Goal: Task Accomplishment & Management: Use online tool/utility

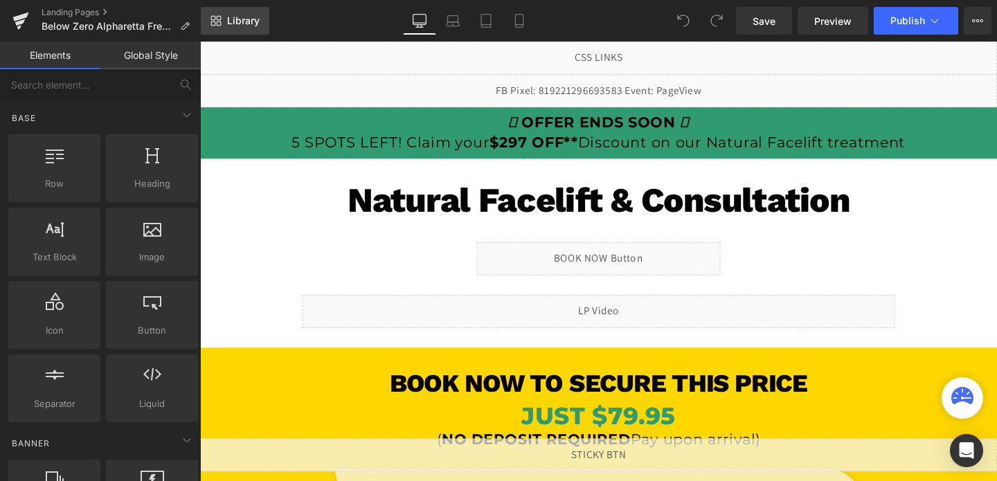
click at [235, 24] on span "Library" at bounding box center [243, 21] width 33 height 12
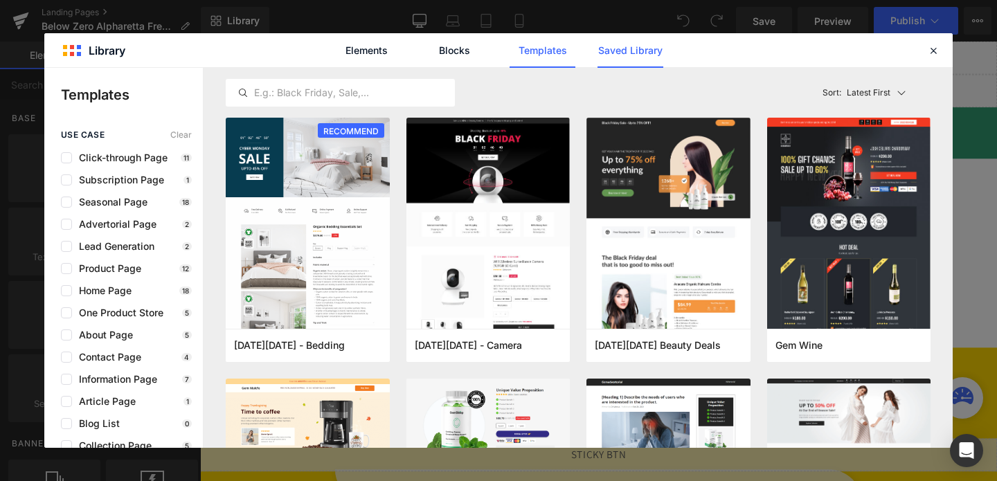
click at [605, 44] on link "Saved Library" at bounding box center [630, 50] width 66 height 35
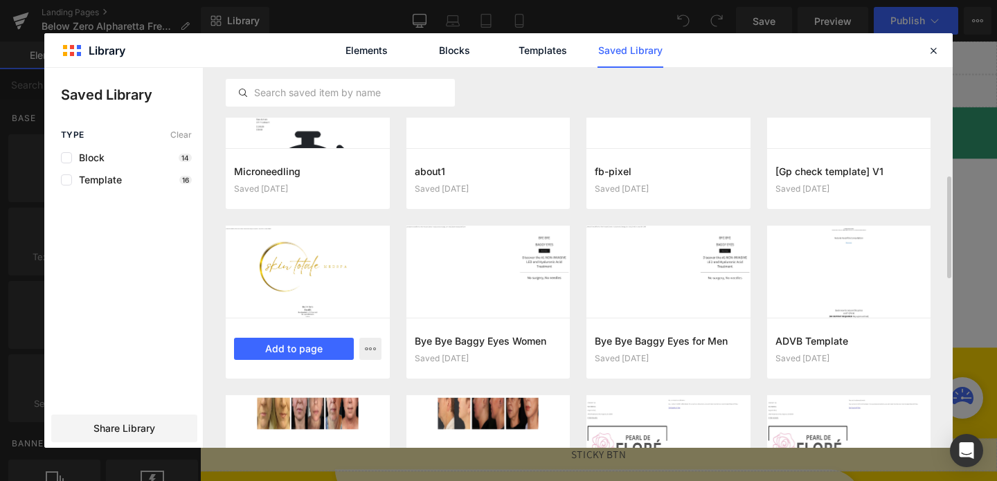
scroll to position [402, 0]
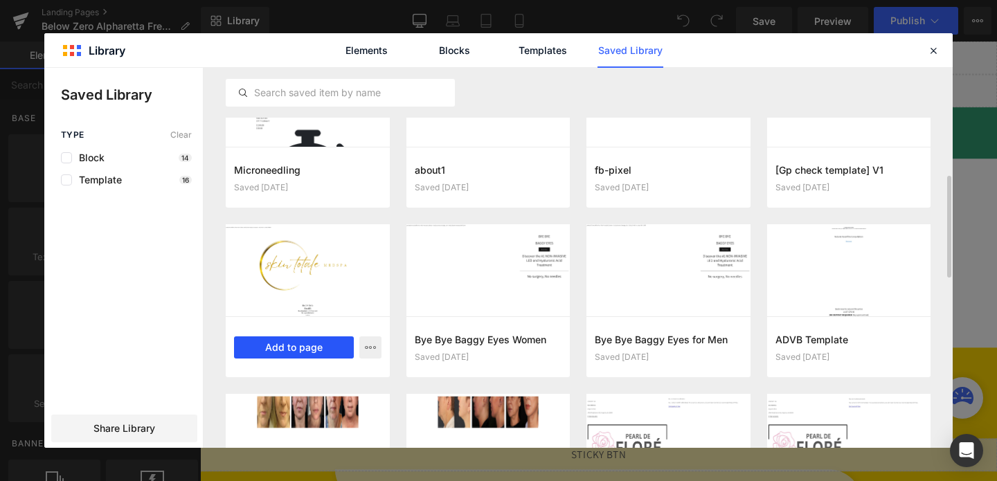
click at [289, 339] on button "Add to page" at bounding box center [294, 347] width 120 height 22
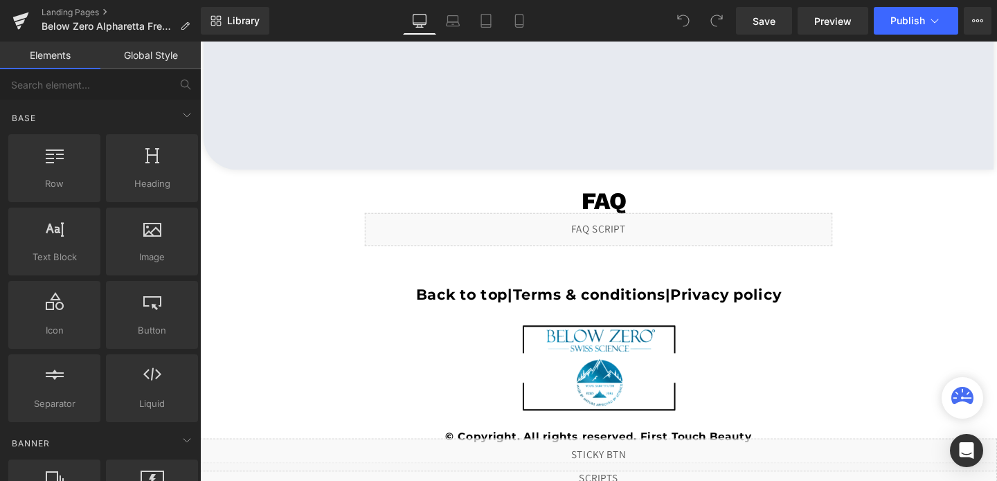
scroll to position [3502, 0]
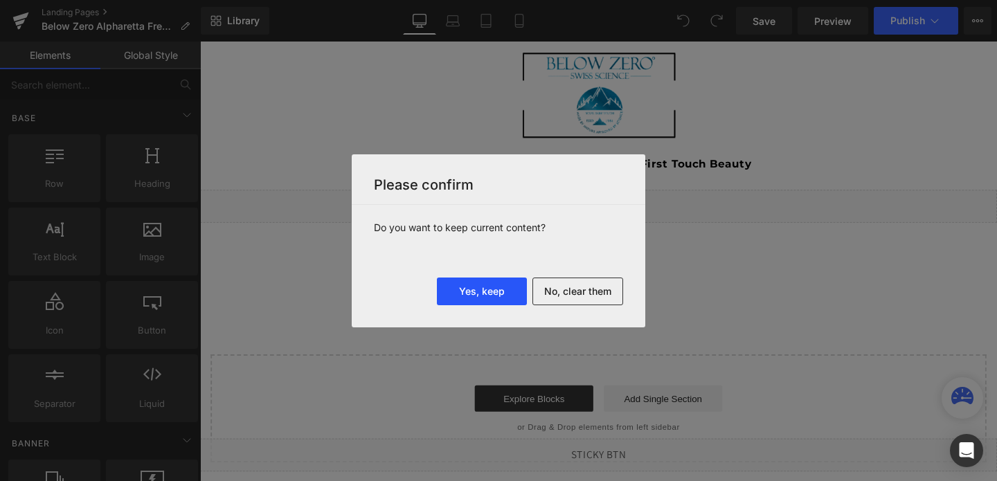
click at [485, 285] on button "Yes, keep" at bounding box center [482, 292] width 90 height 28
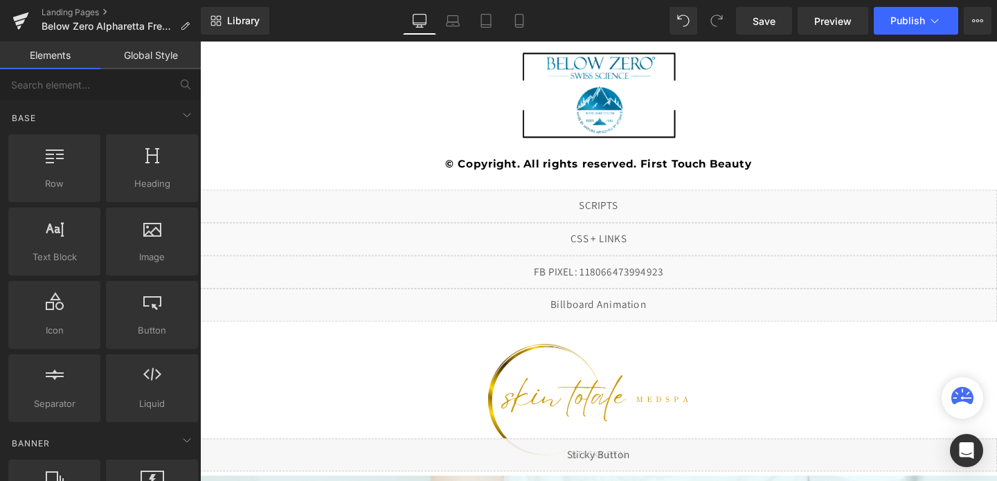
scroll to position [3498, 0]
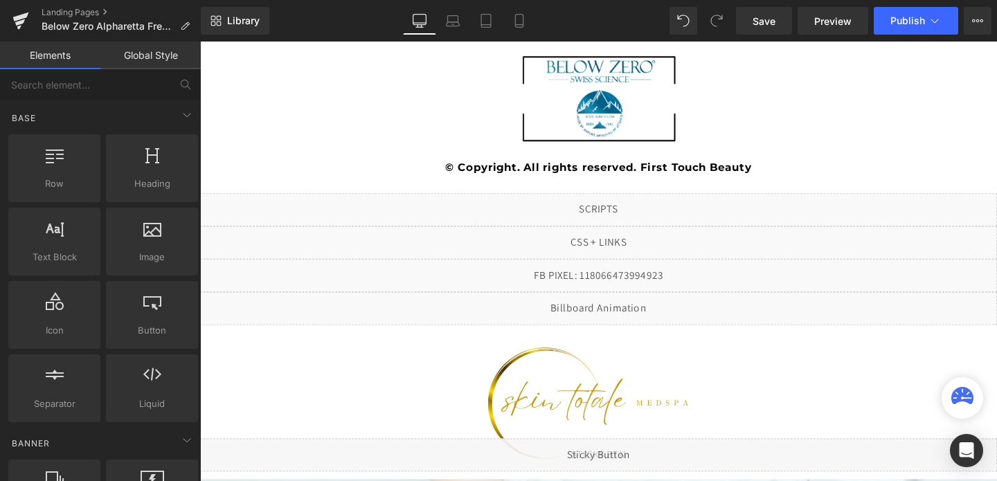
click at [642, 120] on img at bounding box center [618, 100] width 167 height 111
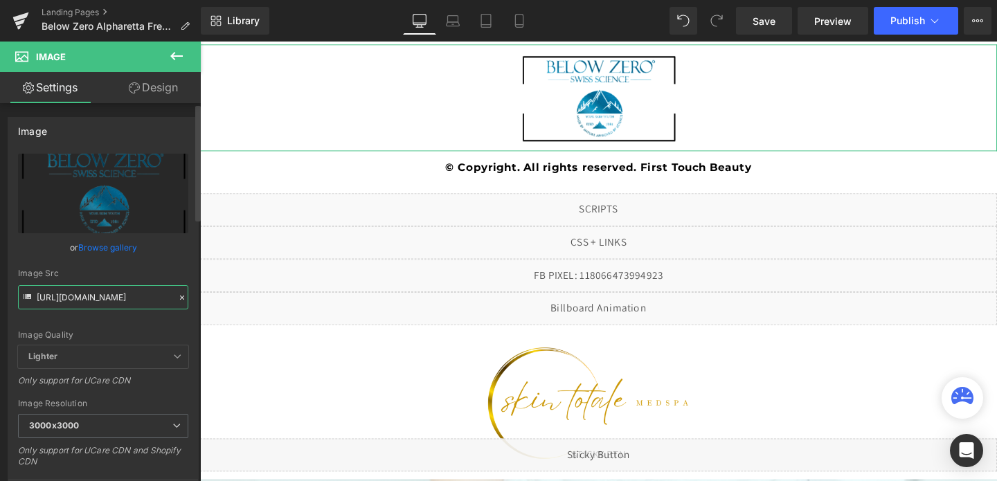
click at [87, 296] on input "[URL][DOMAIN_NAME]" at bounding box center [103, 297] width 170 height 24
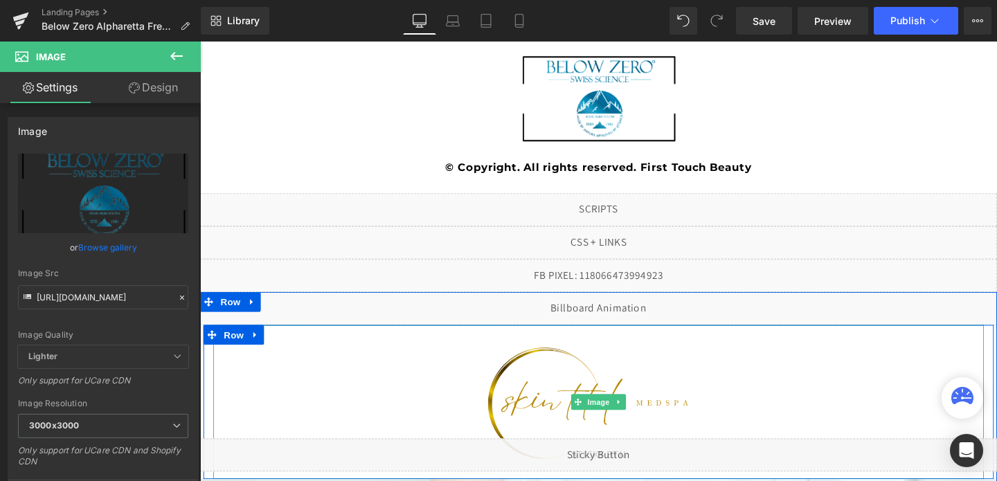
click at [574, 401] on img at bounding box center [619, 421] width 243 height 162
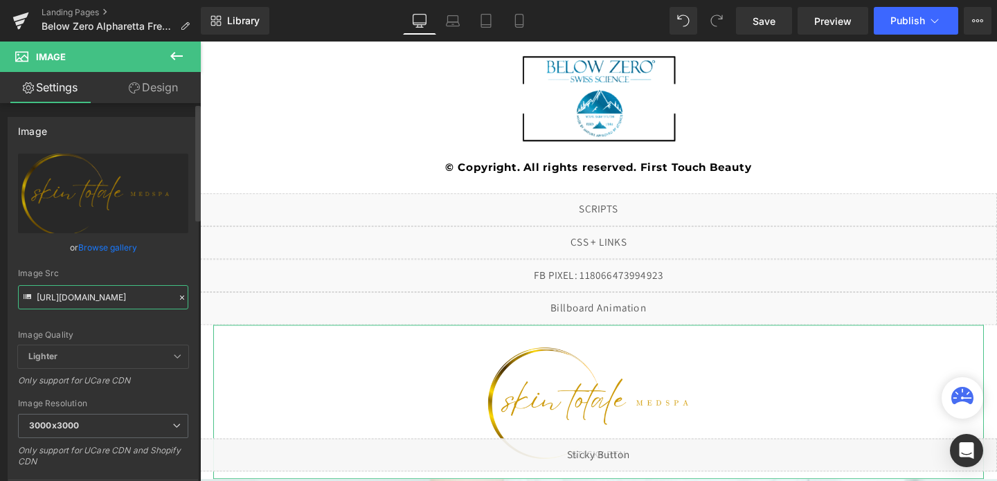
click at [93, 296] on input "[URL][DOMAIN_NAME]" at bounding box center [103, 297] width 170 height 24
paste input "Untitled_design_3000x3000.png?v=1738740788"
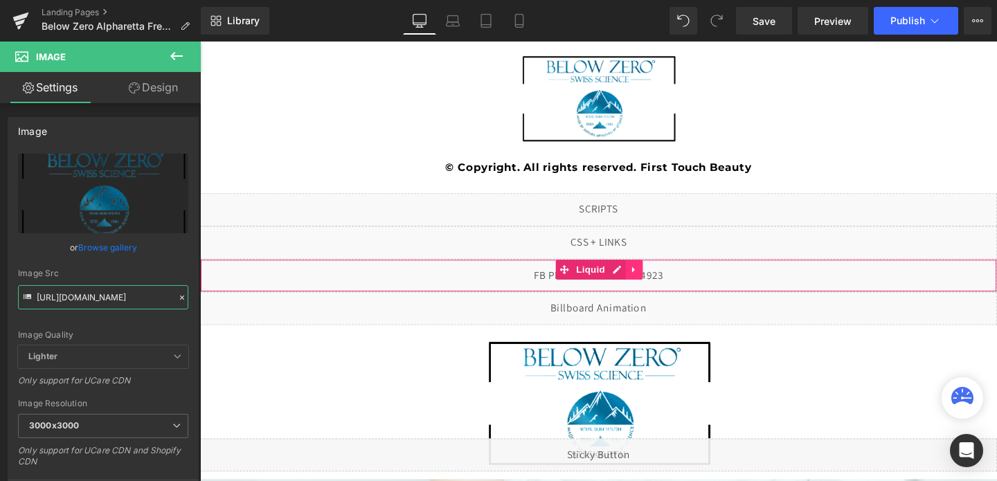
type input "[URL][DOMAIN_NAME]"
click at [648, 282] on link at bounding box center [656, 281] width 18 height 21
click at [662, 280] on icon at bounding box center [665, 282] width 10 height 10
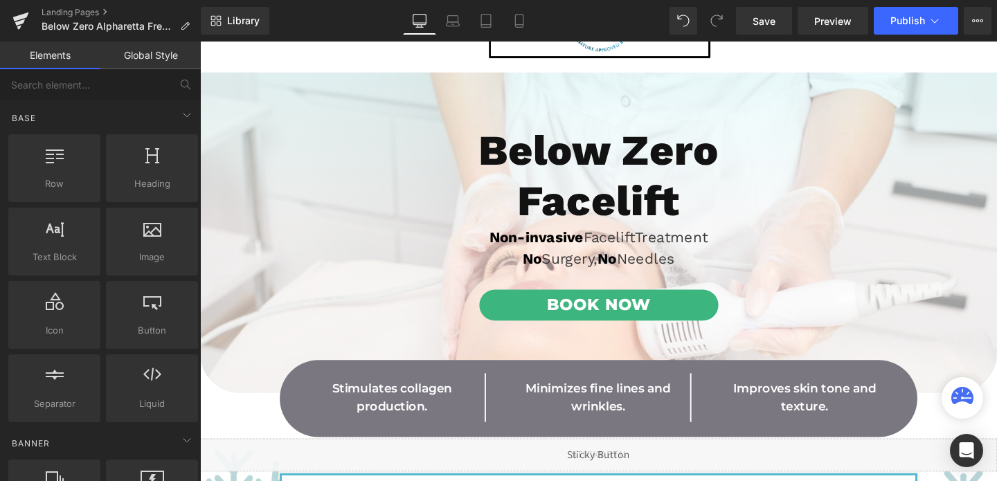
scroll to position [3912, 0]
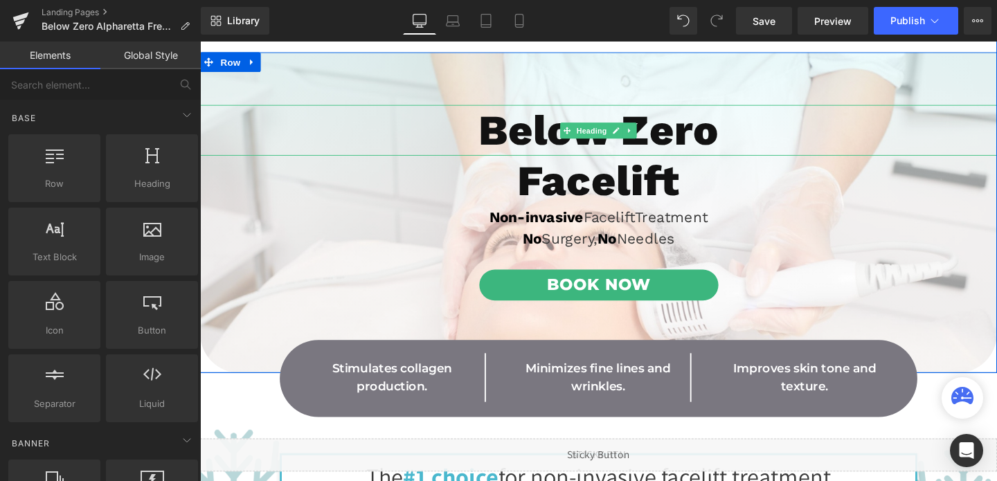
click at [709, 134] on h1 "Below Zero" at bounding box center [618, 134] width 837 height 53
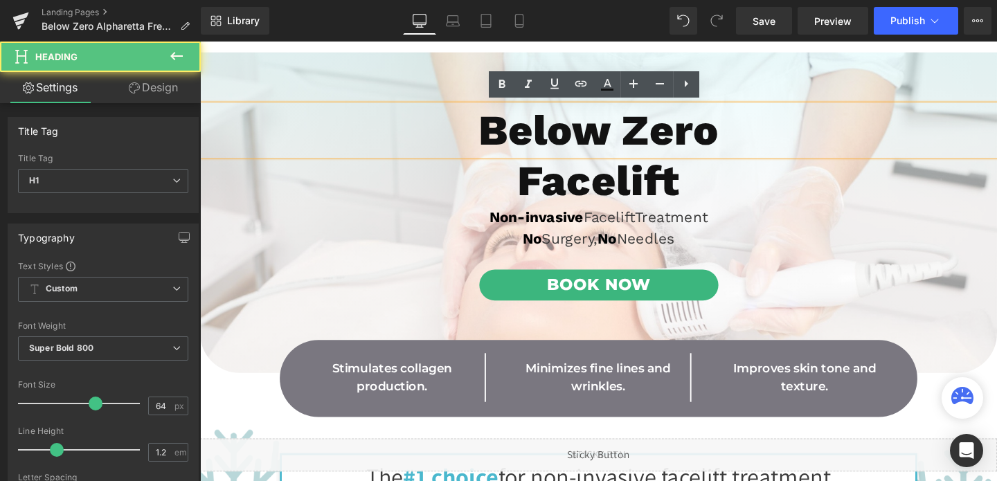
click at [709, 134] on h1 "Below Zero" at bounding box center [618, 134] width 837 height 53
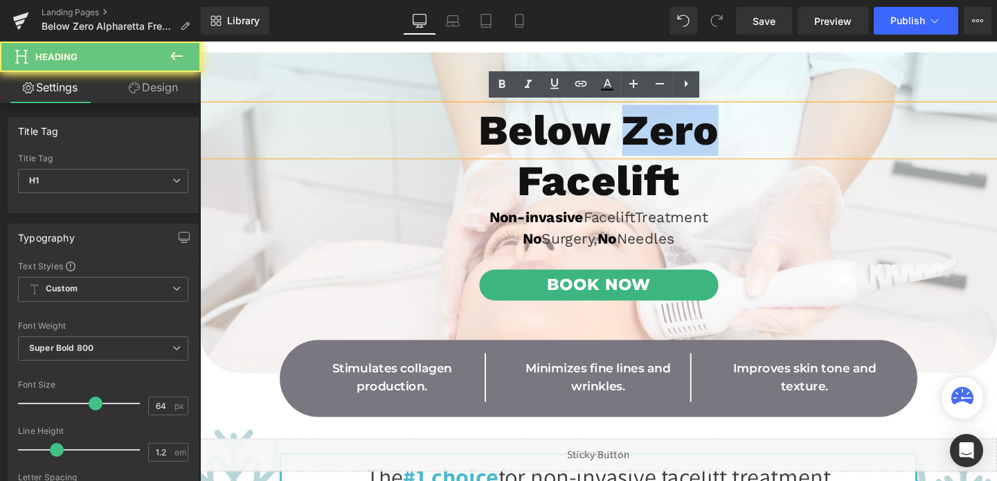
click at [709, 134] on h1 "Below Zero" at bounding box center [618, 134] width 837 height 53
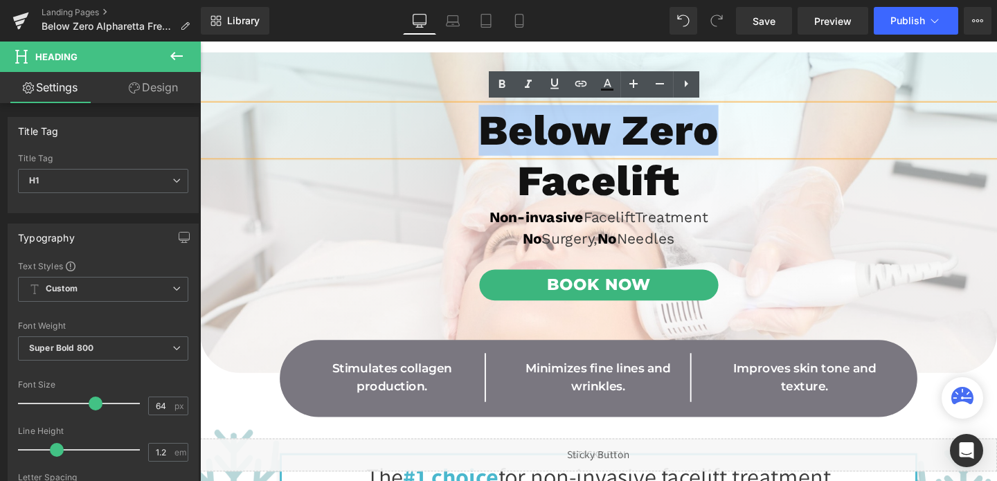
paste div
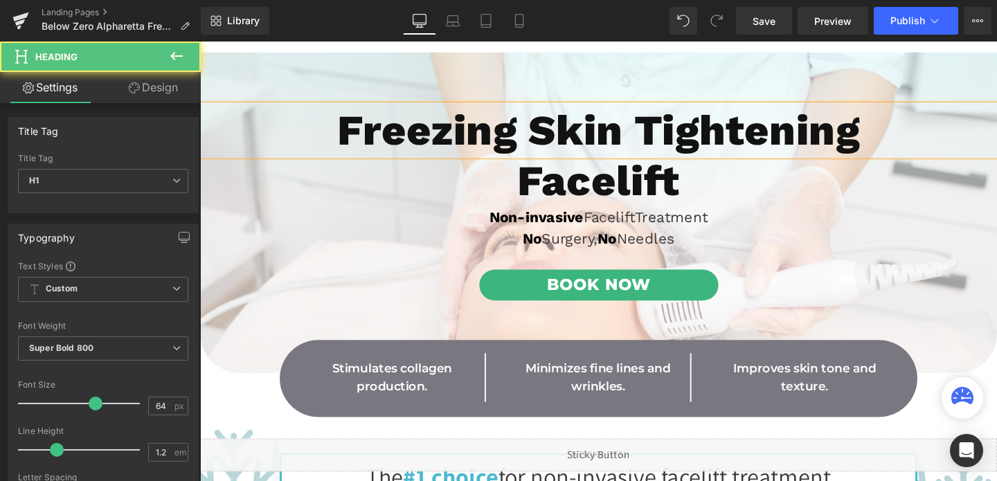
drag, startPoint x: 546, startPoint y: 126, endPoint x: 934, endPoint y: 127, distance: 388.3
click at [934, 127] on h1 "Freezing Skin Tightening" at bounding box center [618, 134] width 837 height 53
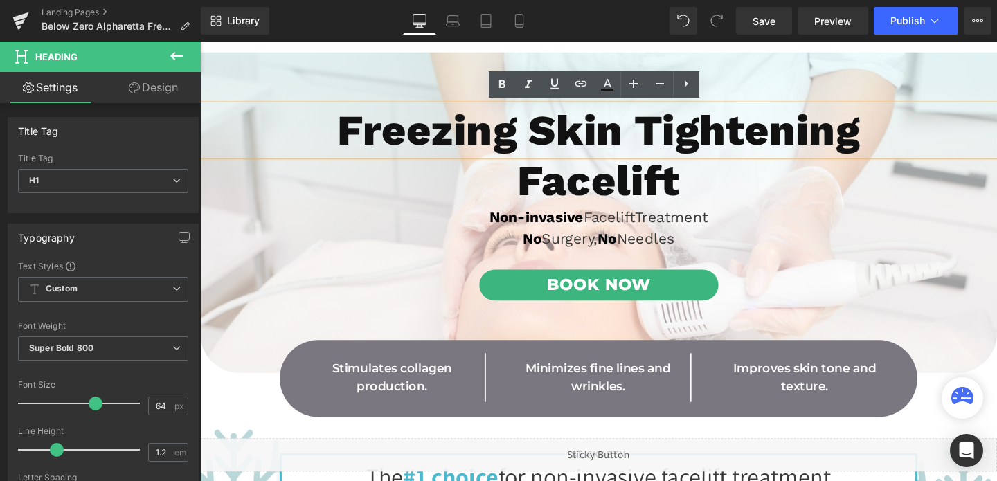
copy h1 "Skin Tightening"
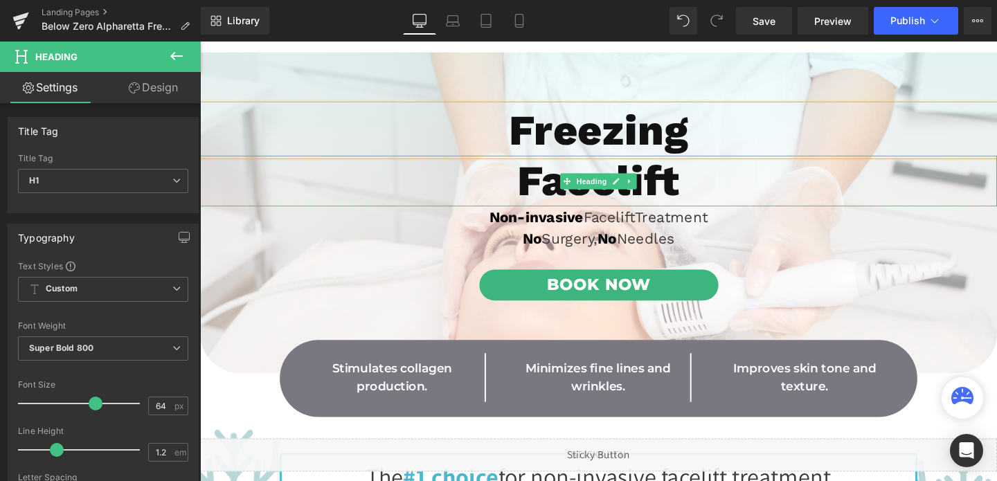
click at [691, 189] on h1 "Facelift" at bounding box center [618, 187] width 837 height 53
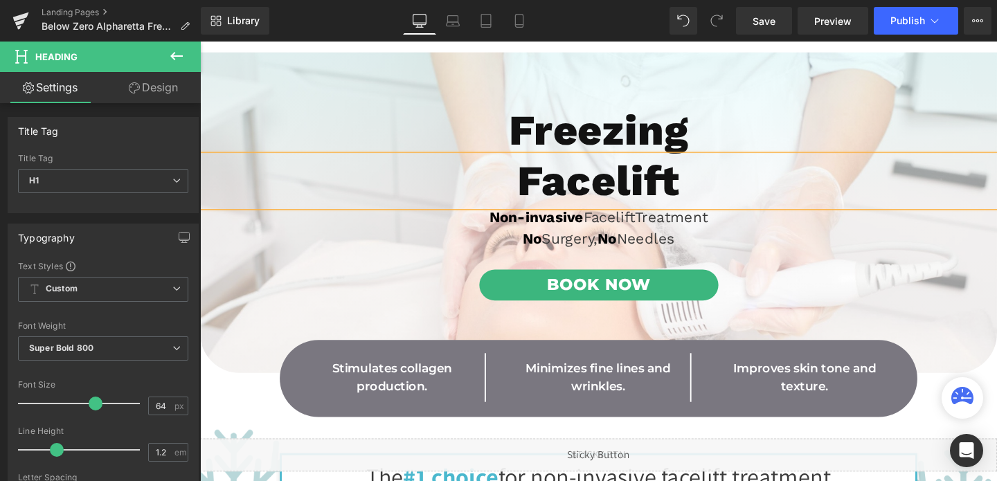
click at [691, 189] on h1 "Facelift" at bounding box center [618, 187] width 837 height 53
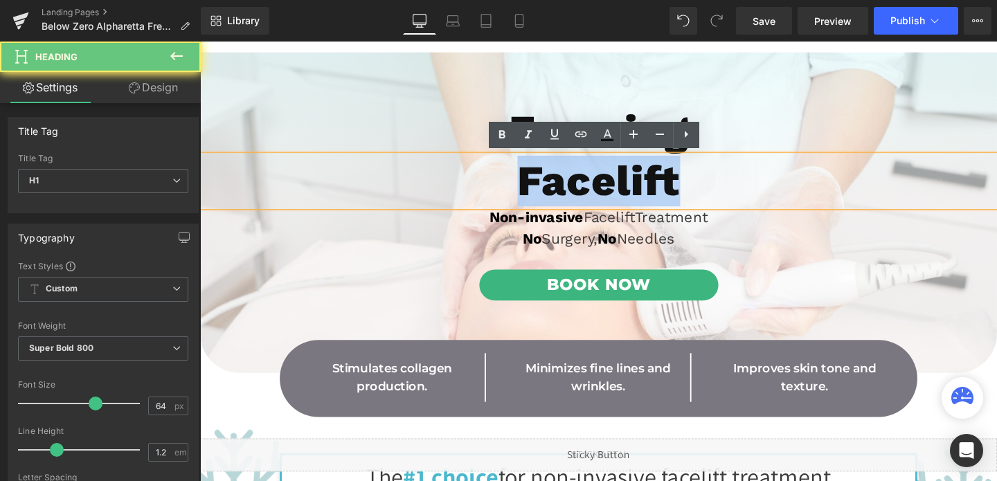
click at [691, 189] on h1 "Facelift" at bounding box center [618, 187] width 837 height 53
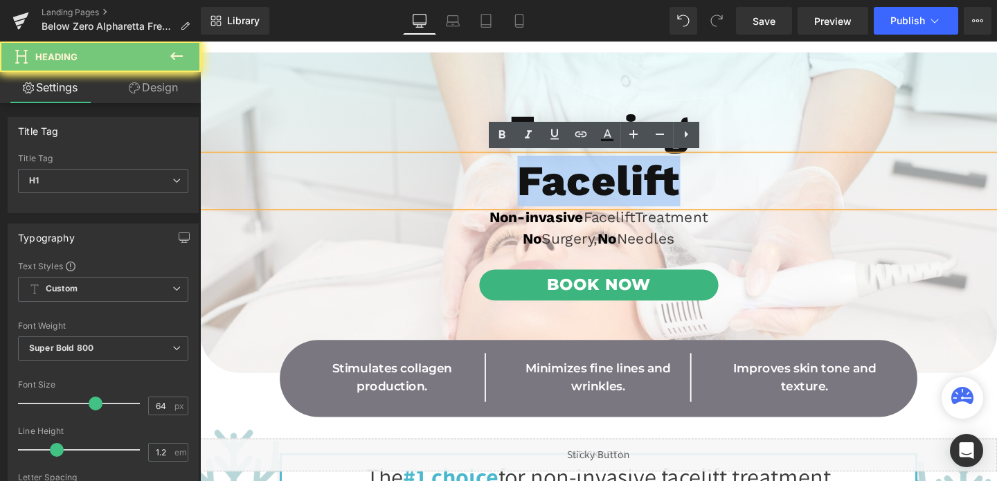
paste div
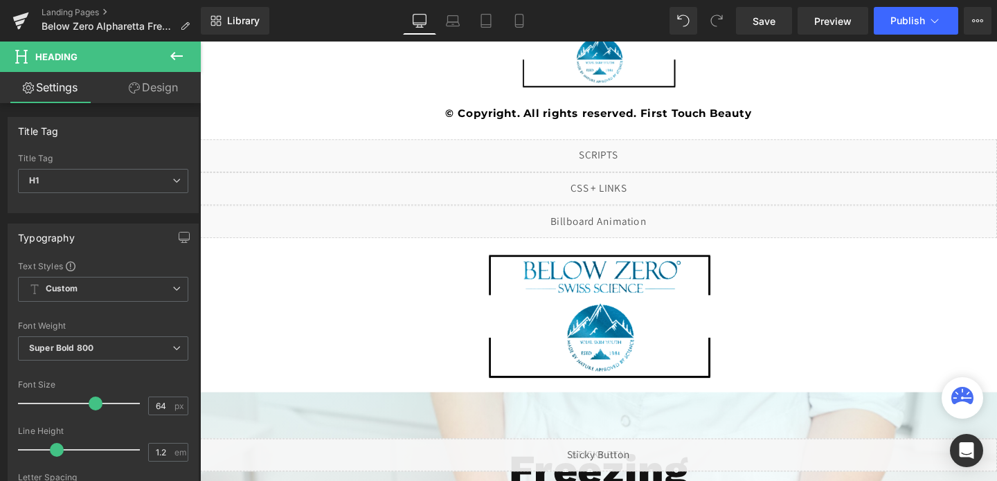
scroll to position [3519, 0]
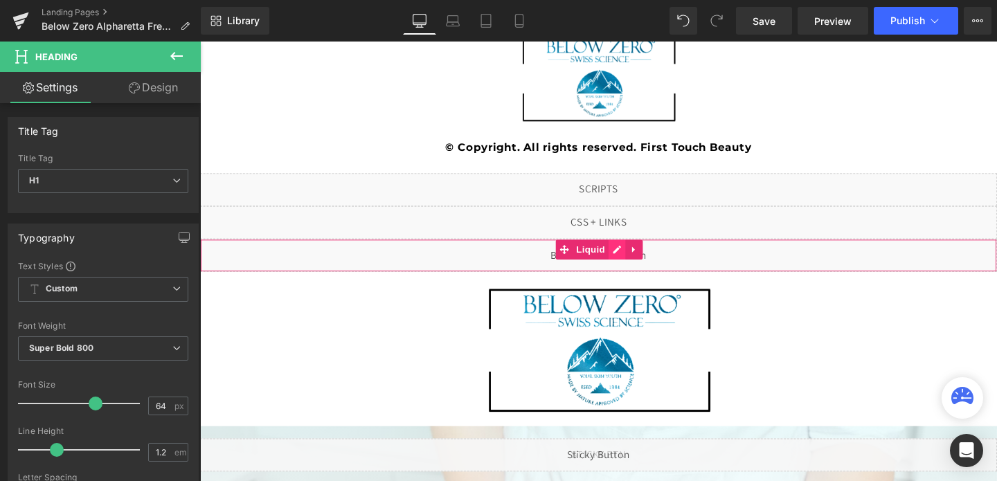
click at [634, 258] on div "Liquid" at bounding box center [618, 266] width 837 height 35
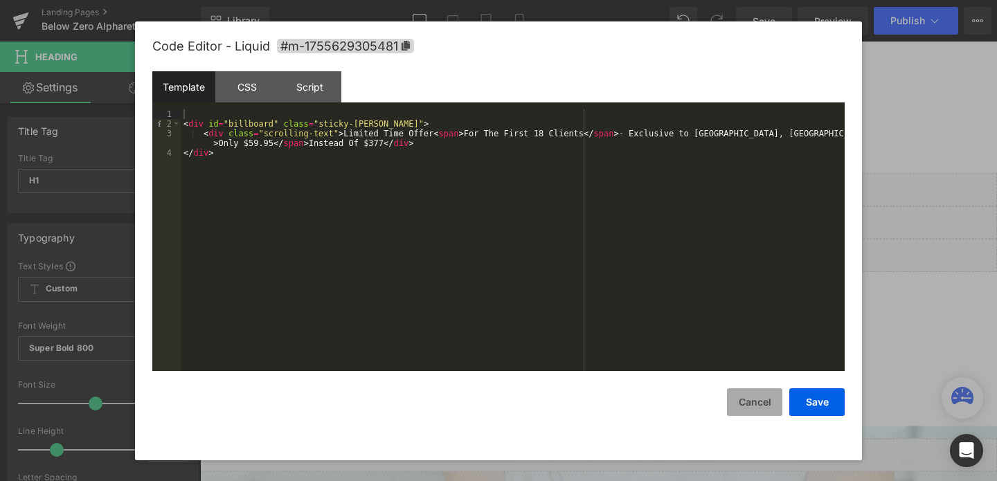
click at [768, 410] on button "Cancel" at bounding box center [754, 402] width 55 height 28
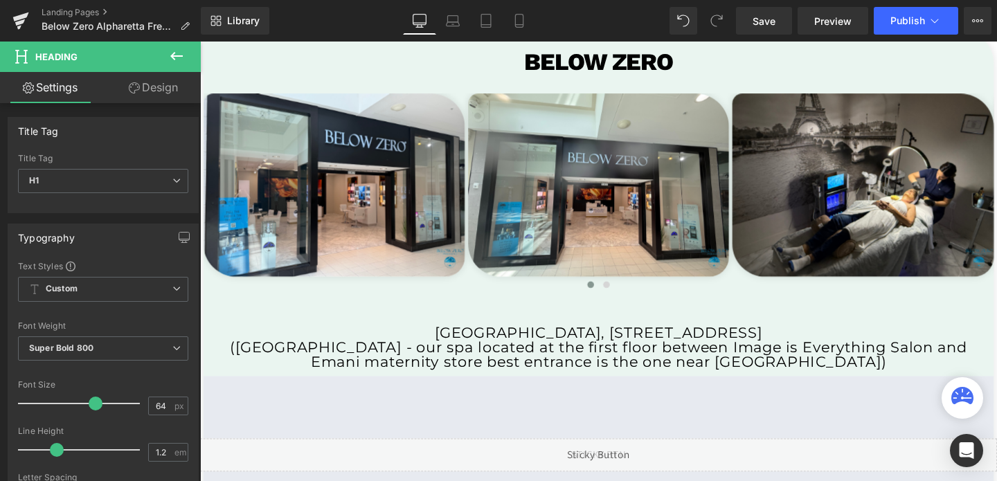
scroll to position [2724, 0]
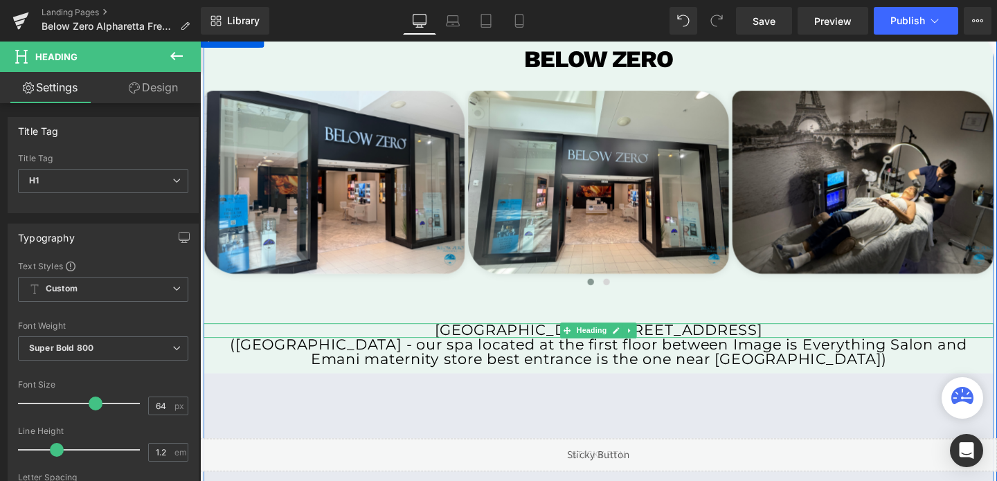
click at [691, 345] on h1 "[GEOGRAPHIC_DATA], [STREET_ADDRESS]" at bounding box center [618, 345] width 830 height 15
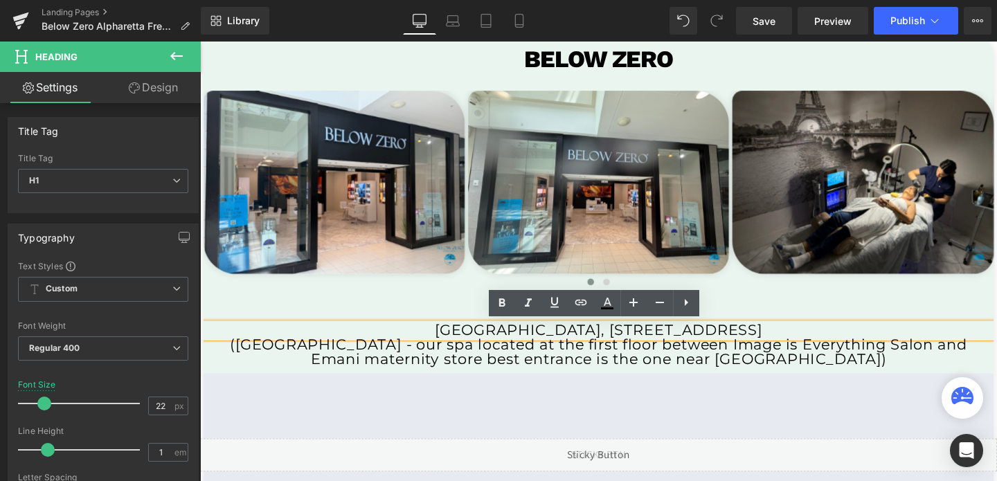
drag, startPoint x: 807, startPoint y: 338, endPoint x: 689, endPoint y: 344, distance: 117.8
click at [689, 344] on h1 "[GEOGRAPHIC_DATA], [STREET_ADDRESS]" at bounding box center [618, 345] width 830 height 15
copy h1 "Alpharetta, [GEOGRAPHIC_DATA]"
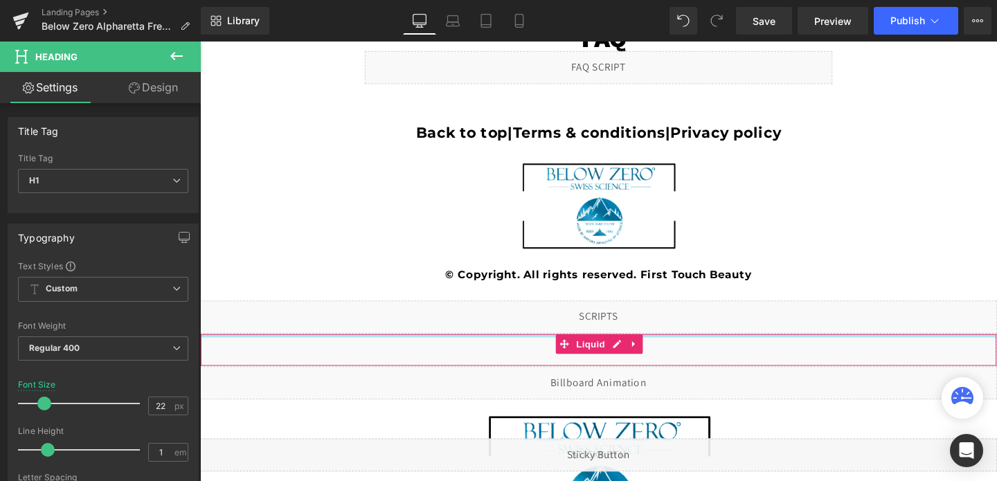
scroll to position [3388, 0]
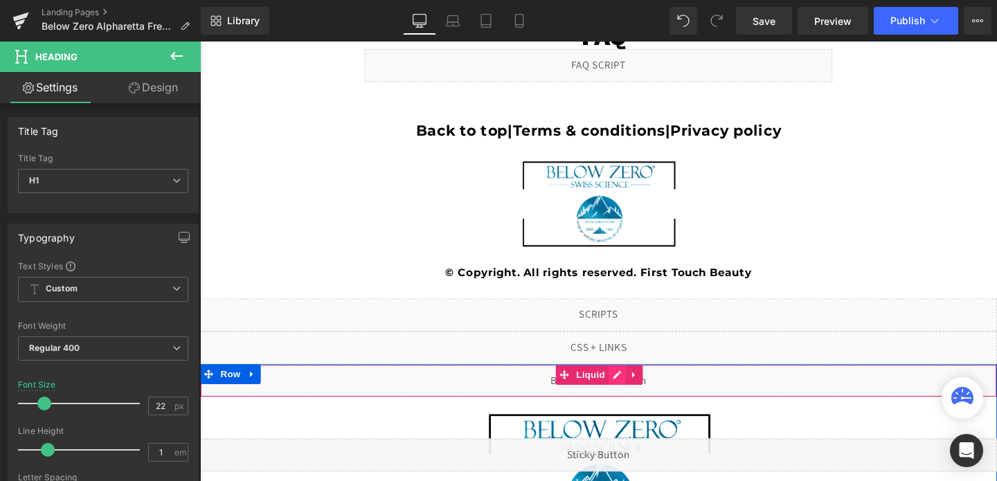
click at [642, 390] on div "Liquid" at bounding box center [618, 398] width 837 height 35
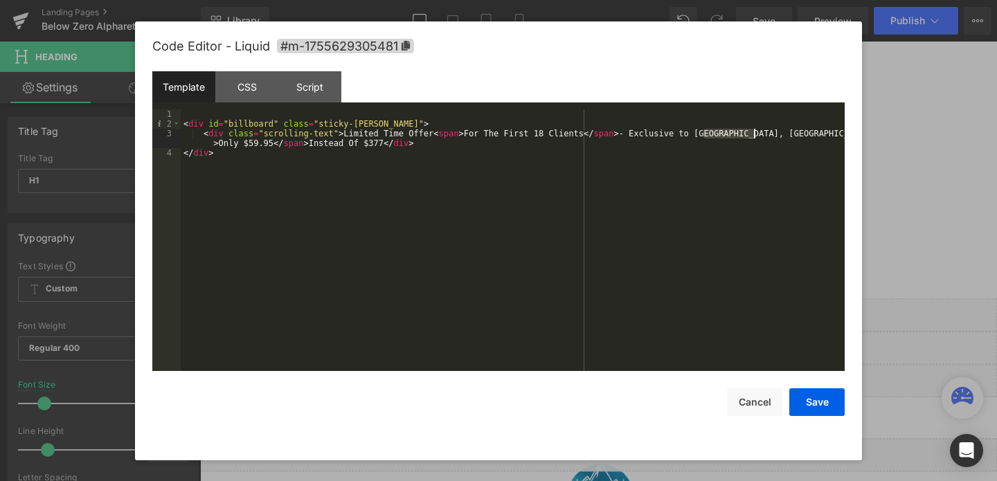
drag, startPoint x: 703, startPoint y: 131, endPoint x: 754, endPoint y: 131, distance: 51.2
click at [754, 131] on div "< div id = "billboard" class = "sticky-[PERSON_NAME]" > < div class = "scrollin…" at bounding box center [513, 249] width 664 height 281
click at [281, 140] on div "< div id = "billboard" class = "sticky-[PERSON_NAME]" > < div class = "scrollin…" at bounding box center [513, 249] width 664 height 281
click at [815, 399] on button "Save" at bounding box center [816, 402] width 55 height 28
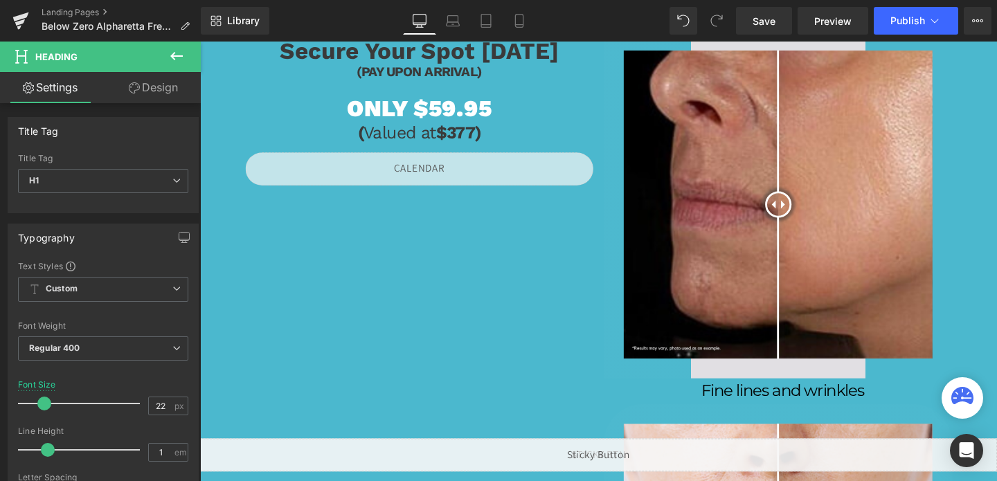
scroll to position [4691, 0]
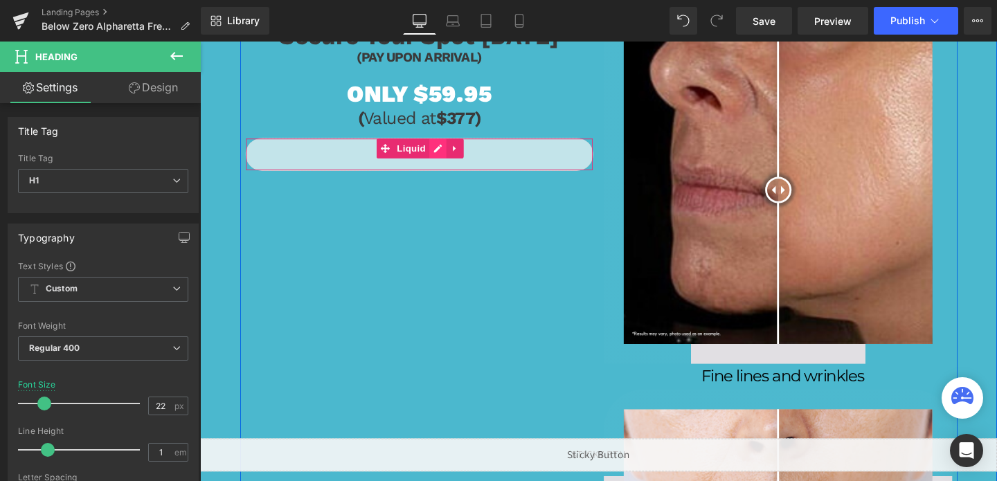
click at [448, 154] on div "Liquid" at bounding box center [431, 160] width 366 height 35
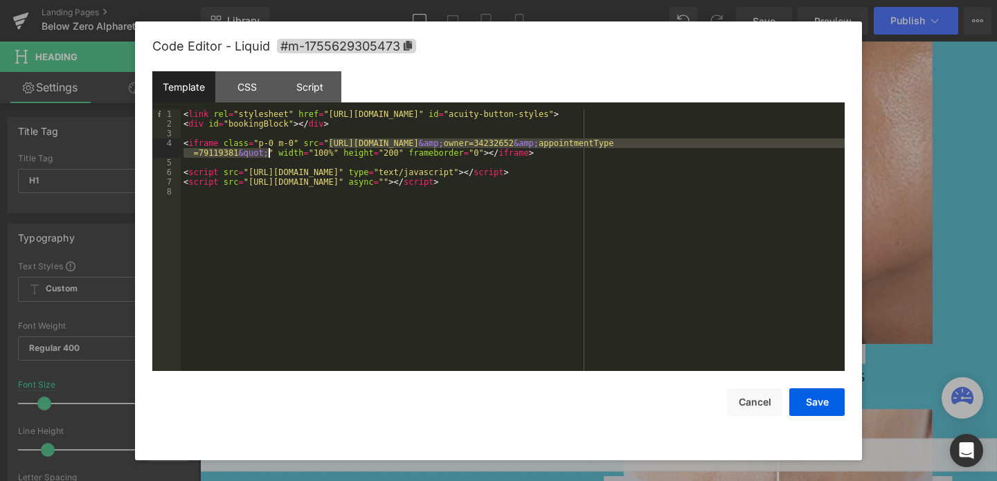
drag, startPoint x: 331, startPoint y: 141, endPoint x: 267, endPoint y: 154, distance: 65.0
click at [267, 154] on div "< link rel = "stylesheet" href = "[URL][DOMAIN_NAME]" id = "acuity-button-style…" at bounding box center [513, 249] width 664 height 281
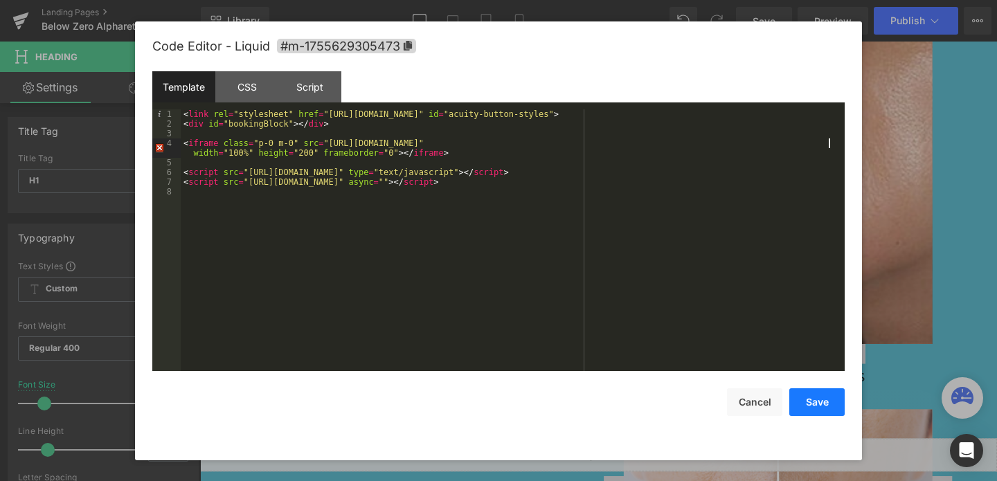
click at [802, 400] on button "Save" at bounding box center [816, 402] width 55 height 28
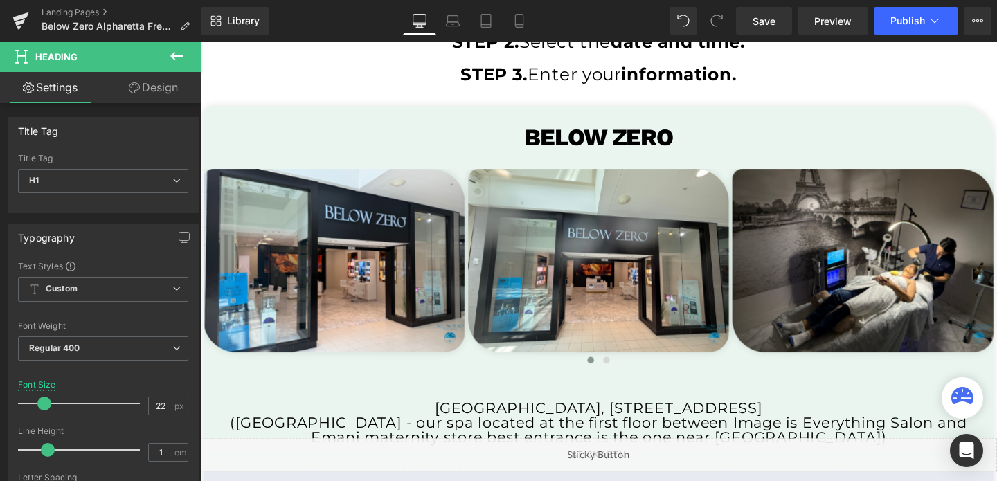
scroll to position [2642, 0]
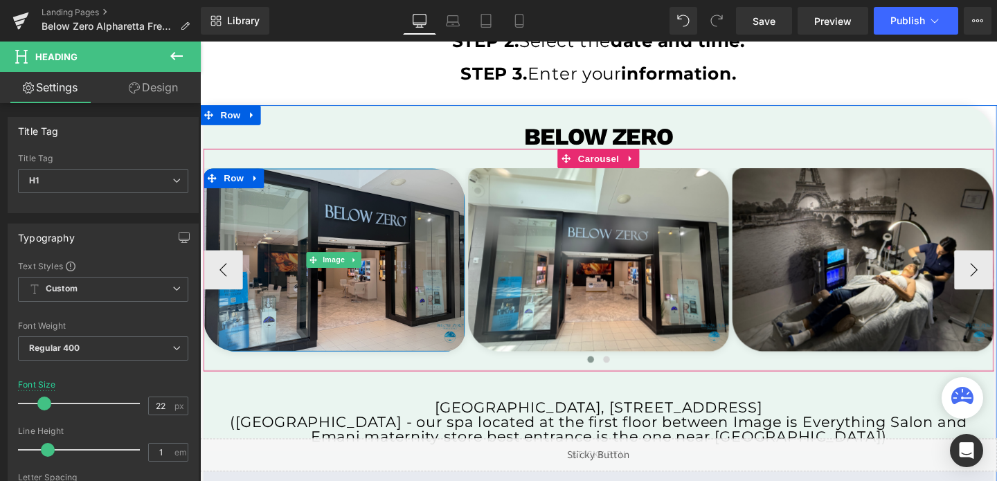
click at [383, 290] on img at bounding box center [340, 271] width 275 height 192
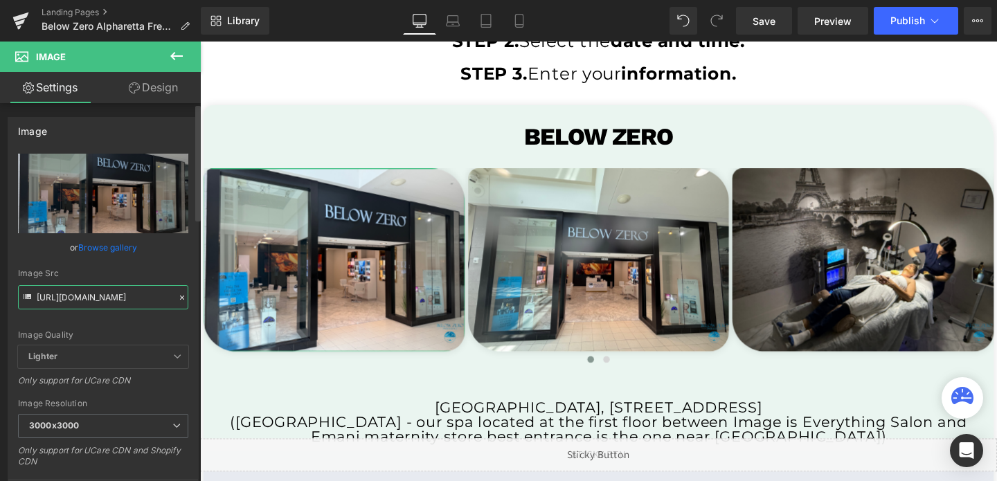
click at [78, 302] on input "[URL][DOMAIN_NAME]" at bounding box center [103, 297] width 170 height 24
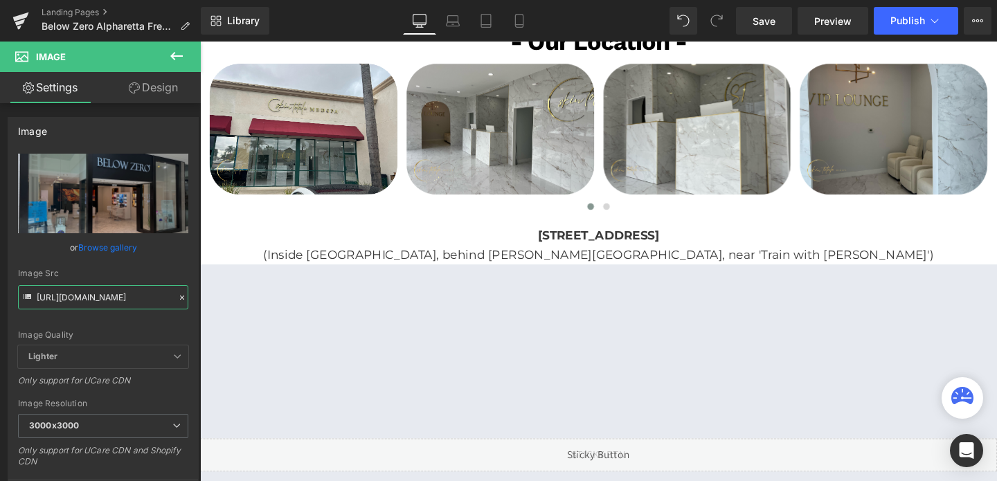
scroll to position [6660, 0]
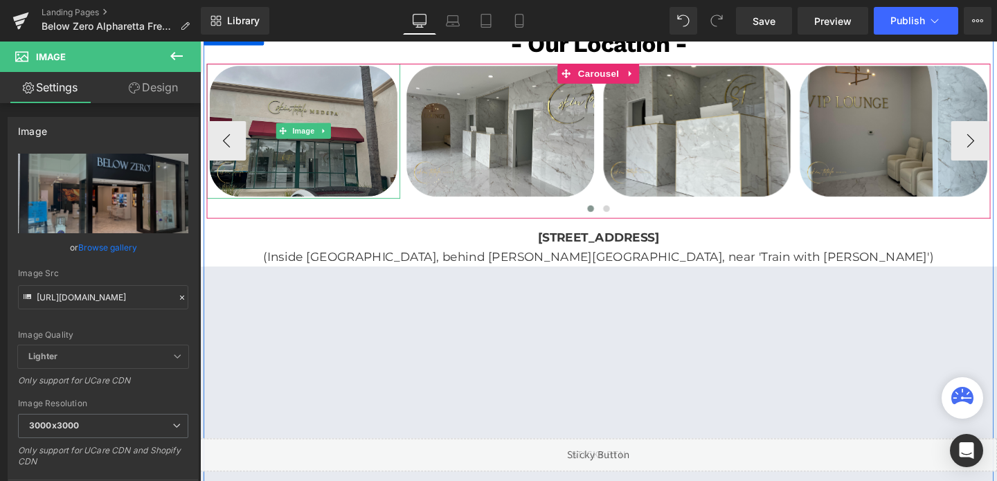
click at [376, 158] on img at bounding box center [308, 136] width 203 height 143
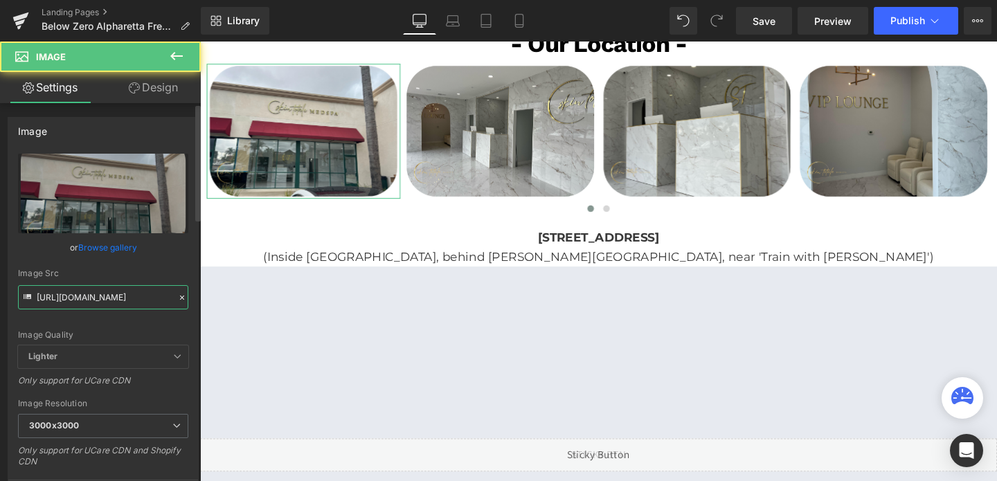
click at [98, 302] on input "[URL][DOMAIN_NAME]" at bounding box center [103, 297] width 170 height 24
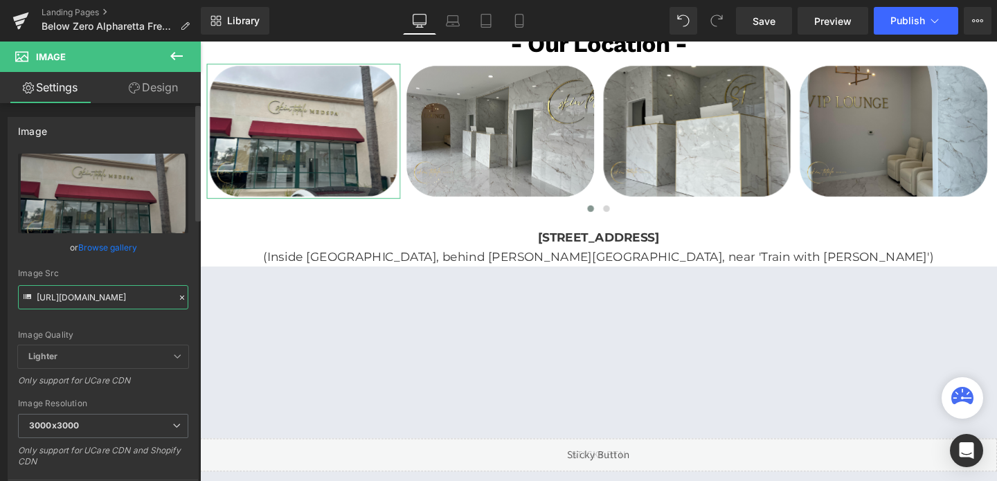
click at [98, 302] on input "[URL][DOMAIN_NAME]" at bounding box center [103, 297] width 170 height 24
paste input "58/1601/0010/files/bz_alpha_3000x3000.png?v=1749746001"
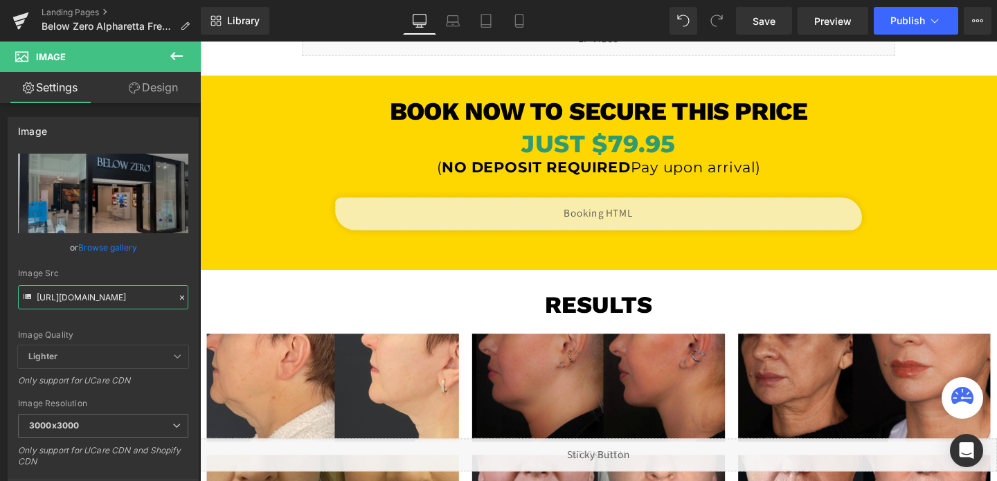
scroll to position [0, 0]
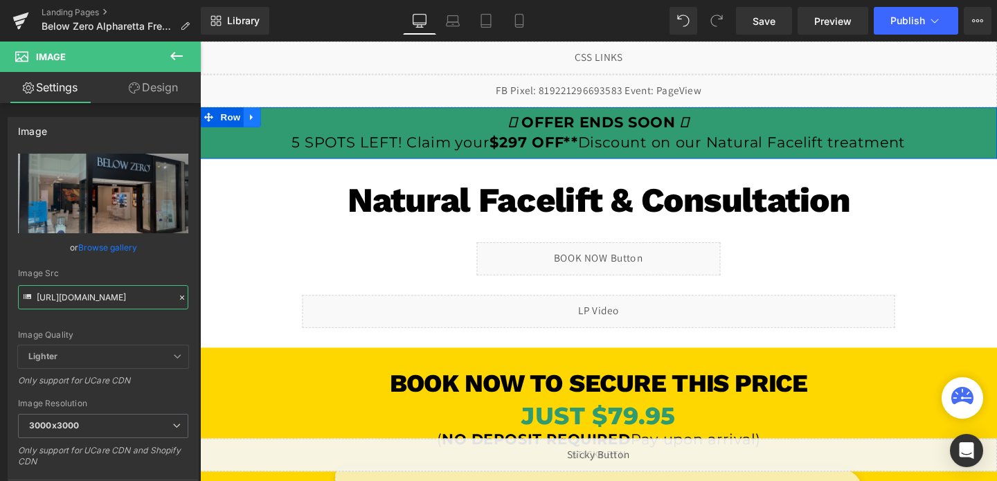
type input "[URL][DOMAIN_NAME]"
click at [254, 121] on icon at bounding box center [254, 121] width 3 height 6
click at [291, 118] on icon at bounding box center [291, 121] width 10 height 10
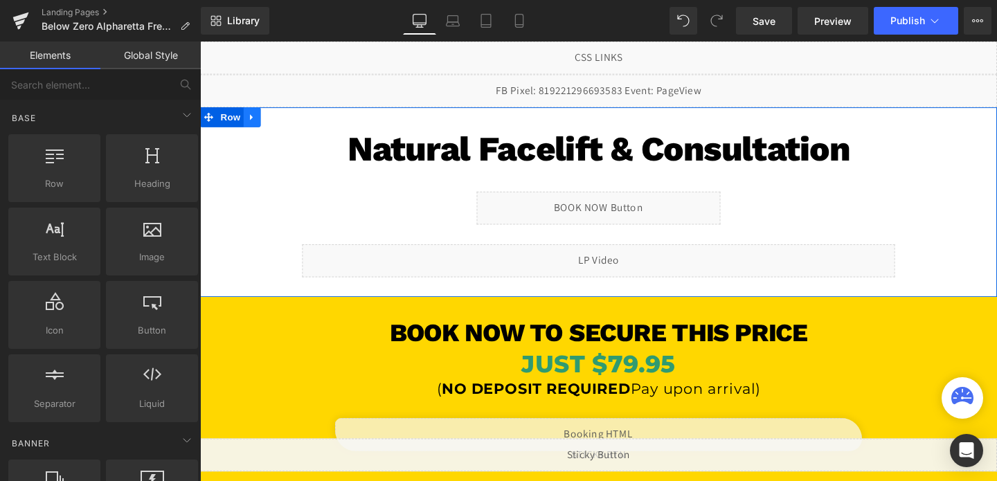
click at [260, 126] on link at bounding box center [255, 121] width 18 height 21
click at [291, 118] on icon at bounding box center [291, 121] width 10 height 10
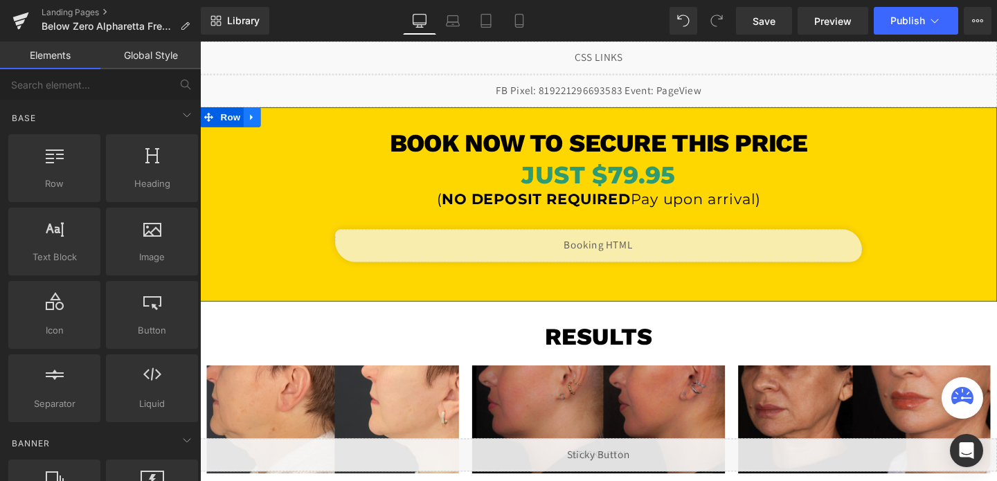
click at [255, 124] on icon at bounding box center [255, 121] width 10 height 10
click at [285, 120] on link at bounding box center [291, 121] width 18 height 21
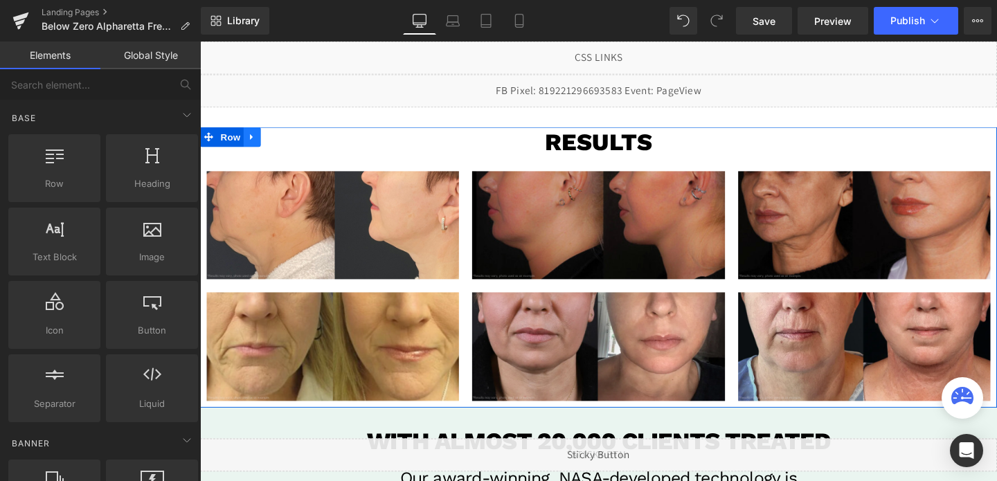
click at [257, 138] on icon at bounding box center [255, 142] width 10 height 10
click at [291, 136] on link at bounding box center [291, 141] width 18 height 21
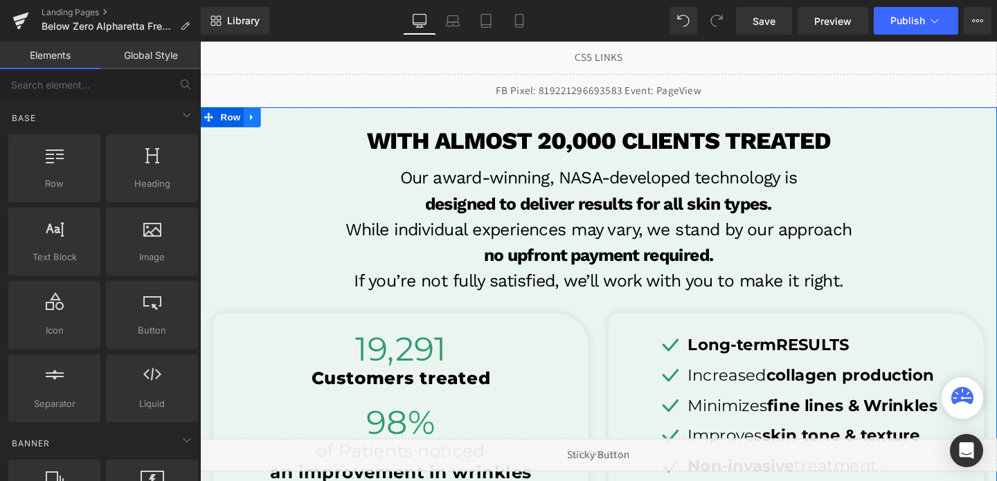
click at [257, 127] on link at bounding box center [255, 121] width 18 height 21
click at [293, 121] on icon at bounding box center [291, 121] width 10 height 10
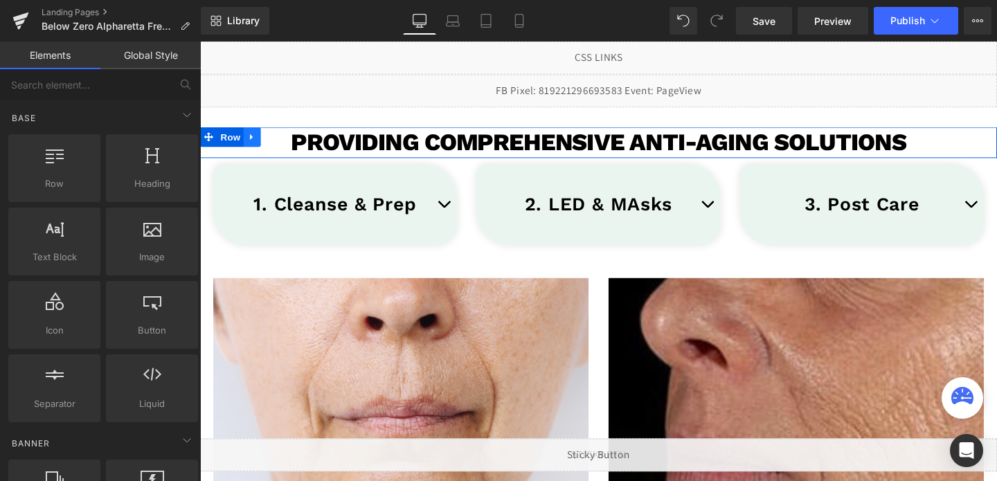
click at [262, 142] on link at bounding box center [255, 141] width 18 height 21
click at [288, 140] on icon at bounding box center [291, 142] width 10 height 10
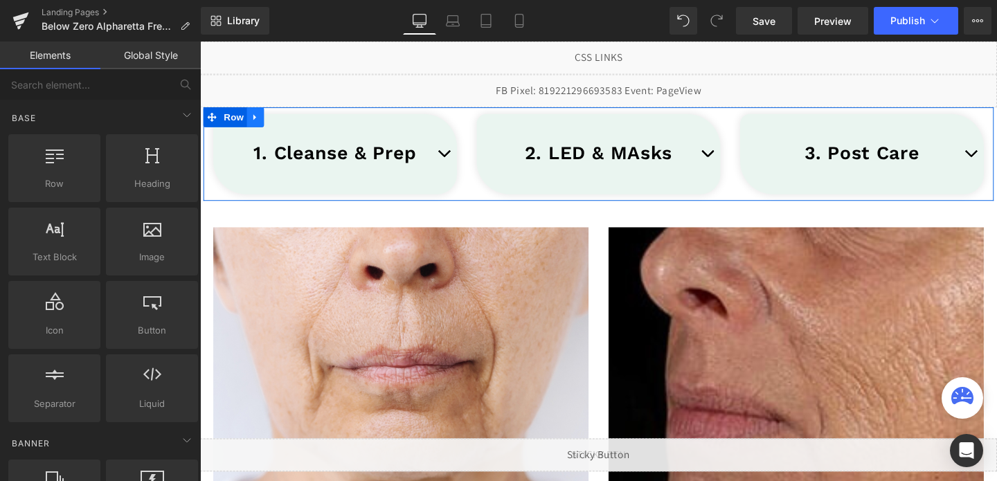
click at [260, 121] on icon at bounding box center [258, 121] width 10 height 10
click at [291, 123] on icon at bounding box center [294, 121] width 10 height 10
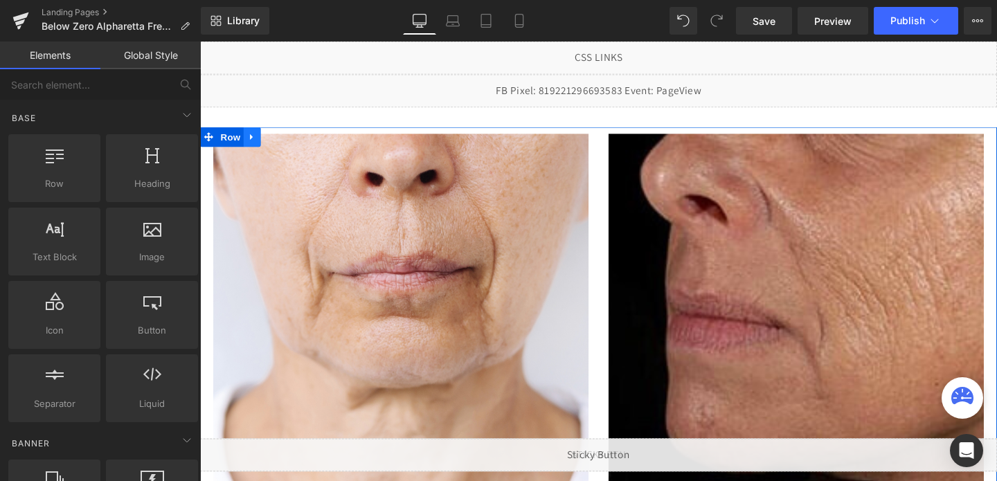
click at [257, 140] on icon at bounding box center [255, 142] width 10 height 10
click at [289, 140] on icon at bounding box center [291, 142] width 10 height 10
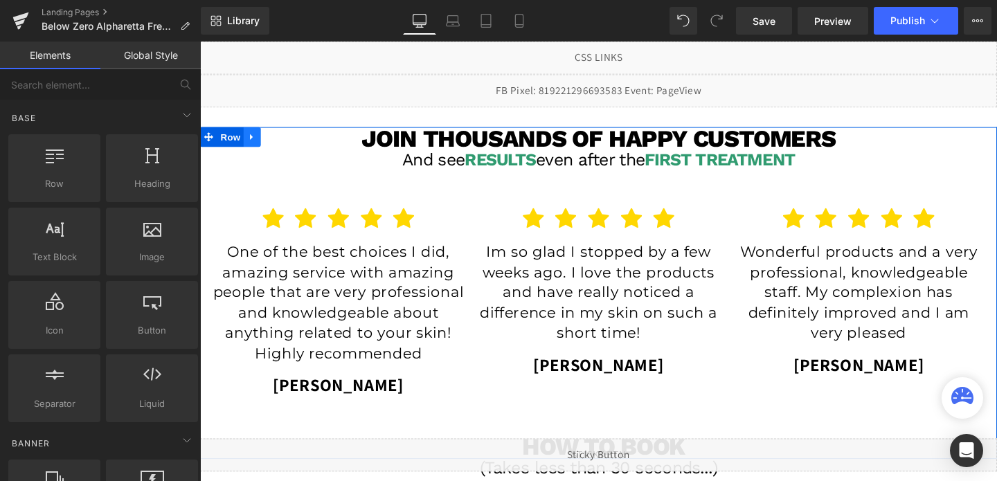
click at [255, 145] on icon at bounding box center [255, 142] width 10 height 10
click at [292, 140] on icon at bounding box center [291, 142] width 10 height 10
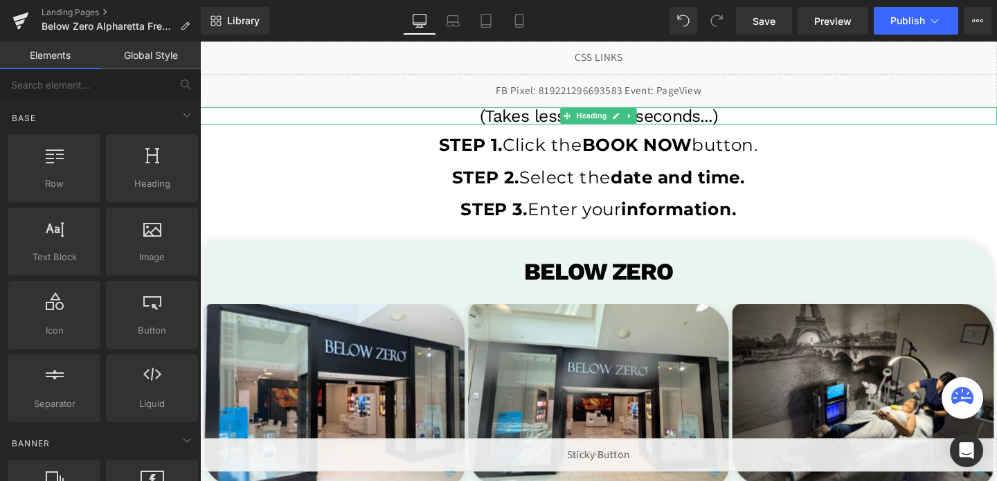
click at [273, 123] on h1 "(Takes less than 30 seconds...)" at bounding box center [618, 120] width 837 height 18
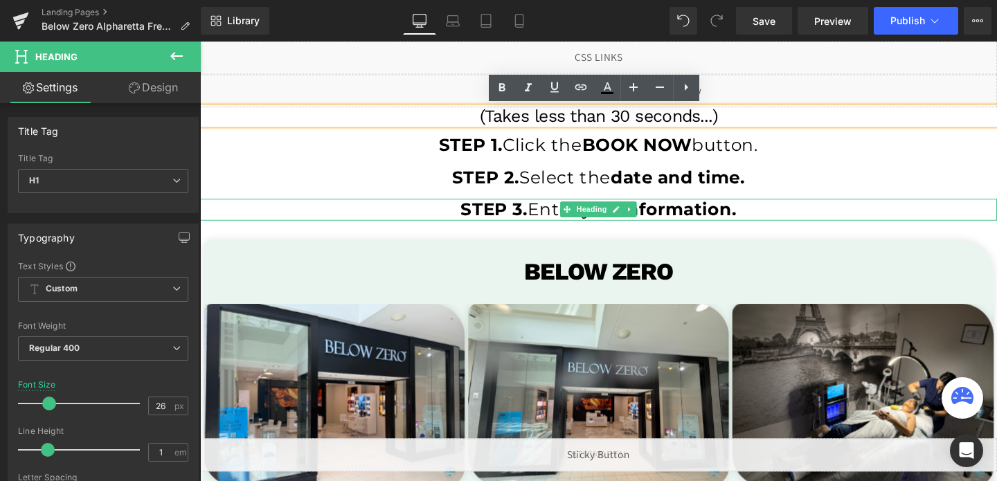
click at [500, 225] on span "STEP 3." at bounding box center [508, 218] width 71 height 22
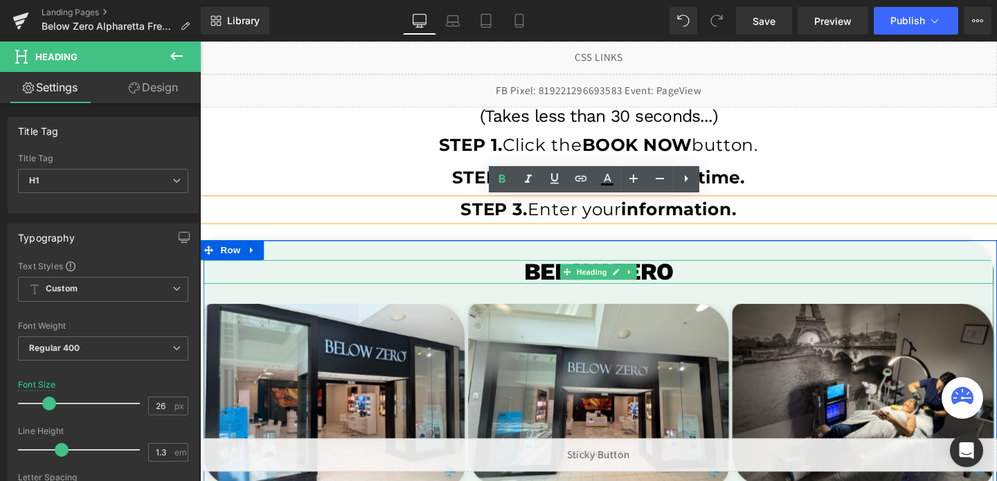
click at [460, 278] on h1 "BeloW ZERO" at bounding box center [618, 283] width 830 height 25
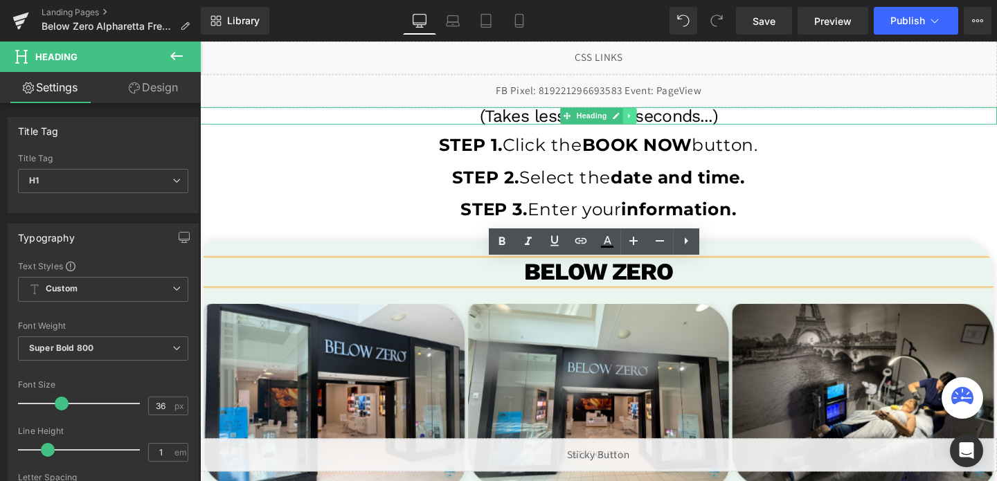
click at [653, 122] on icon at bounding box center [652, 120] width 8 height 8
click at [660, 122] on icon at bounding box center [659, 120] width 8 height 8
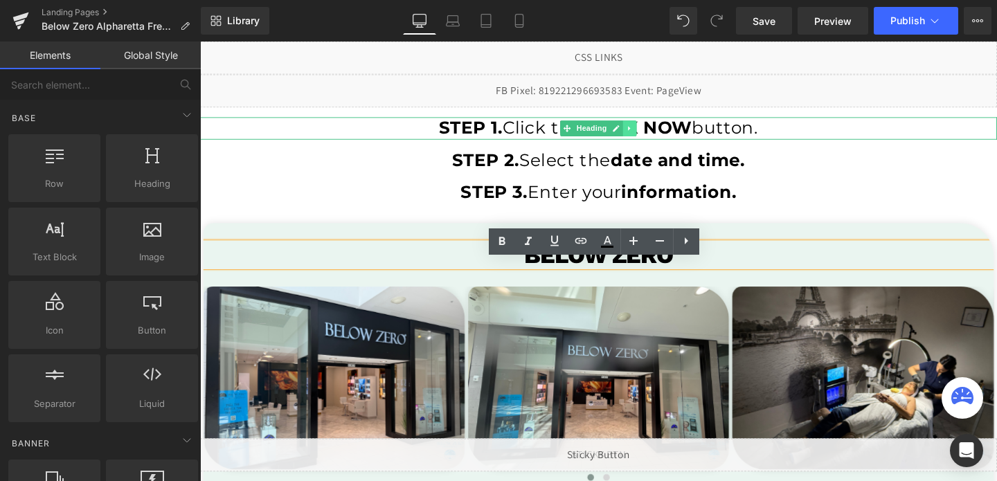
click at [653, 131] on icon at bounding box center [652, 133] width 8 height 8
click at [655, 133] on icon at bounding box center [659, 133] width 8 height 8
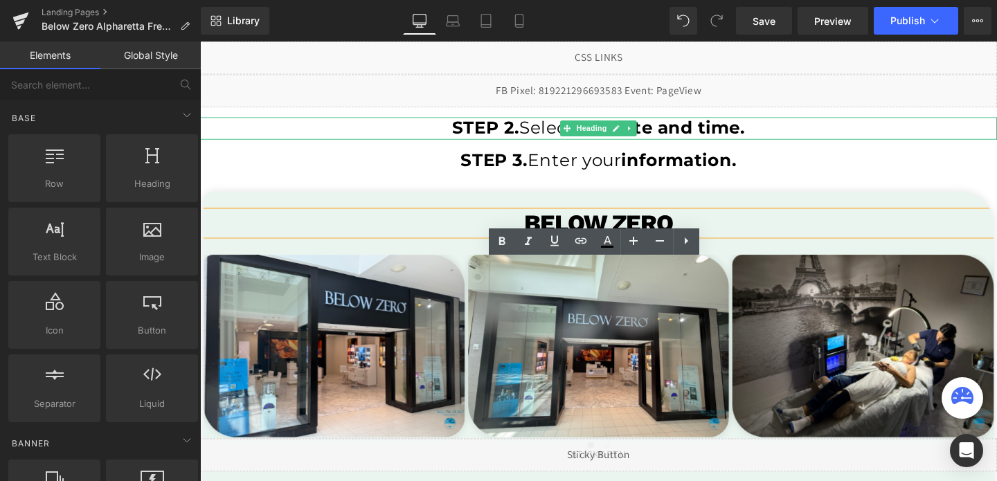
click at [655, 133] on icon at bounding box center [652, 133] width 8 height 8
click at [655, 133] on icon at bounding box center [659, 133] width 8 height 8
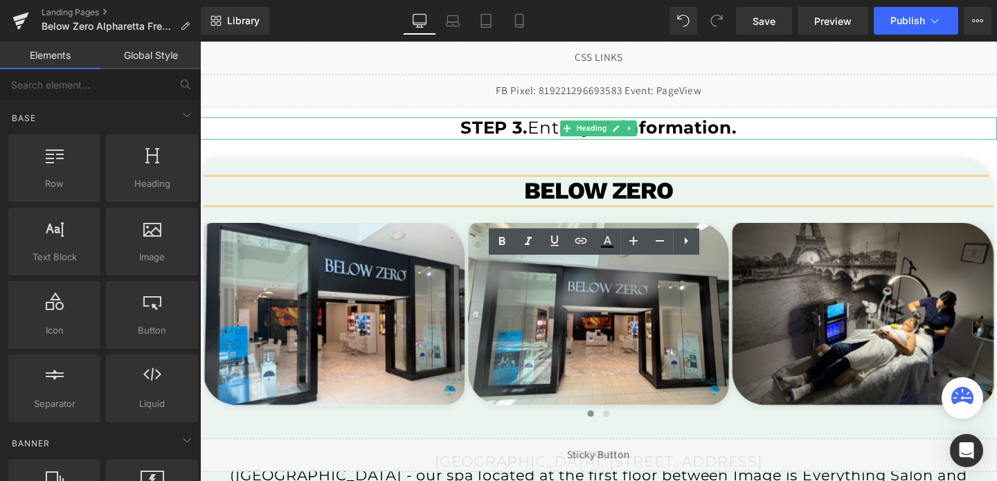
click at [655, 133] on icon at bounding box center [652, 133] width 8 height 8
click at [655, 133] on icon at bounding box center [659, 133] width 8 height 8
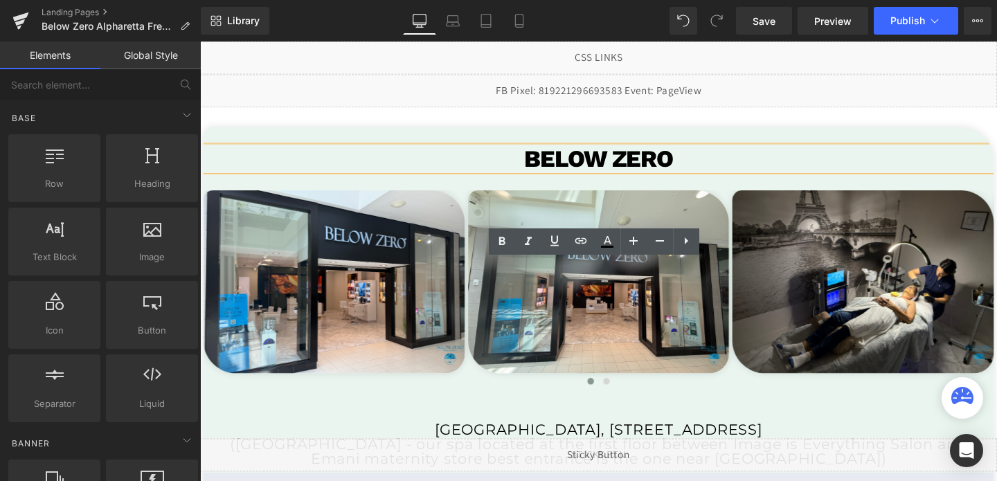
click at [655, 133] on div "BeloW ZERO Heading Image Row Image Row Image Row Image Row Image Row Image Row" at bounding box center [618, 451] width 830 height 640
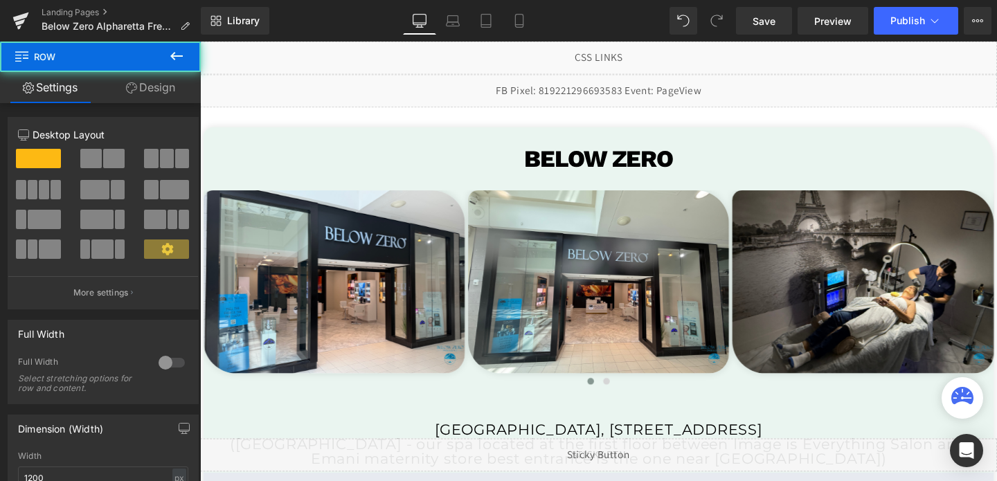
click at [653, 141] on div "BeloW ZERO Heading Image Row Image Row Image Row Image Row Image Row Image Row" at bounding box center [618, 451] width 830 height 640
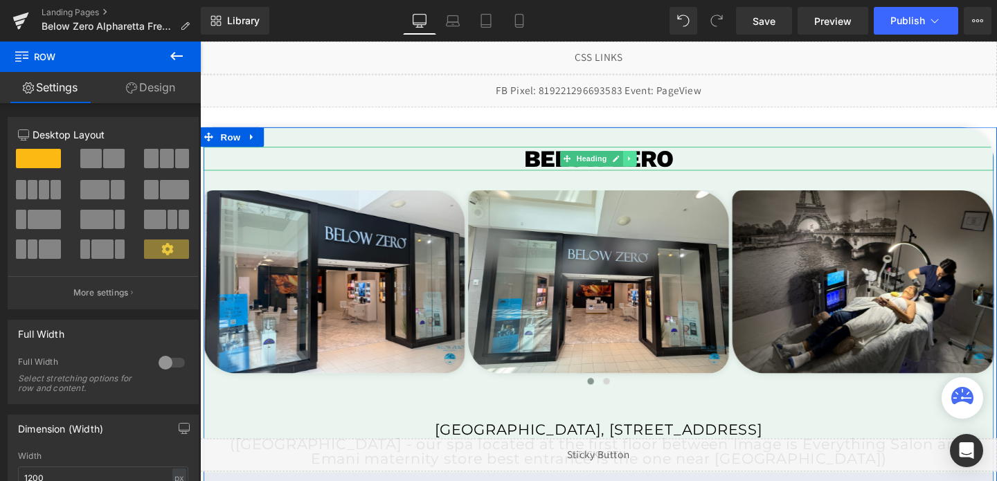
click at [648, 161] on icon at bounding box center [652, 165] width 8 height 8
click at [655, 162] on icon at bounding box center [659, 165] width 8 height 8
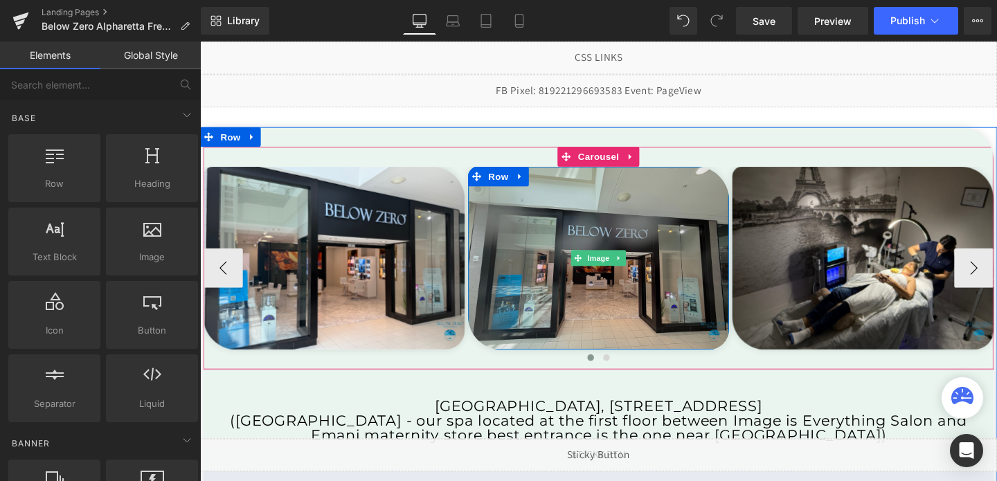
click at [632, 219] on img at bounding box center [619, 269] width 275 height 192
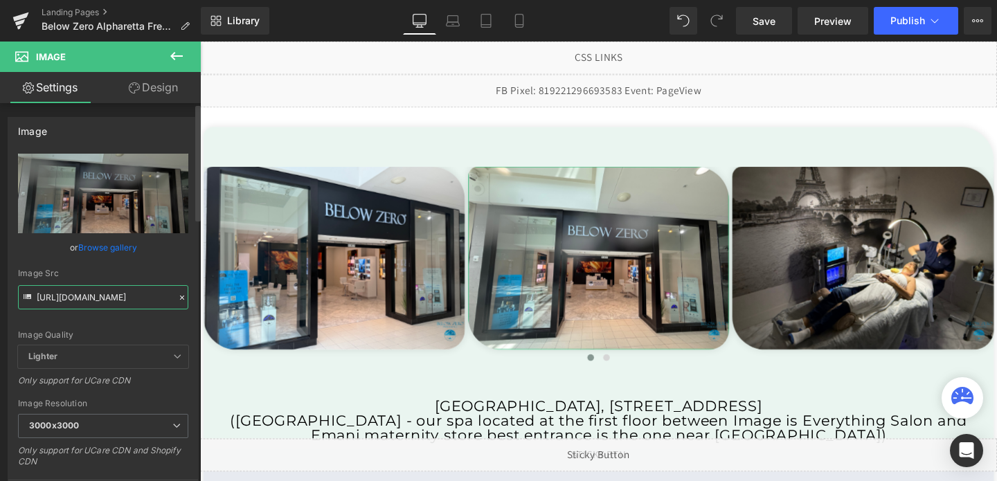
click at [133, 297] on input "[URL][DOMAIN_NAME]" at bounding box center [103, 297] width 170 height 24
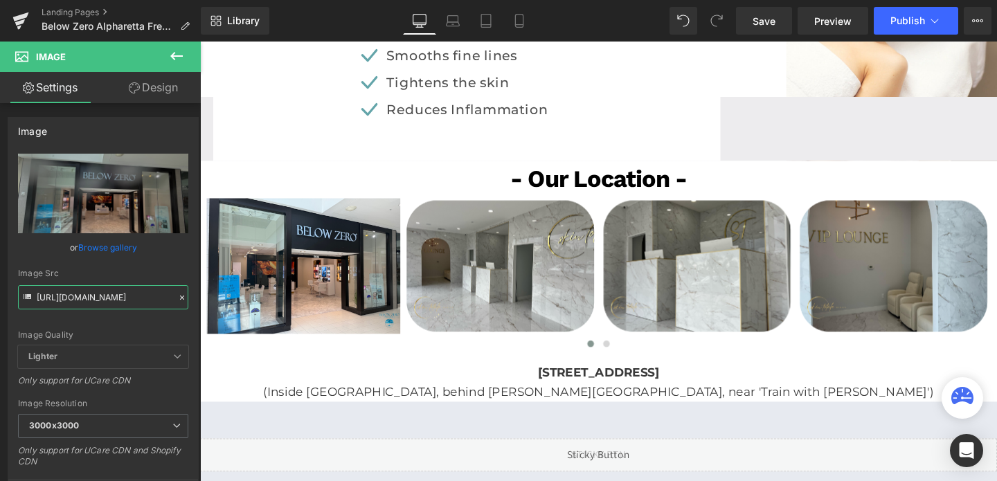
scroll to position [3850, 0]
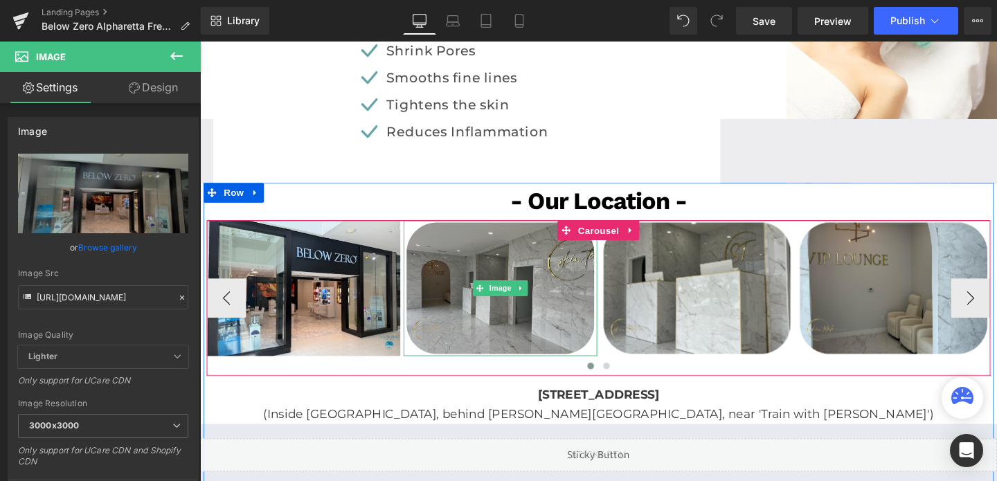
click at [583, 296] on img at bounding box center [515, 301] width 203 height 143
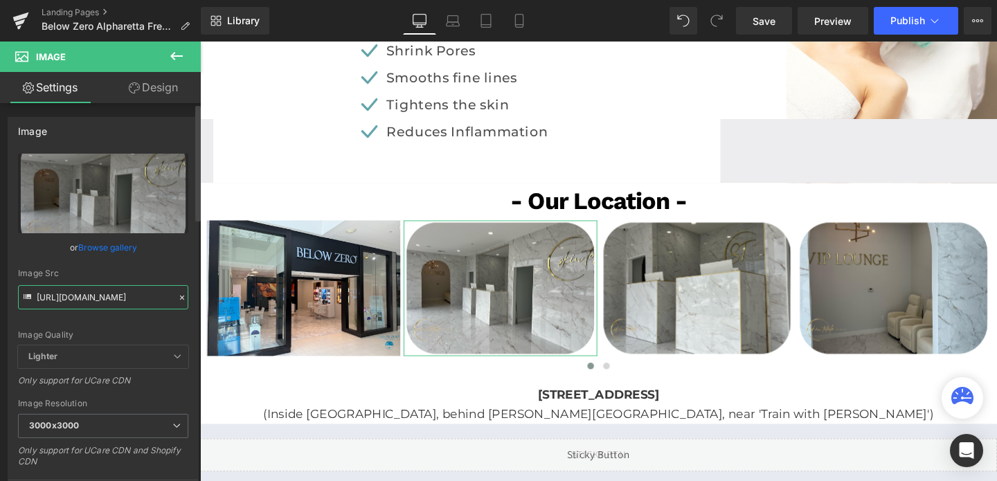
click at [100, 293] on input "[URL][DOMAIN_NAME]" at bounding box center [103, 297] width 170 height 24
paste input "58/1601/0010/files/bz_alpha_2_3000x3000.png?v=1749746003"
type input "[URL][DOMAIN_NAME]"
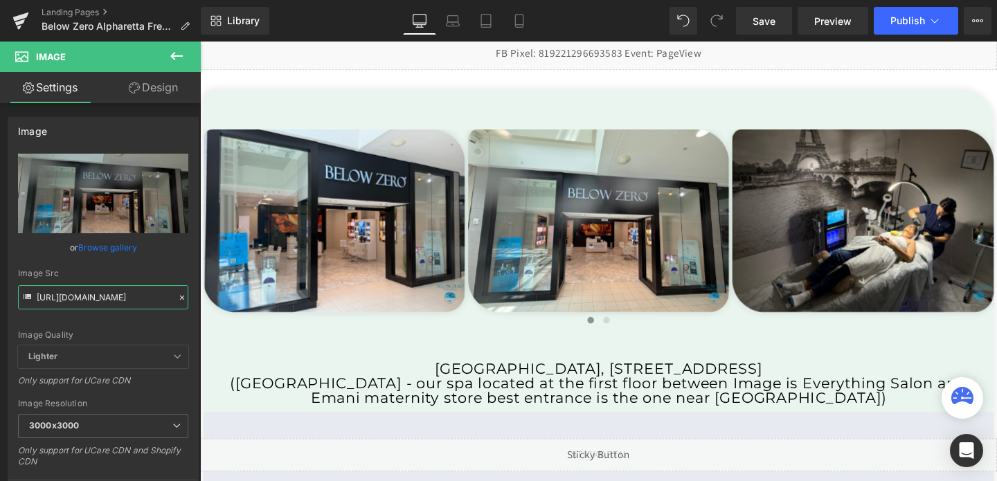
scroll to position [0, 0]
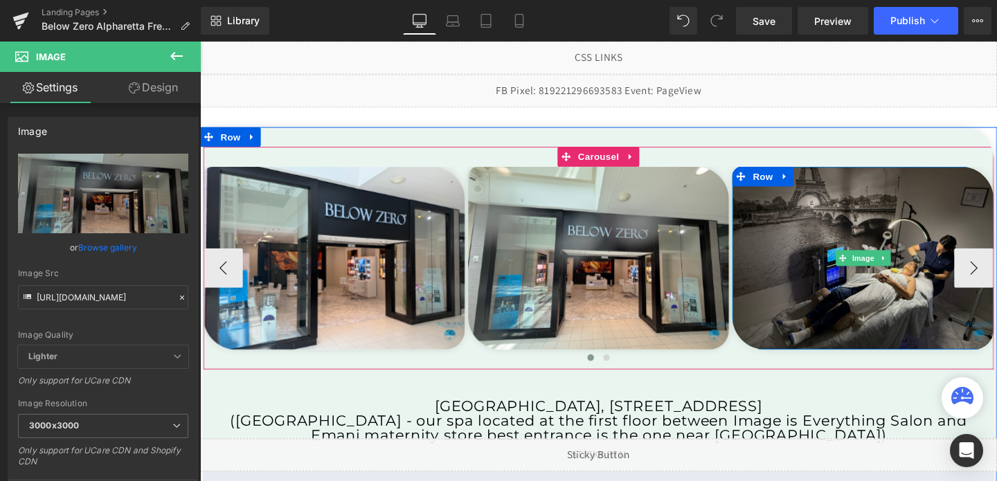
click at [911, 295] on img at bounding box center [896, 269] width 275 height 192
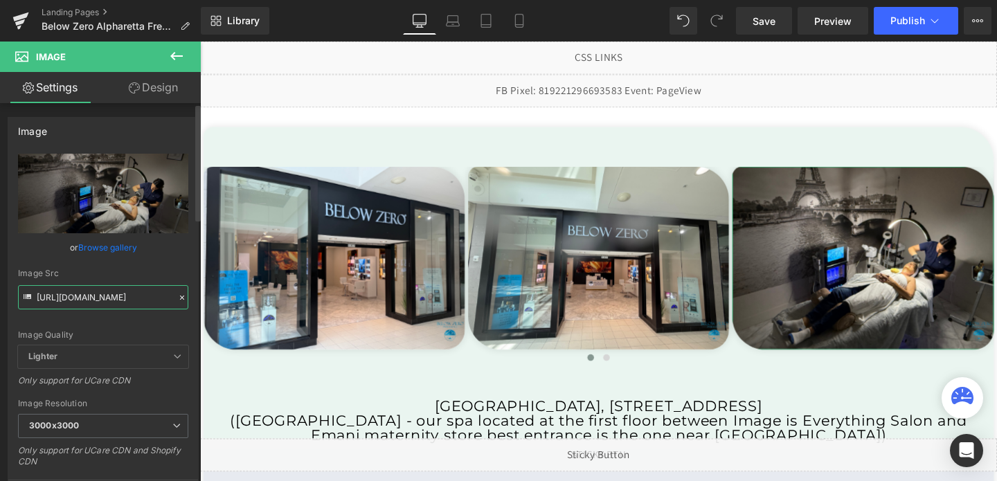
click at [101, 291] on input "[URL][DOMAIN_NAME]" at bounding box center [103, 297] width 170 height 24
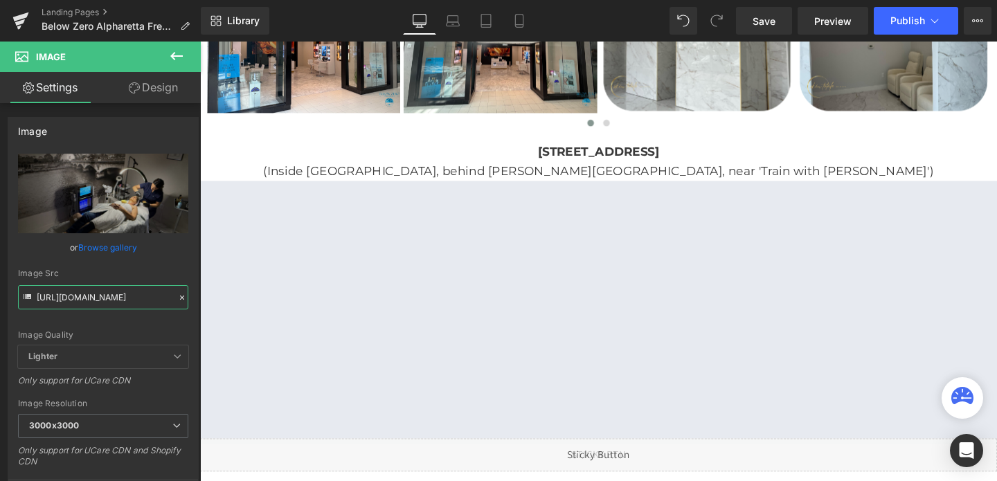
scroll to position [3903, 0]
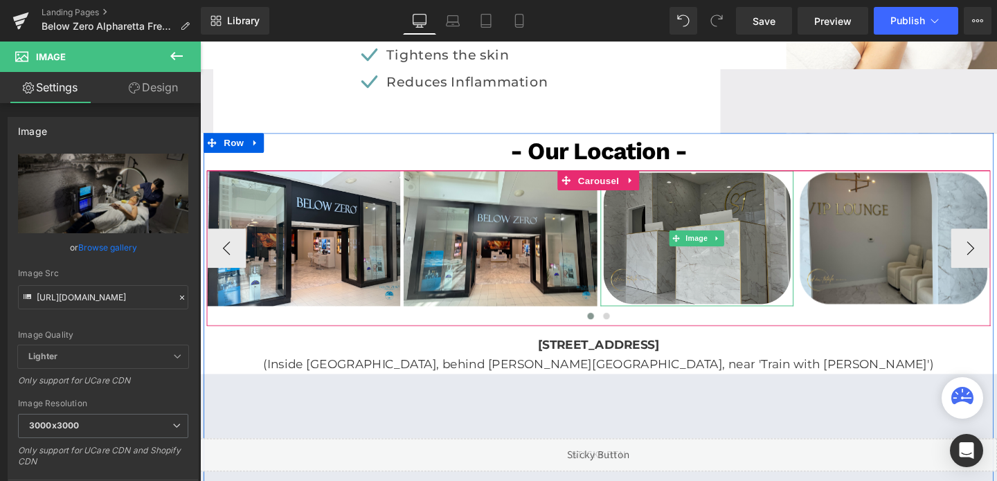
click at [808, 238] on img at bounding box center [722, 248] width 203 height 143
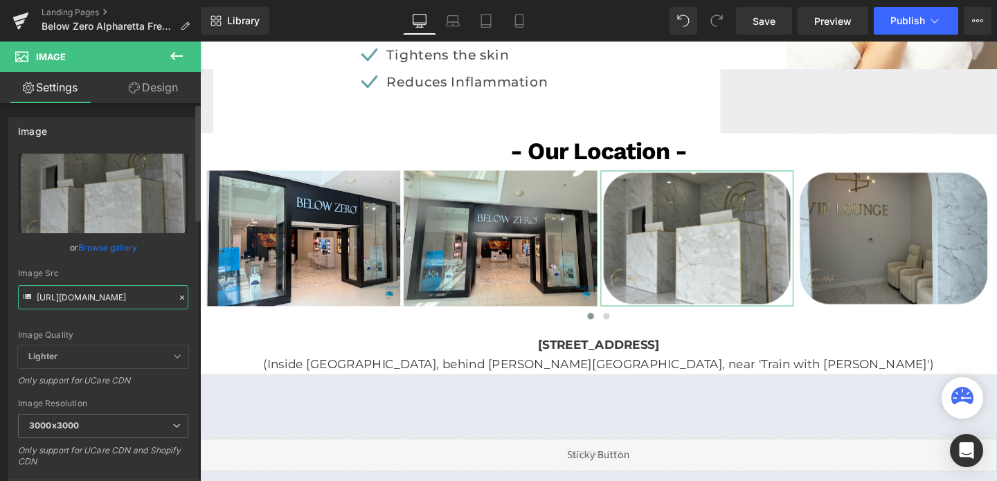
click at [109, 293] on input "[URL][DOMAIN_NAME]" at bounding box center [103, 297] width 170 height 24
type input "v"
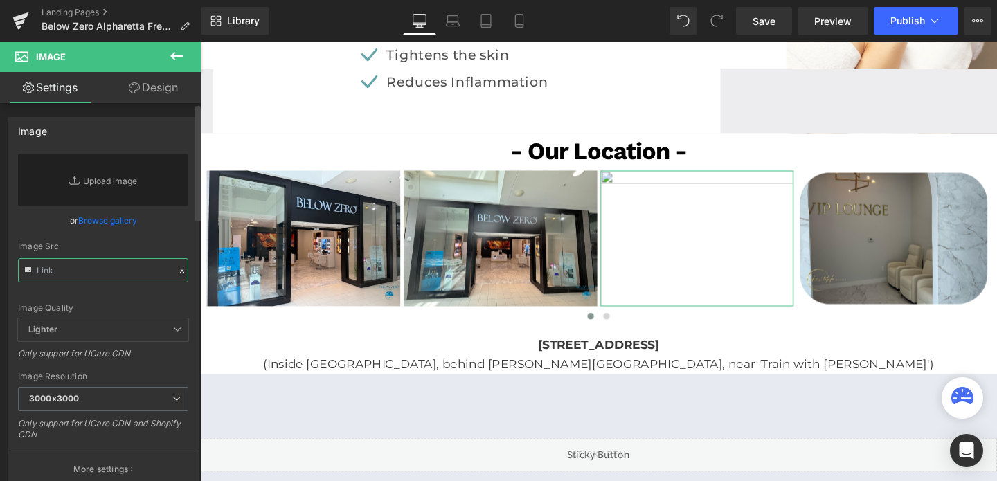
paste input "[URL][DOMAIN_NAME]"
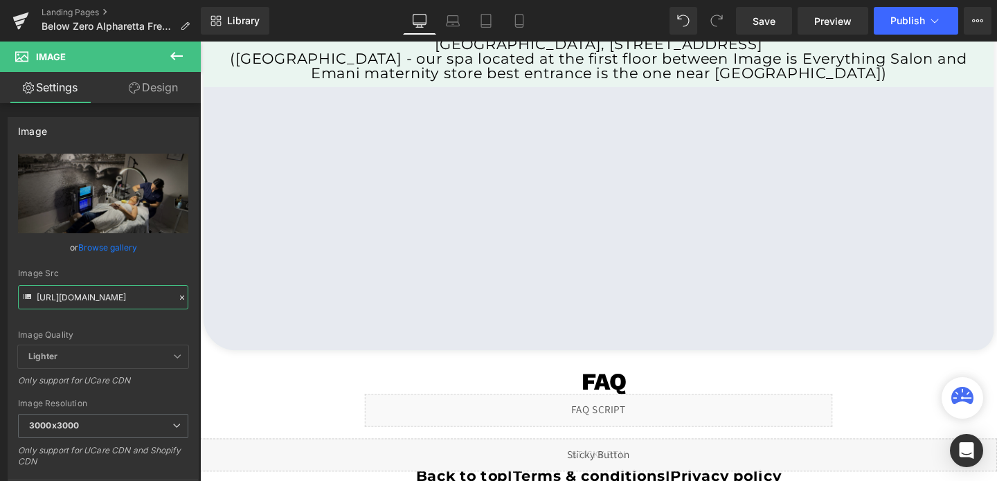
scroll to position [0, 0]
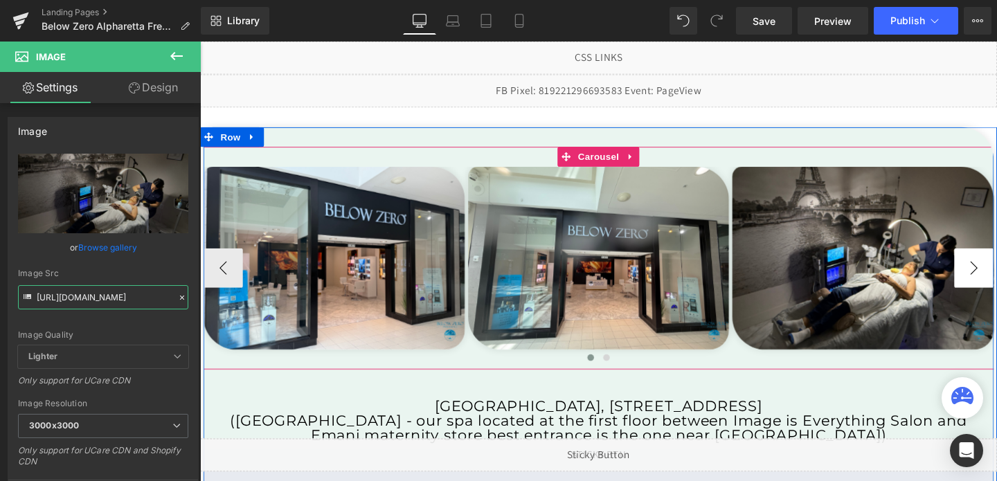
type input "[URL][DOMAIN_NAME]"
click at [996, 285] on button "›" at bounding box center [1013, 280] width 42 height 42
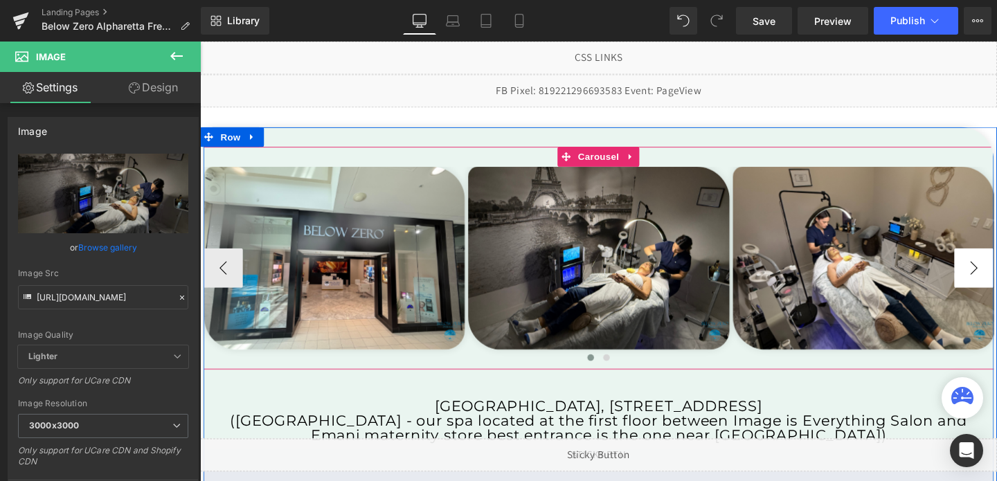
click at [996, 285] on button "›" at bounding box center [1013, 280] width 42 height 42
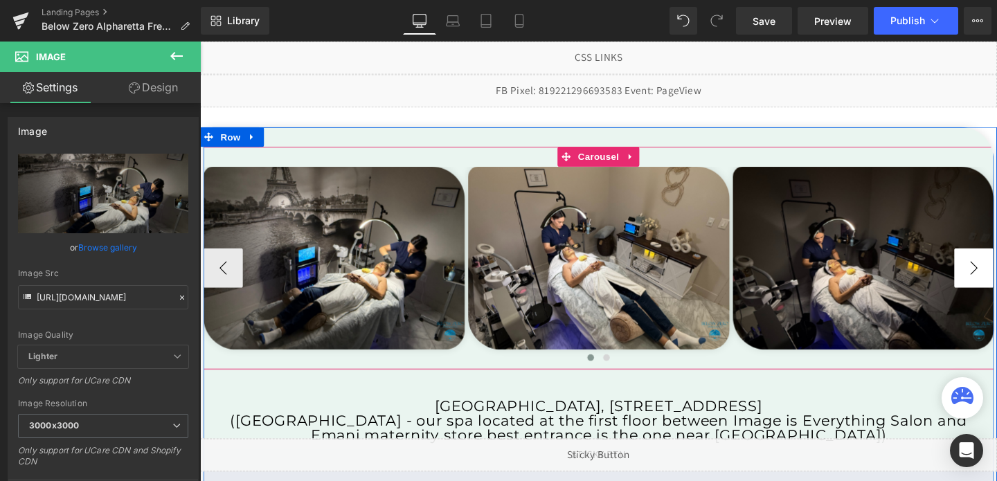
click at [996, 285] on button "›" at bounding box center [1013, 280] width 42 height 42
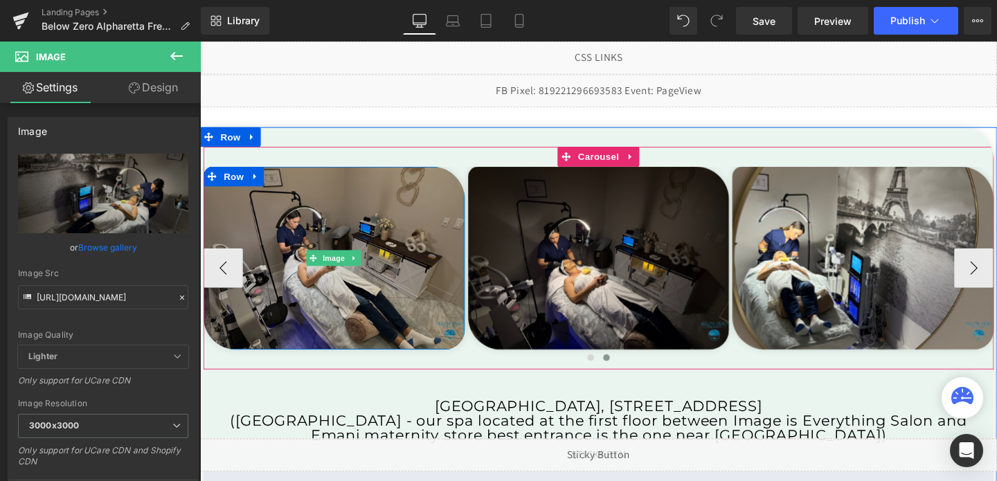
click at [373, 307] on img at bounding box center [340, 269] width 275 height 192
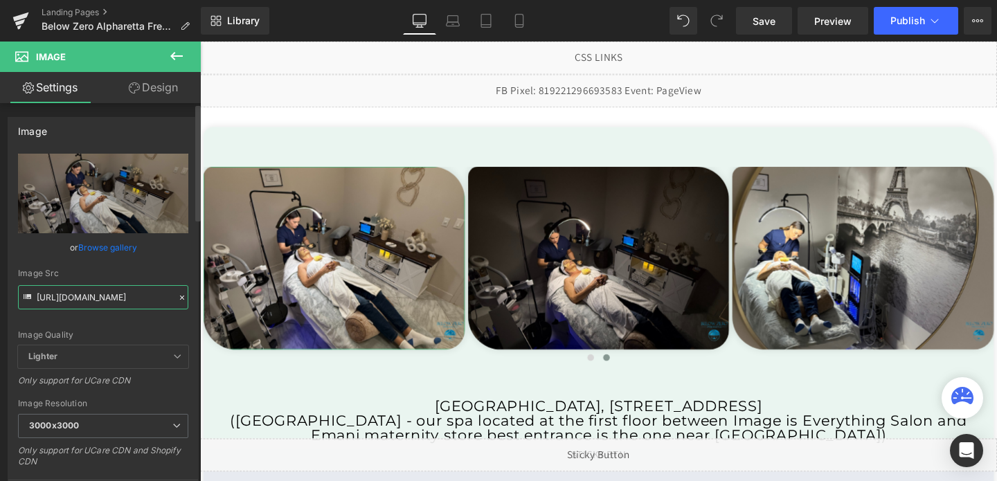
click at [99, 291] on input "[URL][DOMAIN_NAME]" at bounding box center [103, 297] width 170 height 24
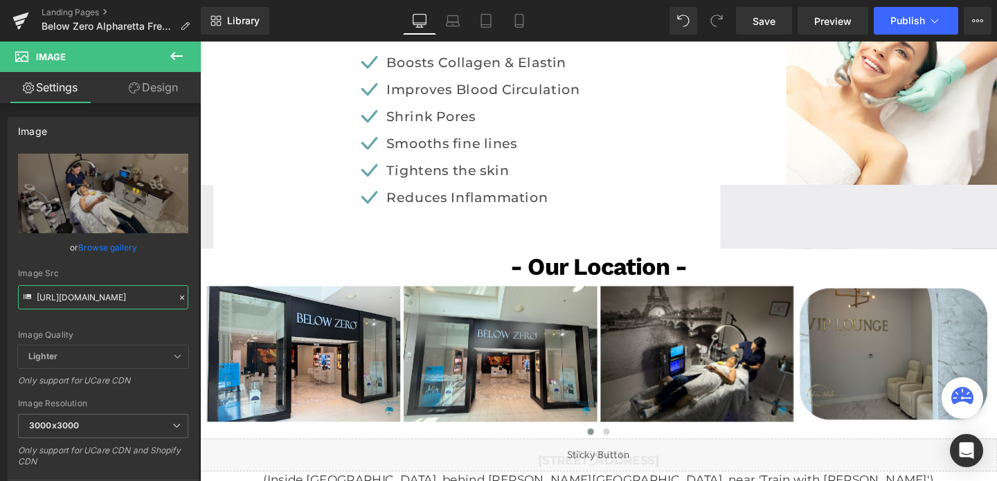
scroll to position [3900, 0]
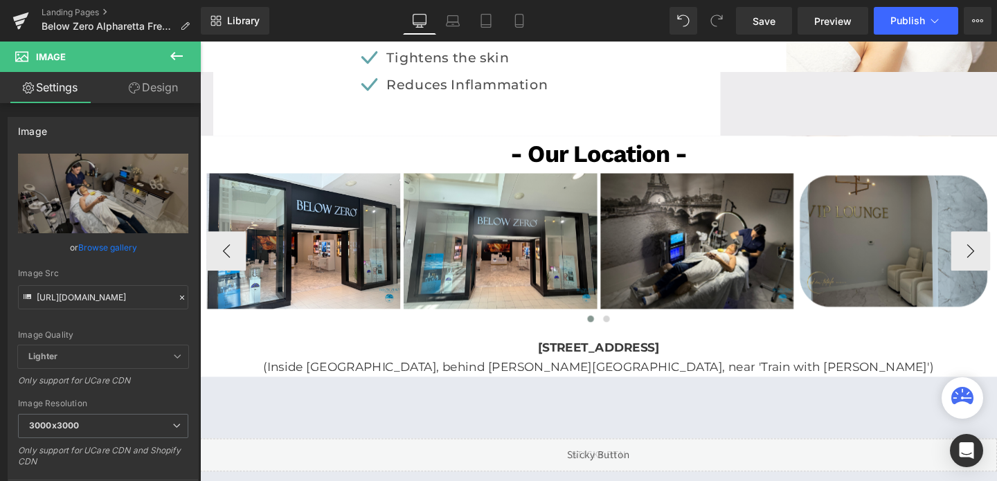
click at [931, 197] on img at bounding box center [928, 251] width 203 height 143
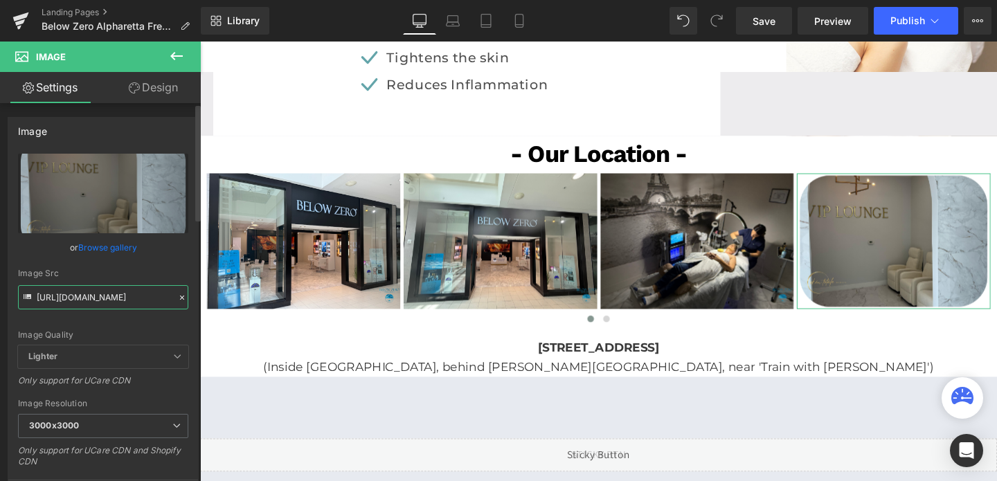
click at [116, 289] on input "[URL][DOMAIN_NAME]" at bounding box center [103, 297] width 170 height 24
paste input "58/1601/0010/files/bz_alpha_4_3000x3000.png?v=1749746009"
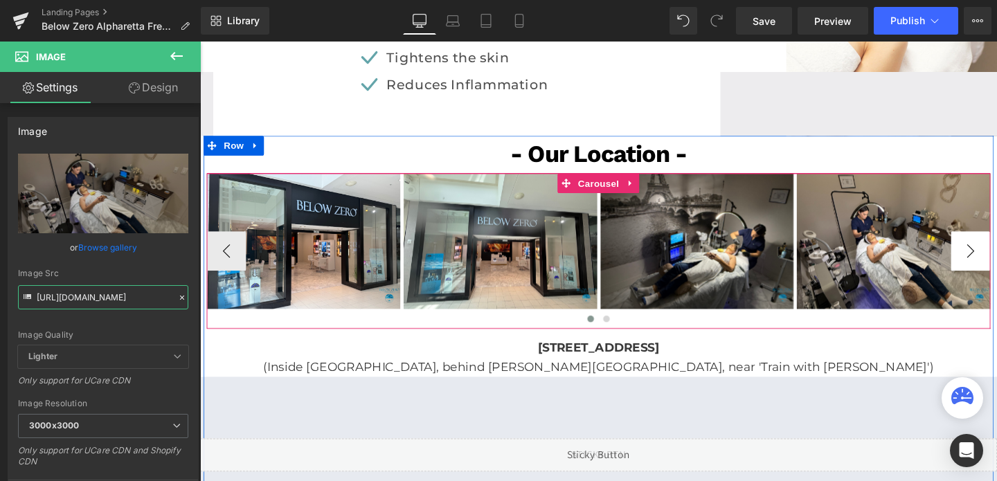
type input "[URL][DOMAIN_NAME]"
click at [996, 255] on button "›" at bounding box center [1010, 262] width 42 height 42
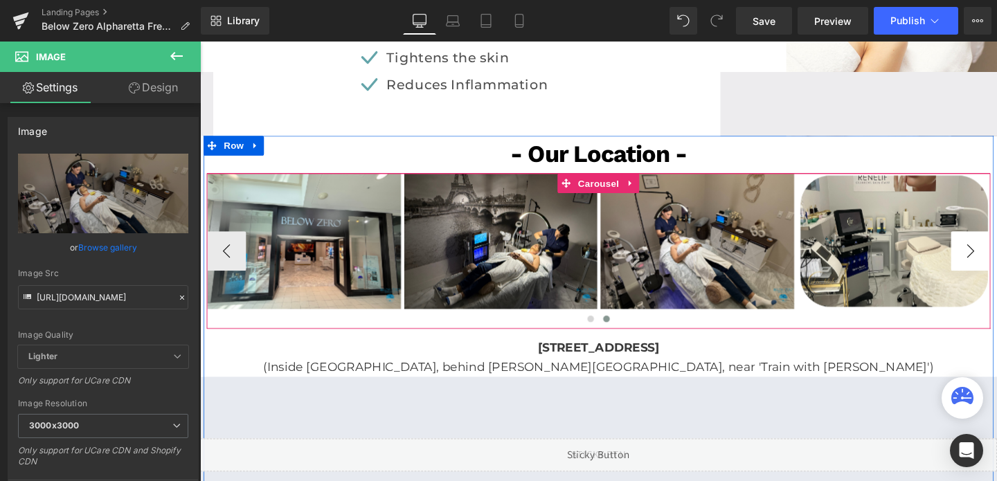
click at [996, 255] on button "›" at bounding box center [1010, 262] width 42 height 42
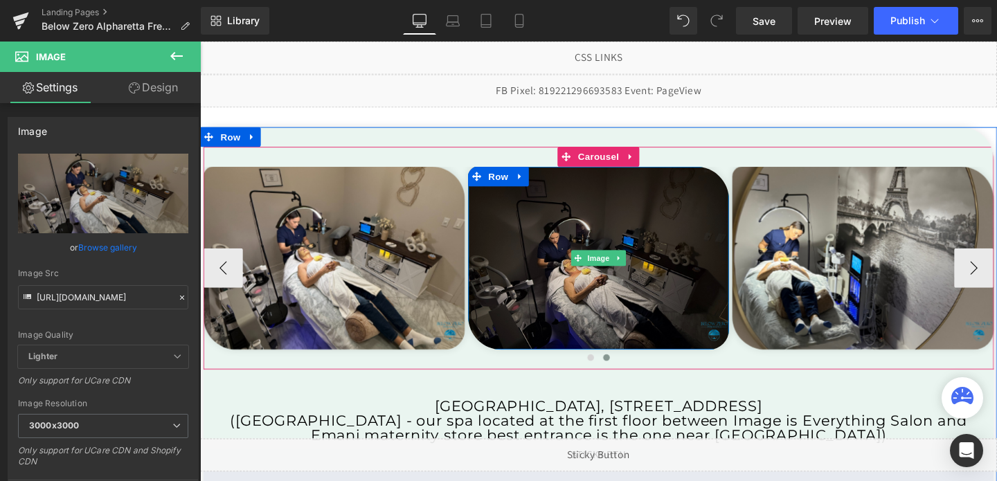
click at [687, 270] on img at bounding box center [619, 269] width 275 height 192
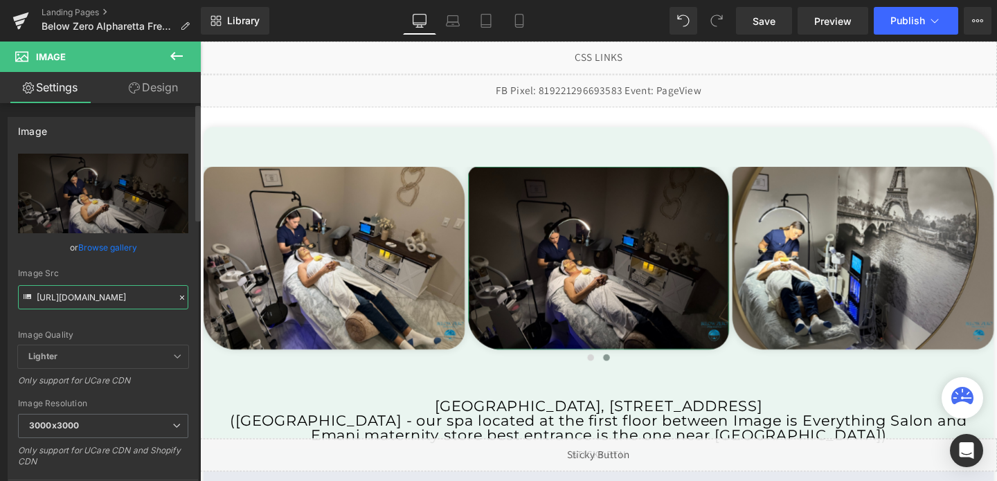
click at [132, 296] on input "[URL][DOMAIN_NAME]" at bounding box center [103, 297] width 170 height 24
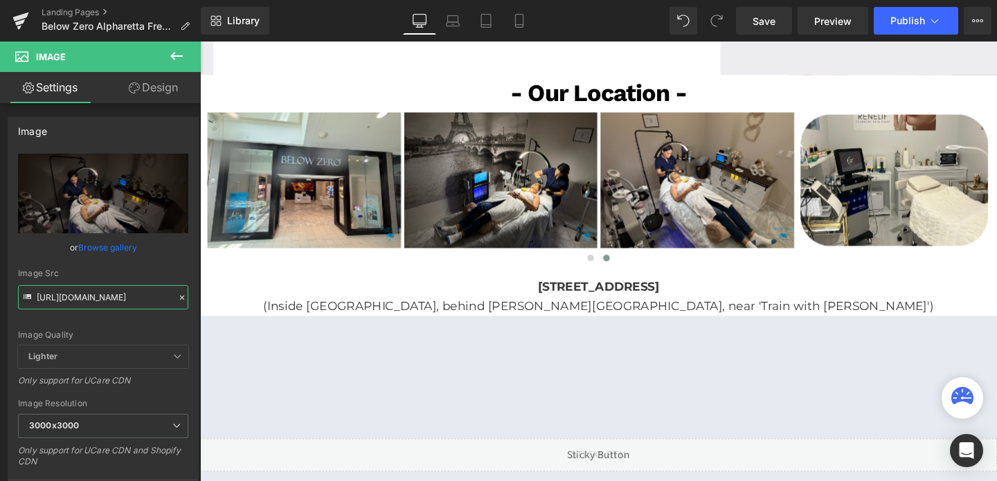
scroll to position [3954, 0]
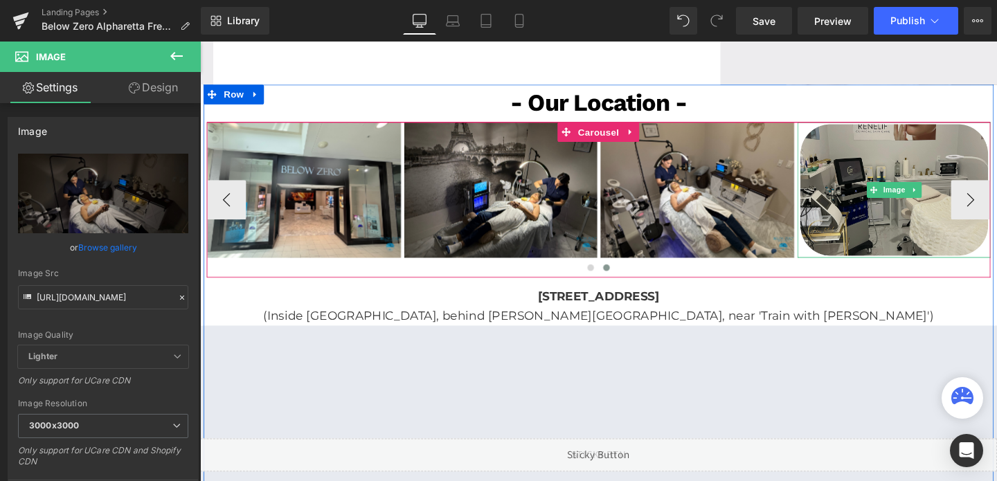
click at [921, 235] on img at bounding box center [929, 197] width 203 height 143
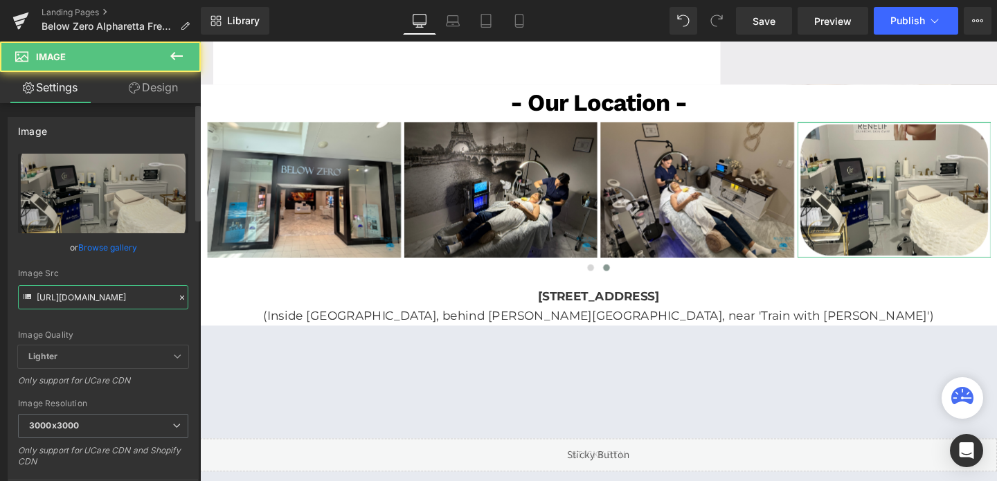
click at [79, 293] on input "[URL][DOMAIN_NAME]" at bounding box center [103, 297] width 170 height 24
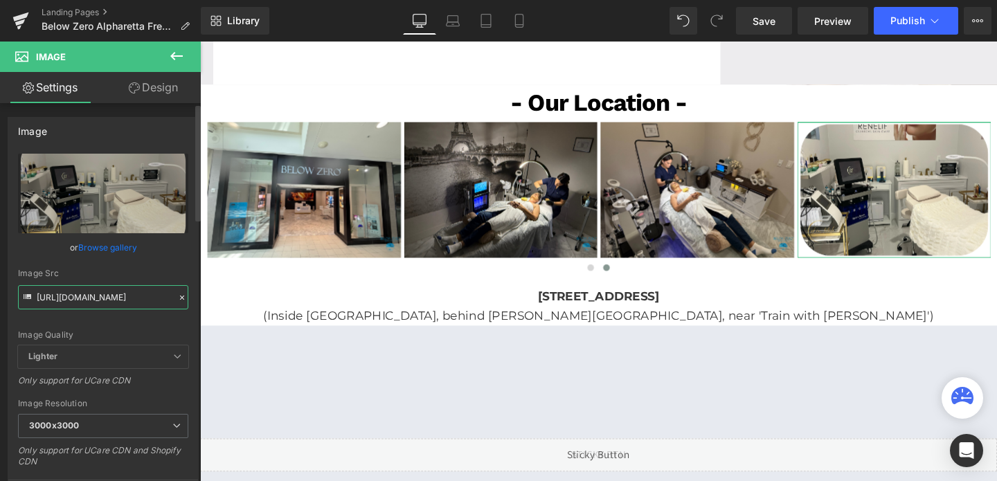
click at [79, 293] on input "[URL][DOMAIN_NAME]" at bounding box center [103, 297] width 170 height 24
paste input "58/1601/0010/files/bz_alpha_5_3000x3000.png?v=1749746010"
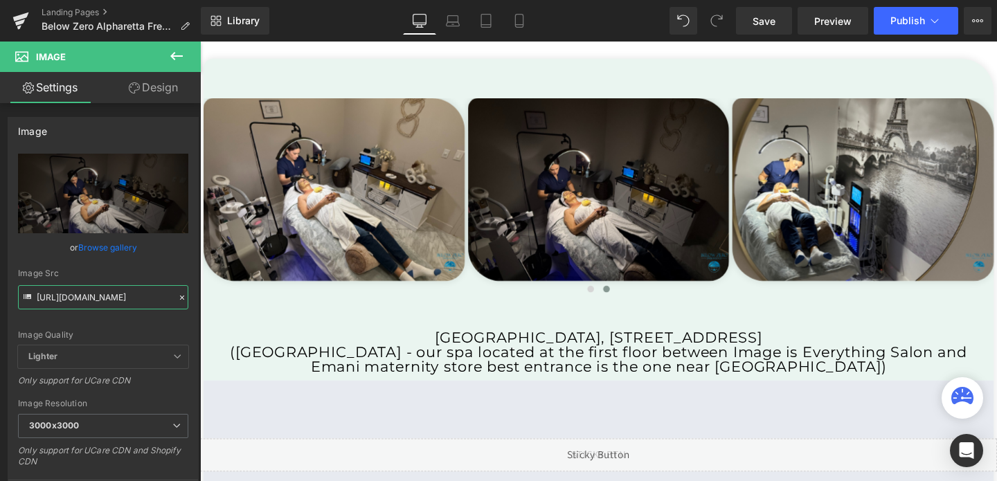
scroll to position [0, 0]
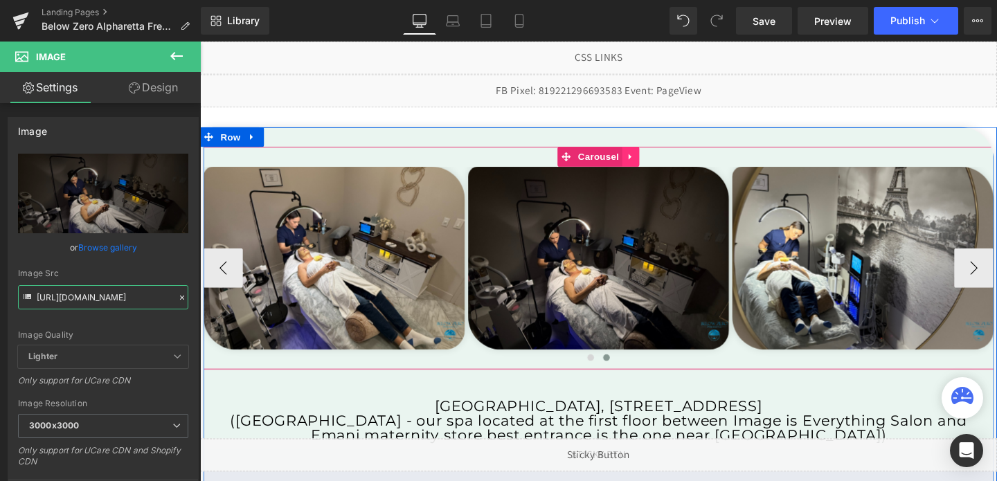
type input "[URL][DOMAIN_NAME]"
click at [657, 163] on icon at bounding box center [653, 163] width 10 height 10
click at [657, 163] on icon at bounding box center [662, 163] width 10 height 10
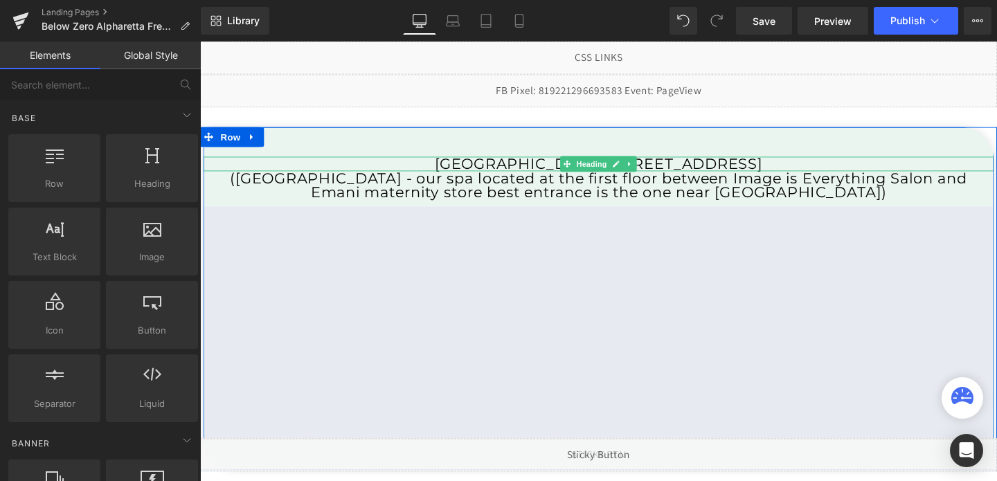
click at [678, 167] on h1 "[GEOGRAPHIC_DATA], [STREET_ADDRESS]" at bounding box center [618, 170] width 830 height 15
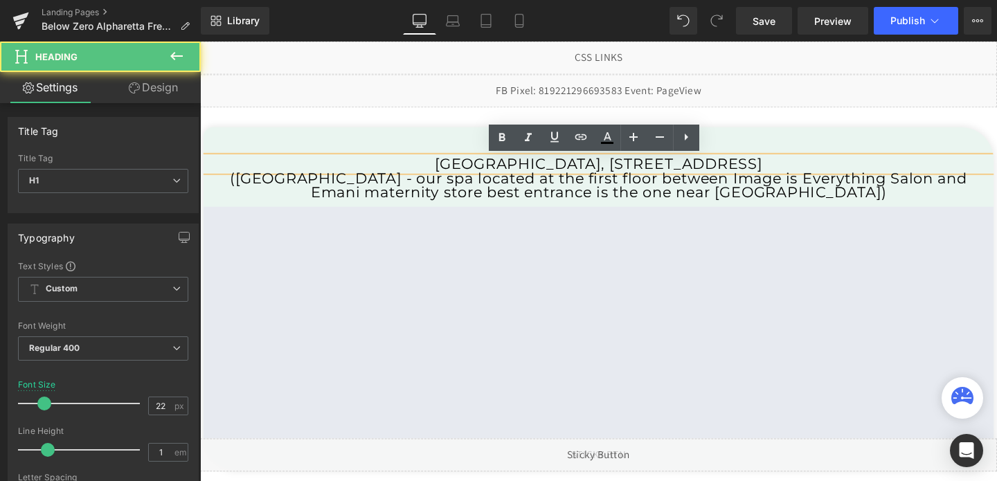
click at [688, 168] on h1 "[GEOGRAPHIC_DATA], [STREET_ADDRESS]" at bounding box center [618, 170] width 830 height 15
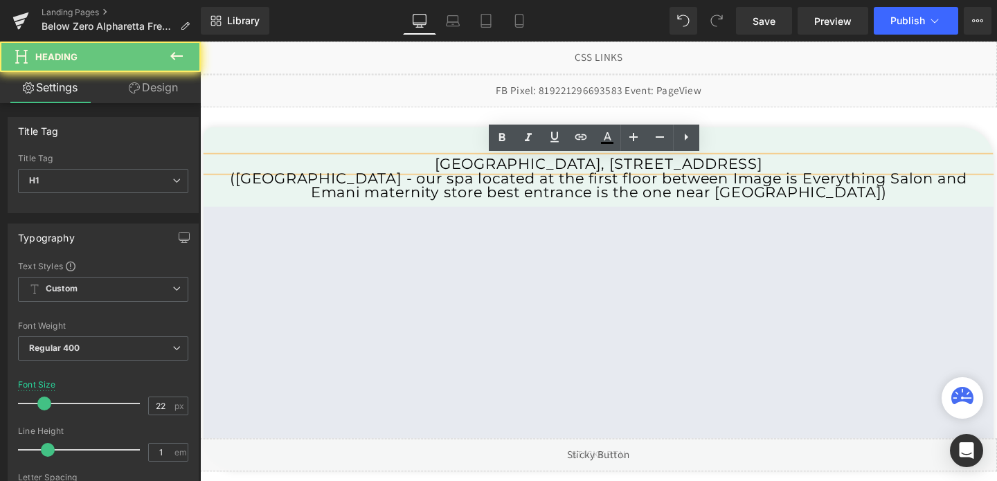
click at [688, 168] on h1 "[GEOGRAPHIC_DATA], [STREET_ADDRESS]" at bounding box center [618, 170] width 830 height 15
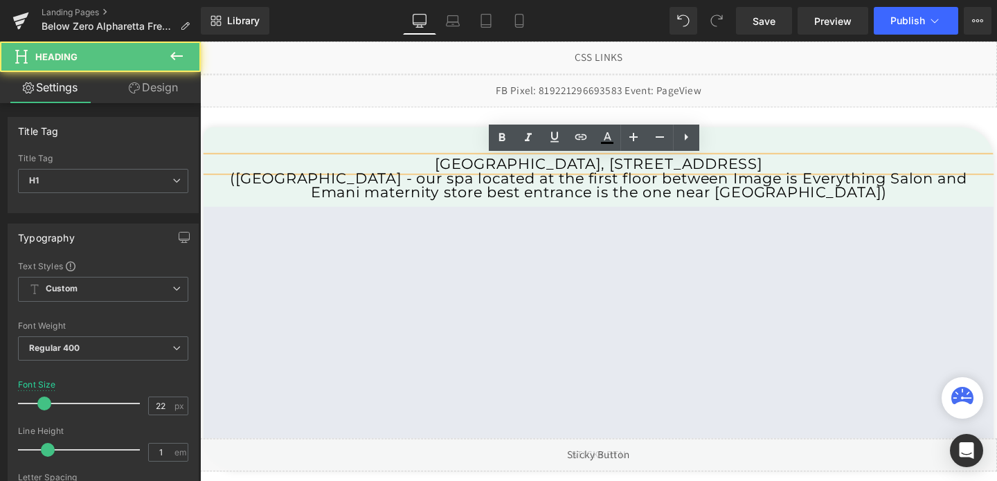
copy h1 "[GEOGRAPHIC_DATA], [STREET_ADDRESS]"
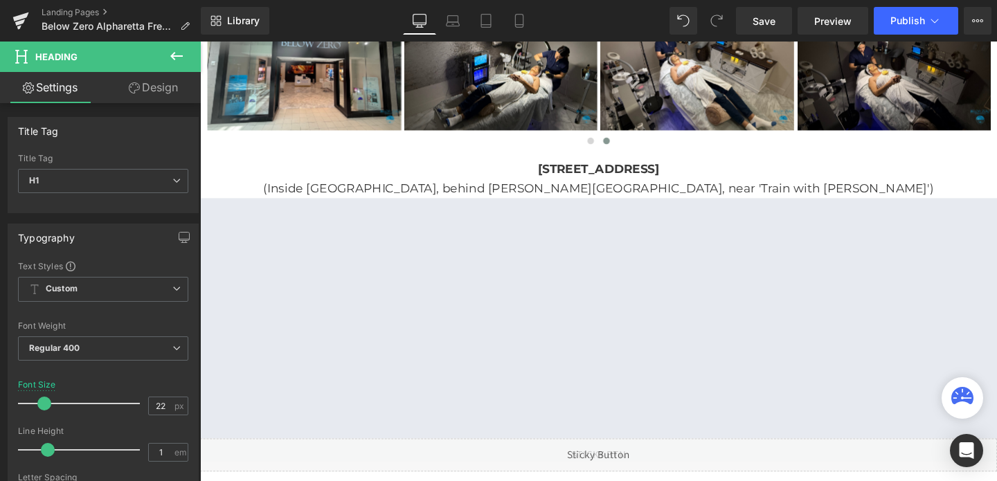
scroll to position [3822, 0]
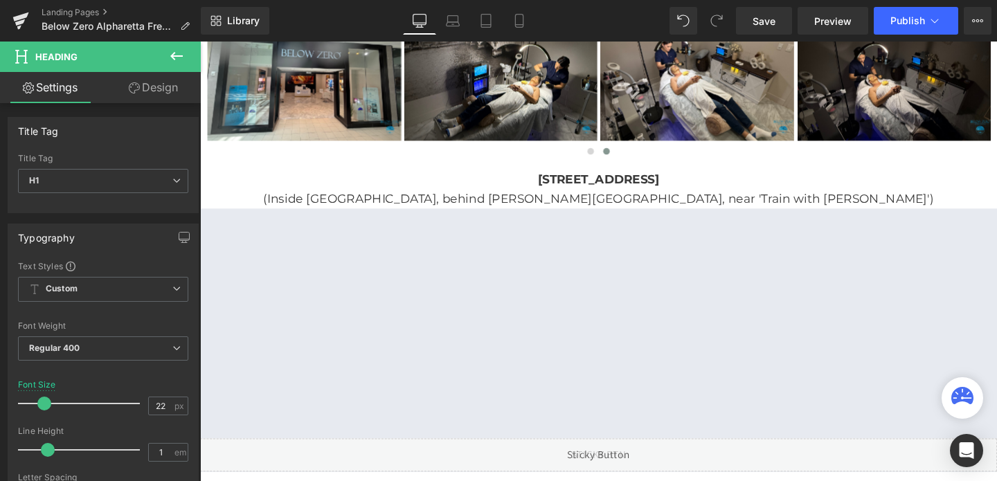
click at [653, 188] on div "[STREET_ADDRESS] (Inside [GEOGRAPHIC_DATA], behind [PERSON_NAME][GEOGRAPHIC_DAT…" at bounding box center [618, 197] width 837 height 40
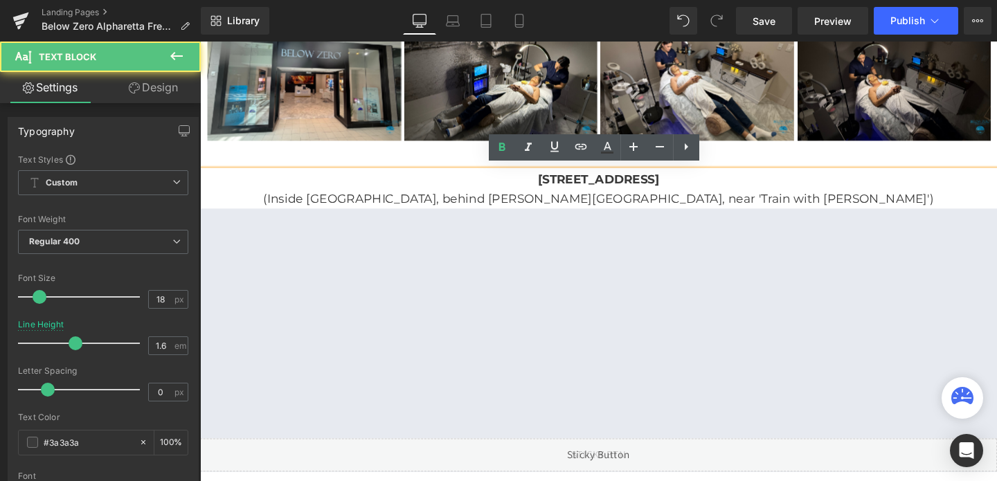
click at [653, 188] on b "[STREET_ADDRESS]" at bounding box center [619, 186] width 128 height 15
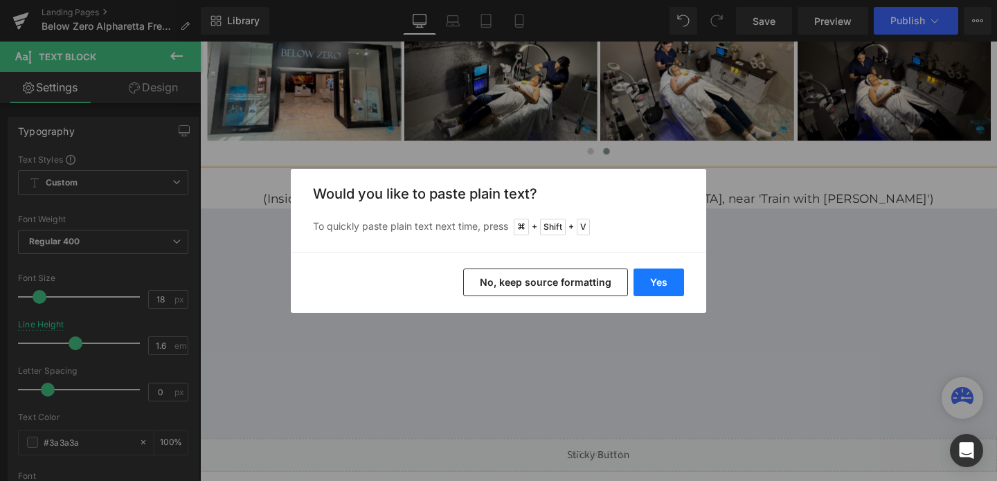
click at [661, 275] on button "Yes" at bounding box center [658, 283] width 51 height 28
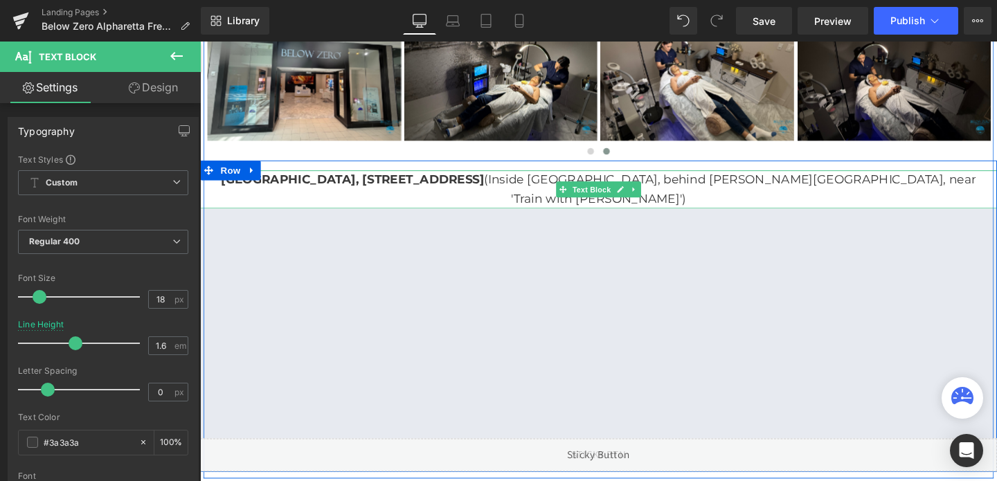
click at [597, 181] on p "[GEOGRAPHIC_DATA], [STREET_ADDRESS] (Inside [GEOGRAPHIC_DATA], behind [PERSON_N…" at bounding box center [618, 197] width 837 height 40
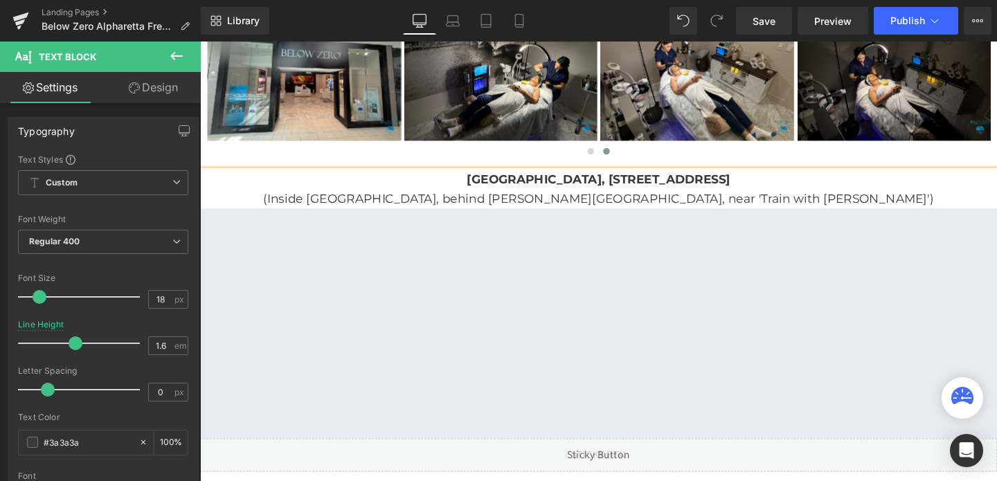
click at [534, 184] on b "[GEOGRAPHIC_DATA], [STREET_ADDRESS]" at bounding box center [618, 186] width 277 height 15
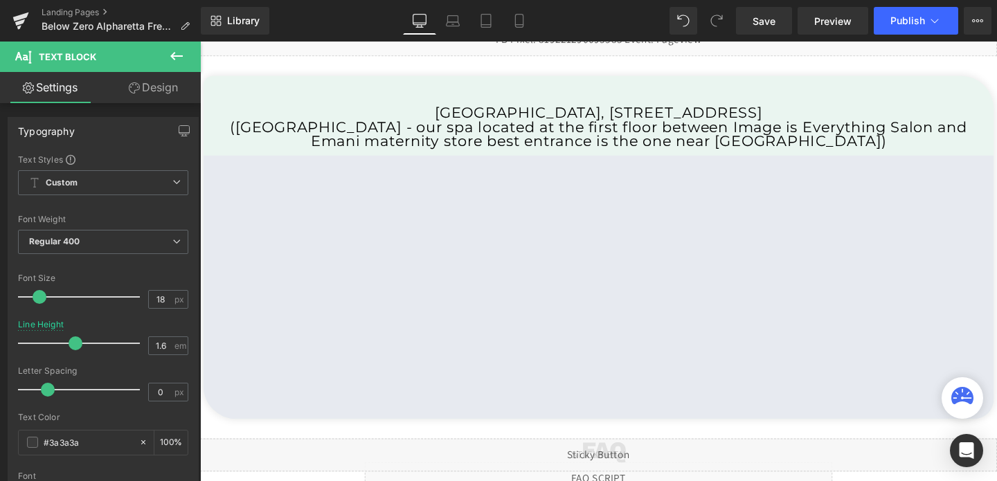
scroll to position [52, 0]
click at [560, 143] on h1 "([GEOGRAPHIC_DATA] - our spa located at the first floor between Image is Everyt…" at bounding box center [618, 141] width 830 height 30
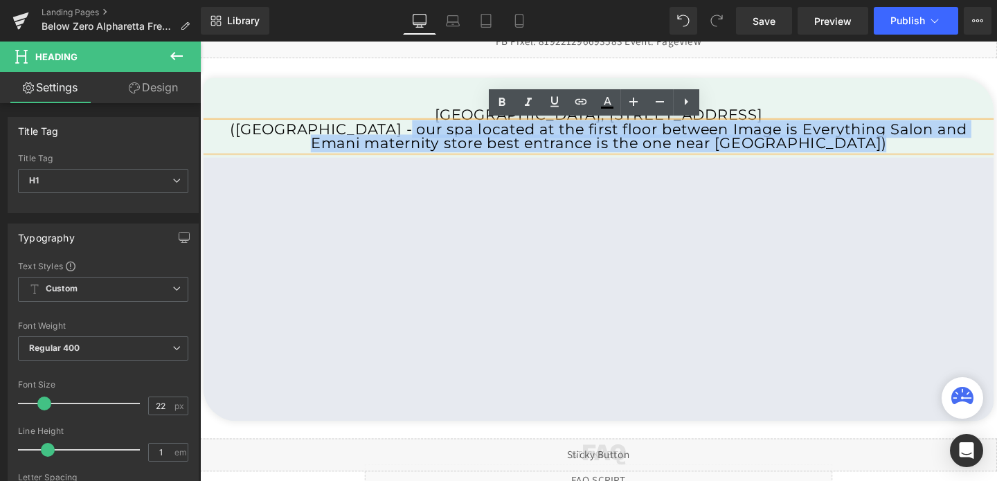
drag, startPoint x: 398, startPoint y: 129, endPoint x: 871, endPoint y: 163, distance: 473.9
click at [871, 163] on div "[GEOGRAPHIC_DATA], [STREET_ADDRESS] Heading ([GEOGRAPHIC_DATA] - our spa locate…" at bounding box center [618, 270] width 830 height 340
copy h1 "our spa located at the first floor between Image is Everything Salon and Emani …"
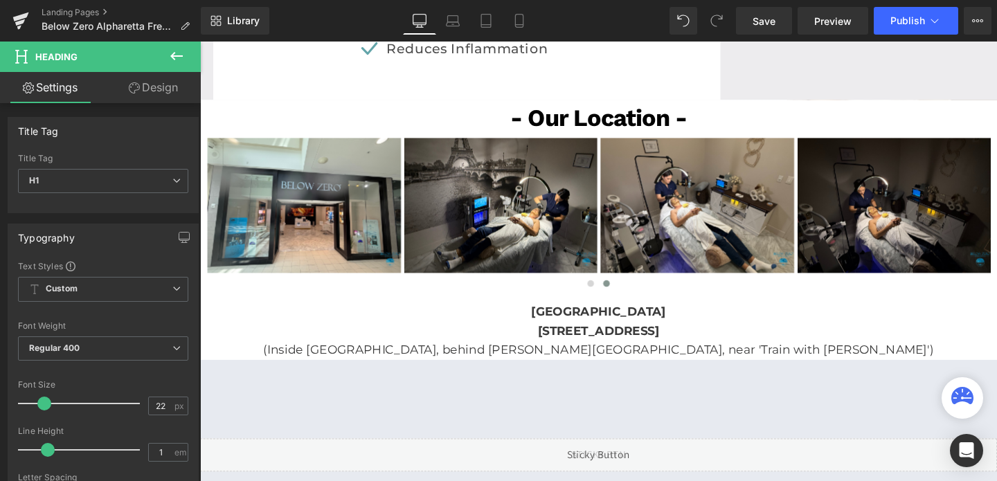
scroll to position [3681, 0]
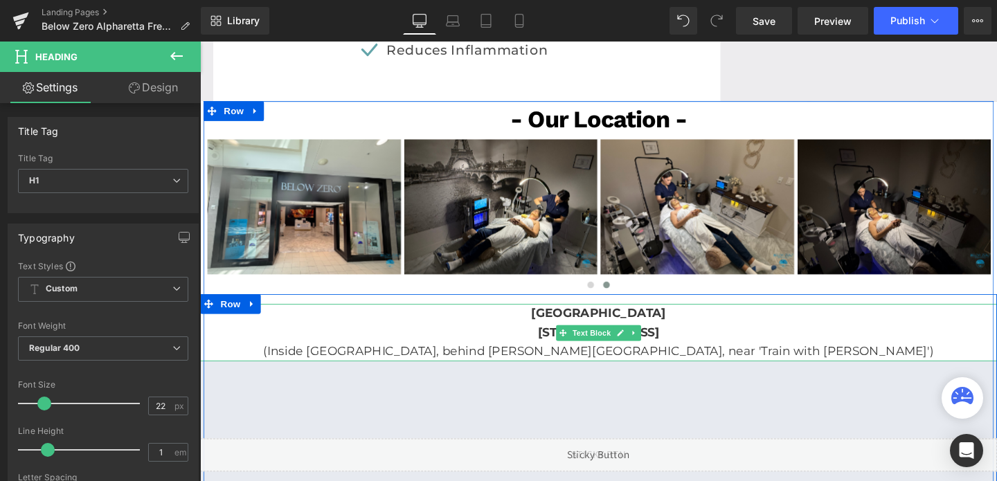
click at [715, 363] on p "(Inside [GEOGRAPHIC_DATA], behind [PERSON_NAME][GEOGRAPHIC_DATA], near 'Train w…" at bounding box center [618, 368] width 837 height 20
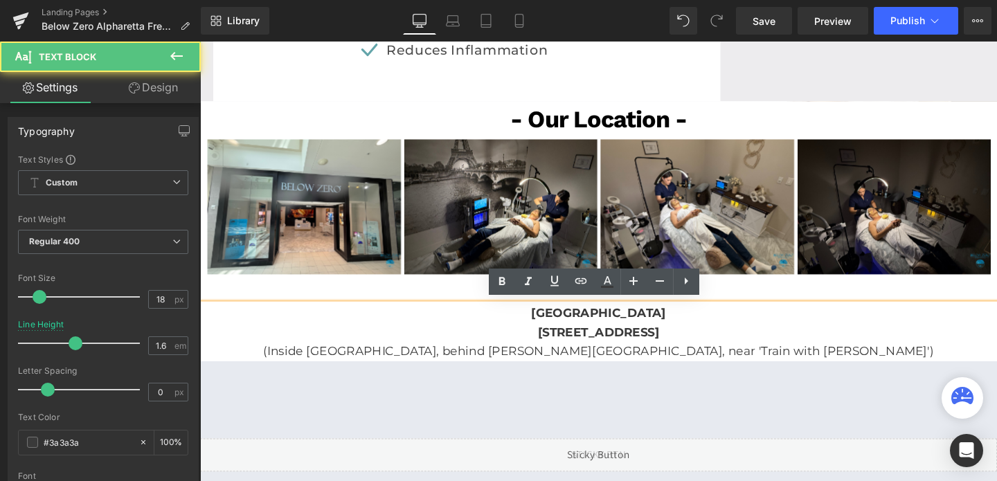
click at [715, 363] on p "(Inside [GEOGRAPHIC_DATA], behind [PERSON_NAME][GEOGRAPHIC_DATA], near 'Train w…" at bounding box center [618, 368] width 837 height 20
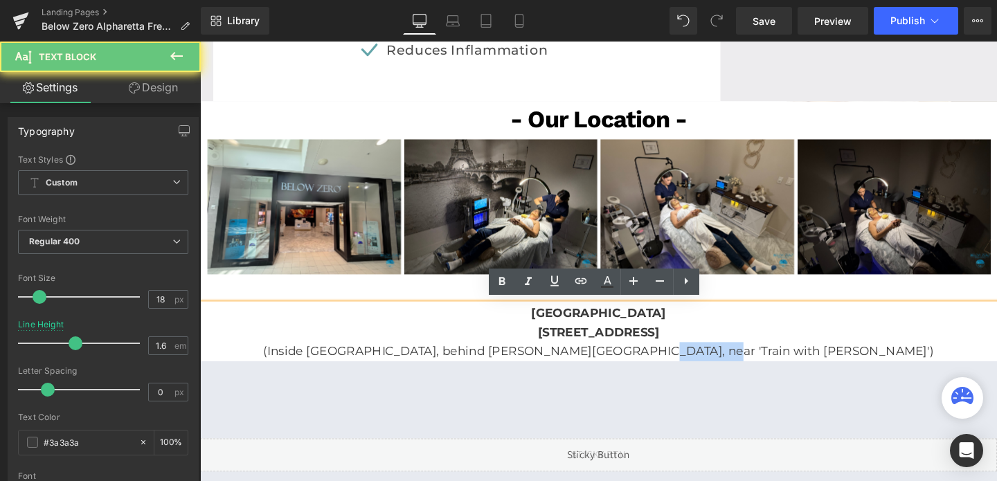
click at [715, 363] on p "(Inside [GEOGRAPHIC_DATA], behind [PERSON_NAME][GEOGRAPHIC_DATA], near 'Train w…" at bounding box center [618, 368] width 837 height 20
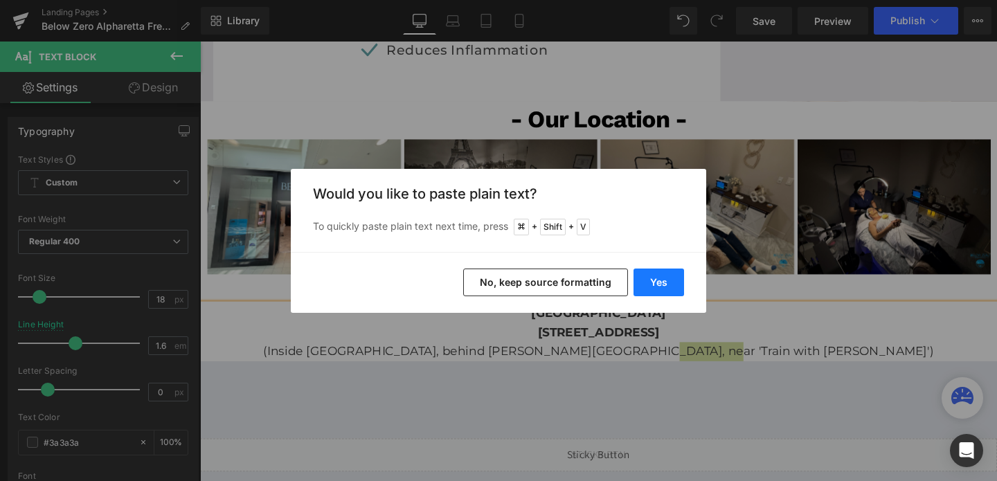
click at [671, 276] on button "Yes" at bounding box center [658, 283] width 51 height 28
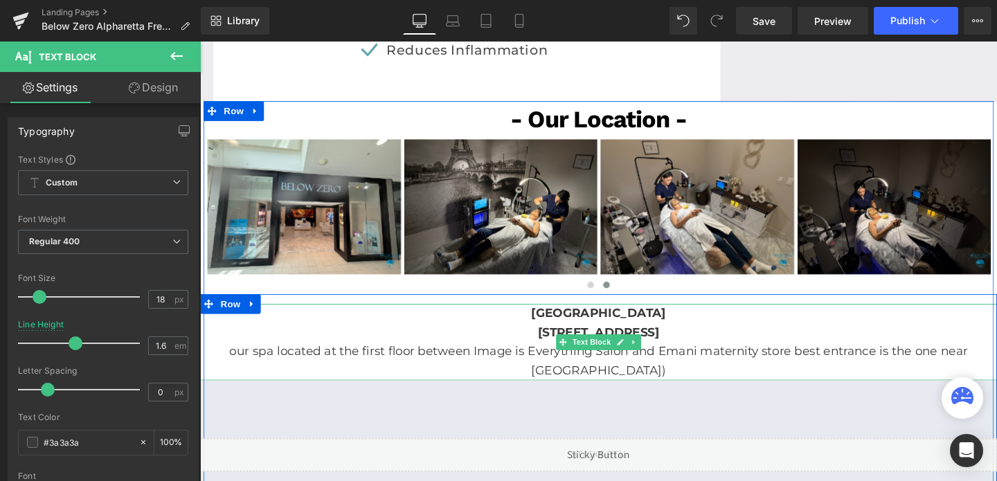
click at [226, 364] on p "our spa located at the first floor between Image is Everything Salon and Emani …" at bounding box center [618, 378] width 837 height 40
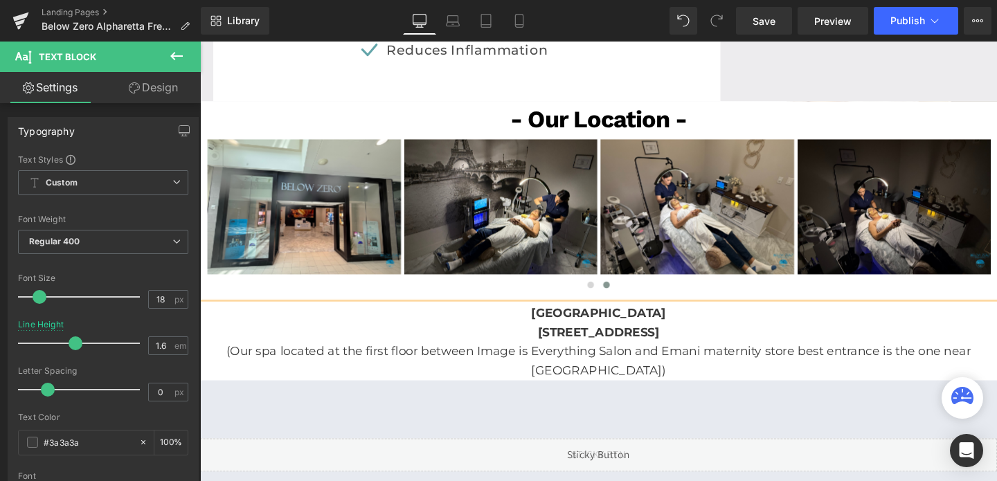
click at [720, 365] on p "(Our spa located at the first floor between Image is Everything Salon and Emani…" at bounding box center [618, 378] width 837 height 40
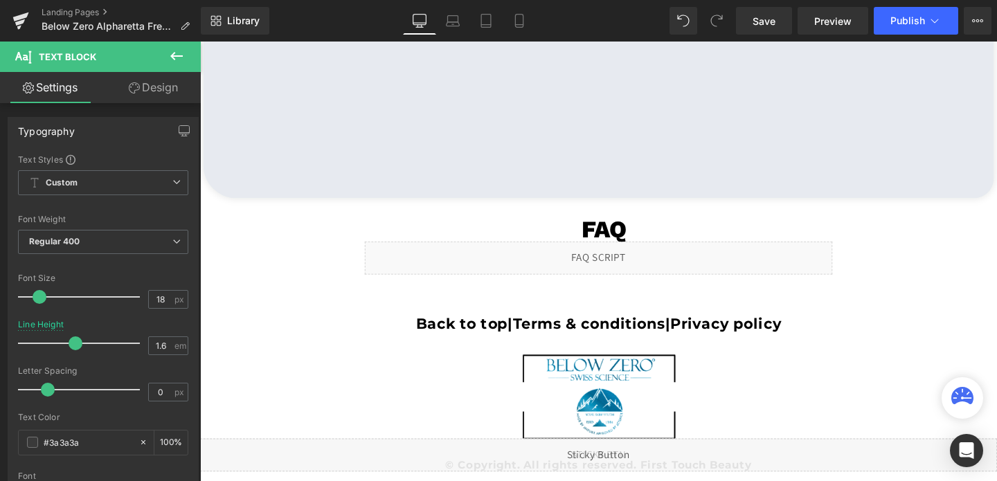
scroll to position [0, 0]
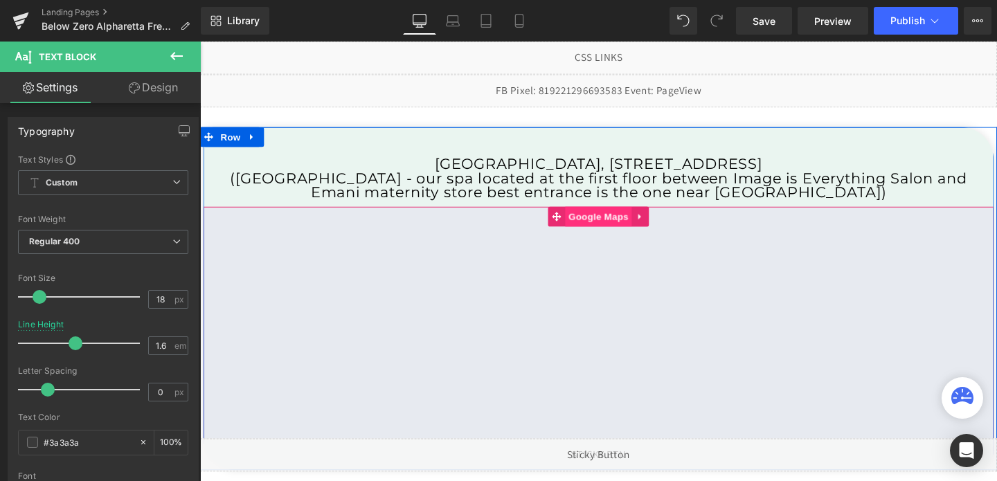
click at [620, 231] on span "Google Maps" at bounding box center [618, 225] width 70 height 21
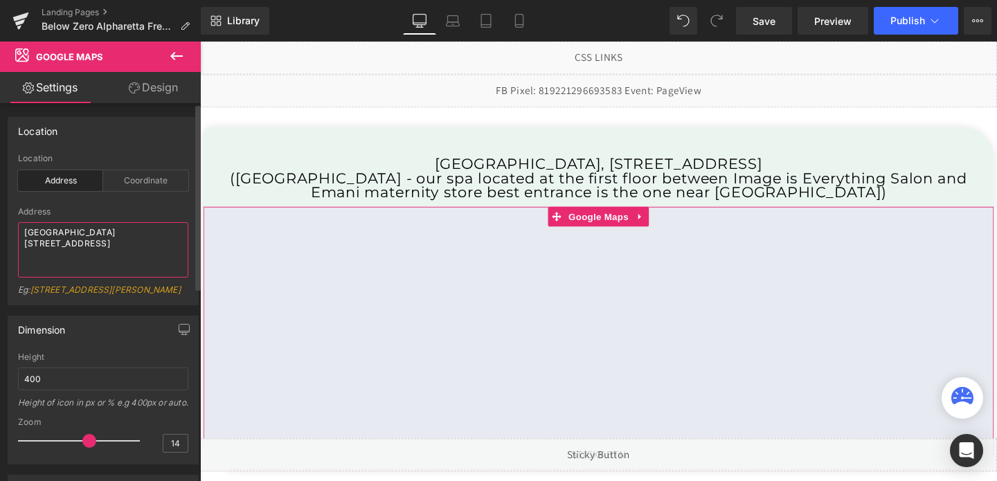
drag, startPoint x: 78, startPoint y: 259, endPoint x: 23, endPoint y: 227, distance: 63.9
click at [23, 227] on textarea "[GEOGRAPHIC_DATA] [STREET_ADDRESS]" at bounding box center [103, 249] width 170 height 55
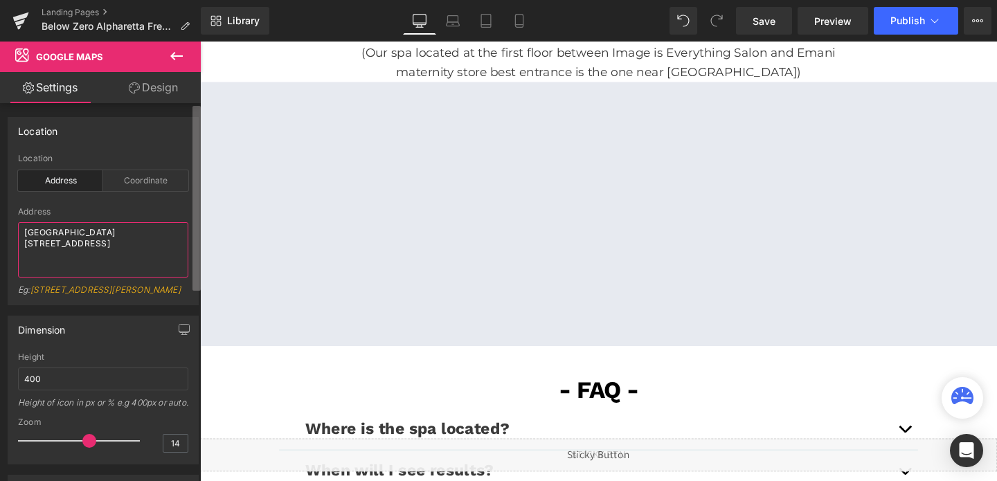
scroll to position [3940, 0]
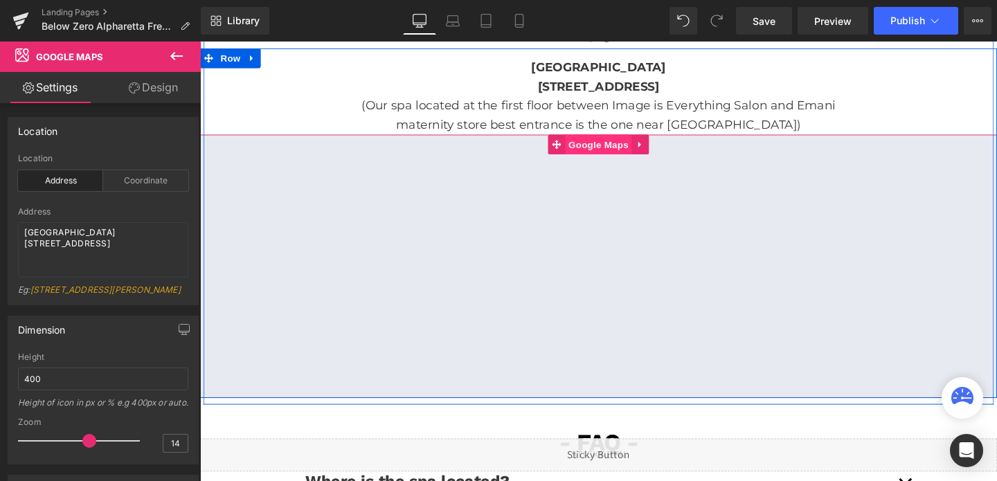
click at [619, 143] on span "Google Maps" at bounding box center [618, 149] width 70 height 21
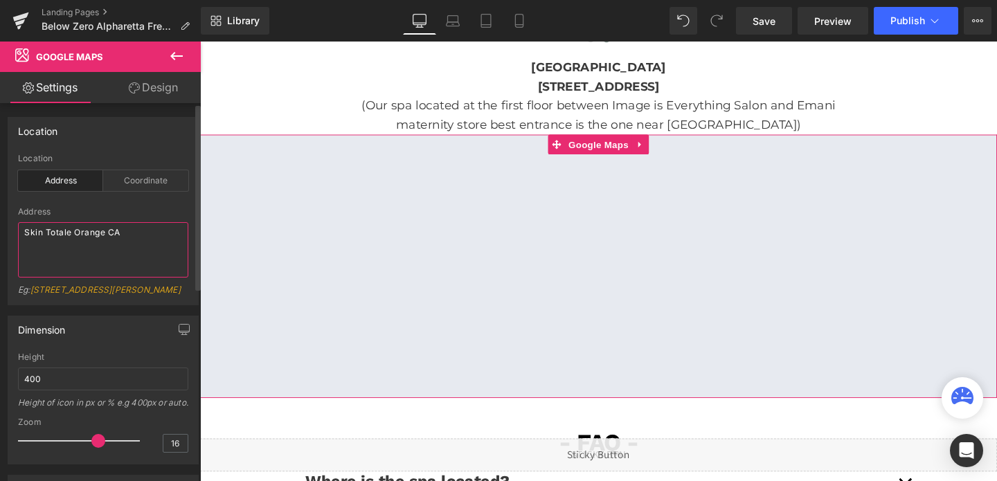
click at [87, 229] on textarea "Skin Totale Orange CA" at bounding box center [103, 249] width 170 height 55
paste textarea "[GEOGRAPHIC_DATA] [STREET_ADDRESS]"
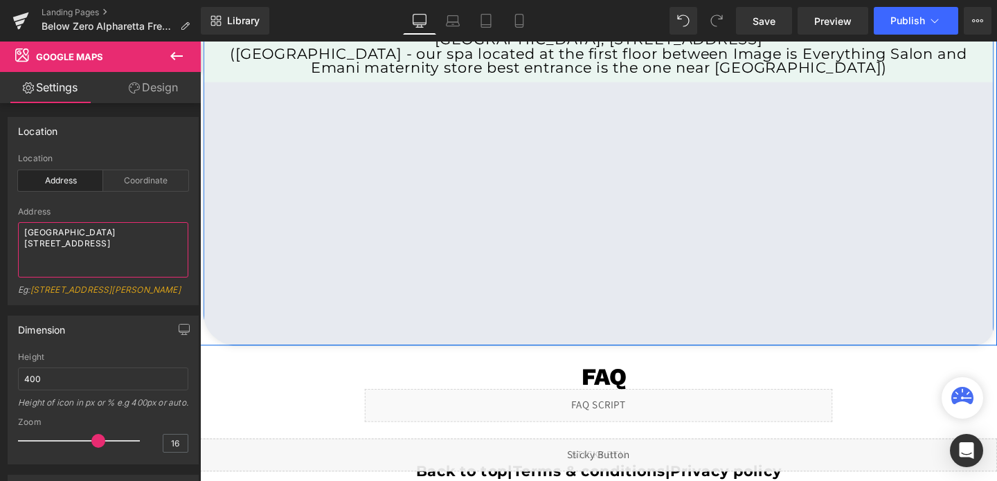
scroll to position [0, 0]
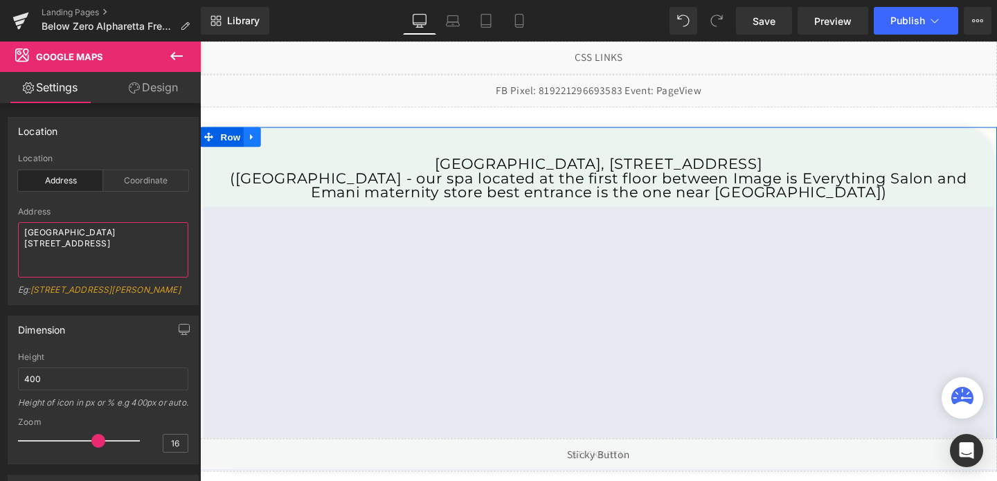
type textarea "[GEOGRAPHIC_DATA] [STREET_ADDRESS]"
click at [257, 140] on icon at bounding box center [255, 142] width 10 height 10
click at [290, 143] on icon at bounding box center [291, 142] width 10 height 10
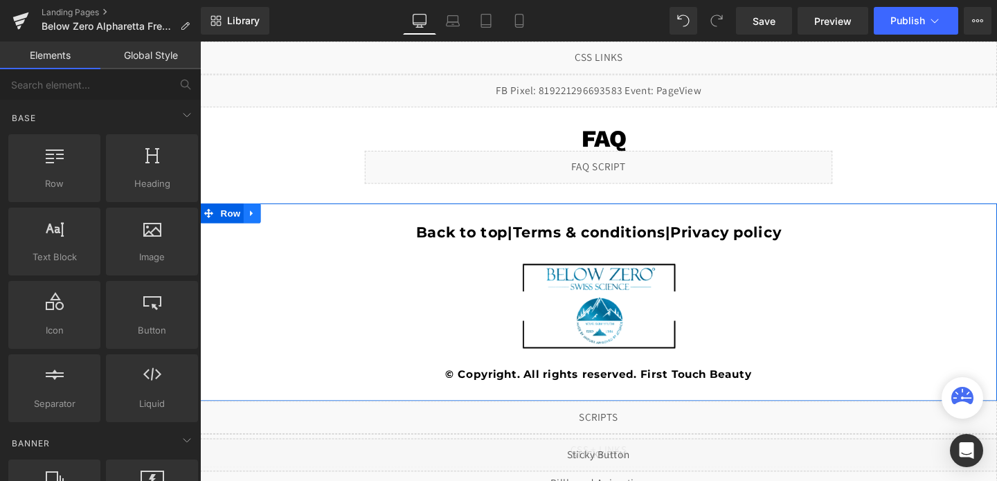
click at [254, 217] on icon at bounding box center [255, 222] width 10 height 10
click at [646, 242] on link at bounding box center [642, 245] width 15 height 17
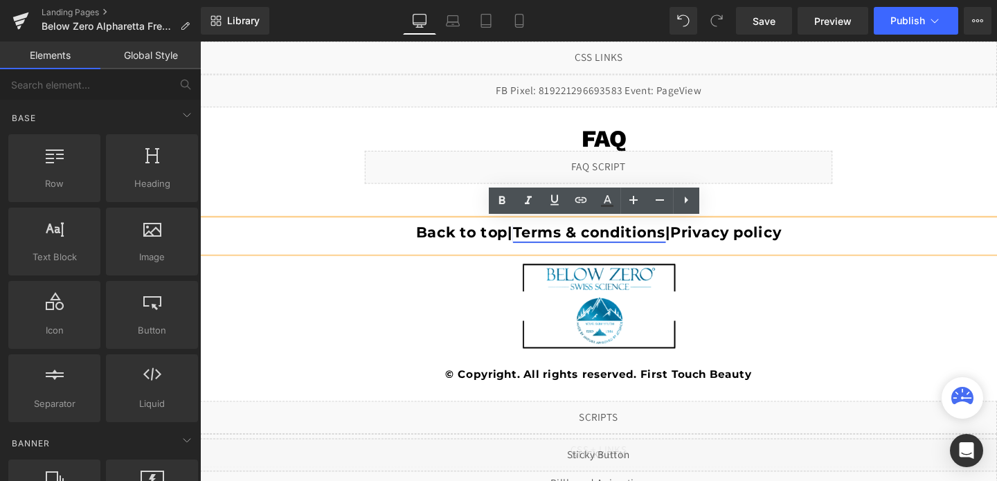
click at [640, 244] on link "Terms & conditions" at bounding box center [609, 242] width 161 height 19
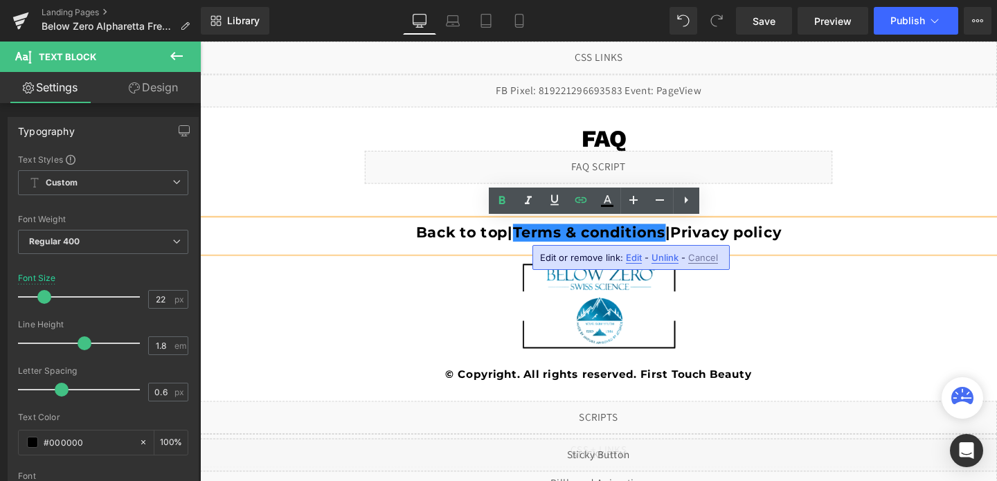
click at [635, 257] on span "Edit" at bounding box center [634, 258] width 16 height 12
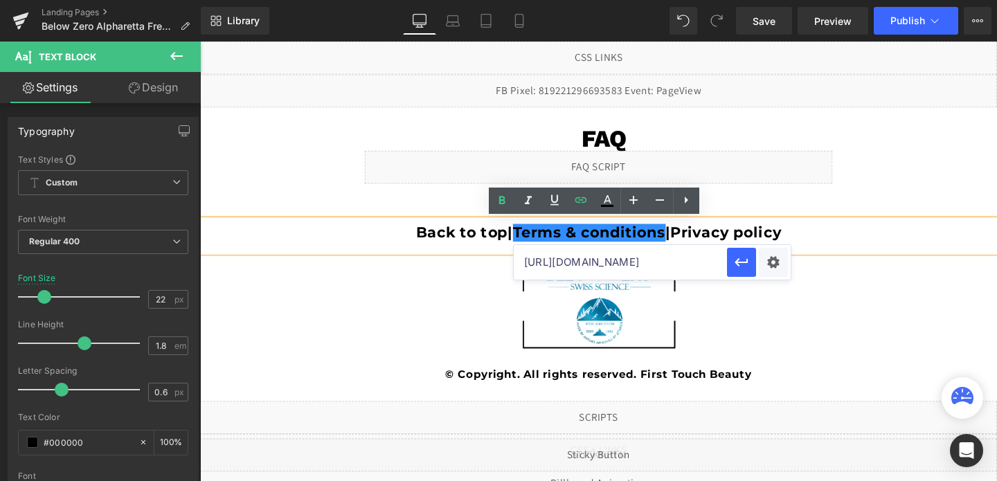
click at [635, 257] on input "[URL][DOMAIN_NAME]" at bounding box center [620, 262] width 213 height 35
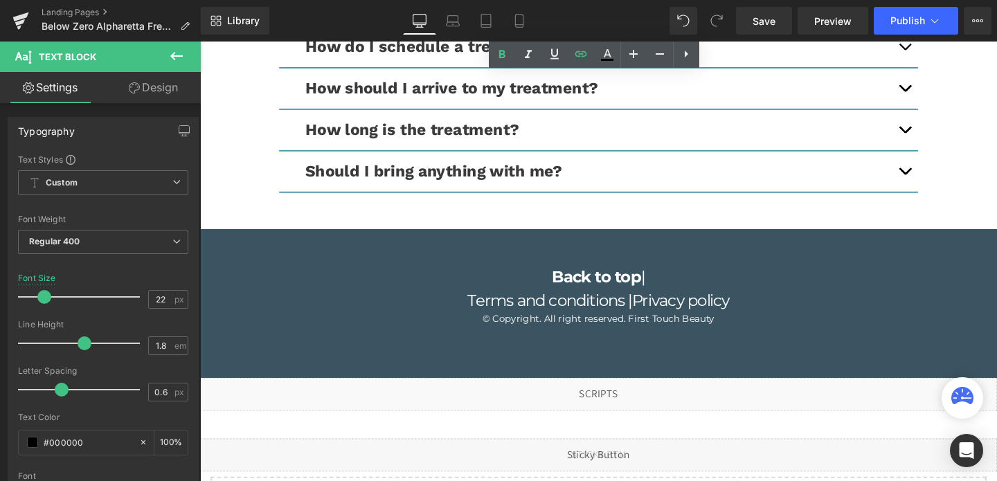
scroll to position [4229, 0]
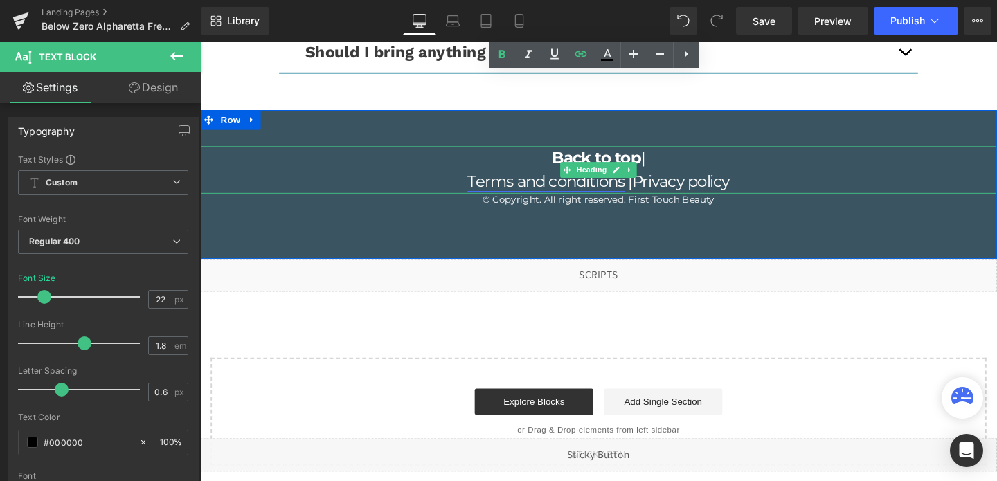
click at [625, 185] on link "Terms and conditions" at bounding box center [563, 189] width 165 height 20
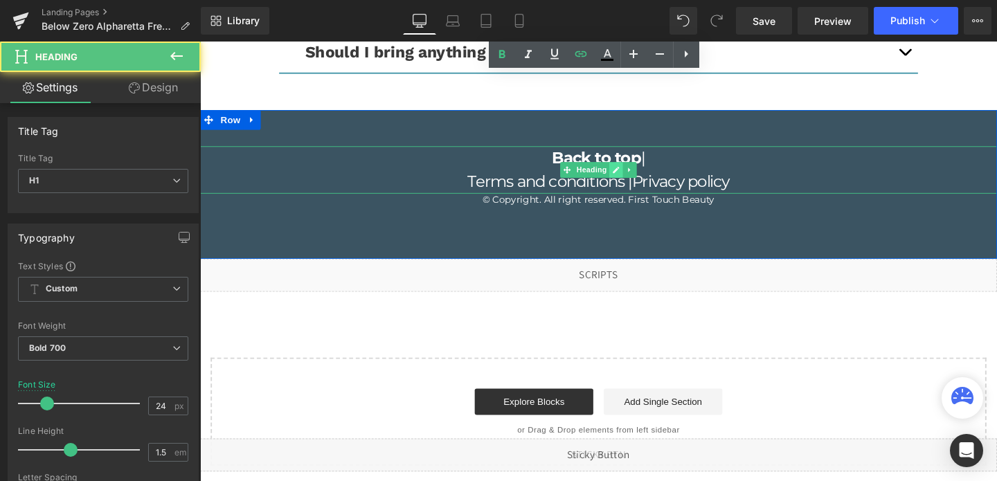
click at [634, 175] on icon at bounding box center [637, 177] width 7 height 7
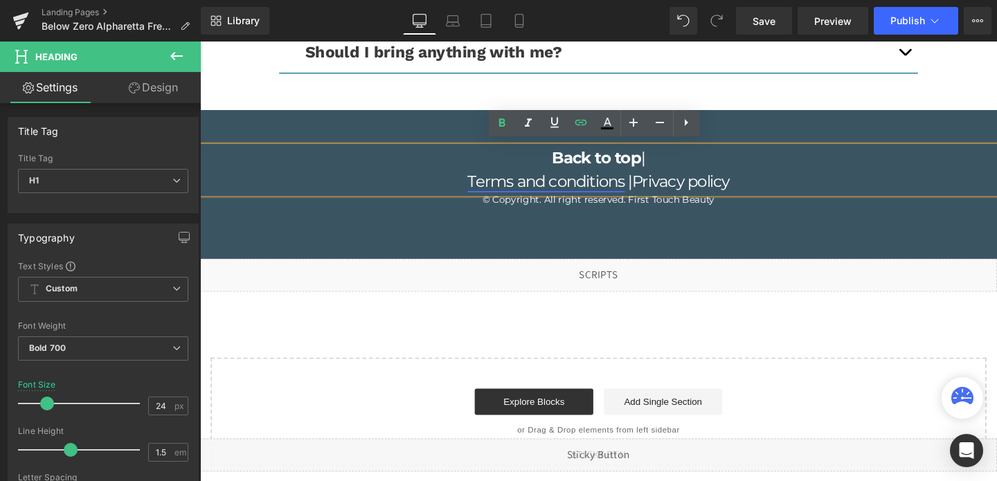
click at [621, 185] on link "Terms and conditions" at bounding box center [563, 189] width 165 height 20
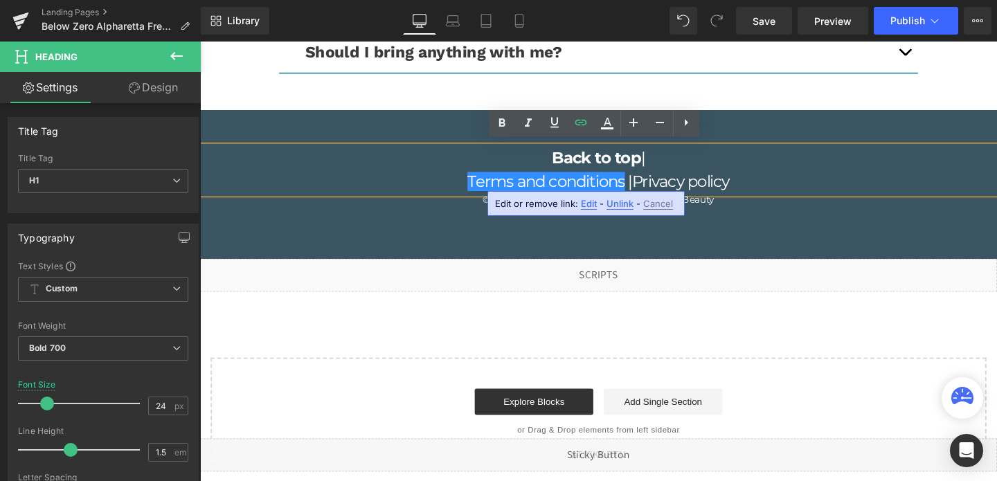
click at [586, 201] on span "Edit" at bounding box center [589, 204] width 16 height 12
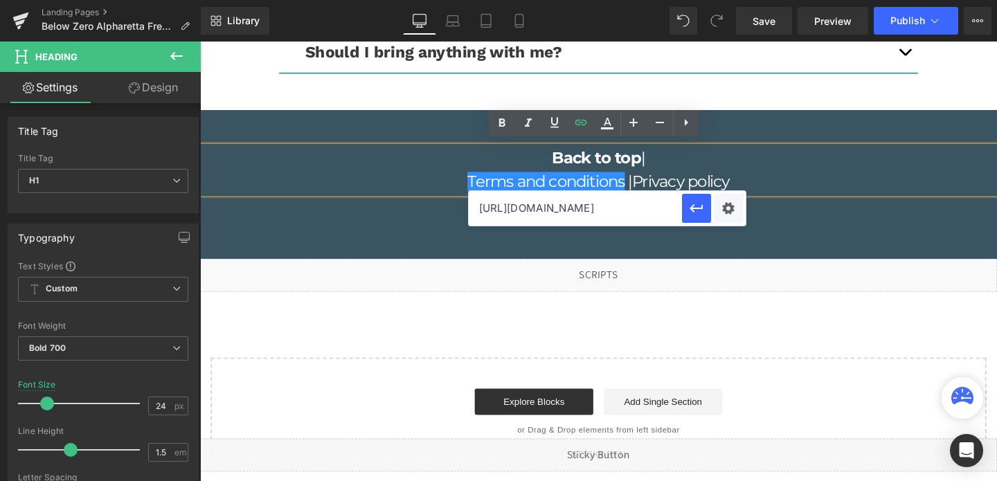
click at [586, 201] on input "[URL][DOMAIN_NAME]" at bounding box center [575, 208] width 213 height 35
paste input "[DOMAIN_NAME][URL]"
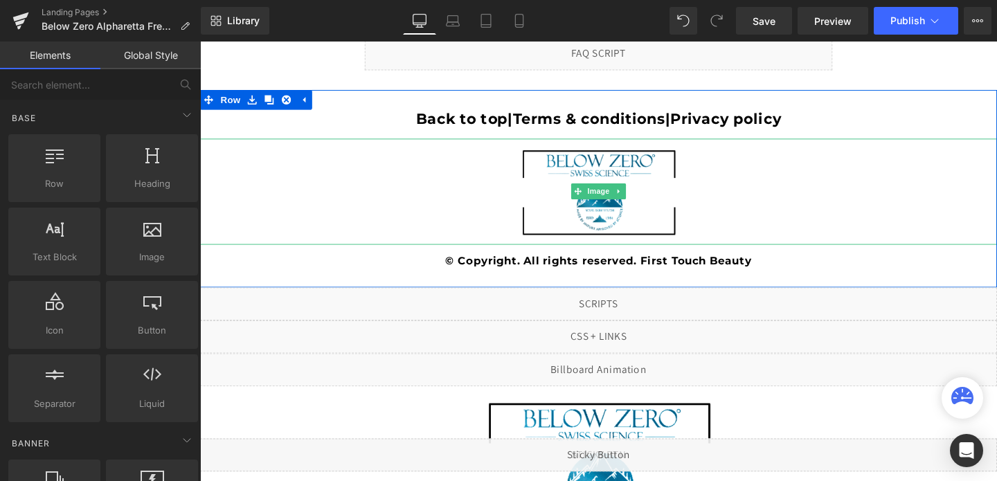
scroll to position [125, 0]
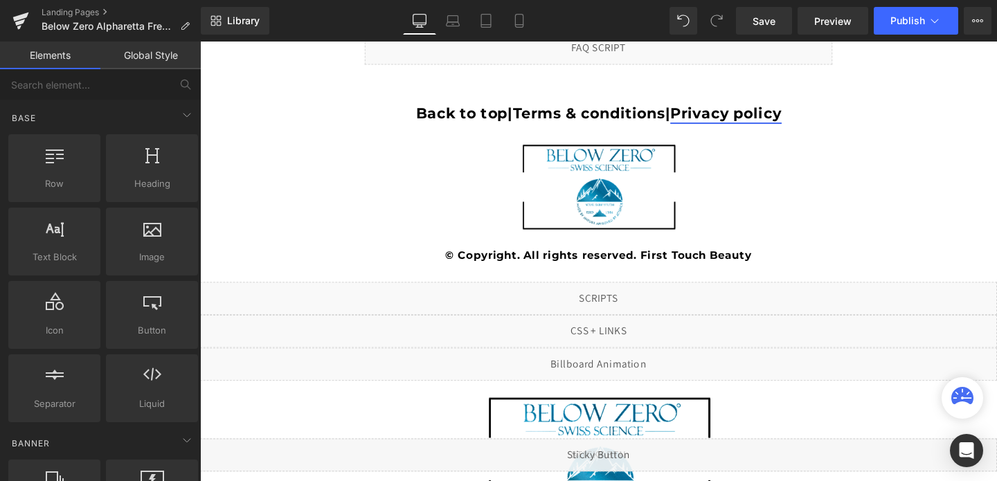
click at [748, 115] on link "Privacy policy" at bounding box center [752, 117] width 116 height 19
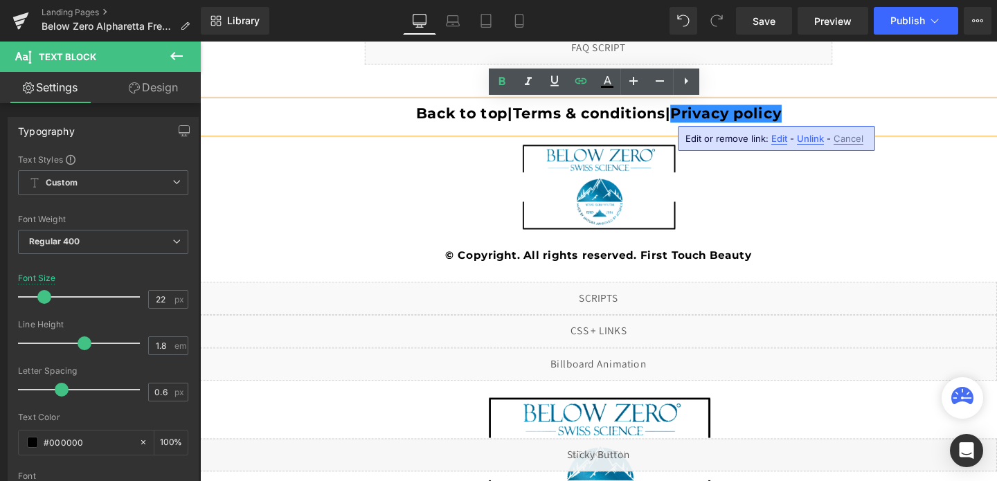
click at [774, 140] on span "Edit" at bounding box center [779, 139] width 16 height 12
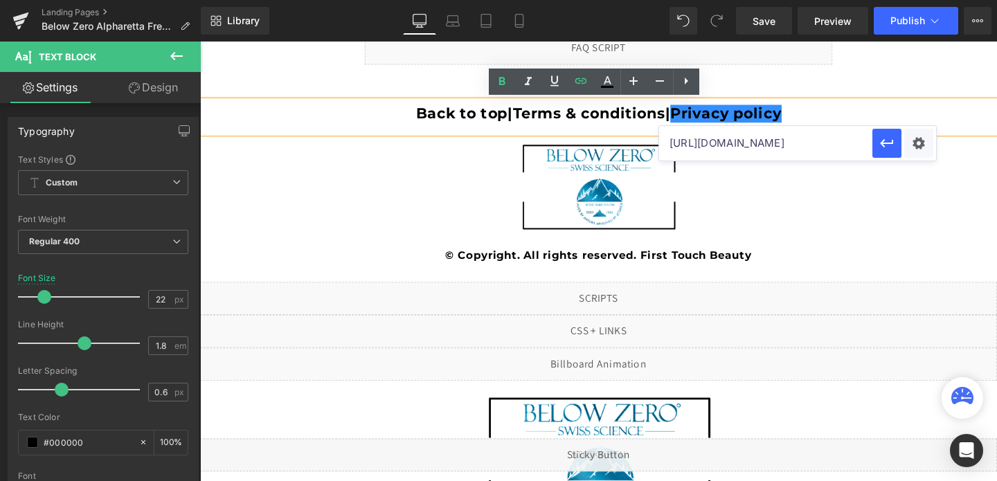
click at [728, 152] on input "[URL][DOMAIN_NAME]" at bounding box center [765, 143] width 213 height 35
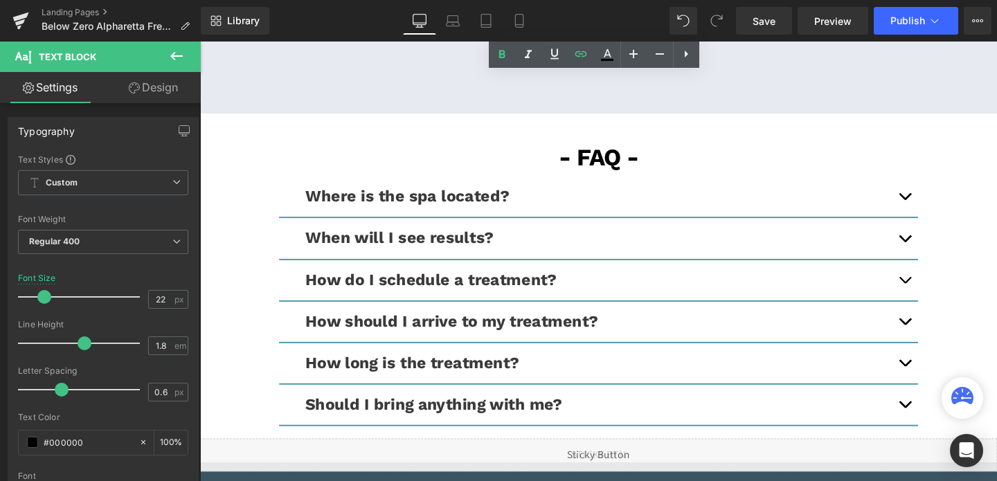
scroll to position [4229, 0]
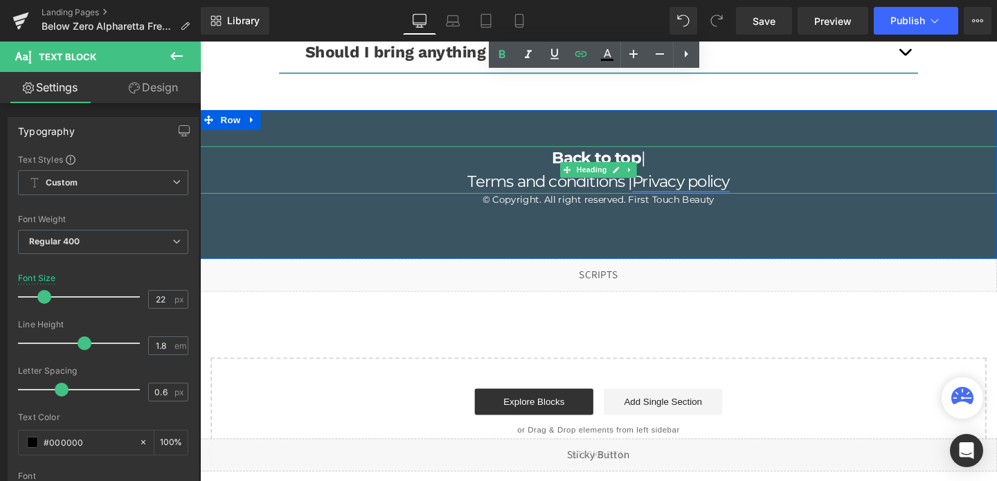
click at [709, 190] on link "Privacy policy" at bounding box center [705, 189] width 102 height 20
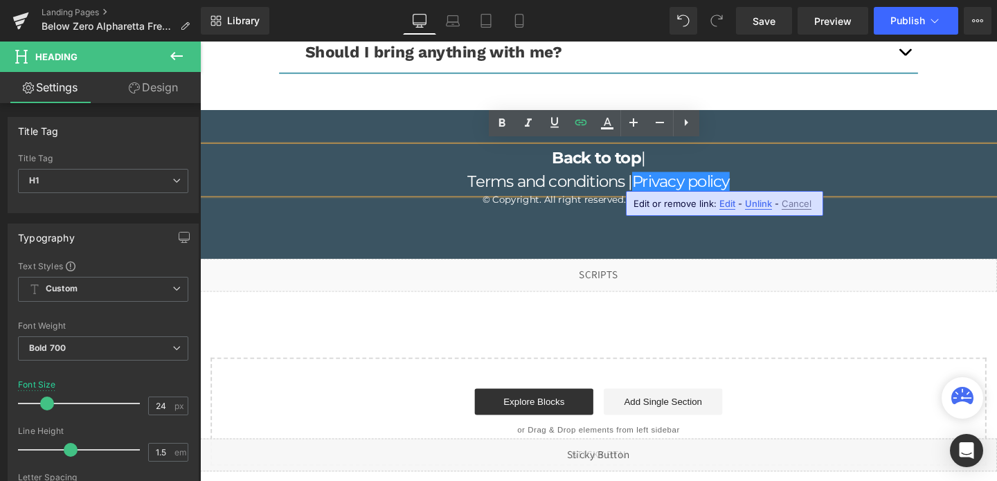
click at [727, 207] on span "Edit" at bounding box center [727, 204] width 16 height 12
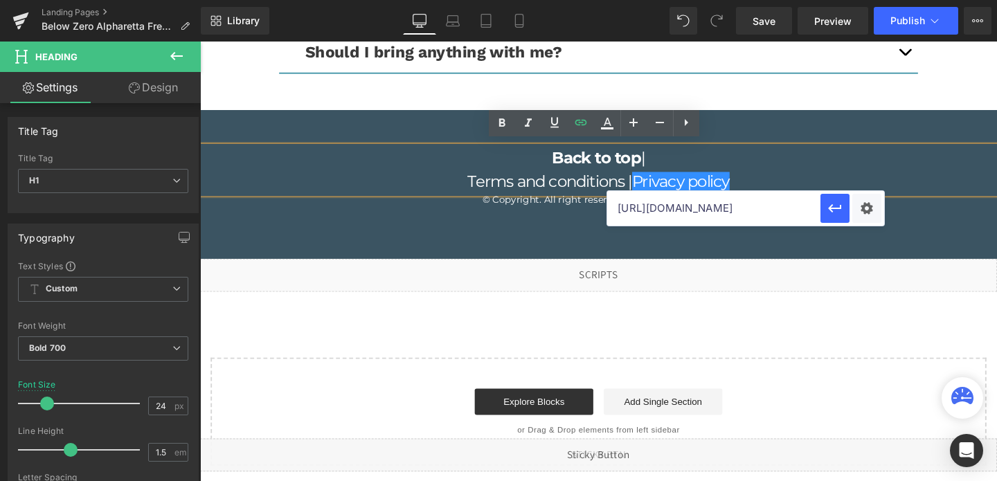
click at [651, 208] on input "[URL][DOMAIN_NAME]" at bounding box center [713, 208] width 213 height 35
paste input "[DOMAIN_NAME][URL]"
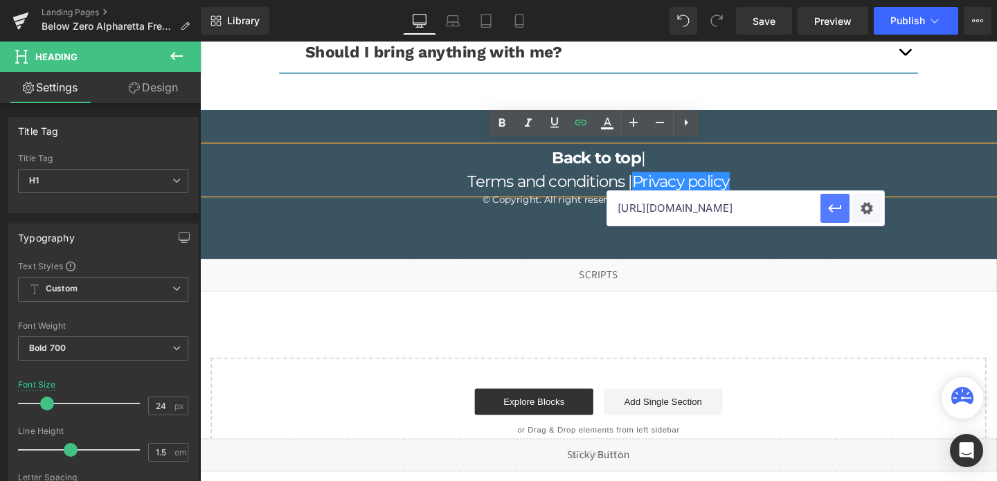
type input "[URL][DOMAIN_NAME]"
click at [832, 210] on icon "button" at bounding box center [834, 208] width 17 height 17
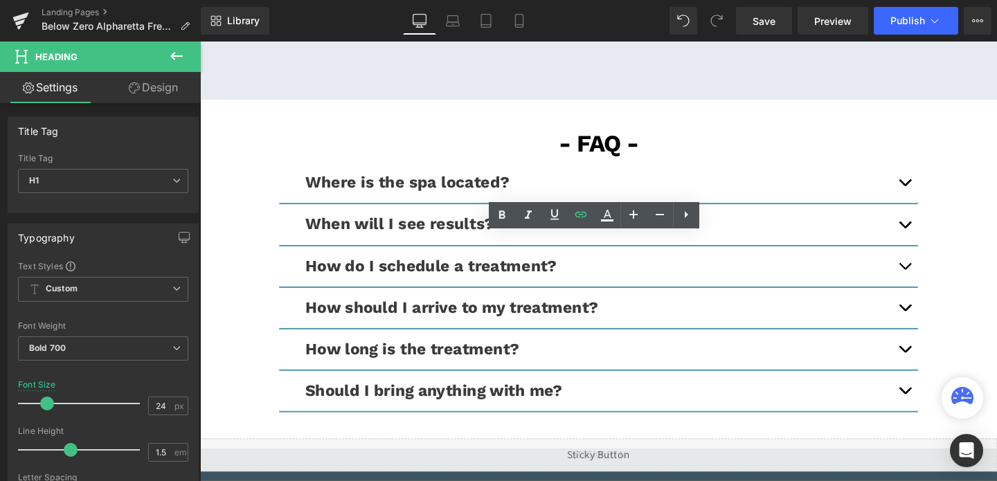
scroll to position [4229, 0]
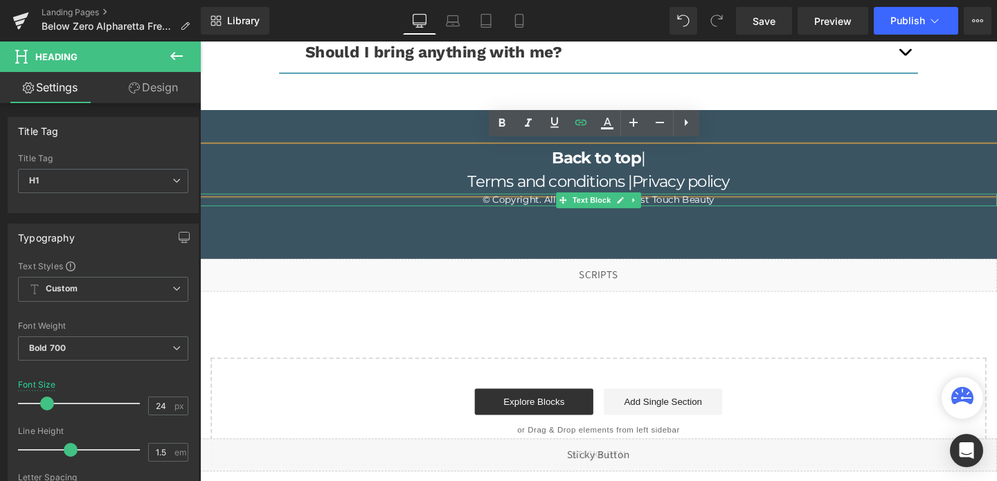
click at [729, 203] on p "© Copyright. All right reserved. First Touch Beauty" at bounding box center [618, 207] width 837 height 12
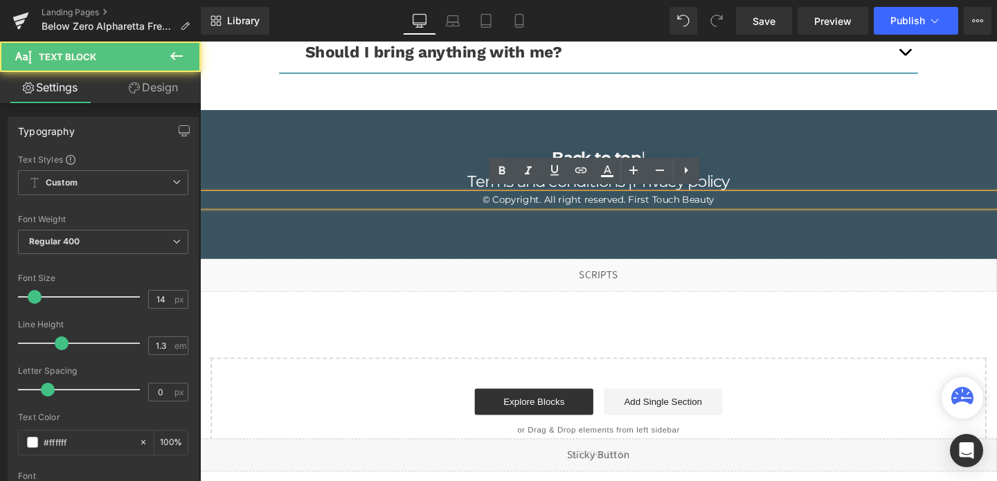
click at [729, 203] on p "© Copyright. All right reserved. First Touch Beauty" at bounding box center [618, 207] width 837 height 12
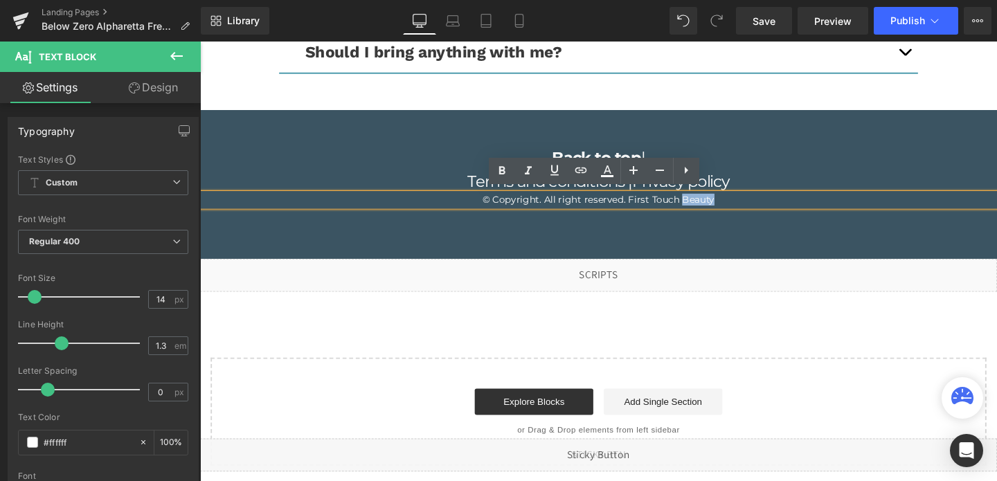
click at [740, 205] on p "© Copyright. All right reserved. First Touch Beauty" at bounding box center [618, 207] width 837 height 12
drag, startPoint x: 749, startPoint y: 205, endPoint x: 650, endPoint y: 207, distance: 99.0
click at [650, 207] on p "© Copyright. All right reserved. First Touch Beauty" at bounding box center [618, 207] width 837 height 12
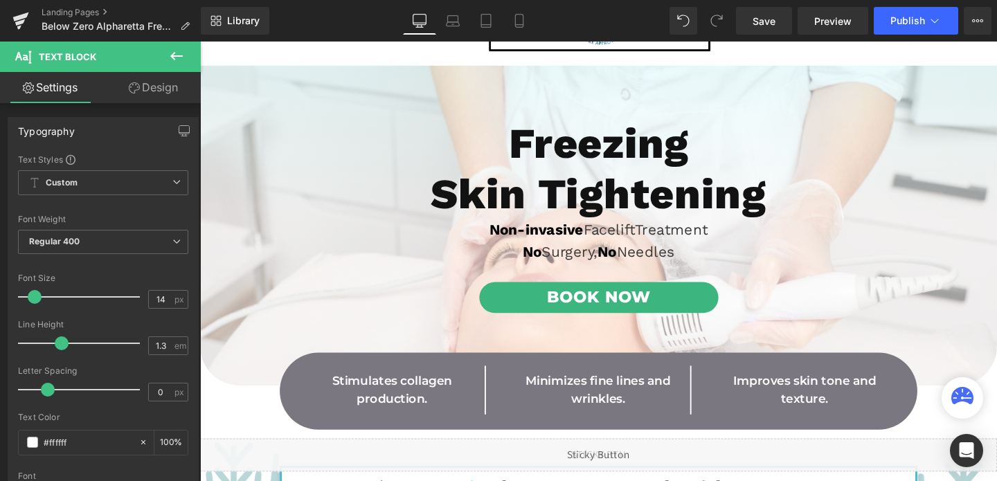
scroll to position [0, 0]
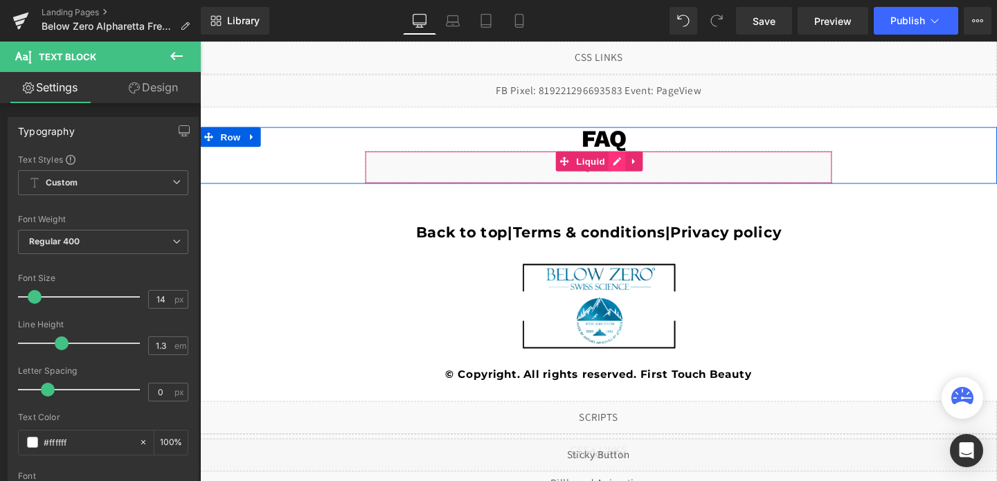
click at [640, 167] on div "Liquid" at bounding box center [618, 173] width 491 height 35
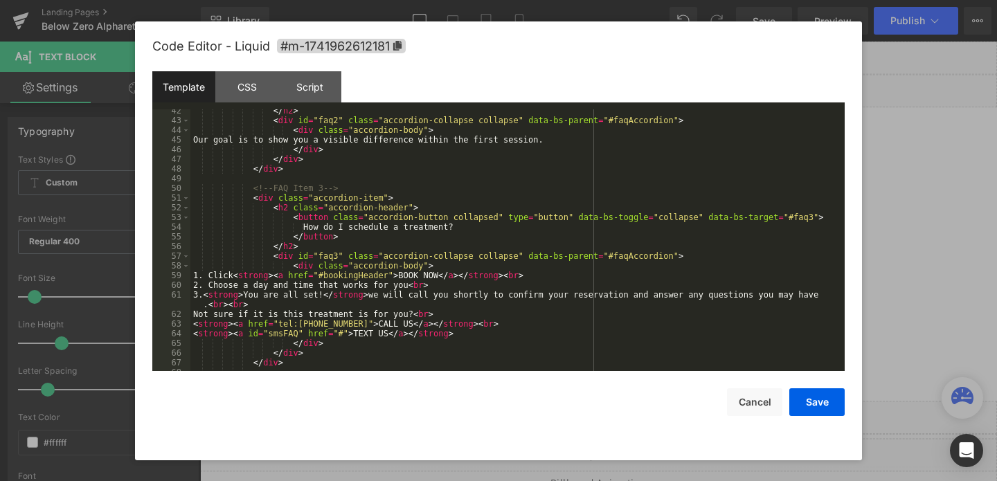
scroll to position [445, 0]
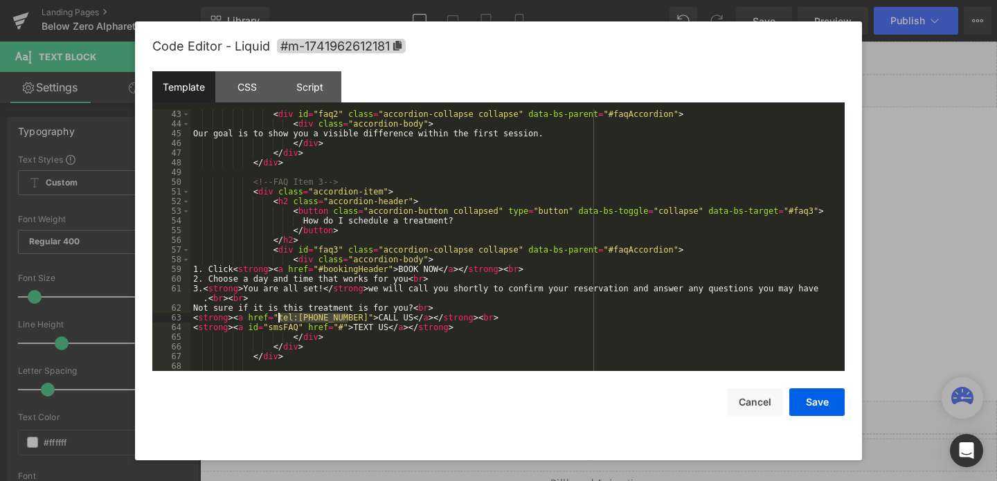
drag, startPoint x: 348, startPoint y: 316, endPoint x: 277, endPoint y: 321, distance: 71.5
click at [277, 321] on div "</ h2 > < div id = "faq2" class = "accordion-collapse collapse" data-bs-parent …" at bounding box center [514, 240] width 648 height 281
click at [810, 396] on button "Save" at bounding box center [816, 402] width 55 height 28
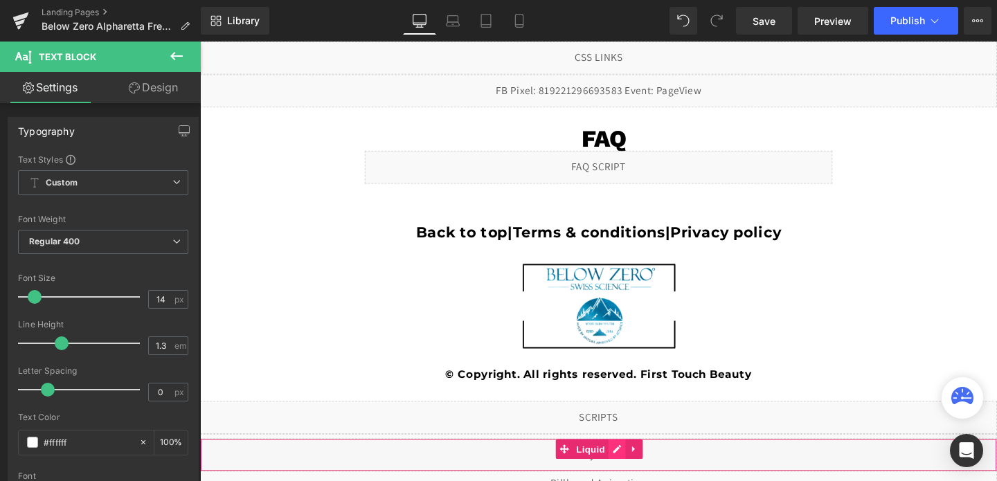
click at [636, 473] on div "Liquid" at bounding box center [618, 476] width 837 height 35
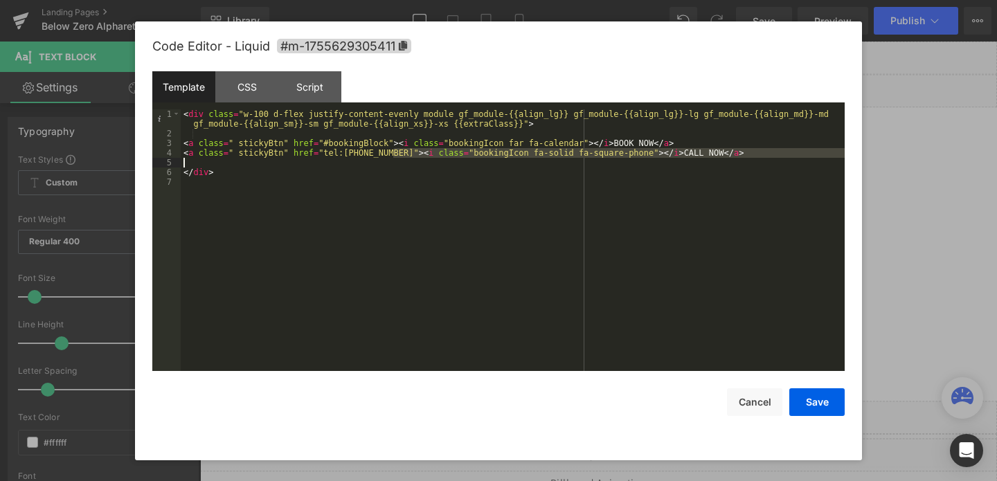
drag, startPoint x: 392, startPoint y: 154, endPoint x: 324, endPoint y: 158, distance: 68.6
click at [324, 158] on div "< div class = "w-100 d-flex justify-content-evenly module gf_module-{{align_lg}…" at bounding box center [513, 254] width 664 height 291
click at [322, 152] on div "< div class = "w-100 d-flex justify-content-evenly module gf_module-{{align_lg}…" at bounding box center [513, 254] width 664 height 291
drag, startPoint x: 322, startPoint y: 152, endPoint x: 392, endPoint y: 155, distance: 70.0
click at [392, 155] on div "< div class = "w-100 d-flex justify-content-evenly module gf_module-{{align_lg}…" at bounding box center [513, 254] width 664 height 291
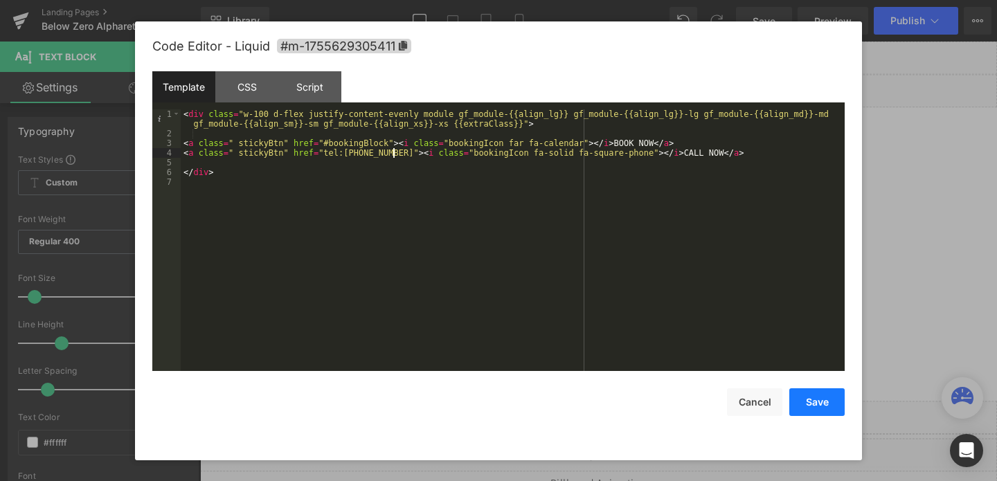
click at [821, 401] on button "Save" at bounding box center [816, 402] width 55 height 28
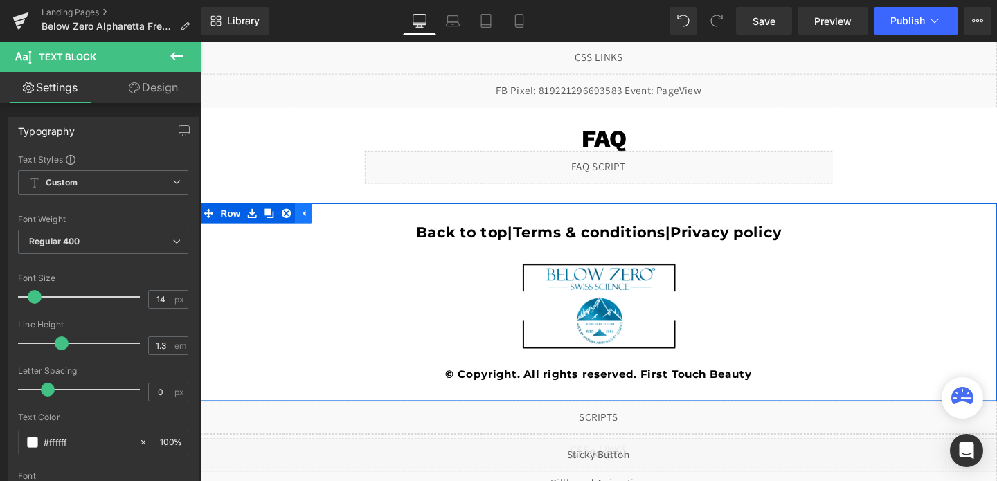
click at [311, 222] on icon at bounding box center [309, 222] width 10 height 10
click at [264, 222] on link at bounding box center [255, 222] width 18 height 21
click at [289, 224] on icon at bounding box center [291, 222] width 10 height 10
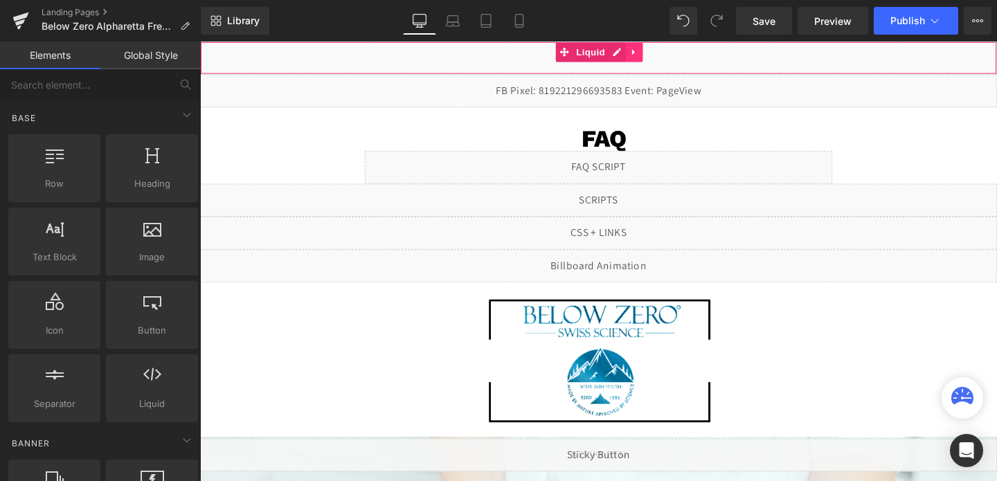
click at [651, 55] on icon at bounding box center [656, 53] width 10 height 10
click at [662, 55] on icon at bounding box center [665, 53] width 10 height 10
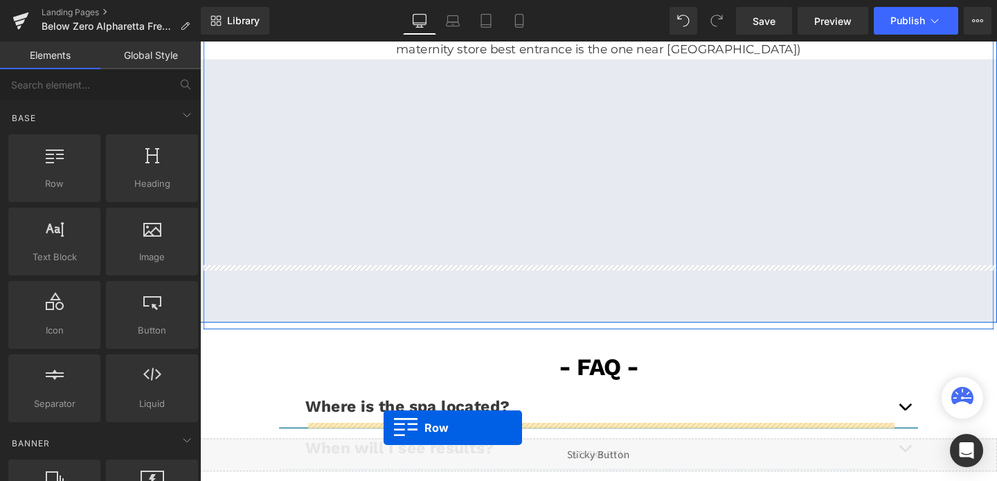
scroll to position [3419, 0]
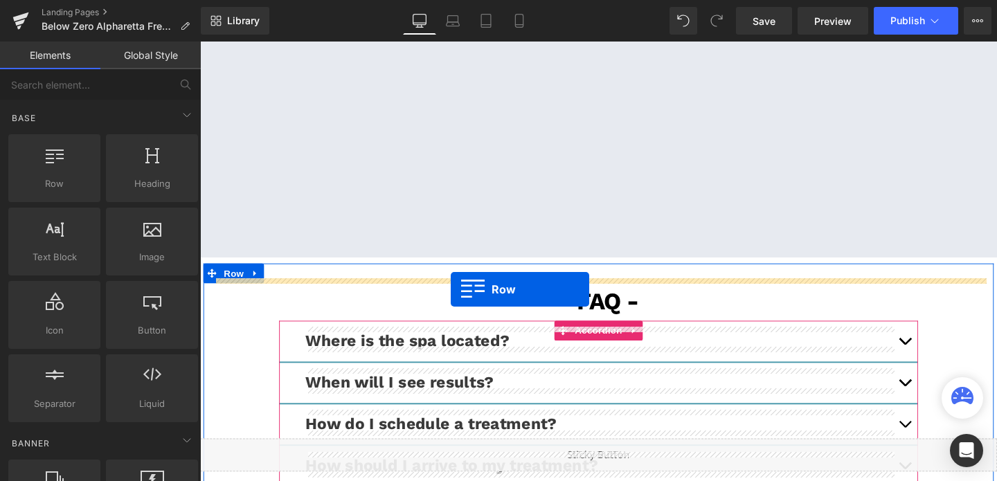
drag, startPoint x: 210, startPoint y: 108, endPoint x: 465, endPoint y: 302, distance: 320.6
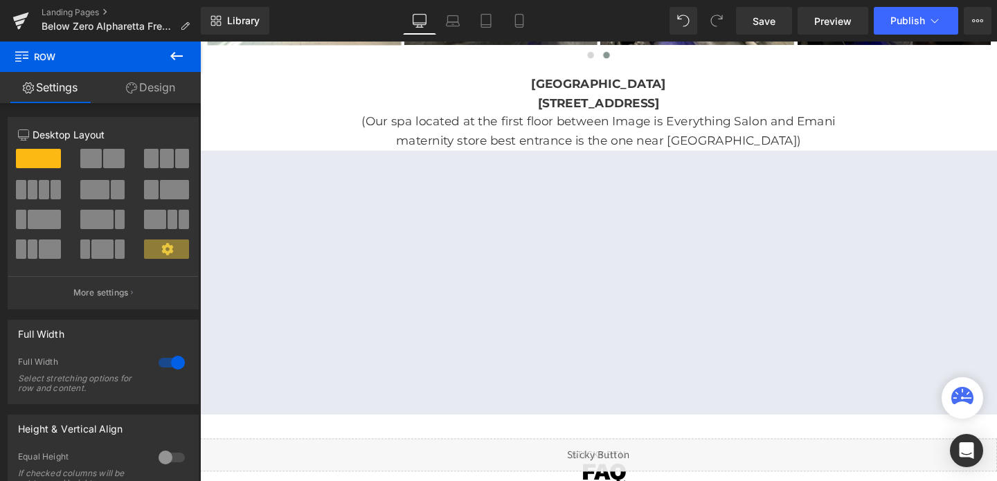
scroll to position [3190, 0]
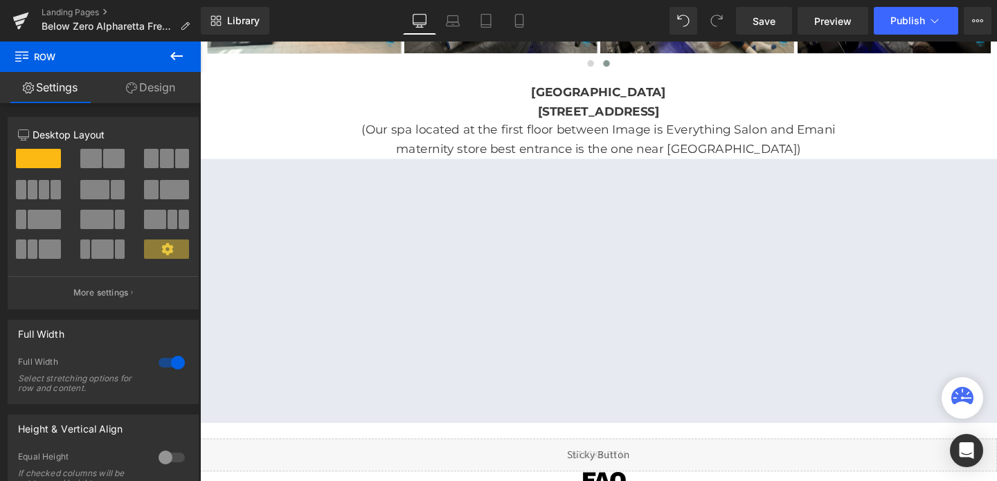
click at [597, 134] on p "(Our spa located at the first floor between Image is Everything Salon and Emani" at bounding box center [618, 135] width 837 height 20
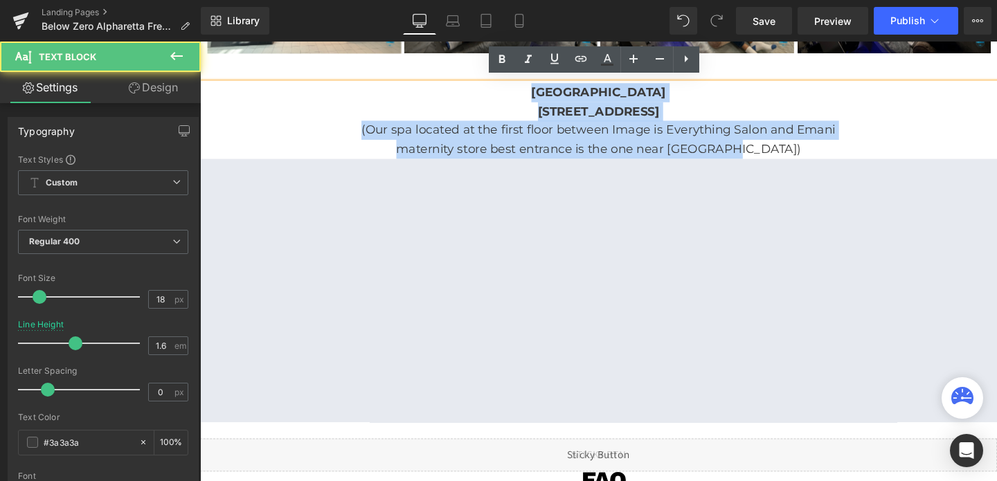
drag, startPoint x: 556, startPoint y: 92, endPoint x: 805, endPoint y: 143, distance: 254.4
click at [805, 143] on div "[GEOGRAPHIC_DATA] [STREET_ADDRESS] (Our spa located at the first floor between …" at bounding box center [618, 125] width 837 height 80
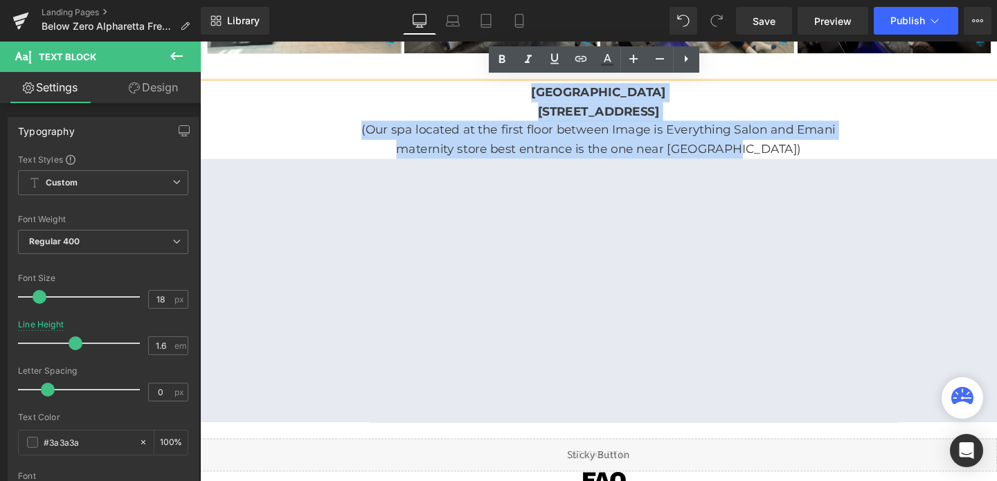
copy div "[GEOGRAPHIC_DATA] [STREET_ADDRESS] (Our spa located at the first floor between …"
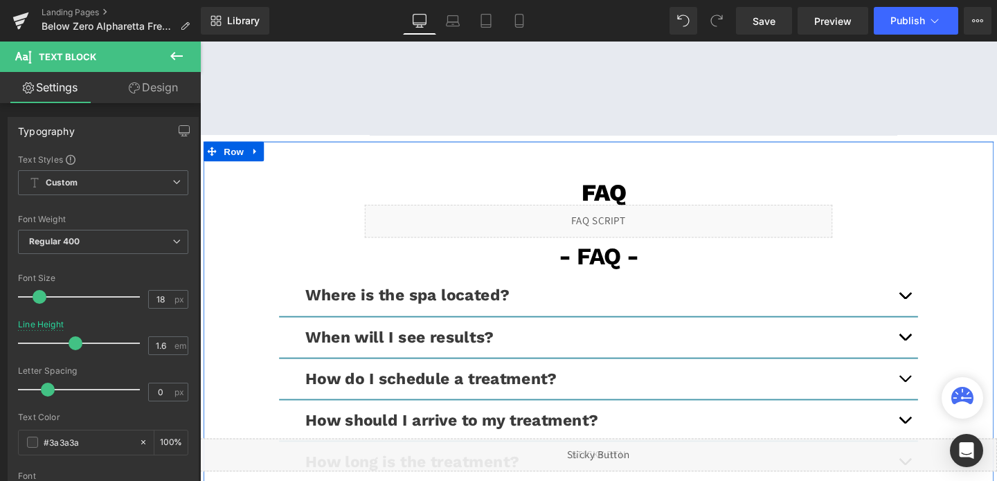
scroll to position [3501, 0]
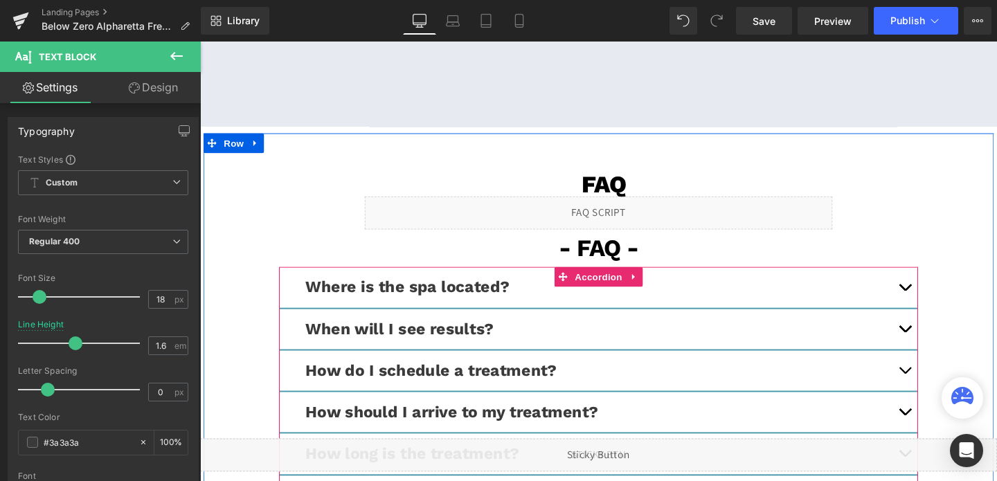
click at [938, 301] on button "button" at bounding box center [941, 299] width 28 height 42
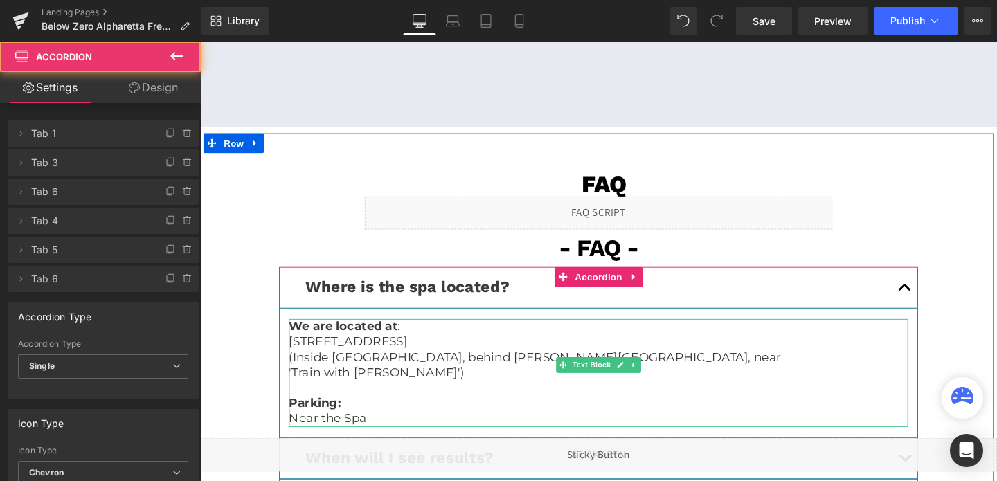
click at [493, 357] on p "[STREET_ADDRESS]" at bounding box center [618, 357] width 651 height 16
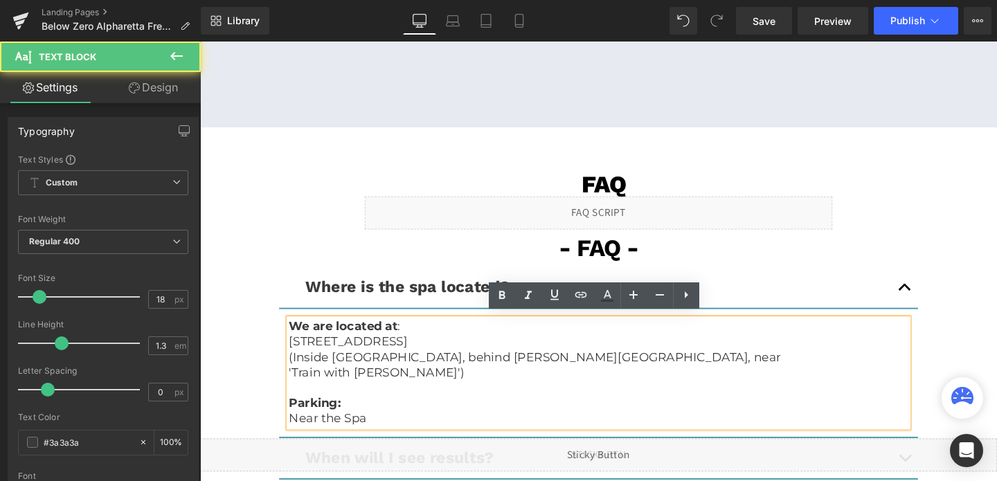
drag, startPoint x: 296, startPoint y: 351, endPoint x: 933, endPoint y: 375, distance: 637.9
click at [933, 375] on div "We are located at : [STREET_ADDRESS] (Inside [GEOGRAPHIC_DATA], behind [PERSON_…" at bounding box center [618, 390] width 651 height 114
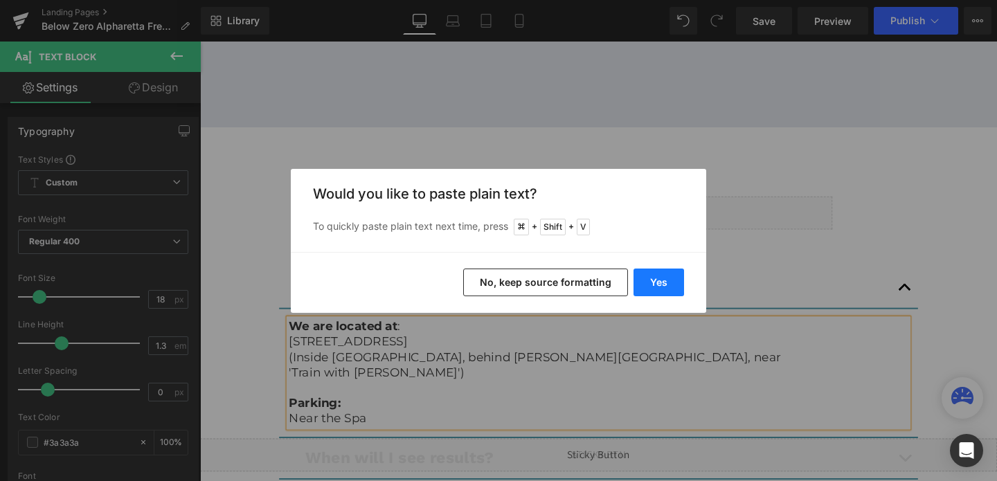
click at [655, 283] on button "Yes" at bounding box center [658, 283] width 51 height 28
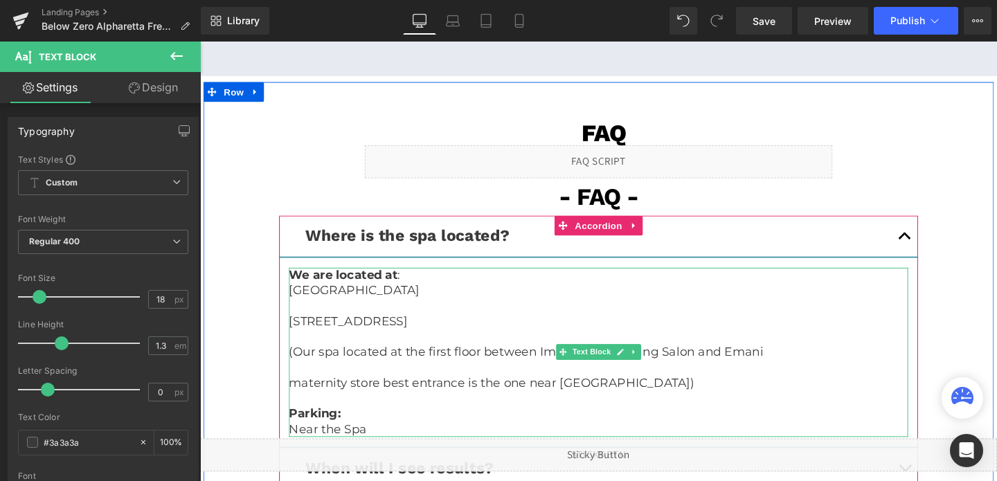
scroll to position [3557, 0]
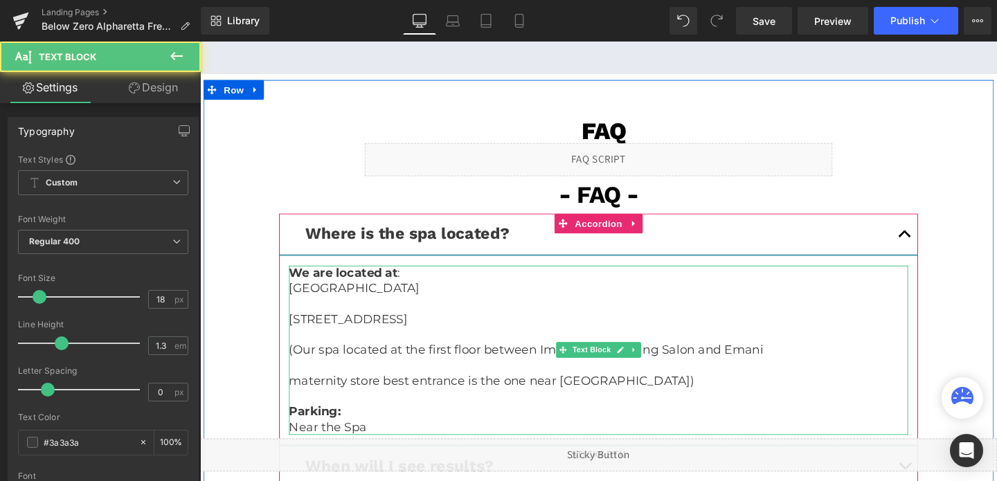
click at [302, 329] on p "[STREET_ADDRESS]" at bounding box center [618, 333] width 651 height 16
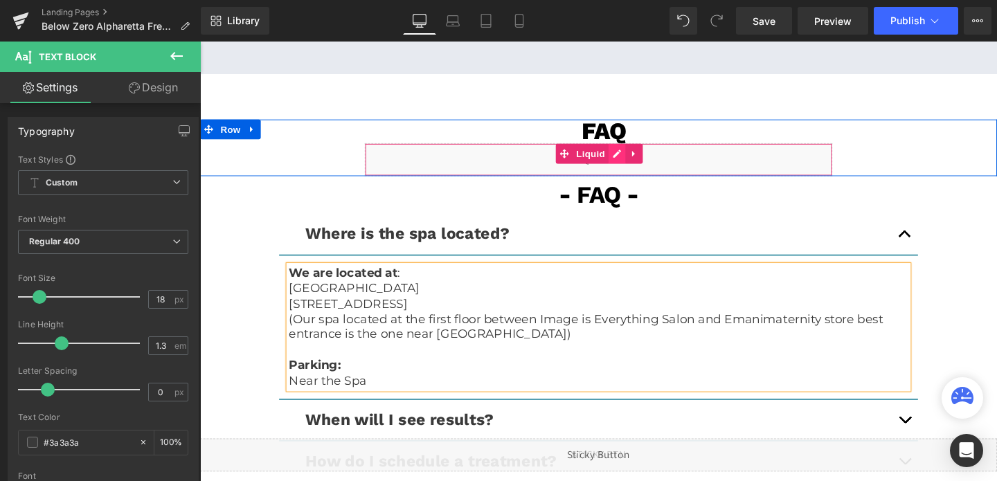
click at [633, 156] on div "Liquid" at bounding box center [618, 165] width 491 height 35
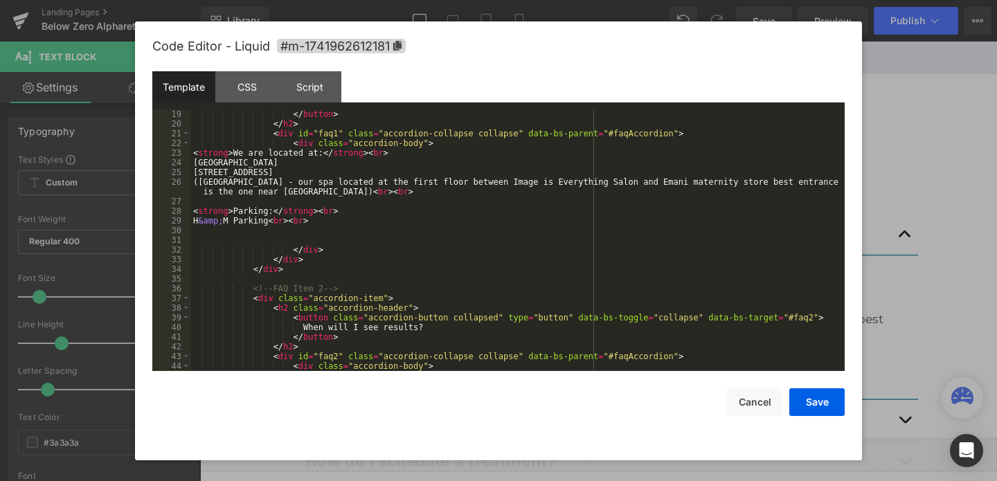
scroll to position [203, 0]
click at [759, 410] on button "Cancel" at bounding box center [754, 402] width 55 height 28
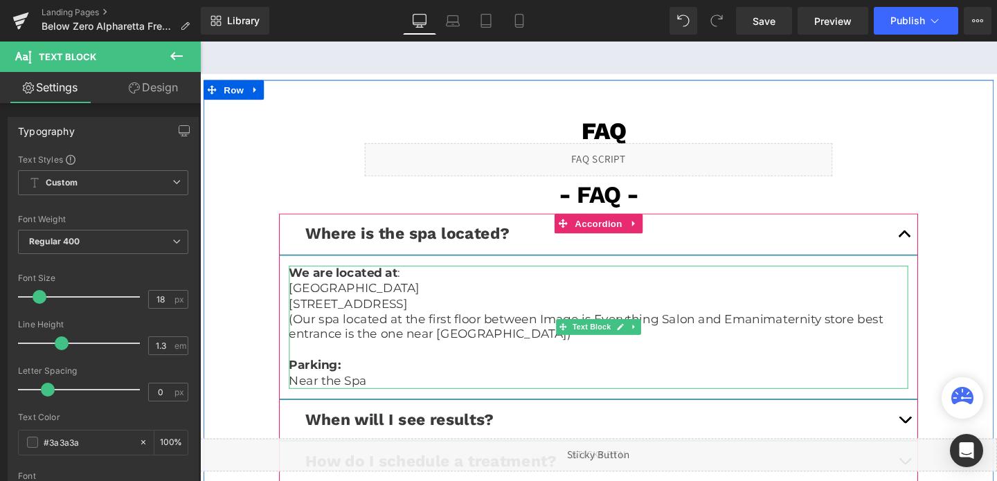
click at [351, 338] on span "maternity store best entrance is the one near [GEOGRAPHIC_DATA])" at bounding box center [605, 340] width 624 height 31
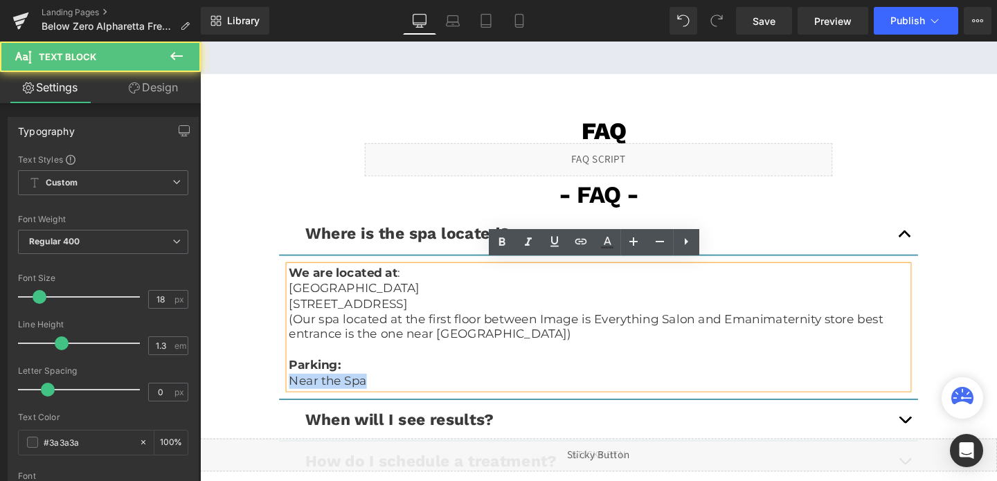
drag, startPoint x: 373, startPoint y: 392, endPoint x: 294, endPoint y: 392, distance: 78.9
click at [293, 392] on p "Near the Spa" at bounding box center [618, 398] width 651 height 16
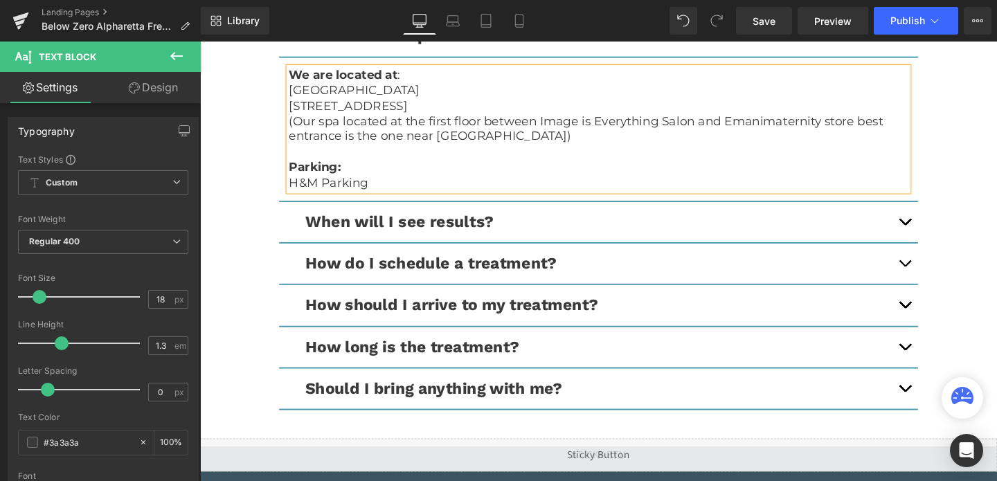
scroll to position [3843, 0]
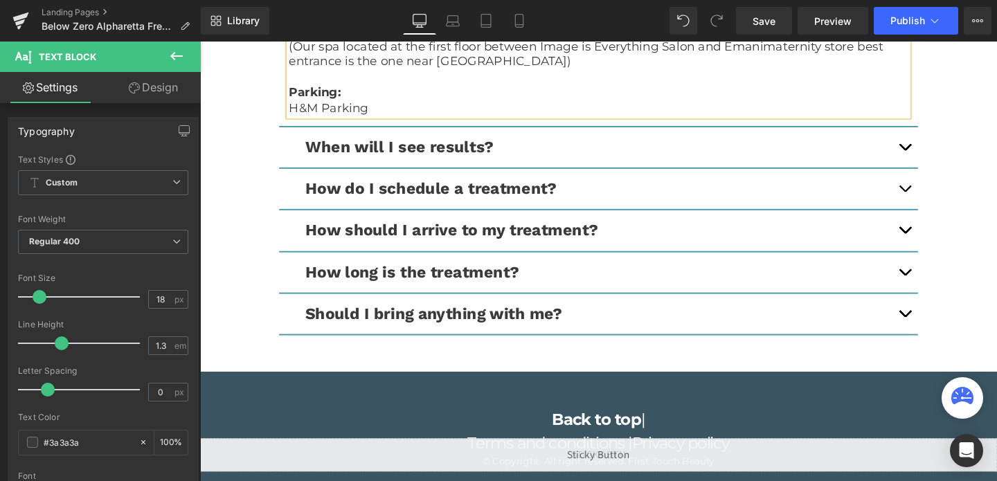
click at [944, 184] on button "button" at bounding box center [941, 196] width 28 height 42
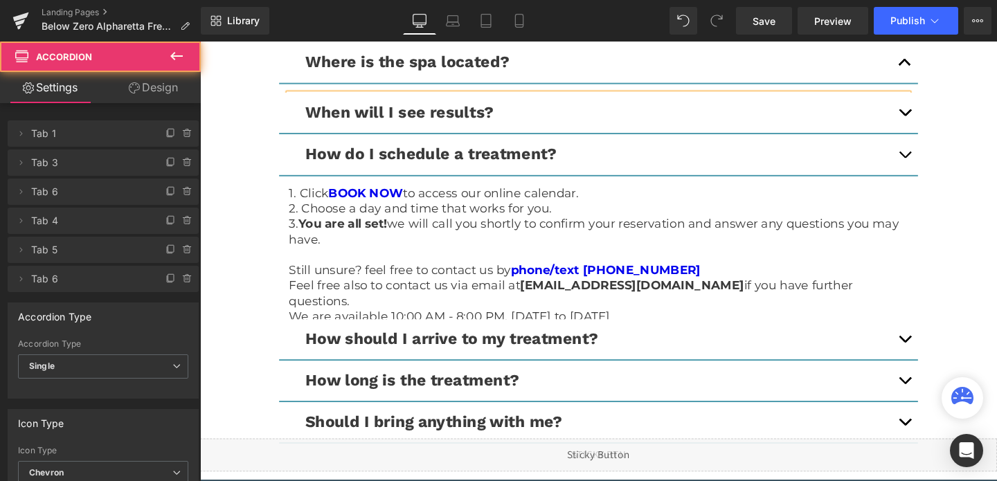
scroll to position [3692, 0]
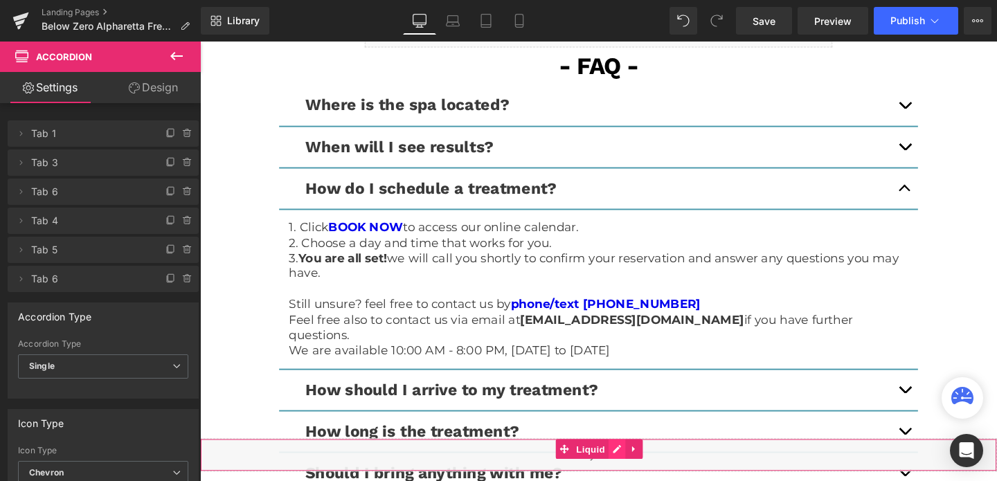
click at [636, 470] on div "Liquid" at bounding box center [618, 476] width 837 height 35
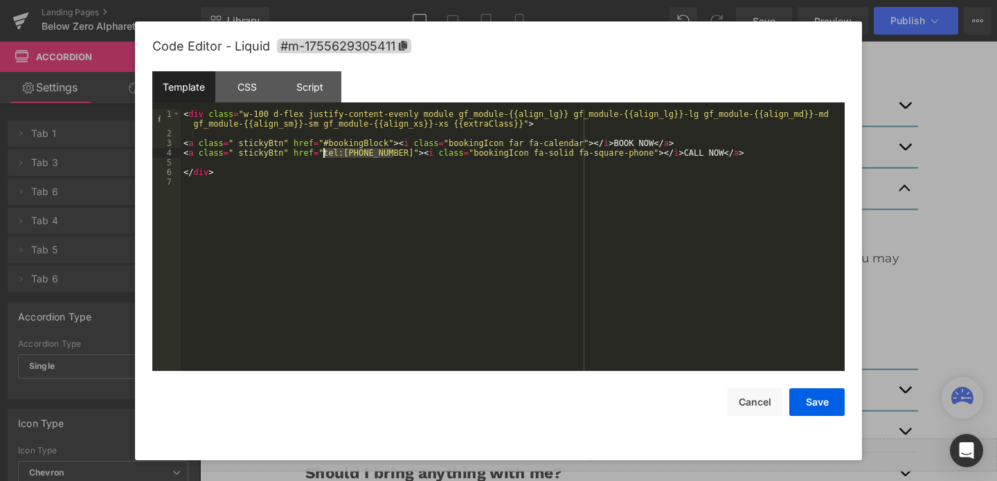
drag, startPoint x: 393, startPoint y: 154, endPoint x: 324, endPoint y: 155, distance: 69.2
click at [324, 155] on div "< div class = "w-100 d-flex justify-content-evenly module gf_module-{{align_lg}…" at bounding box center [513, 254] width 664 height 291
click at [804, 406] on button "Save" at bounding box center [816, 402] width 55 height 28
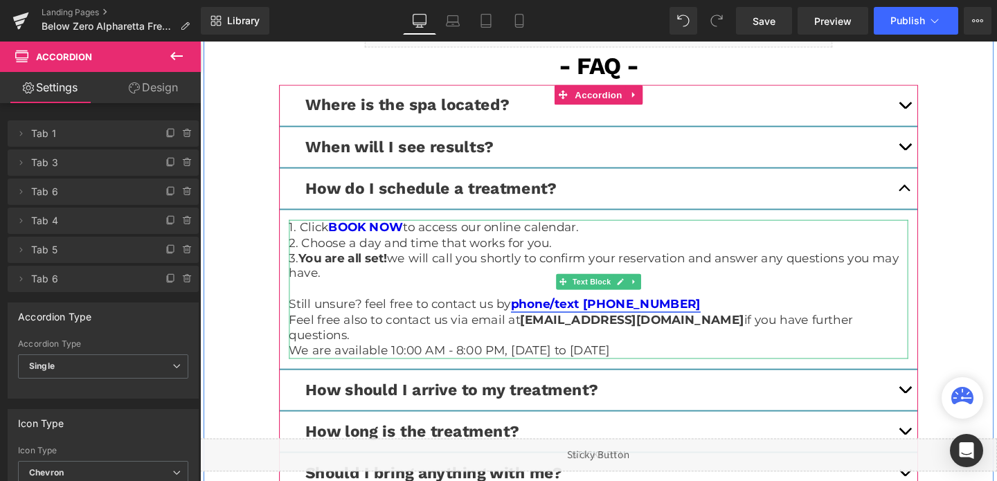
click at [675, 315] on link "phone/text [PHONE_NUMBER]" at bounding box center [626, 317] width 199 height 15
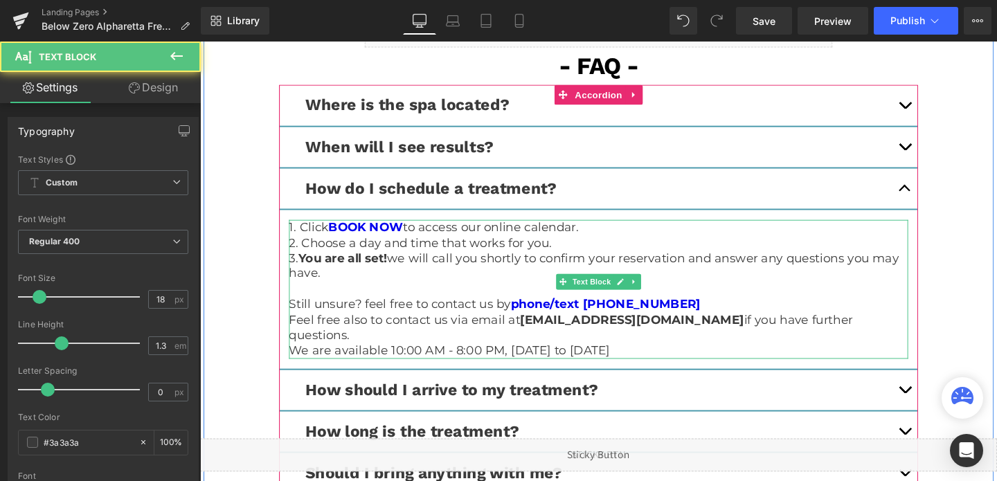
click at [826, 302] on p at bounding box center [618, 302] width 651 height 16
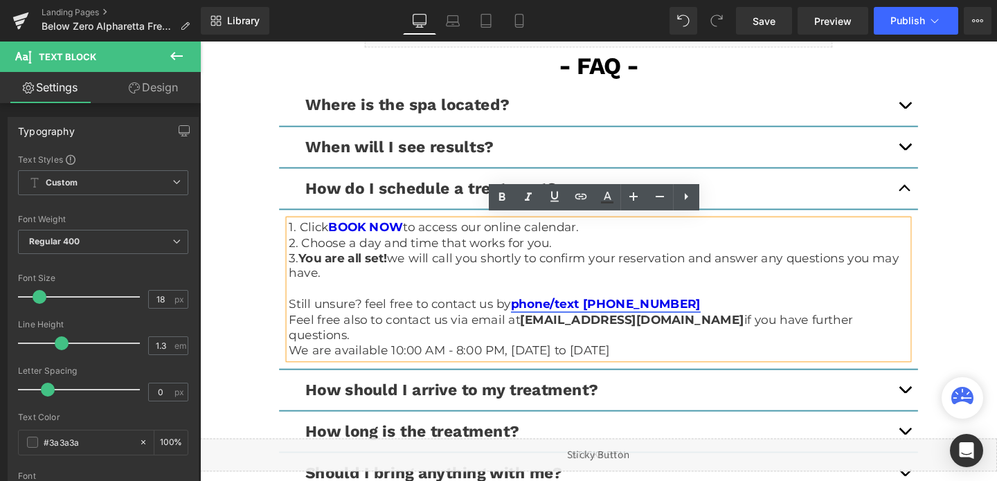
click at [689, 316] on link "phone/text [PHONE_NUMBER]" at bounding box center [626, 317] width 199 height 15
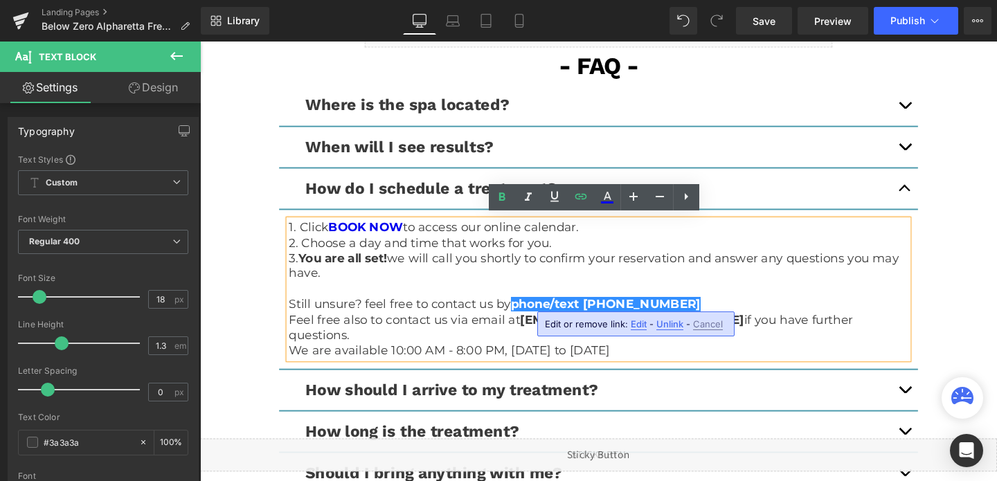
click at [942, 103] on button "button" at bounding box center [941, 108] width 28 height 42
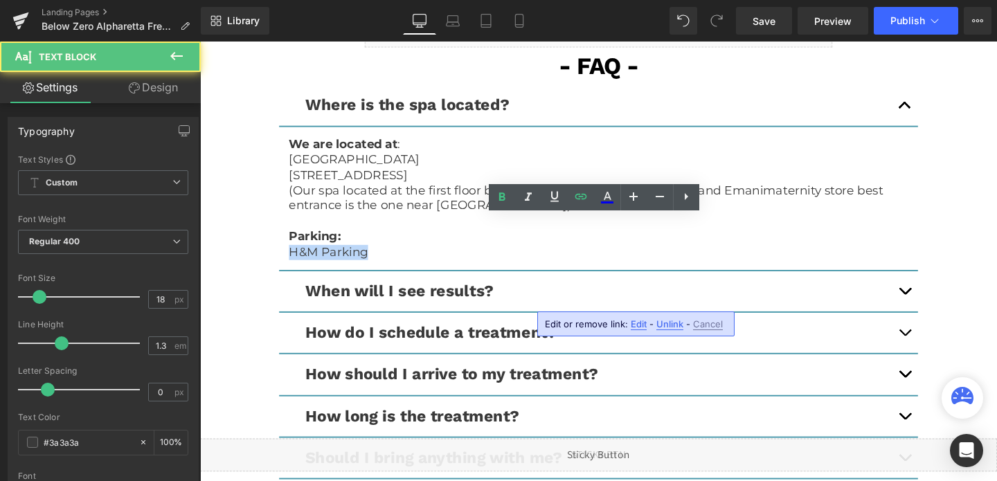
drag, startPoint x: 380, startPoint y: 257, endPoint x: 290, endPoint y: 261, distance: 90.1
click at [290, 261] on article "We are located at : [GEOGRAPHIC_DATA] [STREET_ADDRESS] (Our spa located at the …" at bounding box center [618, 207] width 671 height 152
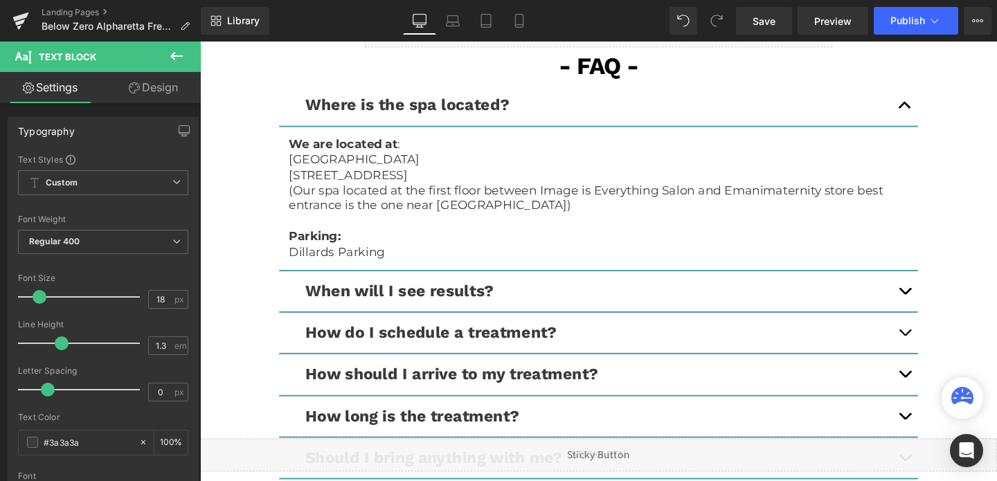
click at [937, 294] on button "button" at bounding box center [941, 304] width 28 height 42
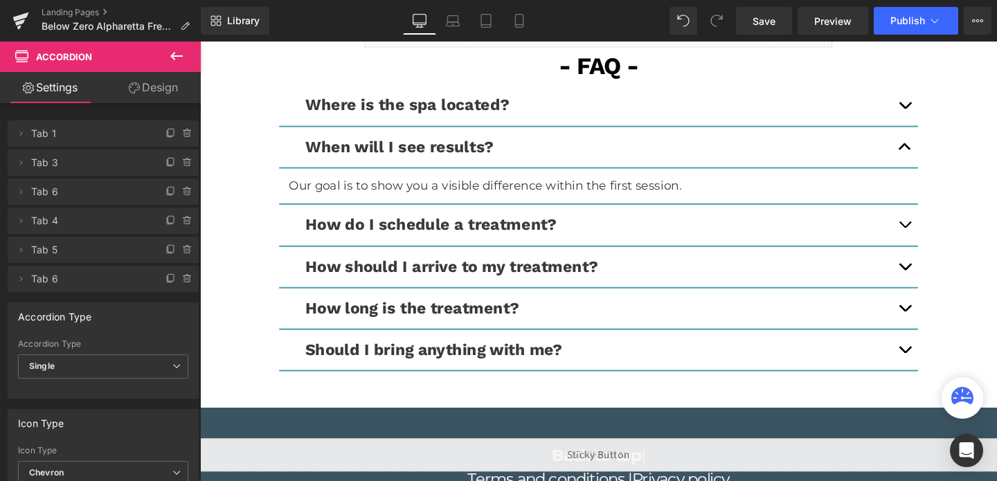
click at [935, 221] on button "button" at bounding box center [941, 234] width 28 height 42
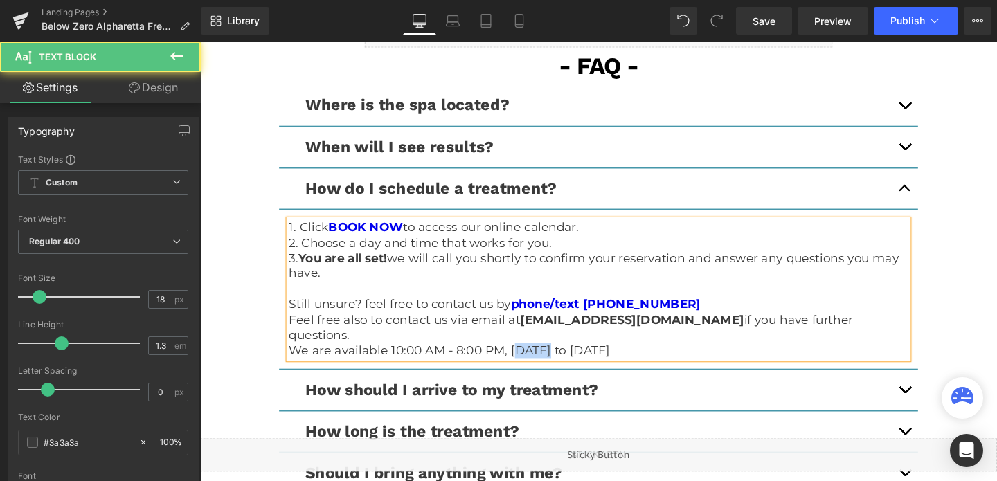
drag, startPoint x: 568, startPoint y: 347, endPoint x: 527, endPoint y: 348, distance: 40.8
click at [527, 358] on p "We are available 10:00 AM - 8:00 PM, [DATE] to [DATE]" at bounding box center [618, 366] width 651 height 16
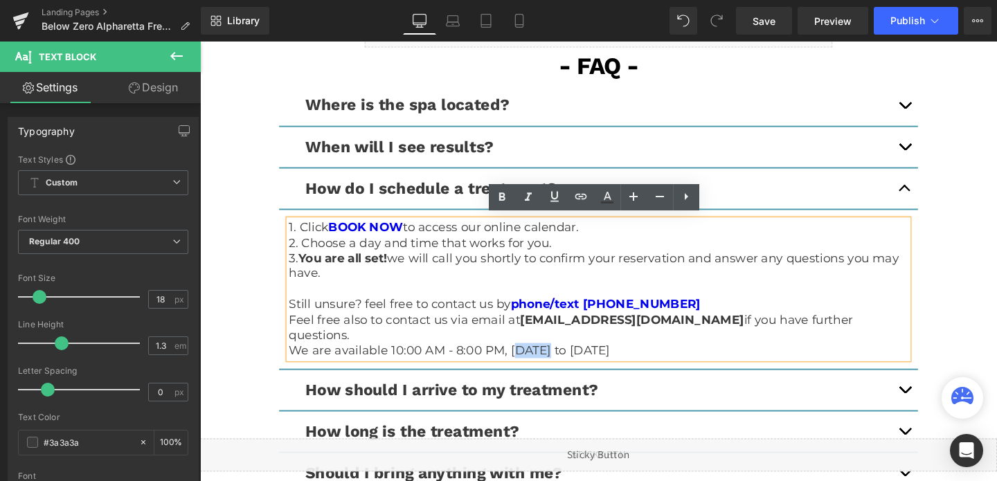
click at [527, 358] on p "We are available 10:00 AM - 8:00 PM, [DATE] to [DATE]" at bounding box center [618, 366] width 651 height 16
drag, startPoint x: 546, startPoint y: 349, endPoint x: 524, endPoint y: 349, distance: 22.1
click at [524, 358] on p "We are available 10:00 AM - 8:00 PM, [DATE] to [DATE]" at bounding box center [618, 366] width 651 height 16
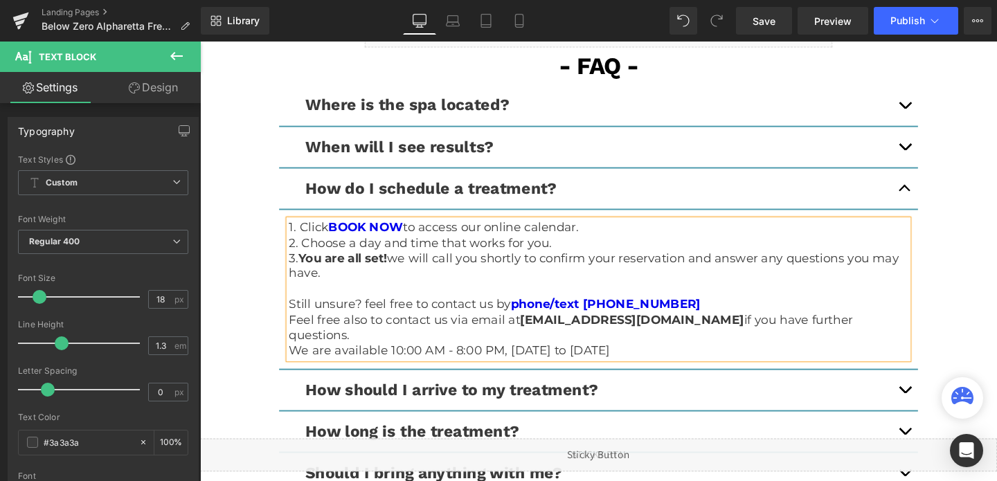
click at [474, 358] on p "We are available 10:00 AM - 8:00 PM, [DATE] to [DATE]" at bounding box center [618, 366] width 651 height 16
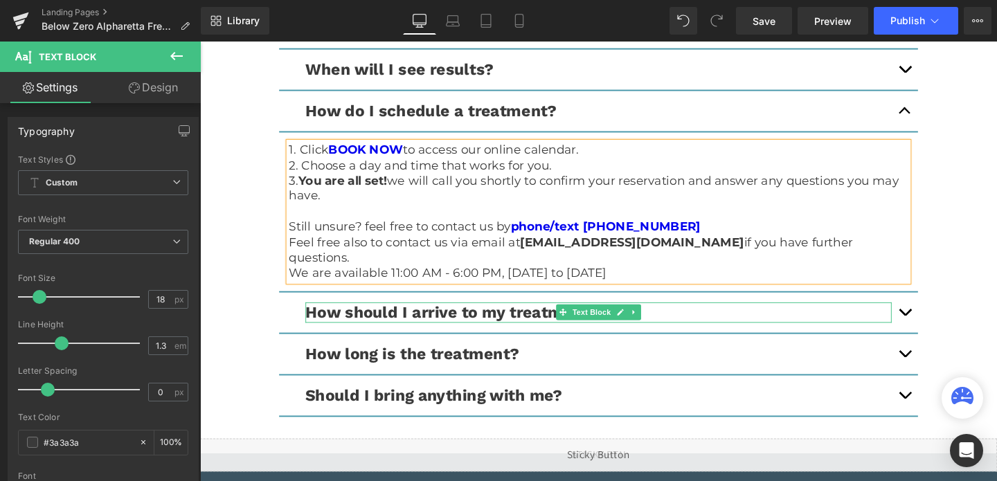
scroll to position [3777, 0]
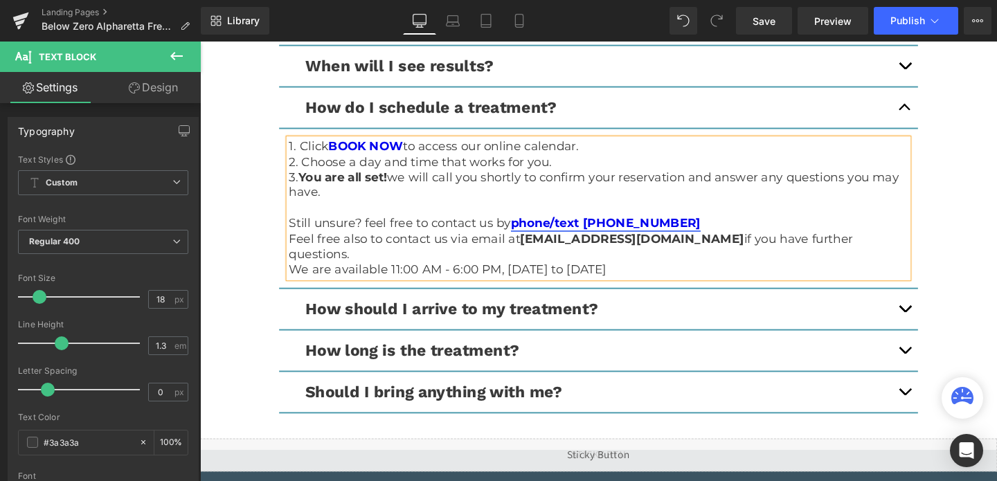
click at [646, 230] on link "phone/text [PHONE_NUMBER]" at bounding box center [626, 232] width 199 height 15
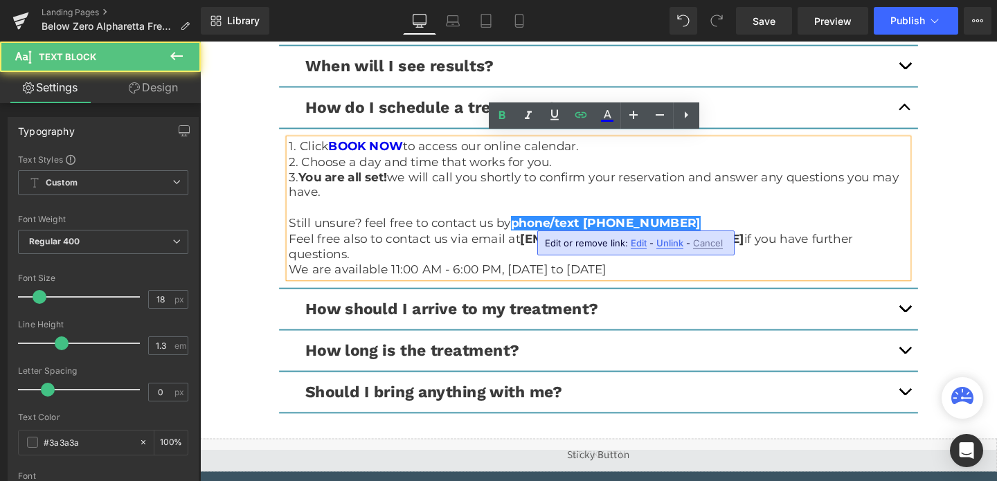
click at [636, 242] on span "Edit" at bounding box center [638, 243] width 16 height 12
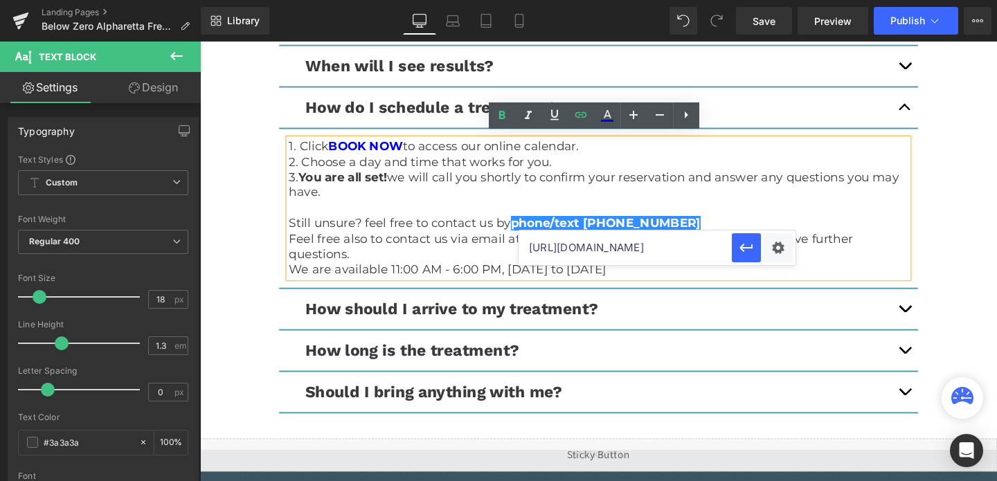
drag, startPoint x: 621, startPoint y: 246, endPoint x: 546, endPoint y: 248, distance: 75.5
click at [546, 248] on input "[URL][DOMAIN_NAME]" at bounding box center [624, 247] width 213 height 35
paste input "[PHONE_NUMBER]"
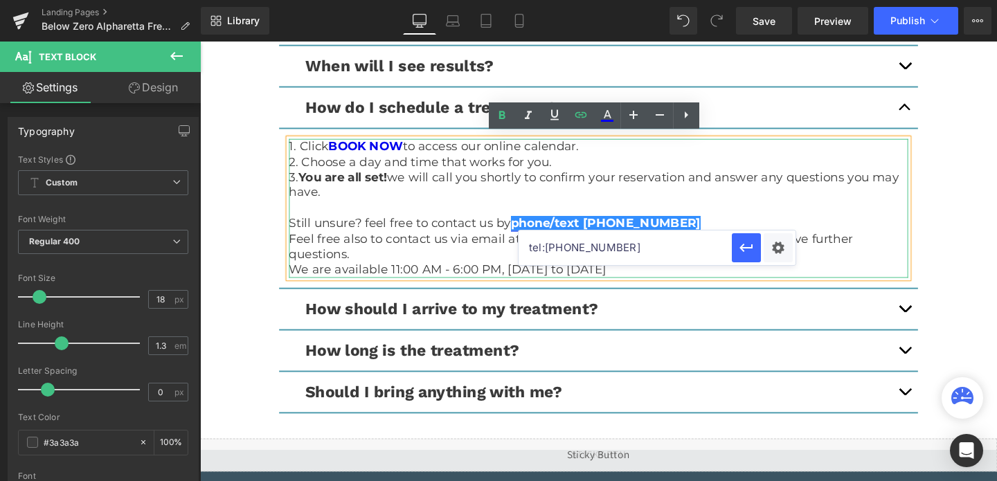
type input "tel:[PHONE_NUMBER]"
click at [615, 227] on link "phone/text [PHONE_NUMBER]" at bounding box center [626, 232] width 199 height 15
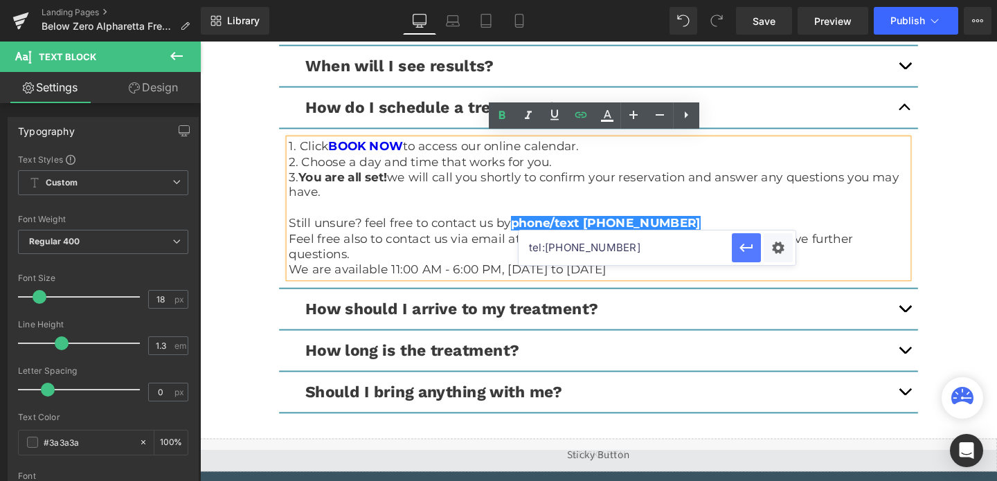
click at [750, 248] on icon "button" at bounding box center [745, 248] width 13 height 8
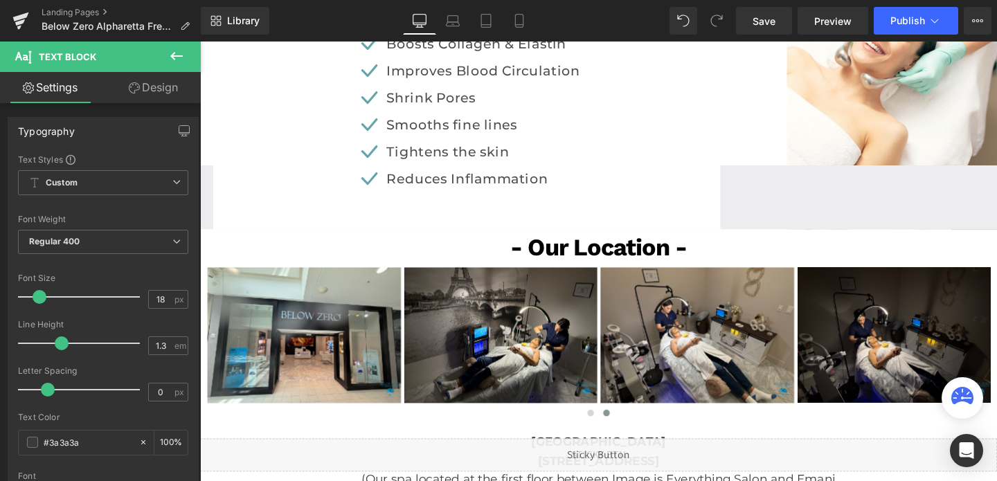
scroll to position [2892, 0]
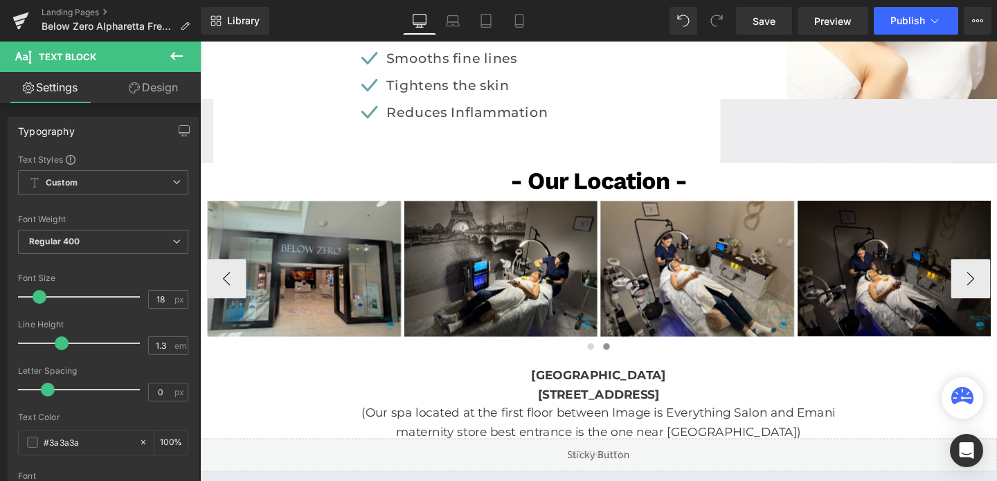
click at [350, 262] on img at bounding box center [309, 280] width 203 height 143
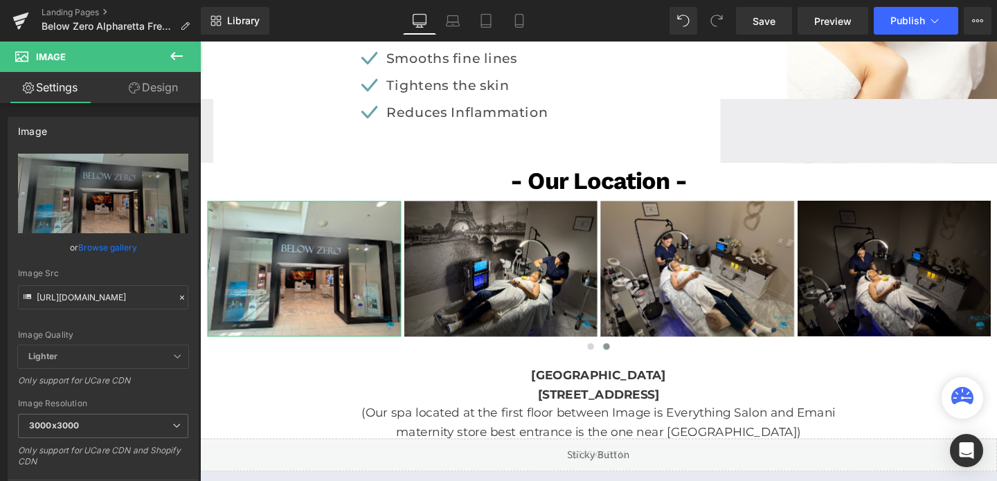
click at [143, 84] on link "Design" at bounding box center [153, 87] width 100 height 31
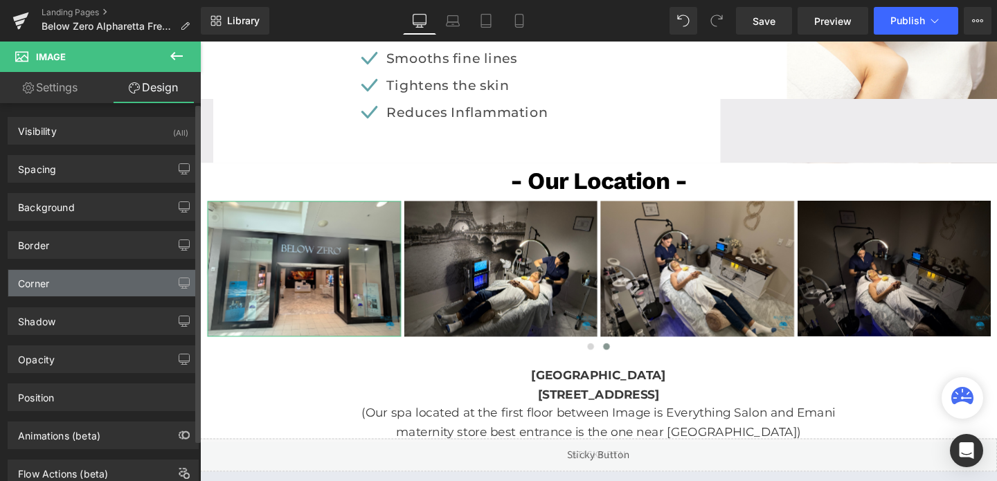
click at [55, 270] on div "Corner" at bounding box center [103, 283] width 190 height 26
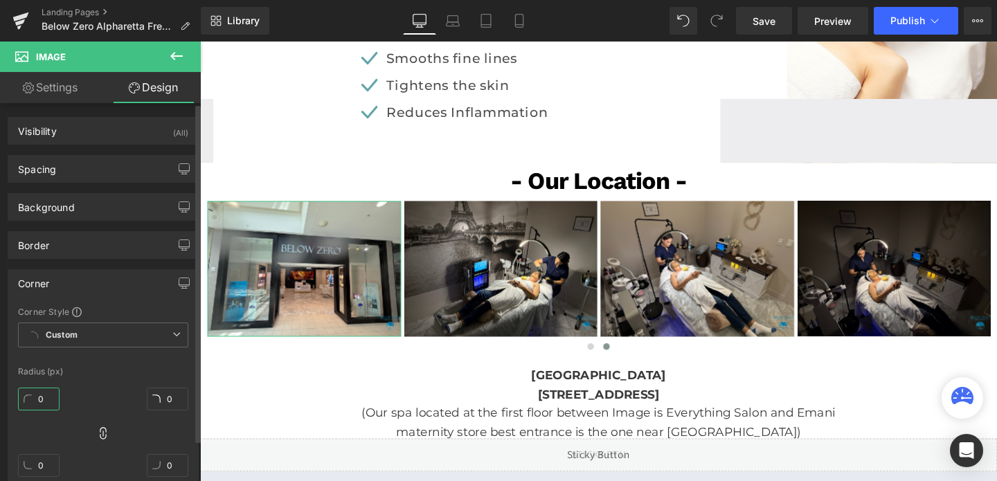
click at [36, 394] on input "0" at bounding box center [39, 399] width 42 height 23
type input "32"
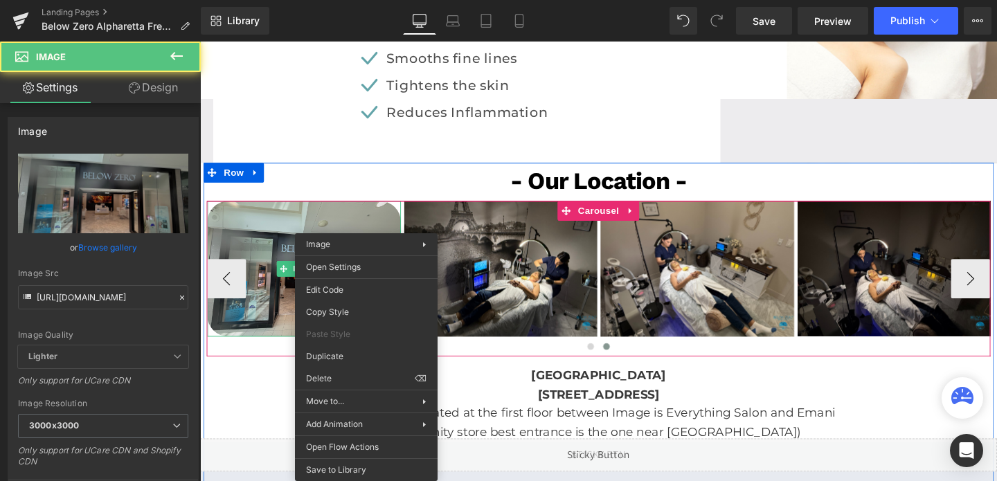
click at [371, 317] on img at bounding box center [309, 280] width 203 height 143
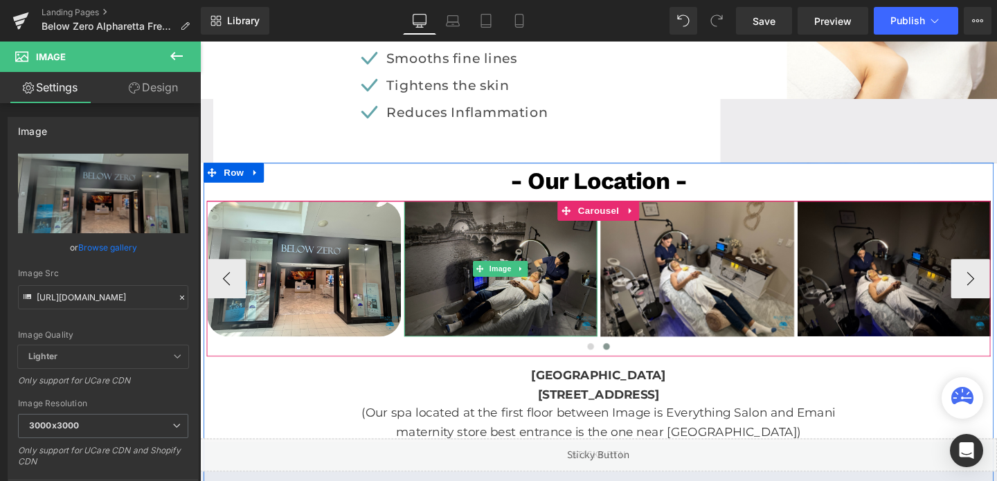
click at [480, 269] on img at bounding box center [516, 280] width 203 height 143
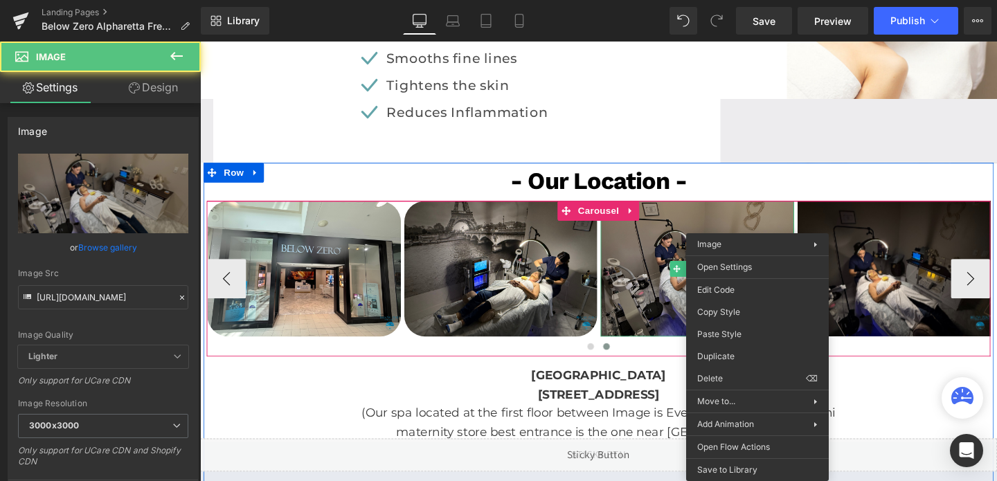
drag, startPoint x: 782, startPoint y: 256, endPoint x: 954, endPoint y: 284, distance: 174.0
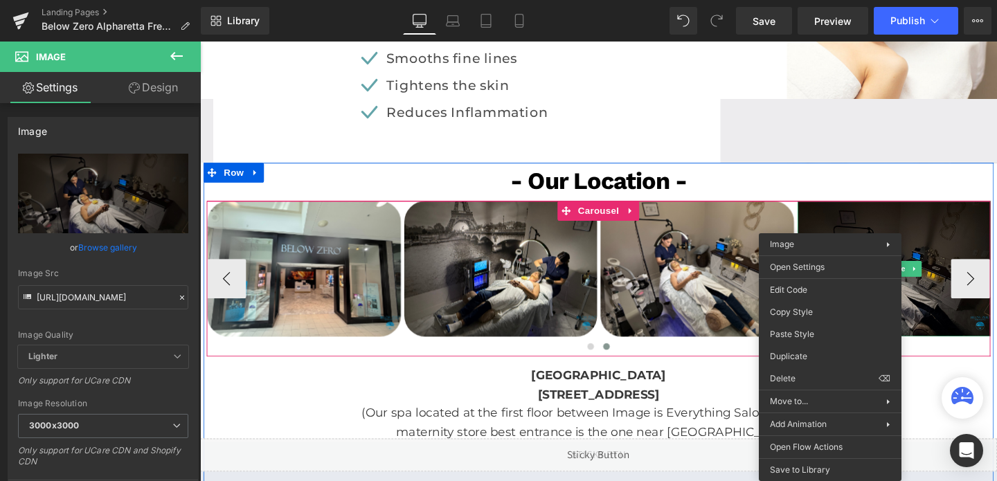
click at [858, 254] on img at bounding box center [929, 280] width 203 height 143
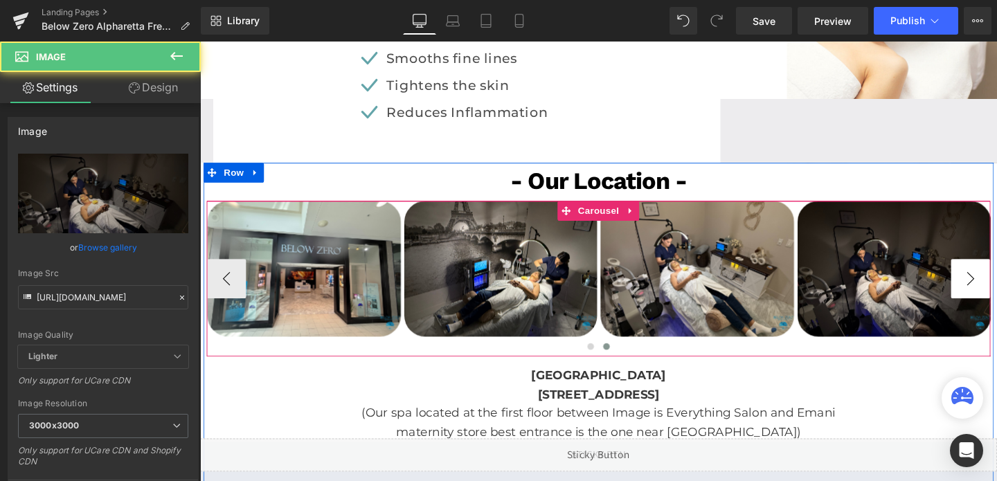
click at [996, 282] on button "›" at bounding box center [1010, 291] width 42 height 42
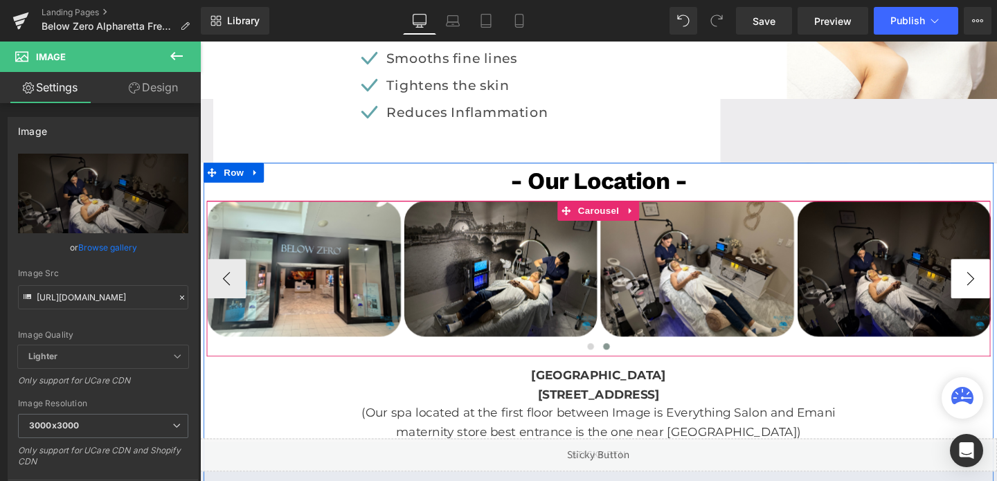
click at [996, 282] on button "›" at bounding box center [1010, 291] width 42 height 42
click at [221, 278] on button "‹" at bounding box center [228, 291] width 42 height 42
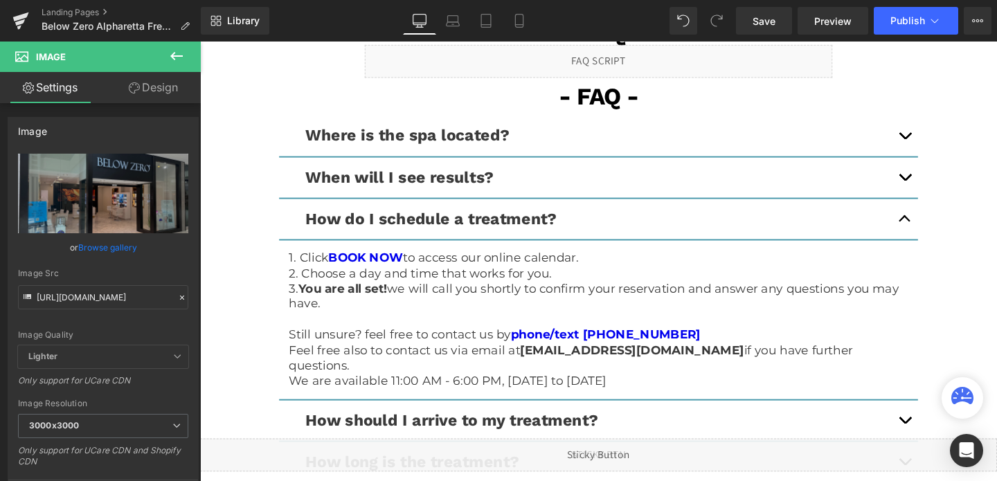
scroll to position [3671, 0]
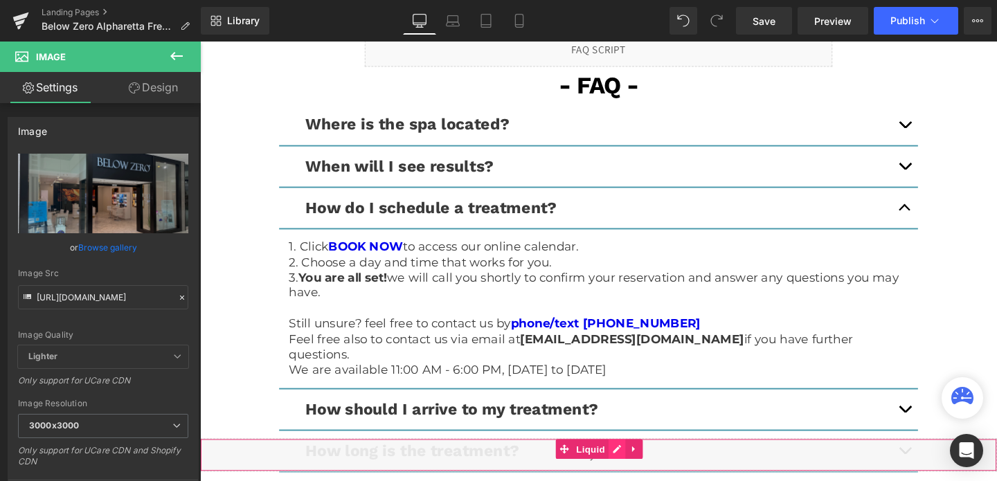
click at [633, 472] on div "Liquid" at bounding box center [618, 476] width 837 height 35
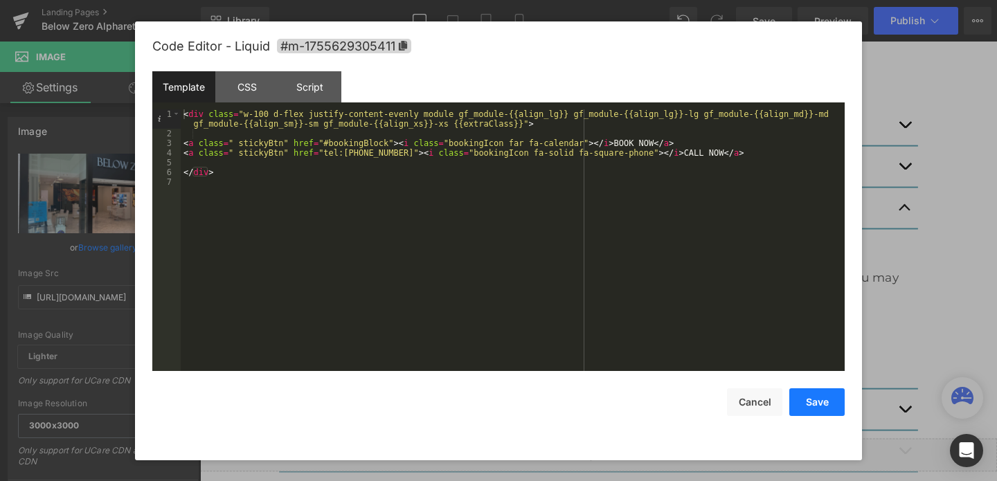
click at [813, 406] on button "Save" at bounding box center [816, 402] width 55 height 28
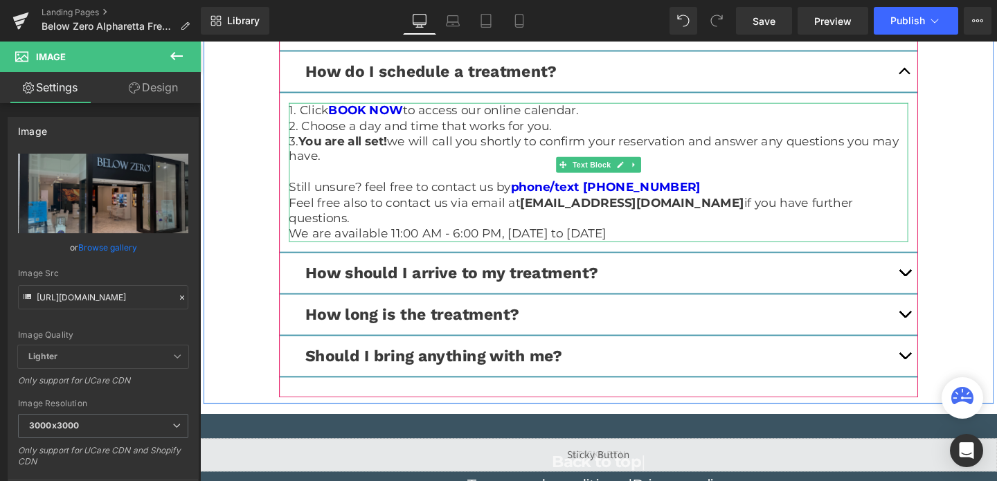
scroll to position [3816, 0]
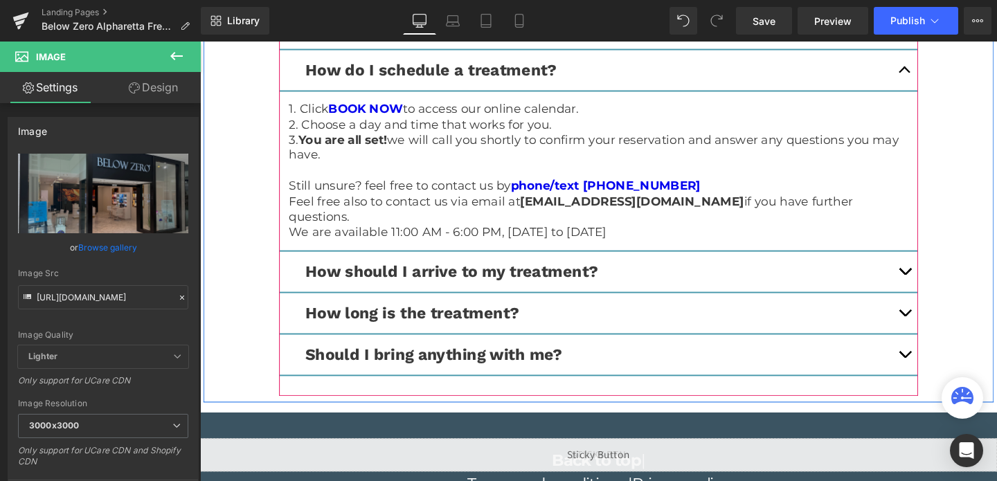
click at [936, 273] on button "button" at bounding box center [941, 283] width 28 height 42
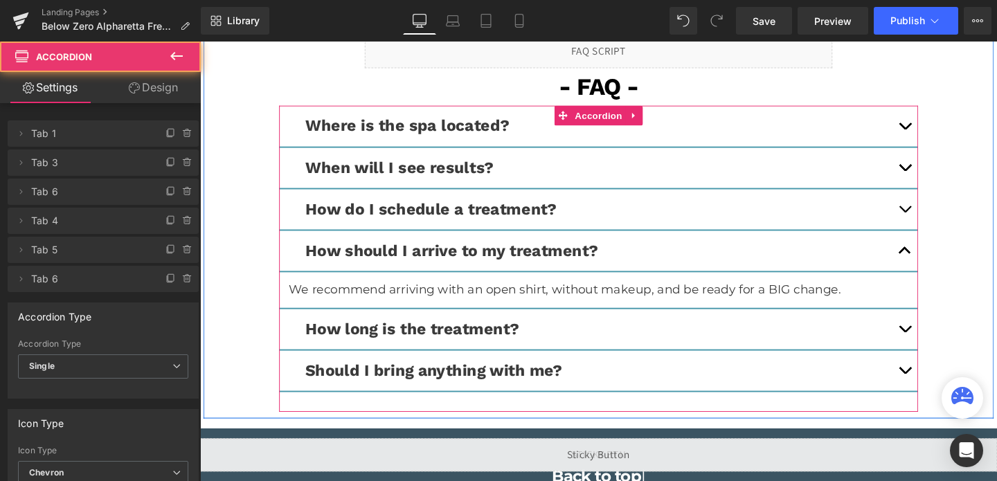
scroll to position [3665, 0]
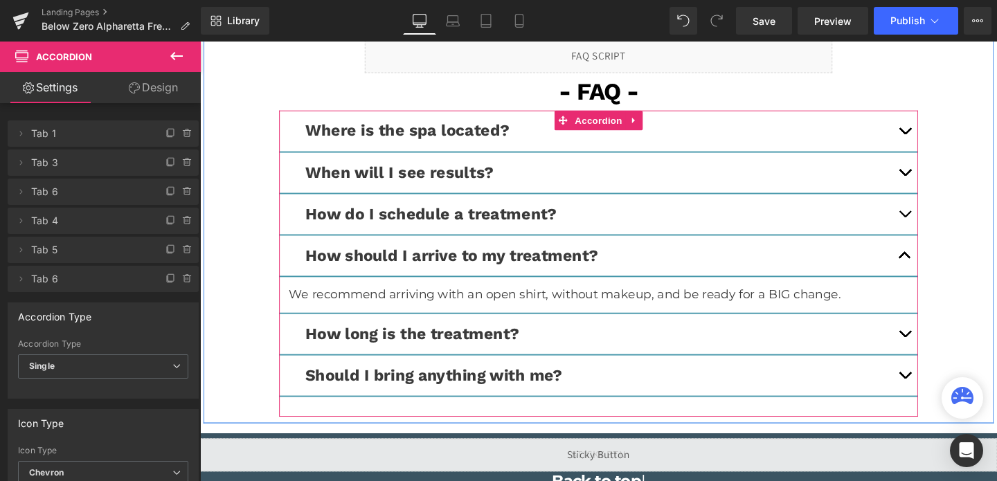
click at [200, 42] on div at bounding box center [200, 42] width 0 height 0
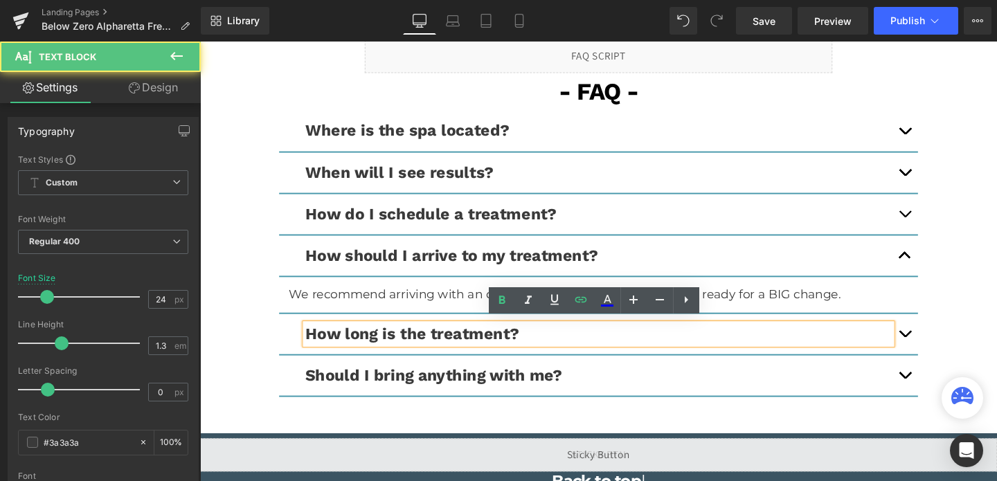
click at [933, 346] on button "button" at bounding box center [941, 349] width 28 height 42
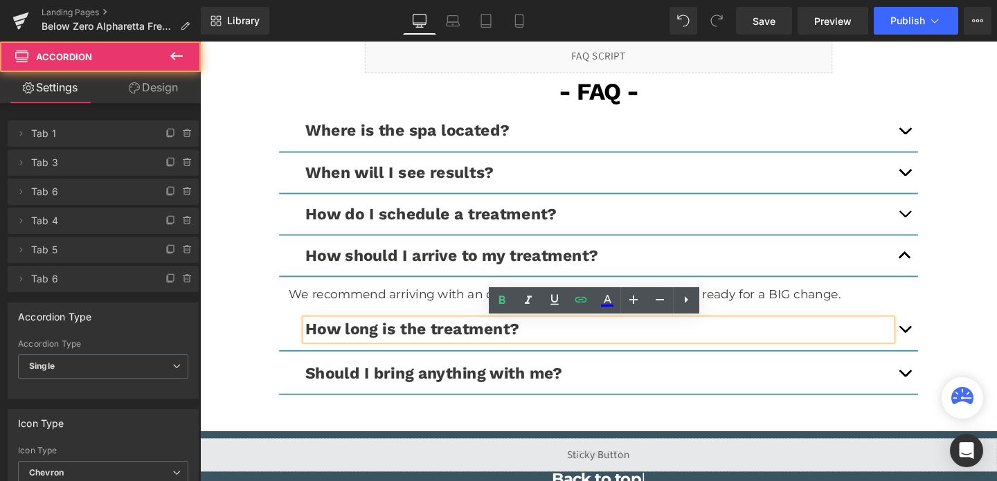
click at [933, 367] on article "The treatment duration is 60 minutes (15 minutes of Cleansing followed by 30 mi…" at bounding box center [618, 394] width 671 height 55
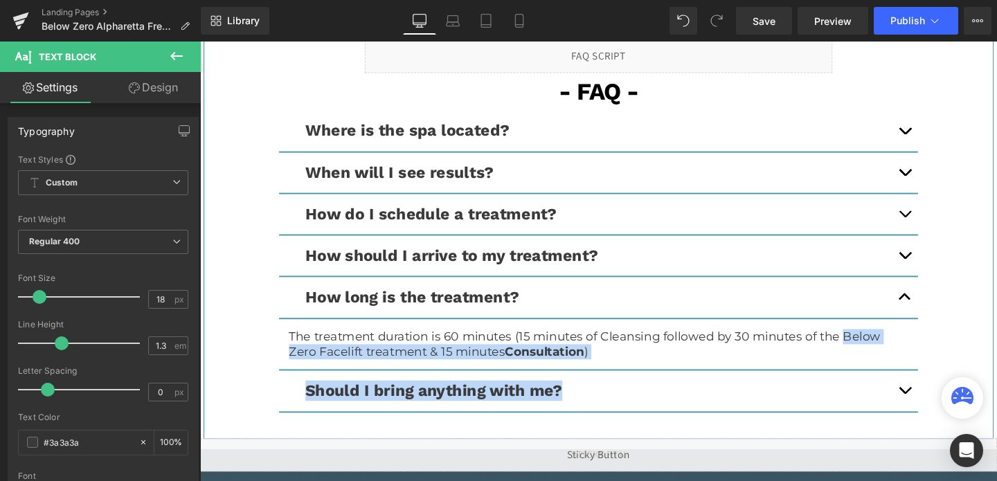
drag, startPoint x: 873, startPoint y: 347, endPoint x: 586, endPoint y: 448, distance: 305.1
click at [586, 448] on div "FAQ Heading Liquid Row 250px - FAQ - Text Block Where is the spa located? Text …" at bounding box center [618, 217] width 830 height 486
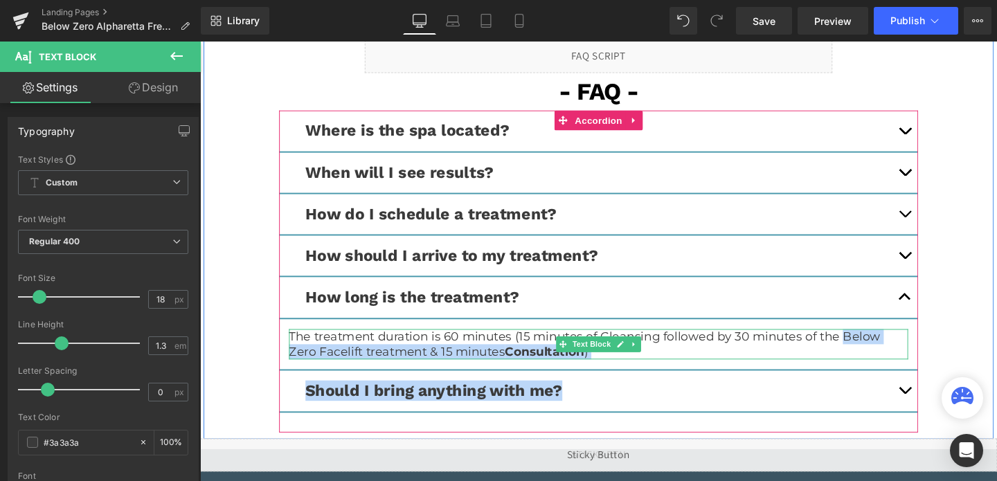
click at [866, 344] on p "The treatment duration is 60 minutes (15 minutes of Cleansing followed by 30 mi…" at bounding box center [618, 360] width 651 height 33
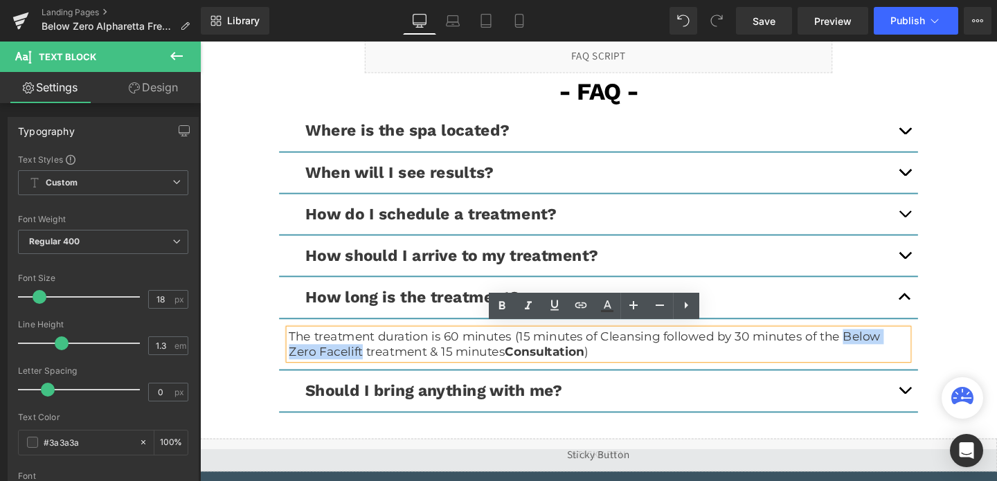
drag, startPoint x: 873, startPoint y: 347, endPoint x: 336, endPoint y: 367, distance: 537.5
click at [336, 367] on p "The treatment duration is 60 minutes (15 minutes of Cleansing followed by 30 mi…" at bounding box center [618, 360] width 651 height 33
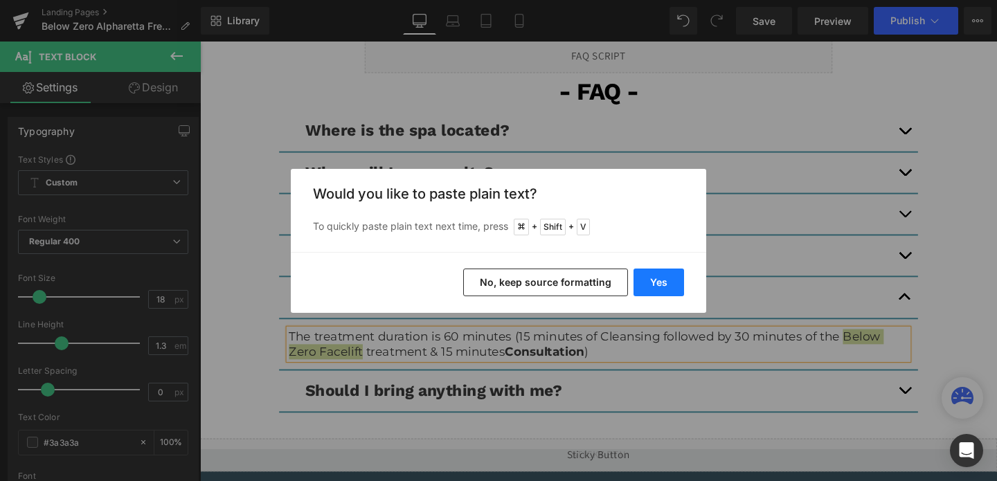
click at [642, 275] on button "Yes" at bounding box center [658, 283] width 51 height 28
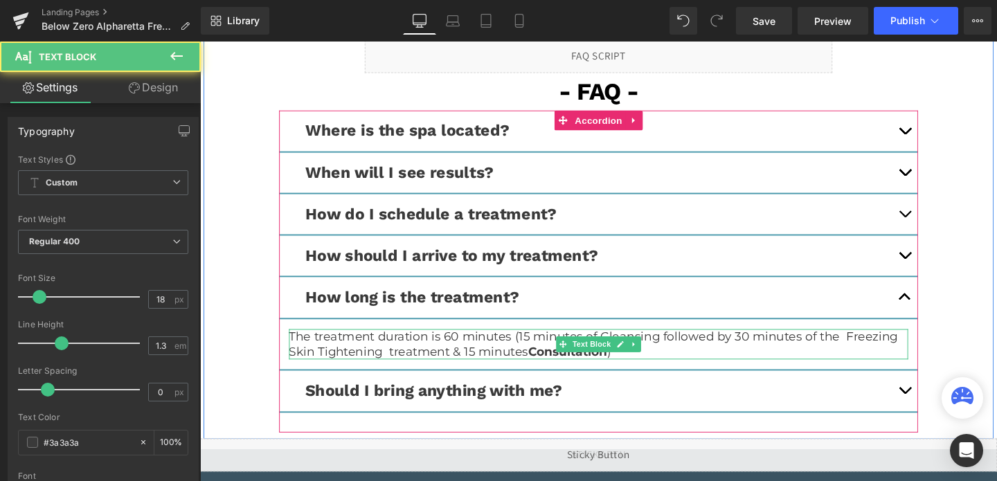
click at [397, 363] on p "The treatment duration is 60 minutes (15 minutes of Cleansing followed by 30 mi…" at bounding box center [618, 360] width 651 height 33
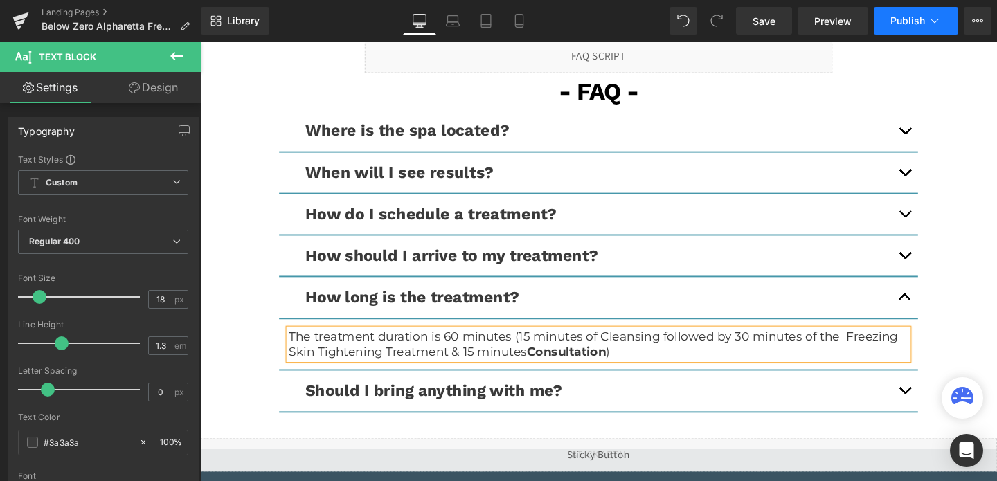
click at [914, 24] on span "Publish" at bounding box center [907, 20] width 35 height 11
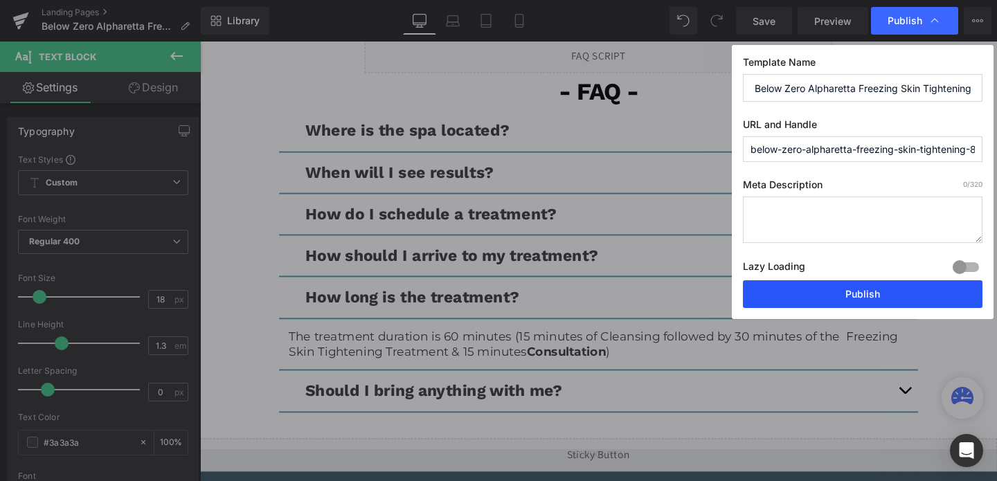
click at [810, 295] on button "Publish" at bounding box center [862, 294] width 239 height 28
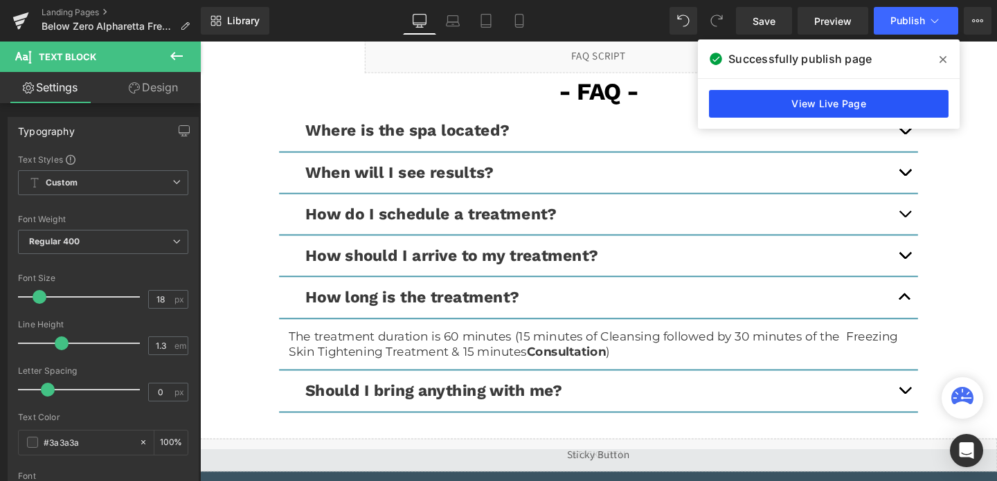
click at [863, 105] on link "View Live Page" at bounding box center [828, 104] width 239 height 28
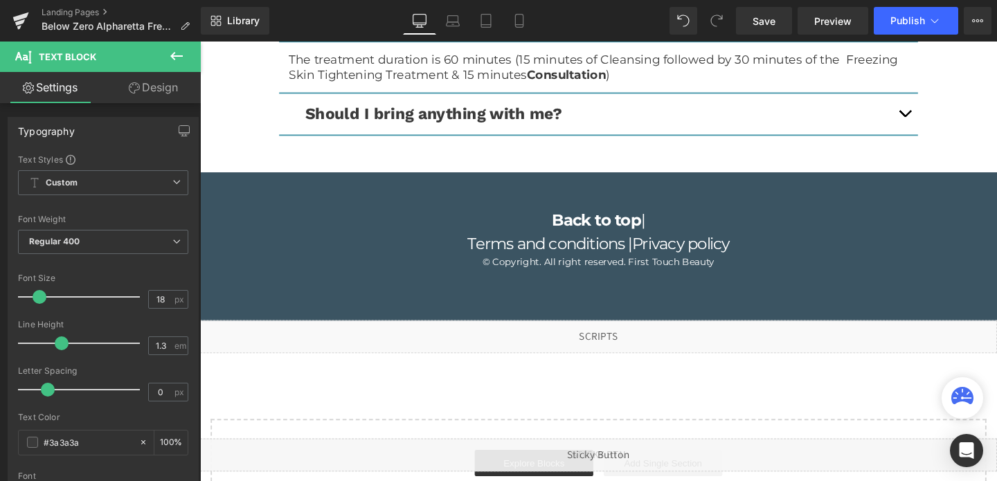
scroll to position [4020, 0]
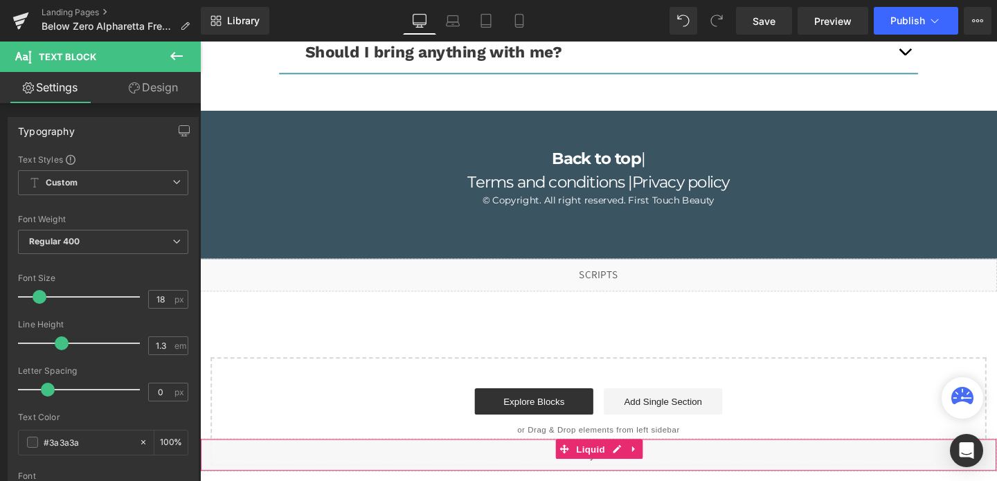
click at [593, 480] on div "Liquid" at bounding box center [618, 476] width 837 height 35
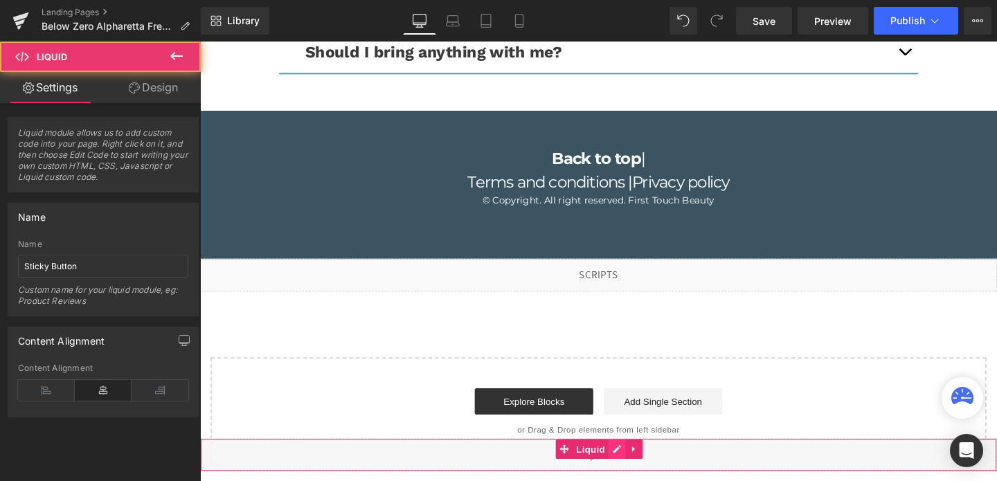
click at [637, 467] on div "Liquid" at bounding box center [618, 476] width 837 height 35
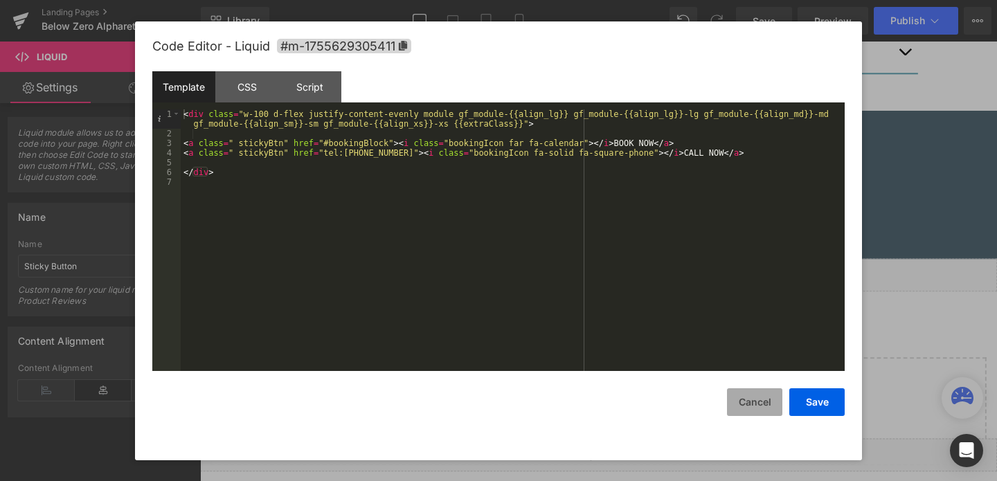
click at [747, 404] on button "Cancel" at bounding box center [754, 402] width 55 height 28
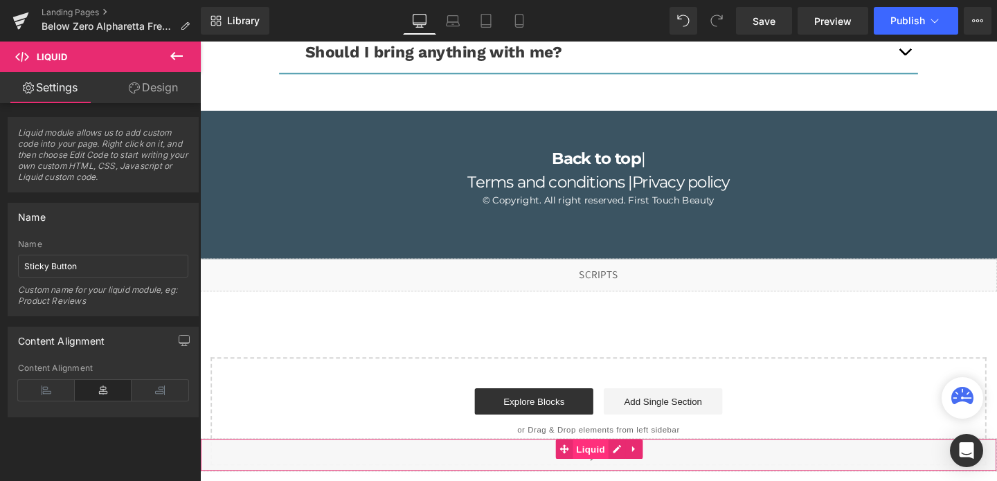
click at [617, 472] on span "Liquid" at bounding box center [610, 470] width 37 height 21
click at [180, 57] on icon at bounding box center [176, 56] width 17 height 17
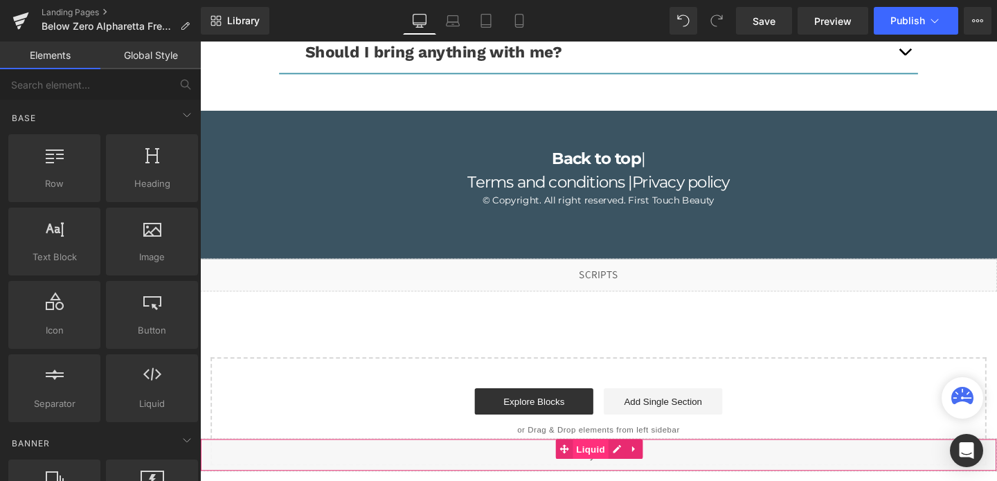
click at [626, 473] on span "Liquid" at bounding box center [610, 470] width 37 height 21
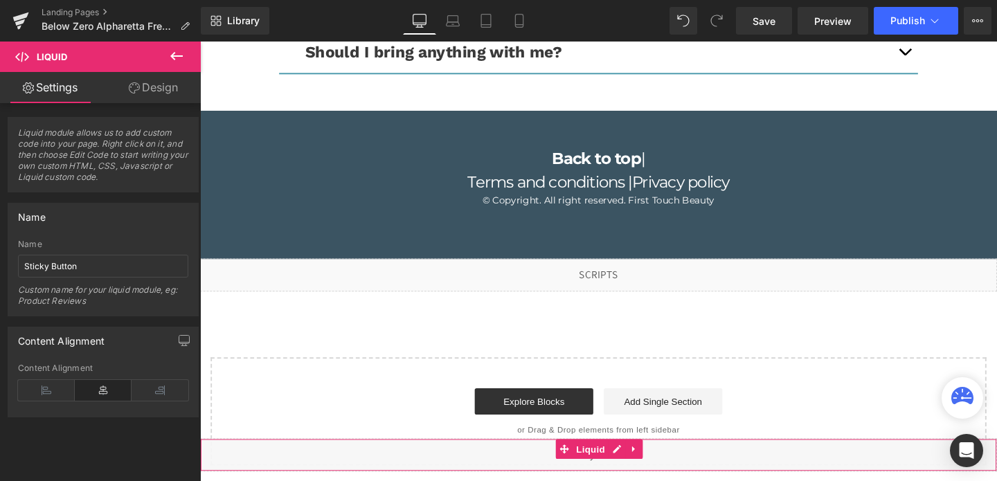
click at [143, 82] on link "Design" at bounding box center [153, 87] width 100 height 31
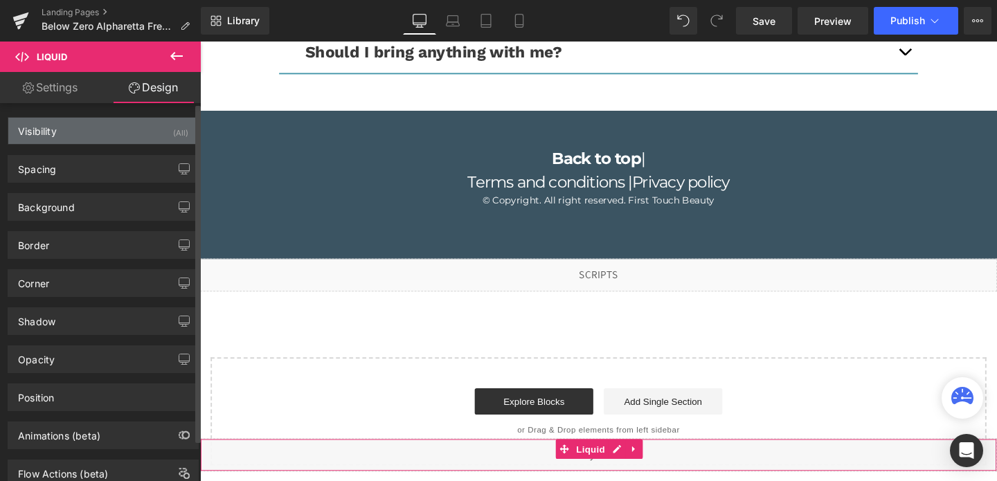
click at [113, 134] on div "Visibility (All)" at bounding box center [103, 131] width 190 height 26
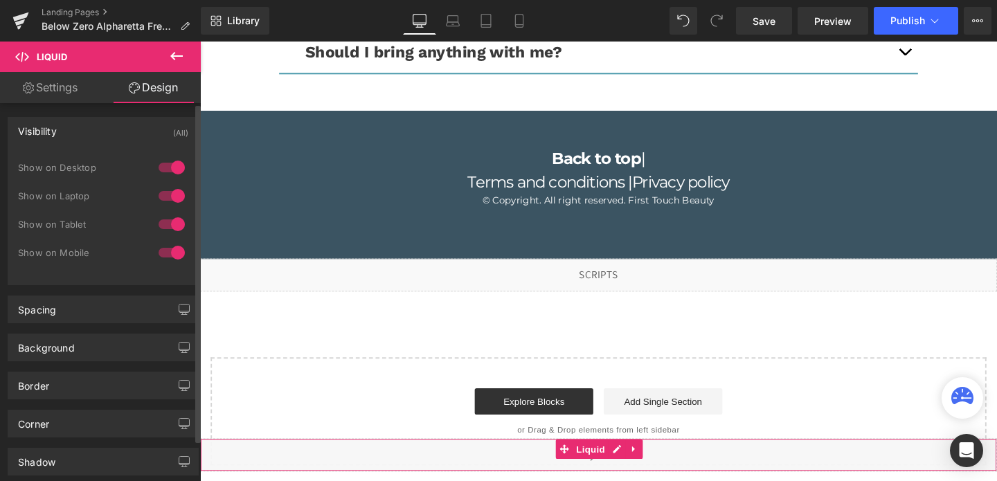
click at [164, 169] on div at bounding box center [171, 167] width 33 height 22
click at [619, 469] on span "Liquid" at bounding box center [610, 470] width 37 height 21
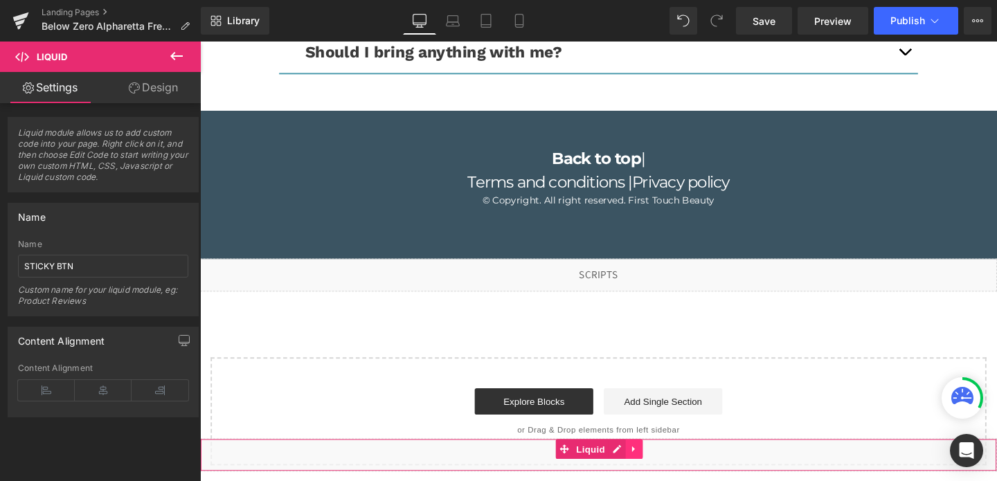
click at [656, 469] on icon at bounding box center [655, 470] width 3 height 6
click at [661, 470] on icon at bounding box center [665, 470] width 10 height 10
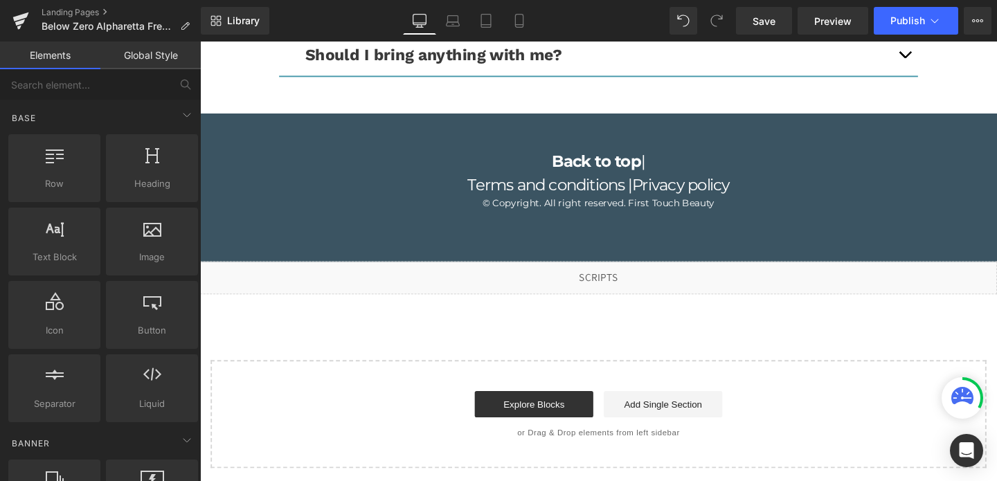
scroll to position [4013, 0]
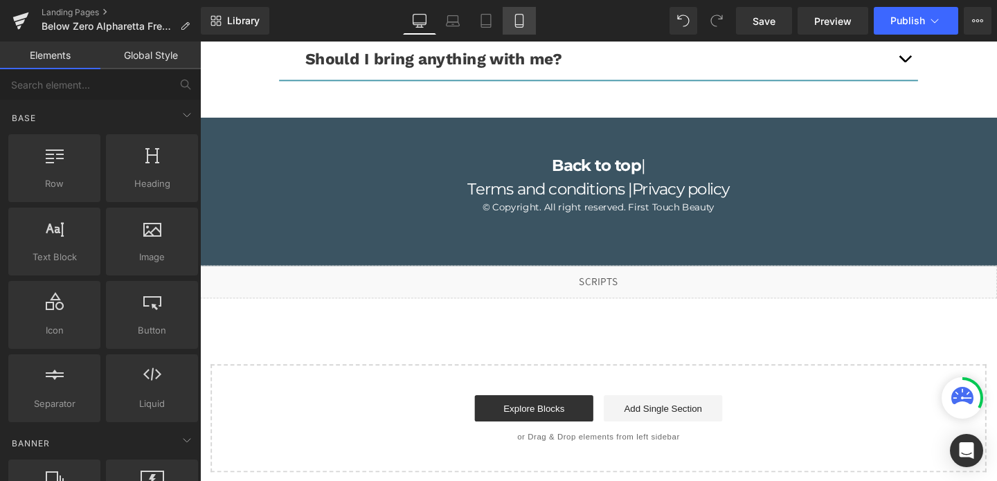
click at [518, 21] on icon at bounding box center [519, 21] width 14 height 14
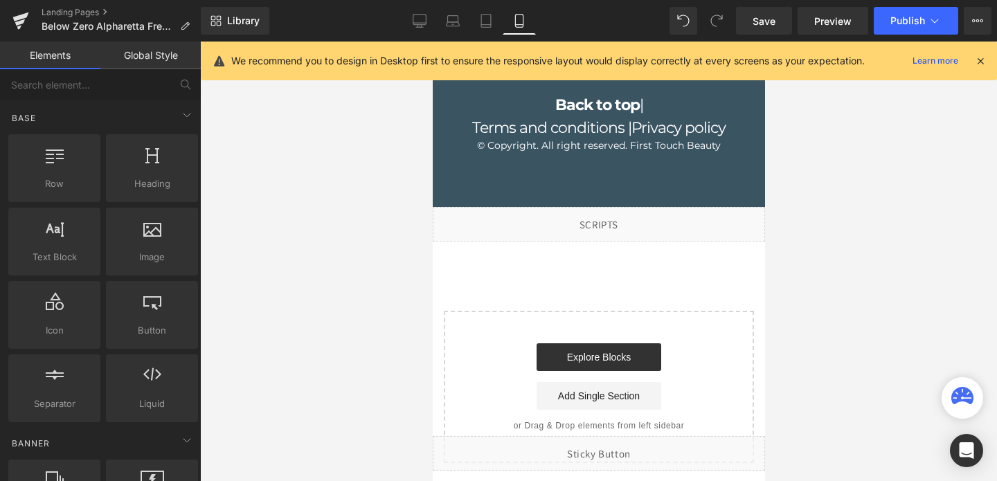
scroll to position [4973, 0]
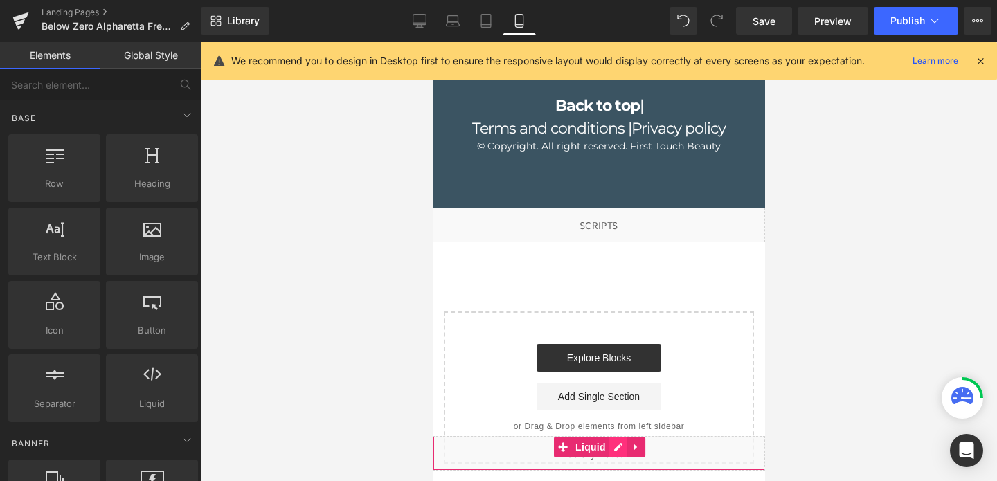
click at [613, 448] on div "Liquid" at bounding box center [598, 453] width 332 height 35
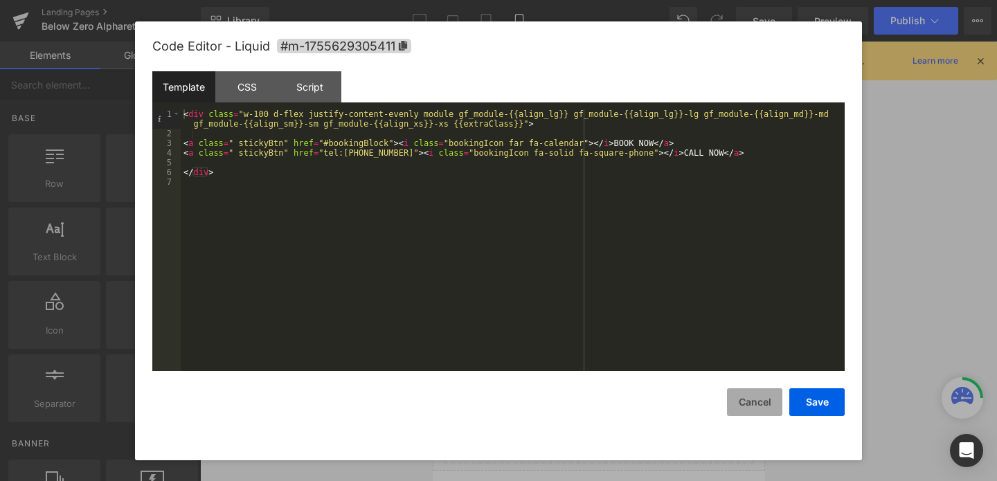
click at [753, 402] on button "Cancel" at bounding box center [754, 402] width 55 height 28
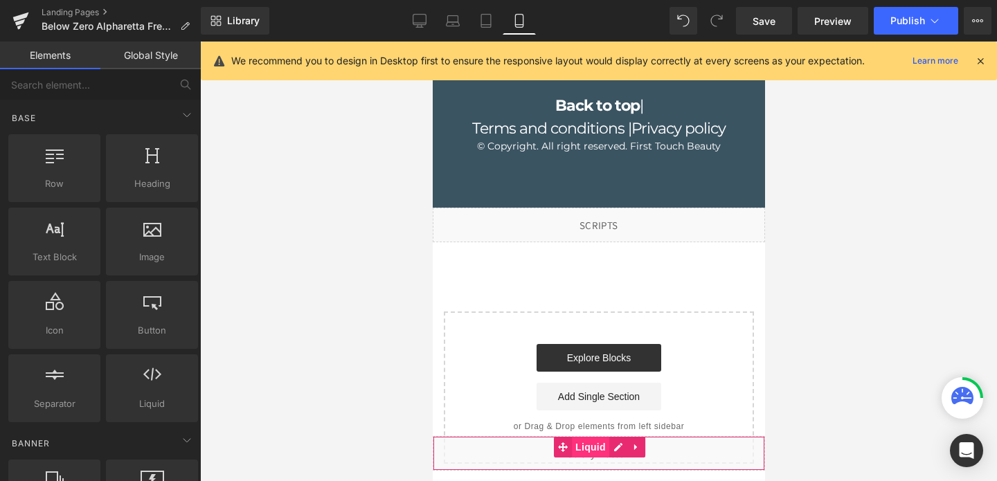
click at [594, 448] on span "Liquid" at bounding box center [589, 447] width 37 height 21
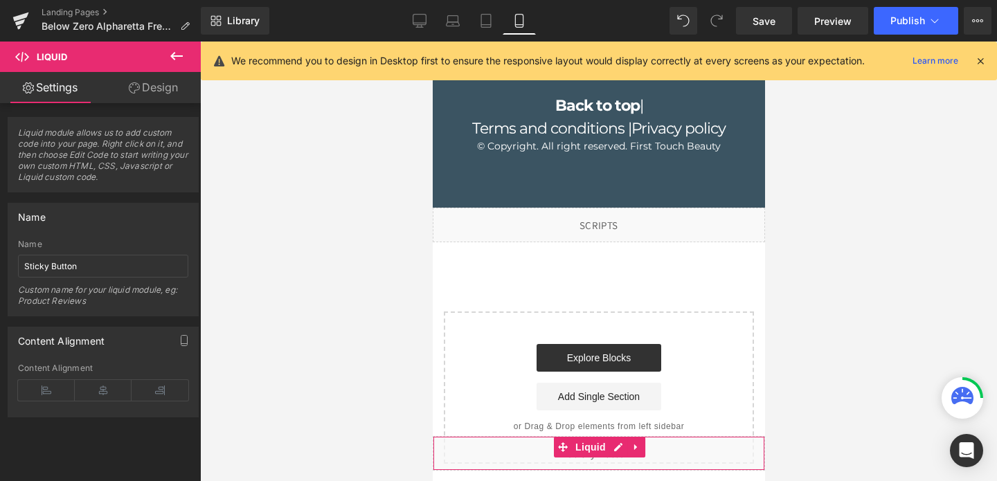
click at [148, 84] on link "Design" at bounding box center [153, 87] width 100 height 31
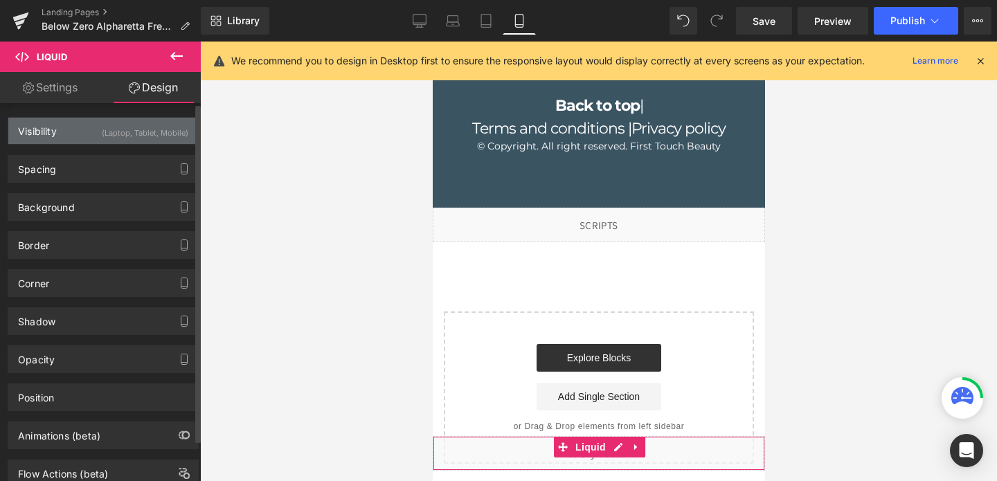
click at [159, 131] on div "(Laptop, Tablet, Mobile)" at bounding box center [145, 129] width 87 height 23
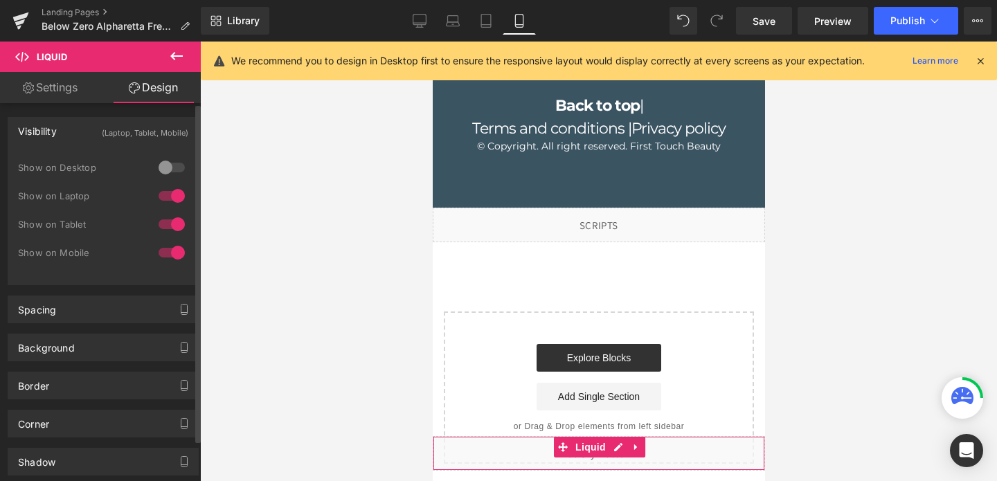
click at [171, 164] on div at bounding box center [171, 167] width 33 height 22
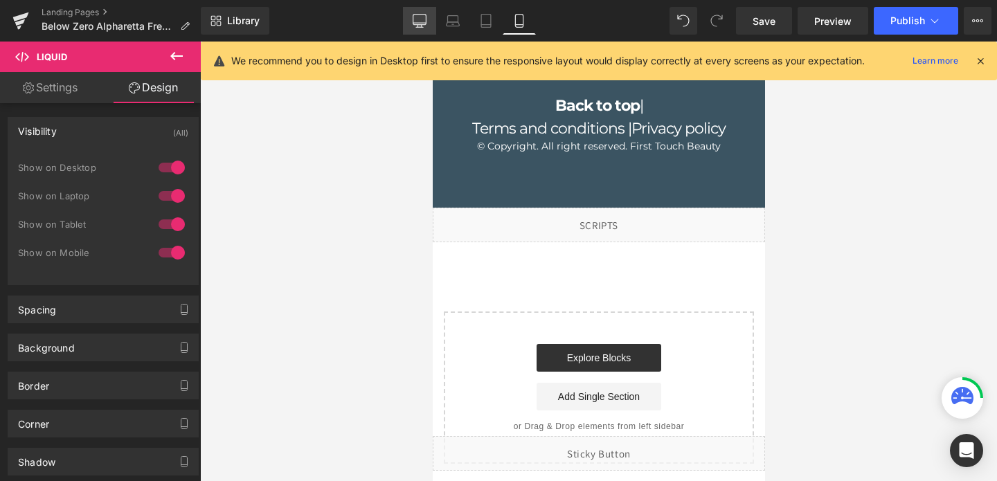
click at [421, 19] on icon at bounding box center [419, 21] width 14 height 14
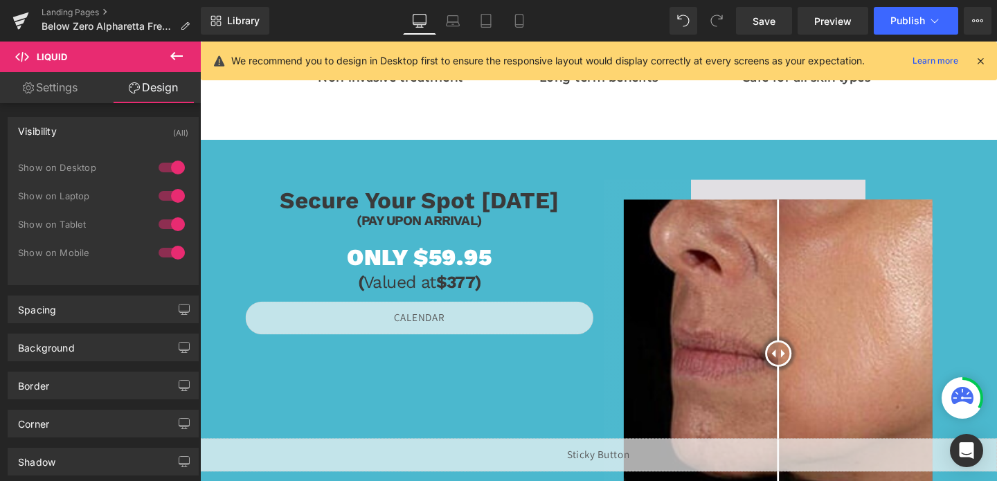
scroll to position [896, 0]
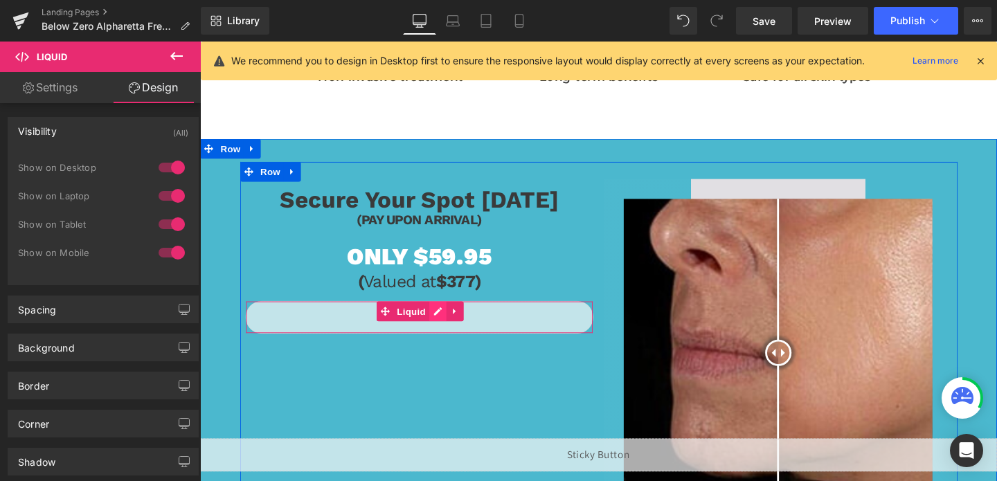
click at [448, 323] on div "Liquid" at bounding box center [431, 331] width 366 height 35
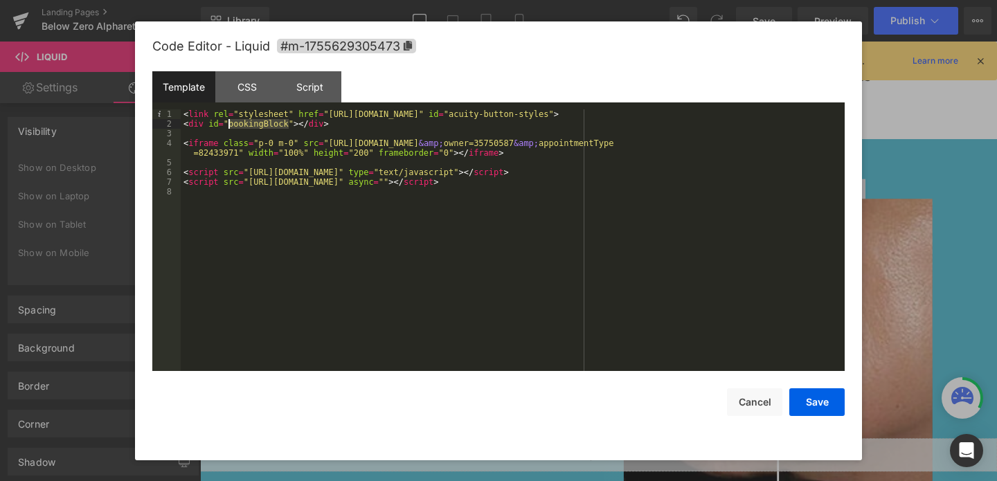
drag, startPoint x: 289, startPoint y: 122, endPoint x: 230, endPoint y: 127, distance: 59.1
click at [230, 127] on div "< link rel = "stylesheet" href = "[URL][DOMAIN_NAME]" id = "acuity-button-style…" at bounding box center [513, 249] width 664 height 281
click at [803, 407] on button "Save" at bounding box center [816, 402] width 55 height 28
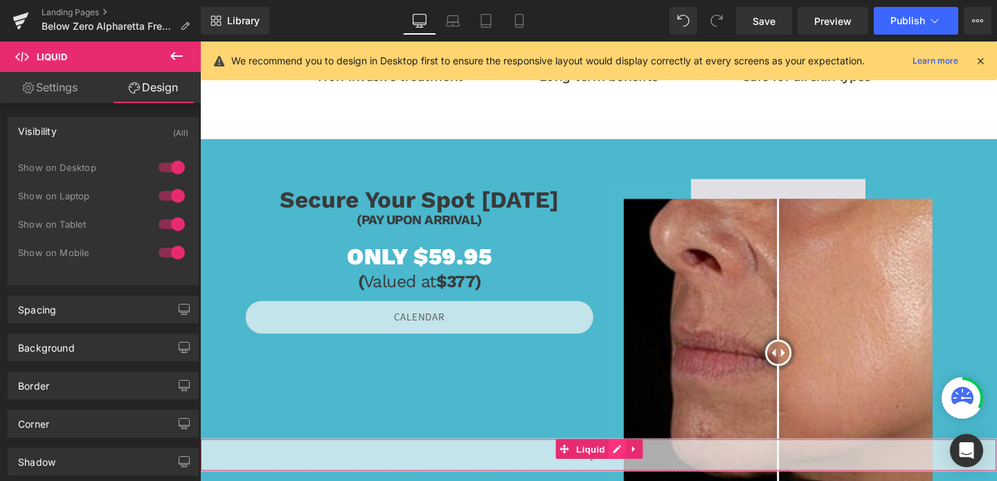
click at [636, 470] on div "Liquid" at bounding box center [618, 476] width 837 height 35
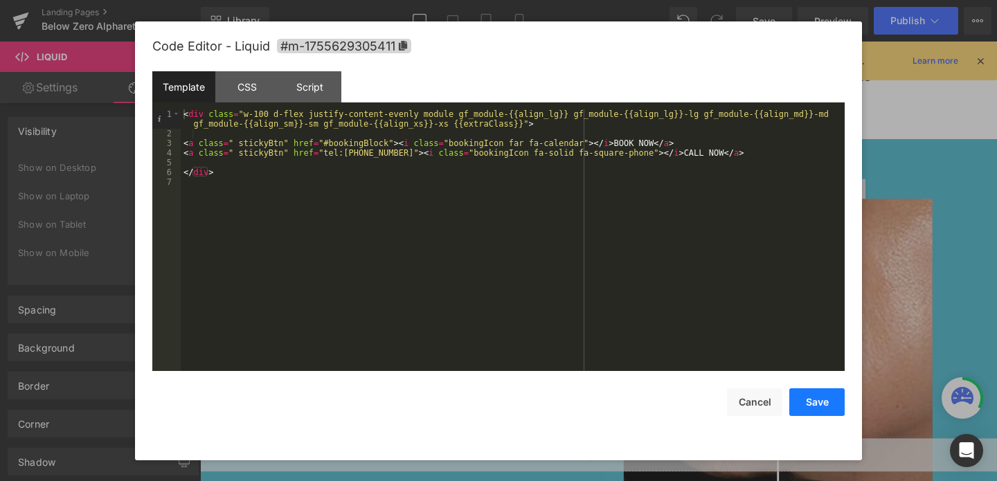
click at [816, 400] on button "Save" at bounding box center [816, 402] width 55 height 28
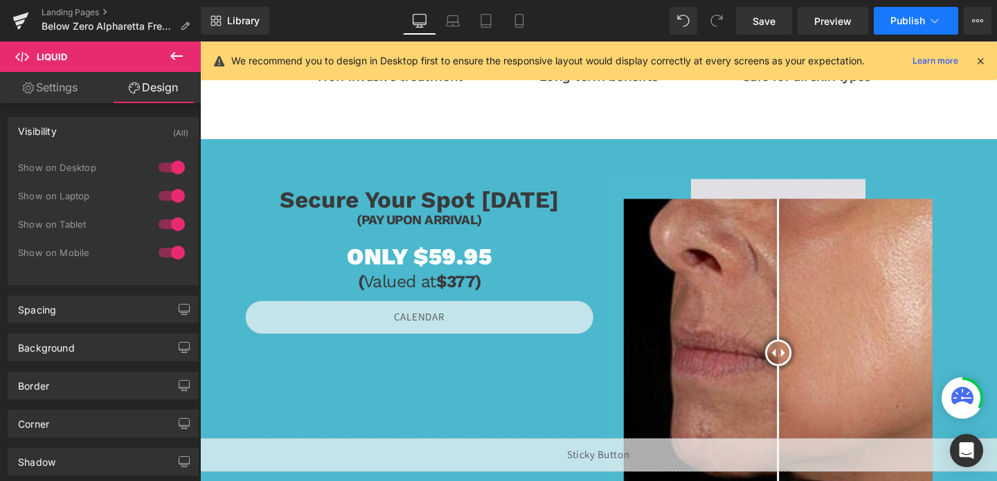
click at [898, 29] on button "Publish" at bounding box center [915, 21] width 84 height 28
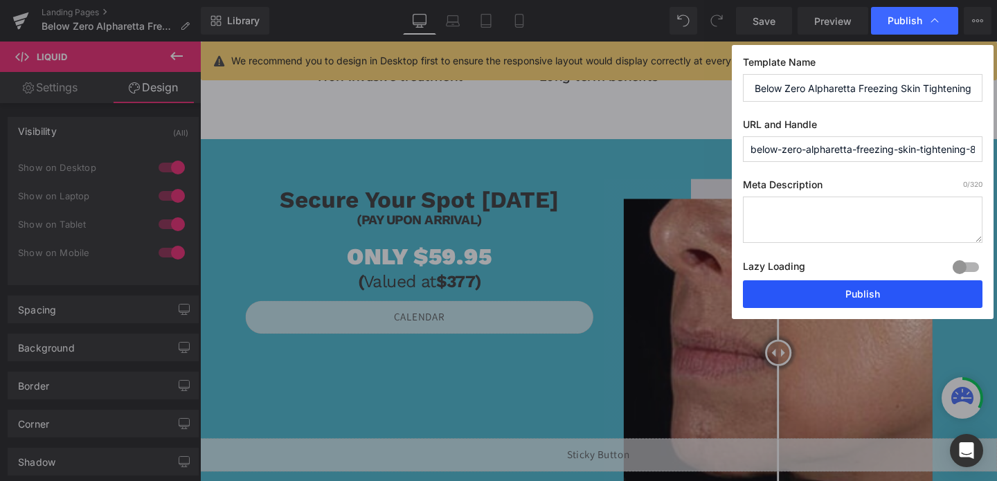
click at [824, 293] on button "Publish" at bounding box center [862, 294] width 239 height 28
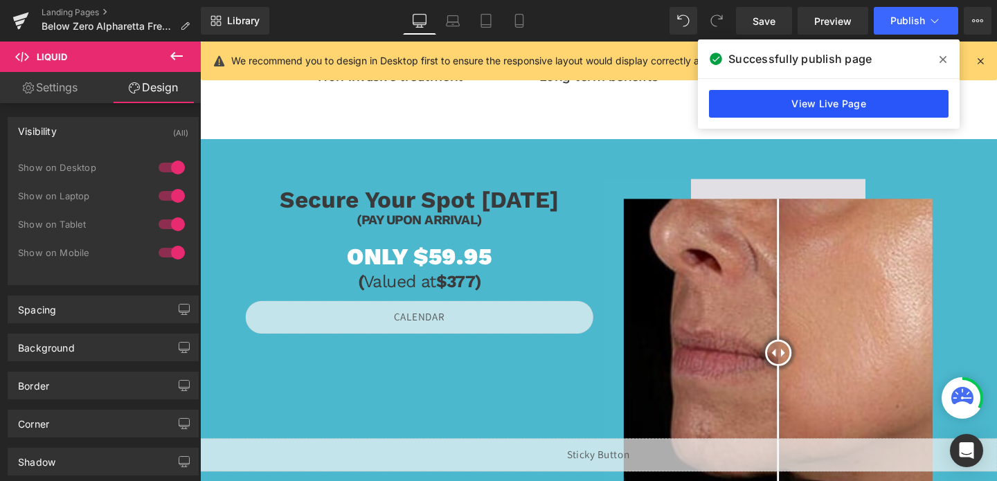
click at [804, 107] on link "View Live Page" at bounding box center [828, 104] width 239 height 28
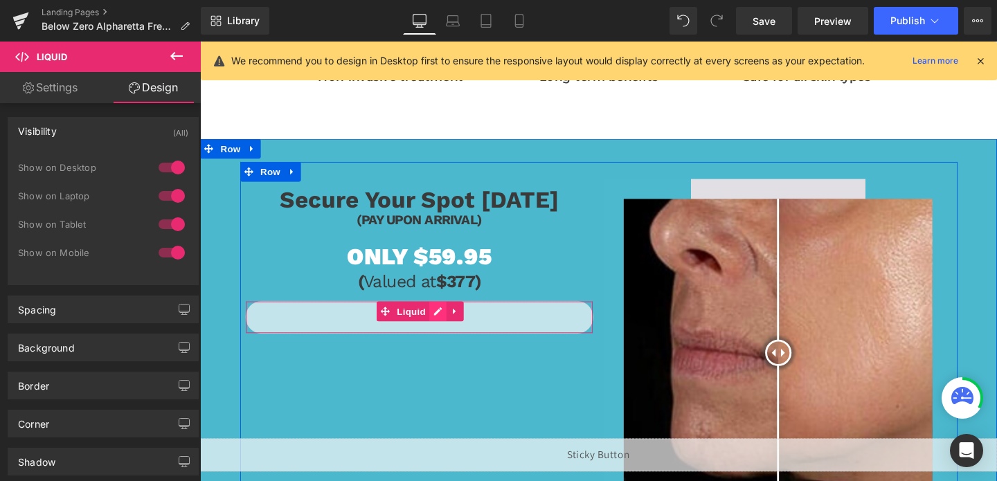
click at [452, 318] on div "Liquid" at bounding box center [431, 331] width 366 height 35
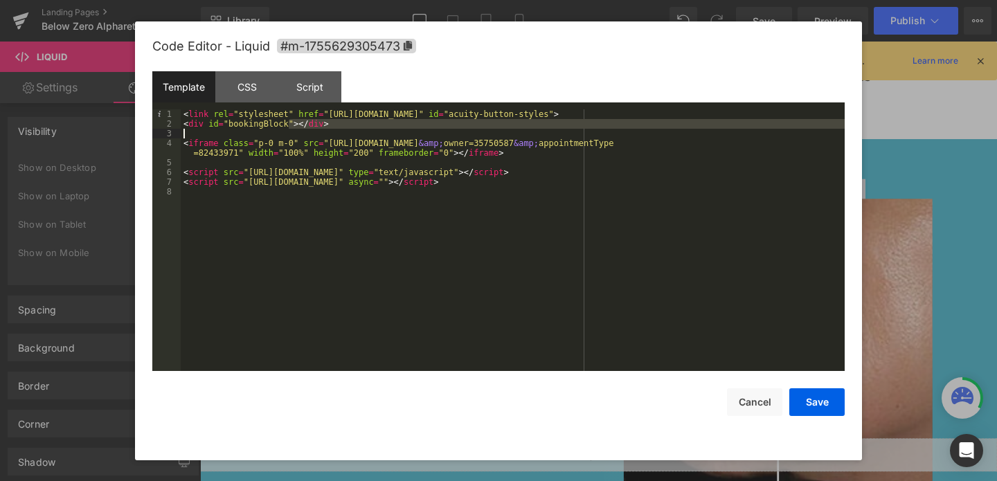
drag, startPoint x: 291, startPoint y: 126, endPoint x: 240, endPoint y: 129, distance: 50.6
click at [240, 129] on div "< link rel = "stylesheet" href = "[URL][DOMAIN_NAME]" id = "acuity-button-style…" at bounding box center [513, 249] width 664 height 281
click at [267, 122] on div "< link rel = "stylesheet" href = "[URL][DOMAIN_NAME]" id = "acuity-button-style…" at bounding box center [513, 249] width 664 height 281
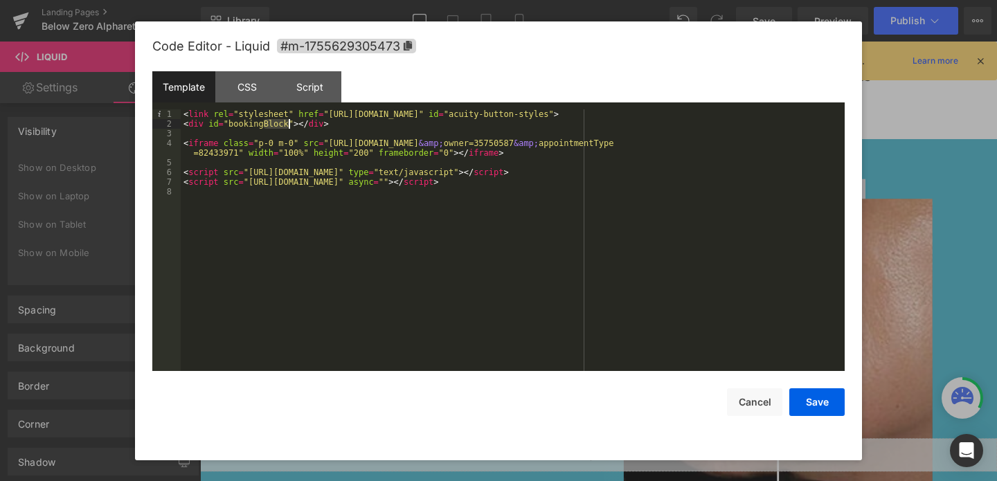
drag, startPoint x: 263, startPoint y: 123, endPoint x: 289, endPoint y: 126, distance: 25.8
click at [289, 126] on div "< link rel = "stylesheet" href = "[URL][DOMAIN_NAME]" id = "acuity-button-style…" at bounding box center [513, 249] width 664 height 281
click at [805, 390] on button "Save" at bounding box center [816, 402] width 55 height 28
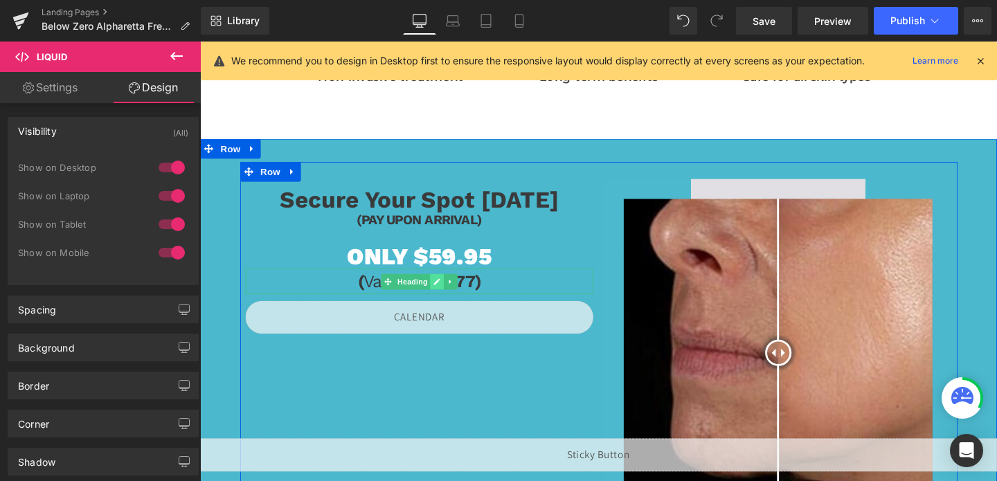
click at [447, 296] on link at bounding box center [449, 294] width 15 height 17
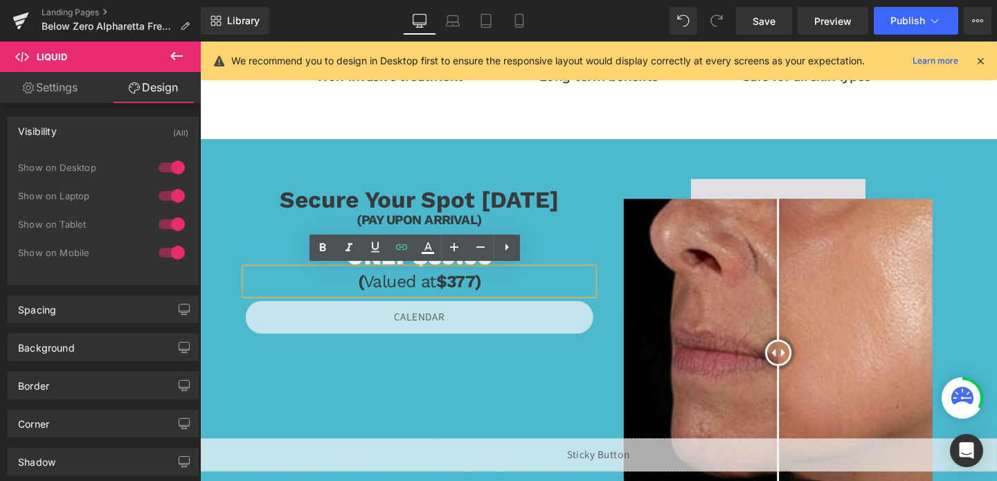
click at [447, 296] on span "Valued at" at bounding box center [410, 293] width 76 height 21
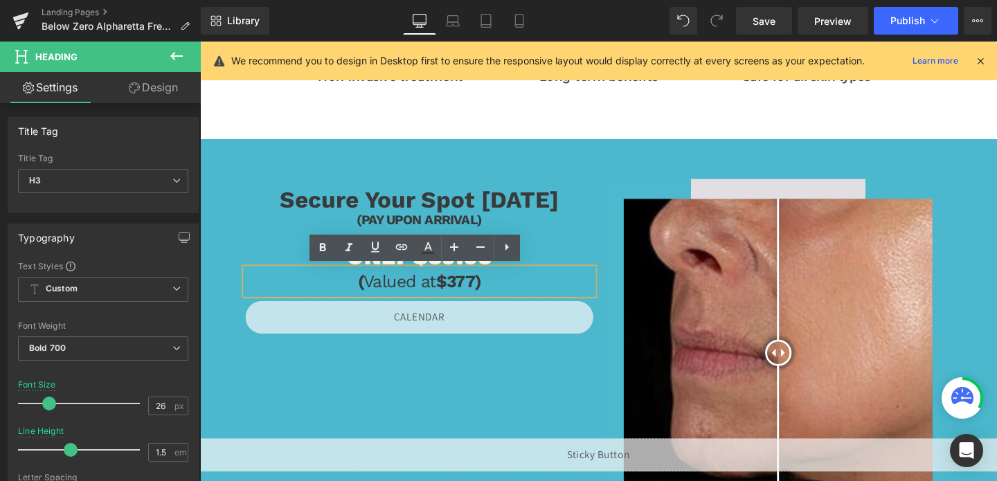
click at [559, 250] on div "Secure Your Spot [DATE] Heading (PAY UPON ARRIVAL) Heading ONLY $59.95 Heading …" at bounding box center [430, 267] width 377 height 163
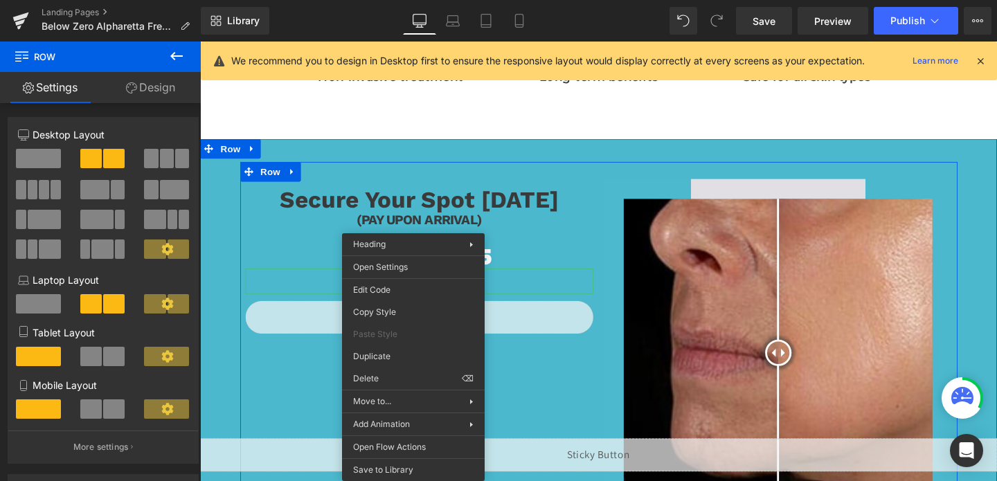
click at [421, 287] on span "Heading" at bounding box center [422, 294] width 37 height 17
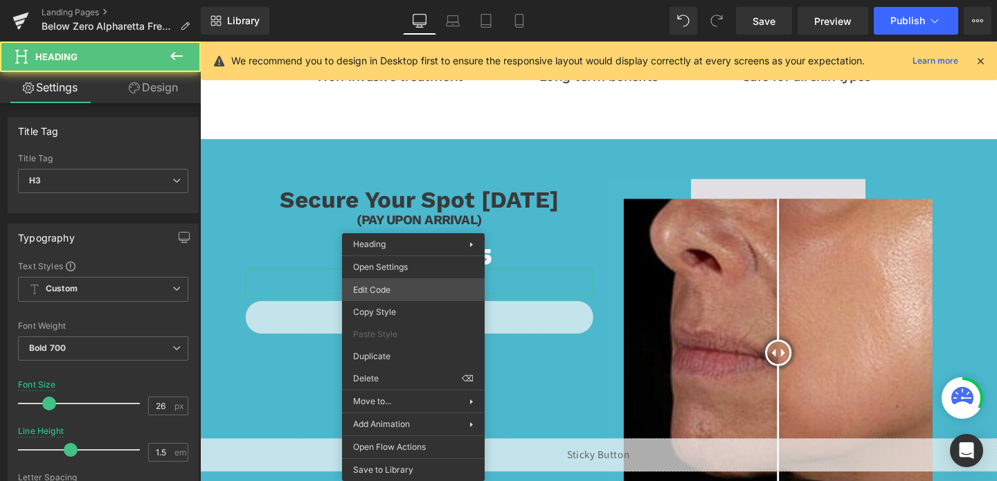
click at [401, 0] on div "Heading You are previewing how the will restyle your page. You can not edit Ele…" at bounding box center [498, 0] width 997 height 0
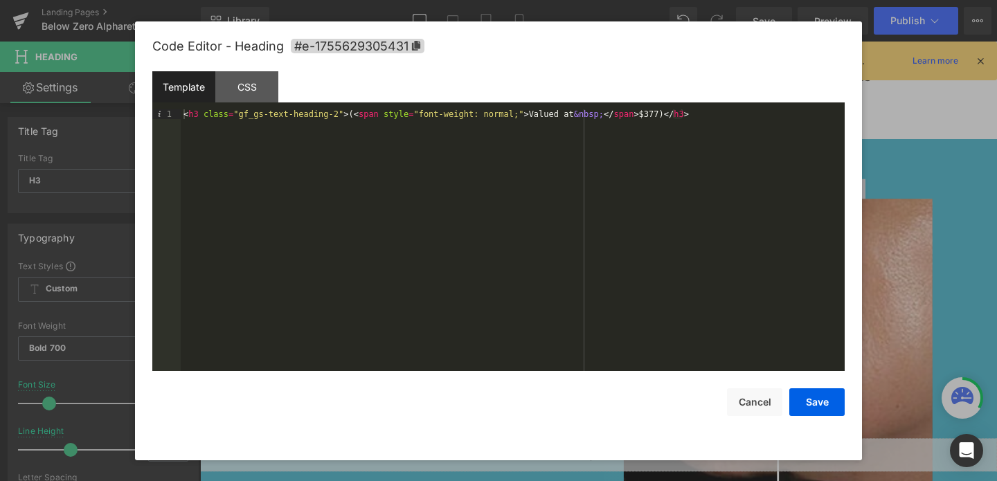
click at [338, 116] on div "< h3 class = "gf_gs-text-heading-2" > ( < span style = "font-weight: normal;" >…" at bounding box center [513, 249] width 664 height 281
click at [525, 112] on div "< h3 class = "gf_gs-text-heading-2" > ( < span style = "font-weight: normal;" >…" at bounding box center [513, 249] width 664 height 281
click at [801, 396] on button "Save" at bounding box center [816, 402] width 55 height 28
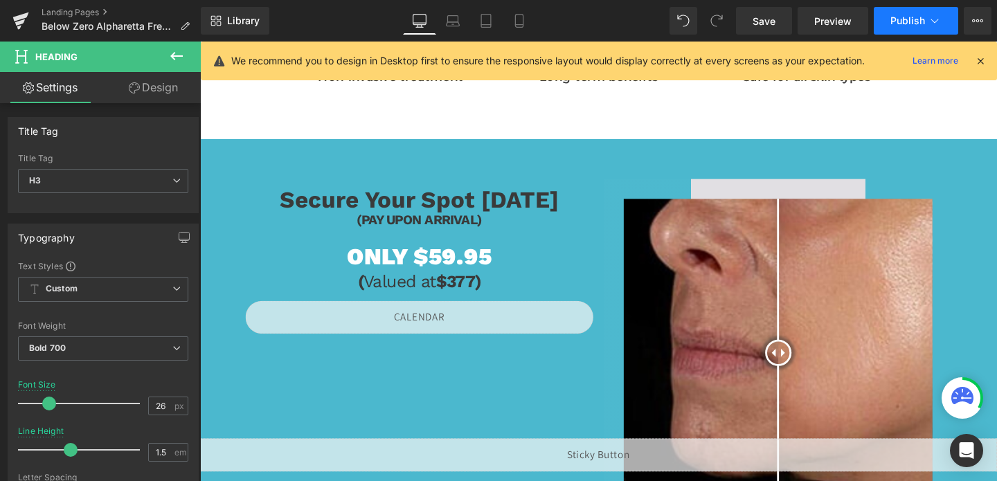
click at [901, 34] on button "Publish" at bounding box center [915, 21] width 84 height 28
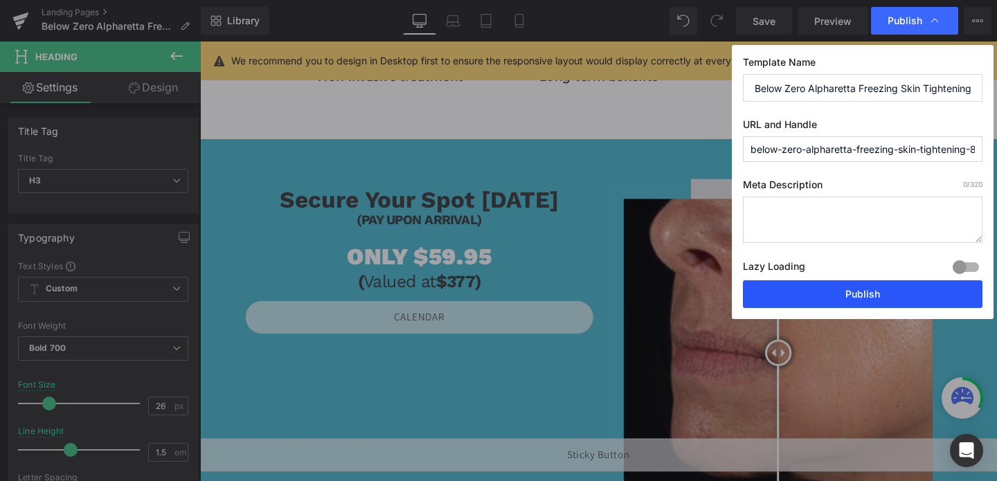
click at [810, 296] on button "Publish" at bounding box center [862, 294] width 239 height 28
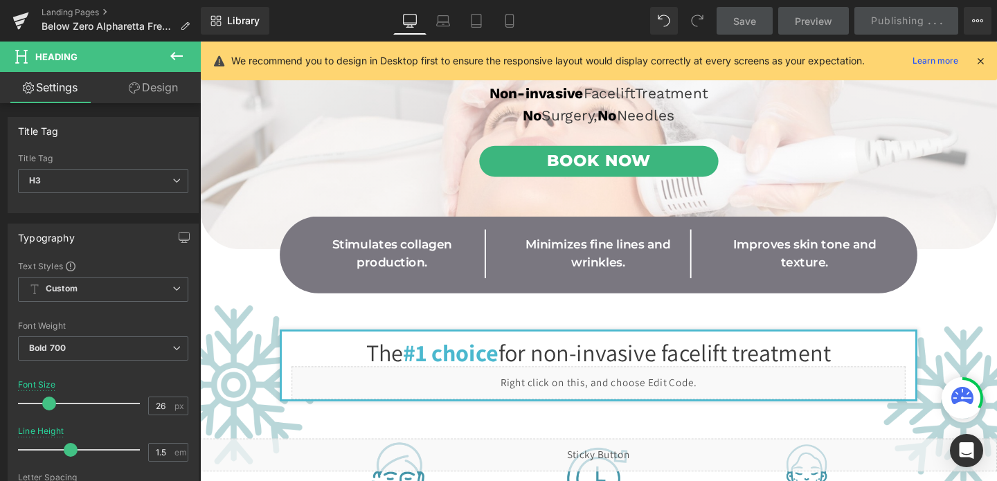
scroll to position [349, 0]
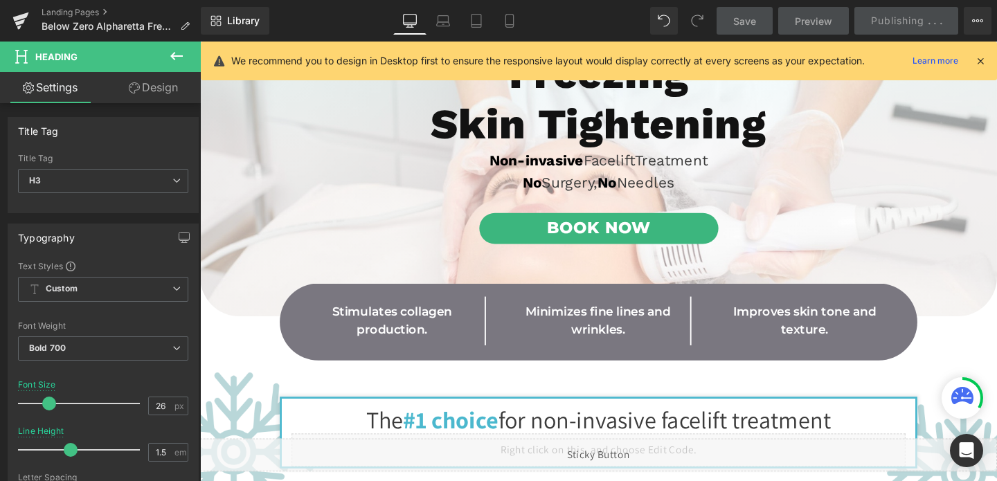
click at [674, 247] on link "Book Now" at bounding box center [618, 237] width 251 height 33
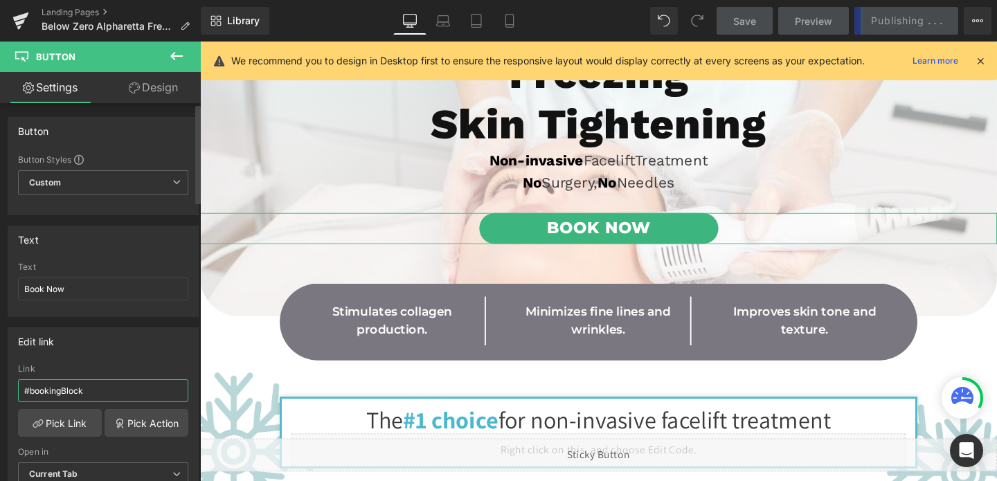
drag, startPoint x: 96, startPoint y: 388, endPoint x: 64, endPoint y: 389, distance: 32.5
click at [64, 389] on input "#bookingBlock" at bounding box center [103, 390] width 170 height 23
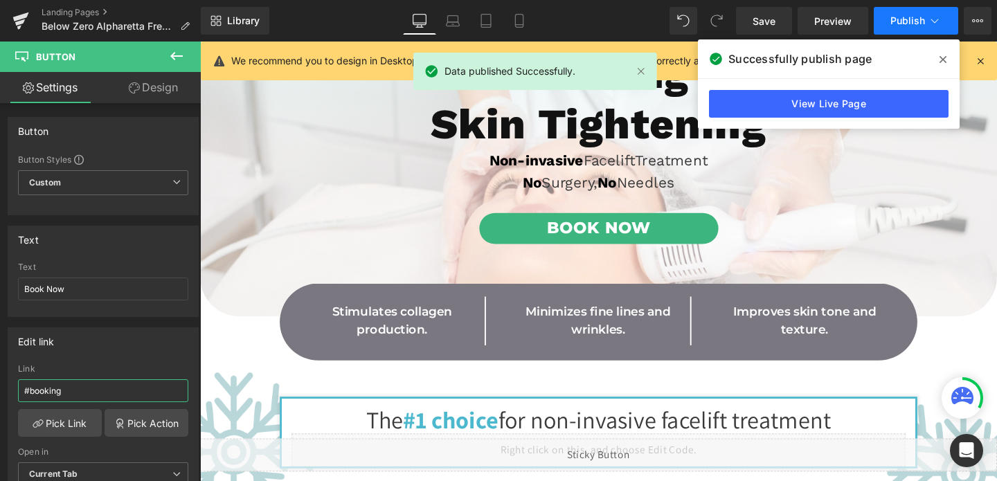
type input "#booking"
click at [913, 20] on span "Publish" at bounding box center [907, 20] width 35 height 11
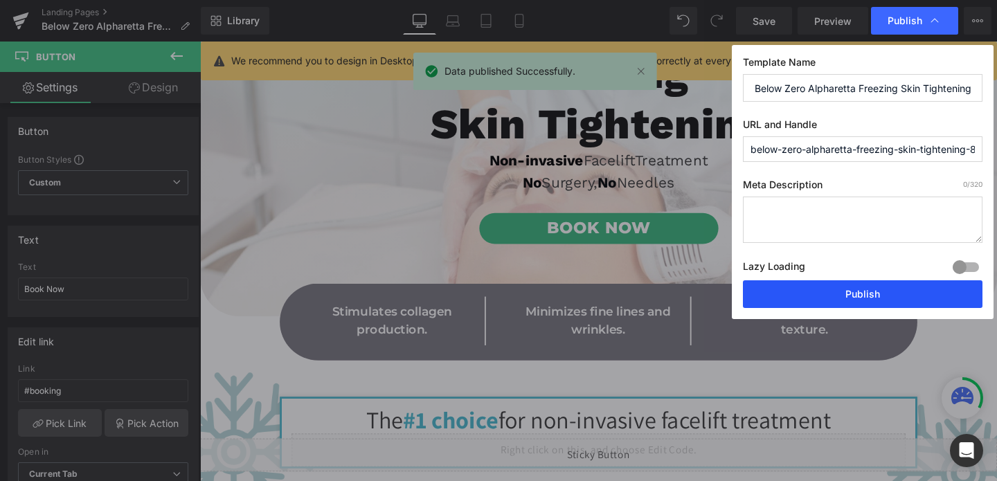
click at [834, 280] on button "Publish" at bounding box center [862, 294] width 239 height 28
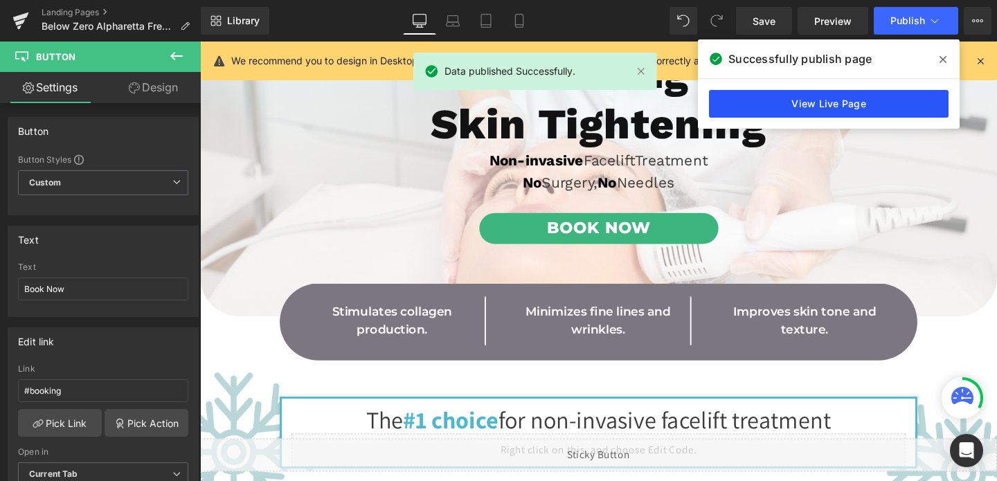
click at [842, 114] on link "View Live Page" at bounding box center [828, 104] width 239 height 28
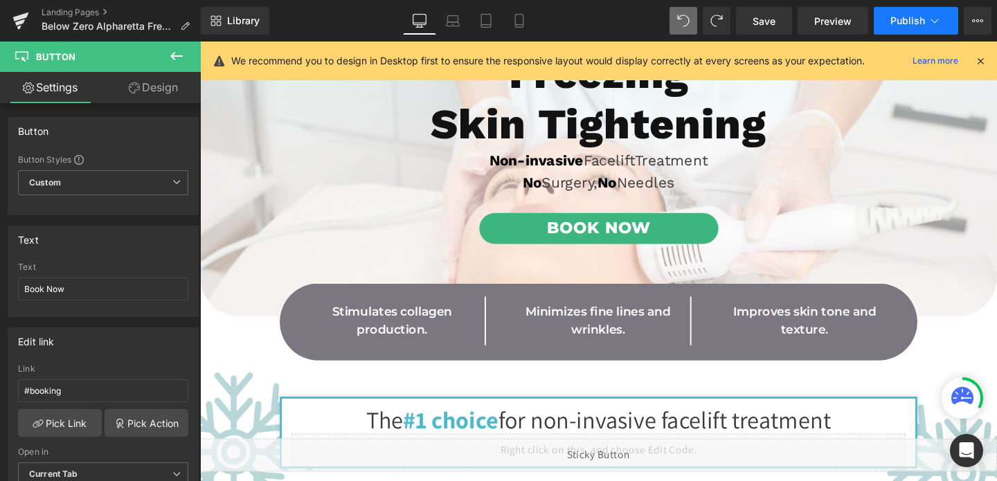
click at [912, 25] on span "Publish" at bounding box center [907, 20] width 35 height 11
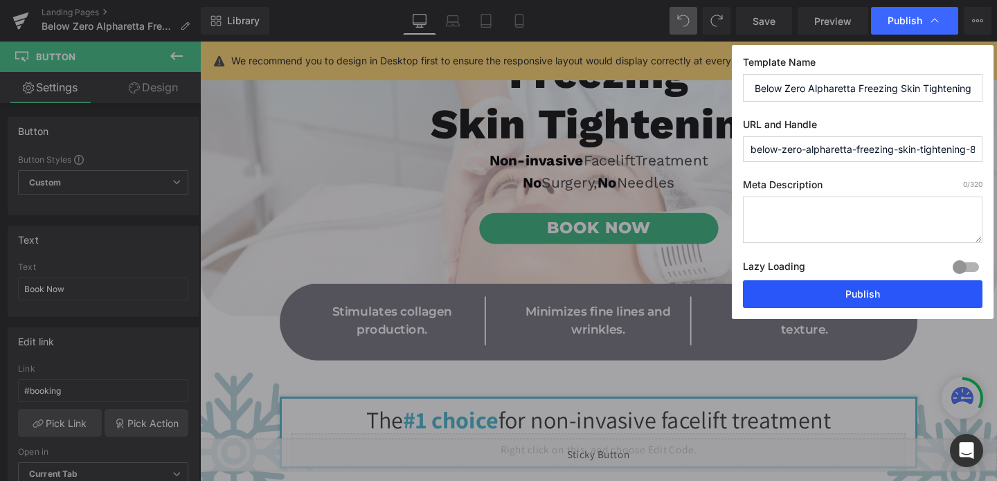
click at [826, 286] on button "Publish" at bounding box center [862, 294] width 239 height 28
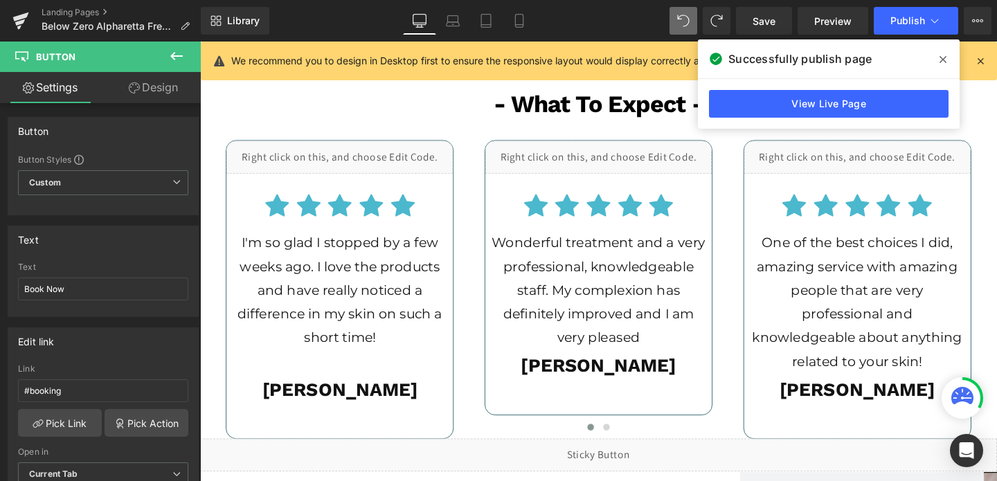
scroll to position [2224, 0]
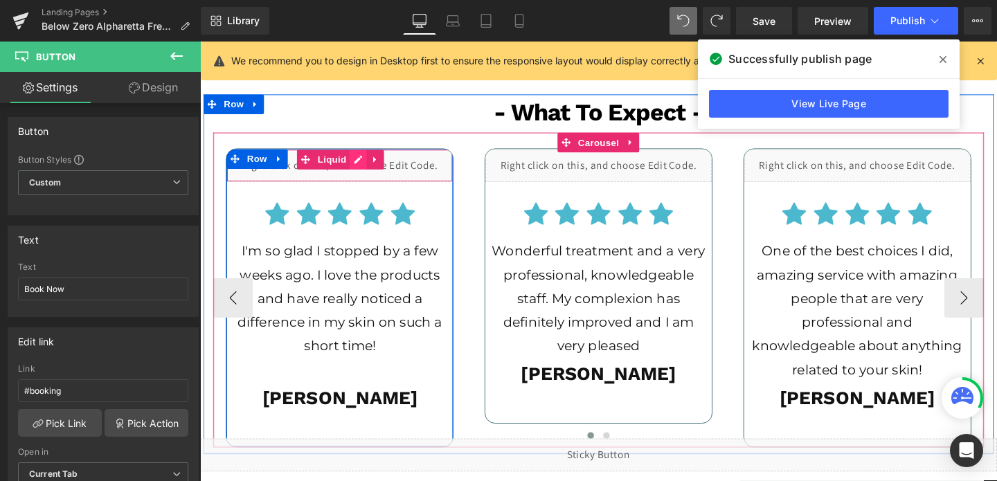
click at [367, 160] on div "Liquid" at bounding box center [347, 171] width 238 height 35
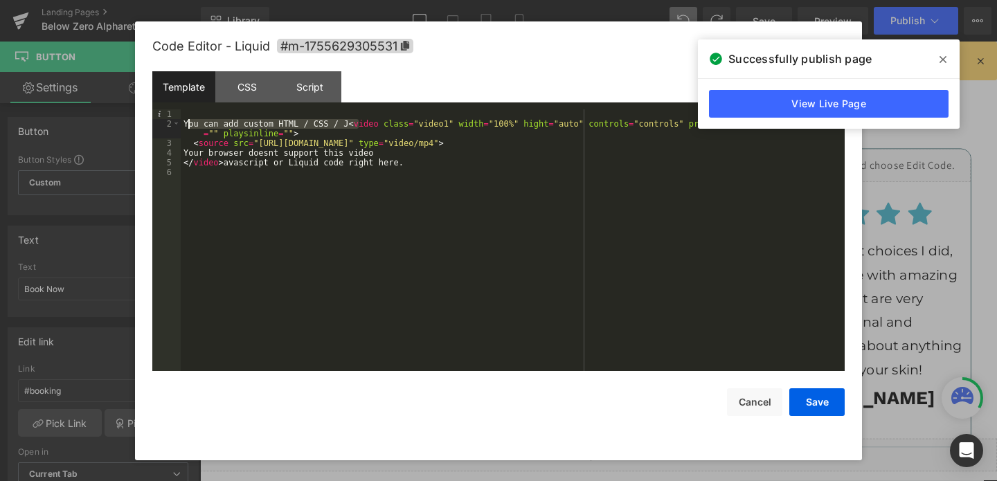
drag, startPoint x: 359, startPoint y: 126, endPoint x: 190, endPoint y: 125, distance: 169.6
click at [190, 125] on div "You can add custom HTML / CSS / J < video class = "video1" width = "100%" hight…" at bounding box center [513, 249] width 664 height 281
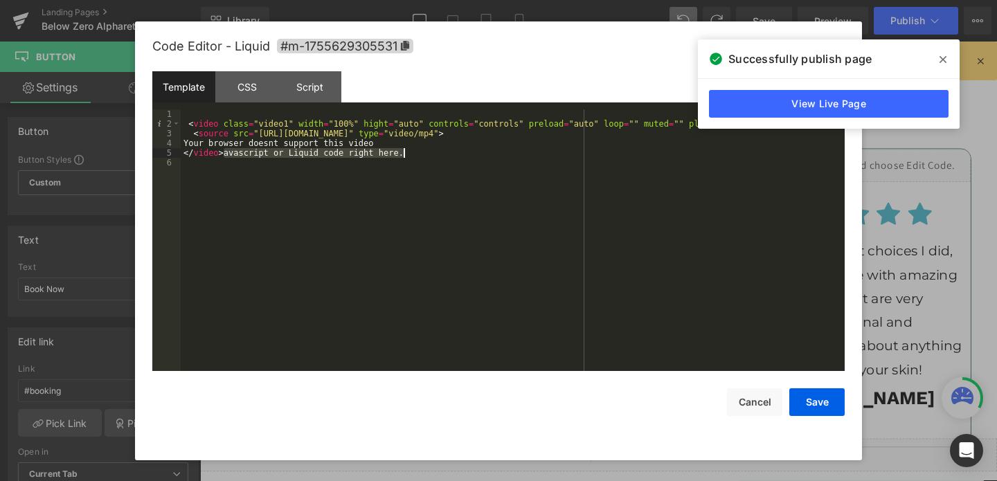
drag, startPoint x: 224, startPoint y: 152, endPoint x: 417, endPoint y: 154, distance: 193.8
click at [417, 154] on div "< video class = "video1" width = "100%" hight = "auto" controls = "controls" pr…" at bounding box center [513, 249] width 664 height 281
click at [343, 143] on div "< video class = "video1" width = "100%" hight = "auto" controls = "controls" pr…" at bounding box center [513, 249] width 664 height 281
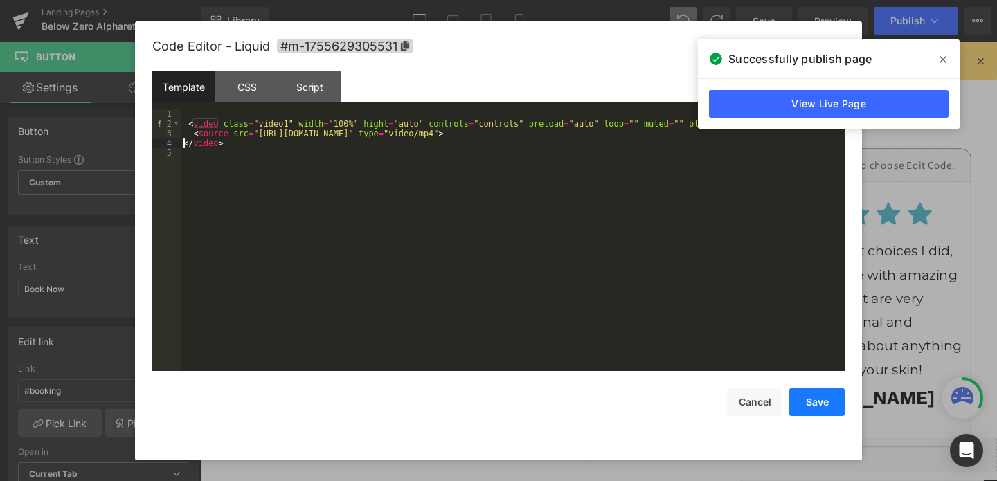
click at [805, 406] on button "Save" at bounding box center [816, 402] width 55 height 28
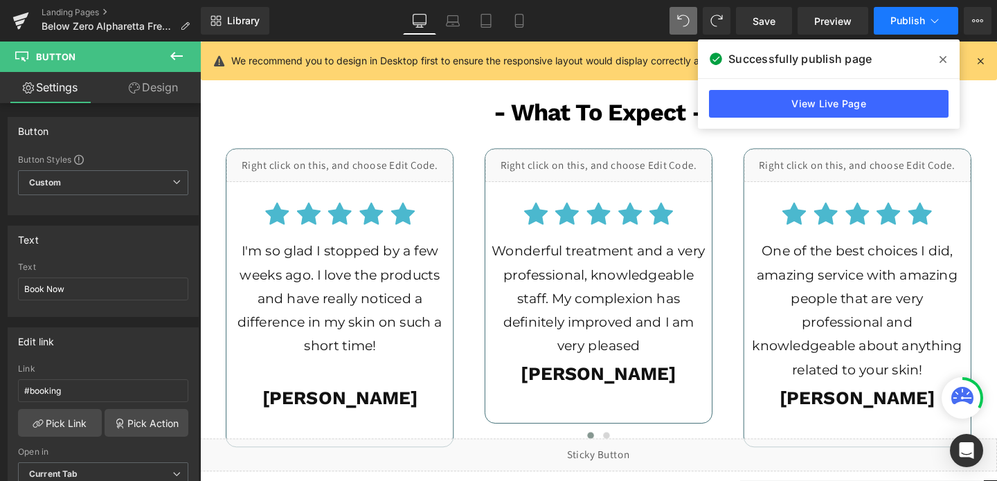
click at [902, 16] on span "Publish" at bounding box center [907, 20] width 35 height 11
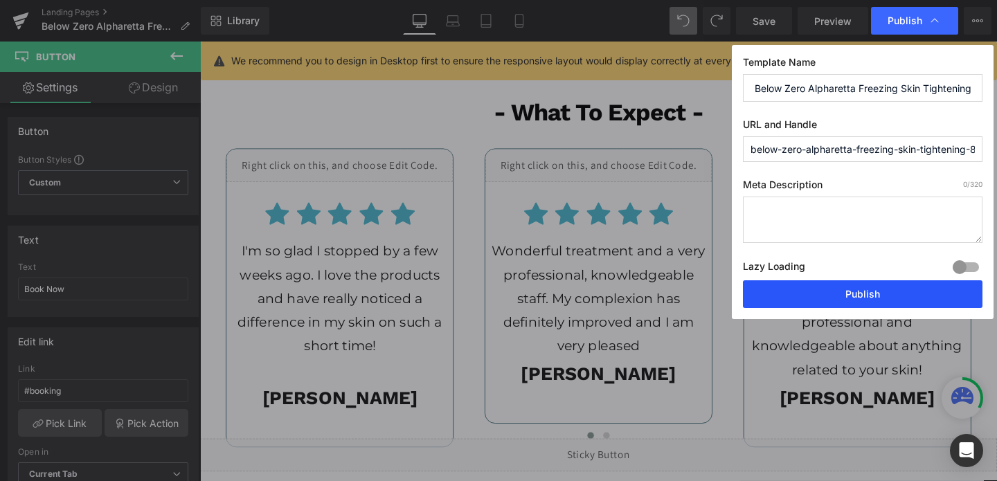
click at [833, 296] on button "Publish" at bounding box center [862, 294] width 239 height 28
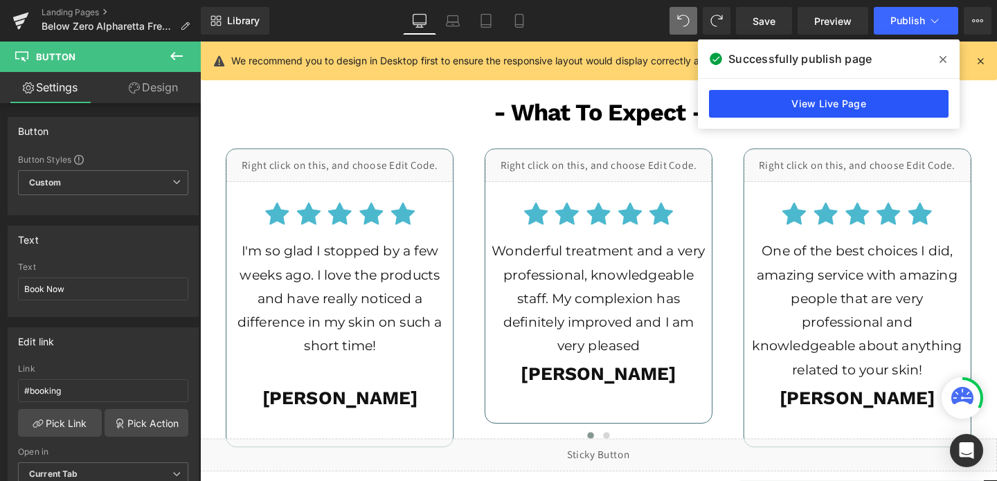
click at [821, 106] on link "View Live Page" at bounding box center [828, 104] width 239 height 28
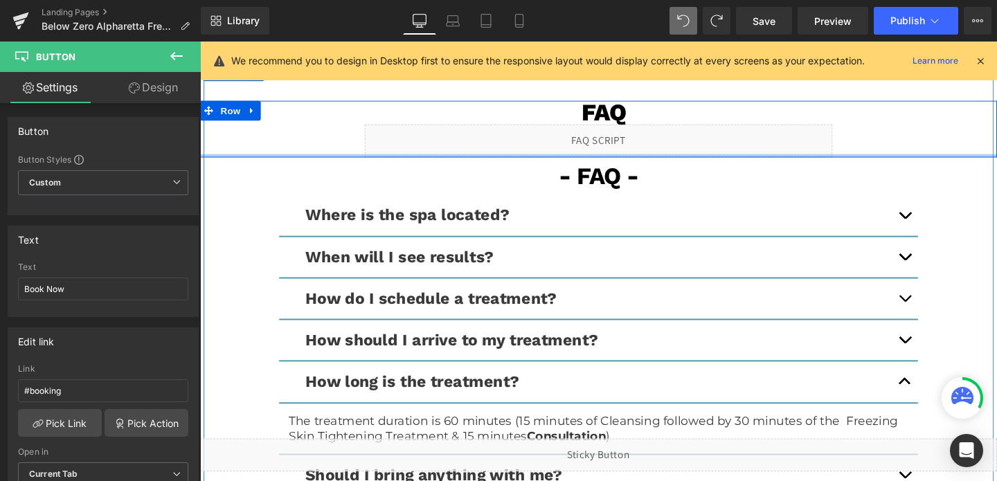
scroll to position [3574, 0]
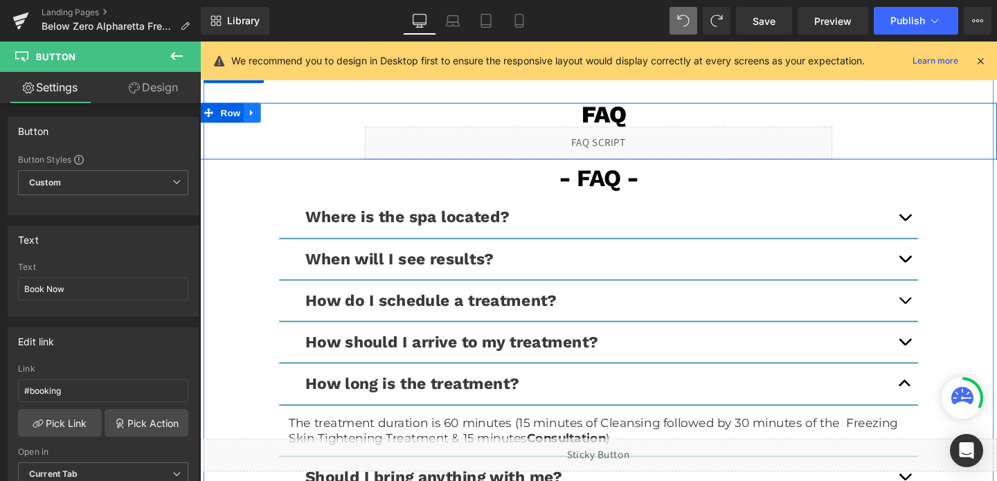
click at [252, 111] on icon at bounding box center [255, 116] width 10 height 10
click at [284, 111] on link at bounding box center [291, 116] width 18 height 21
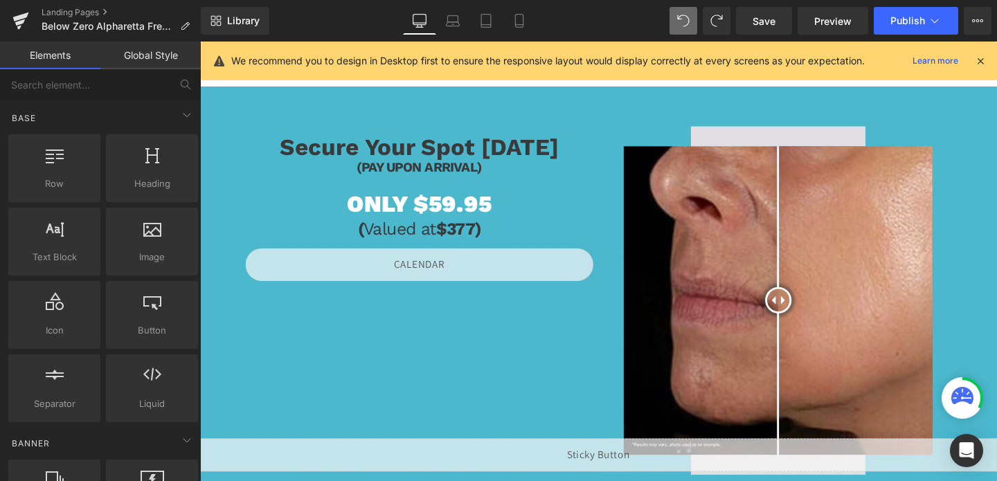
scroll to position [0, 0]
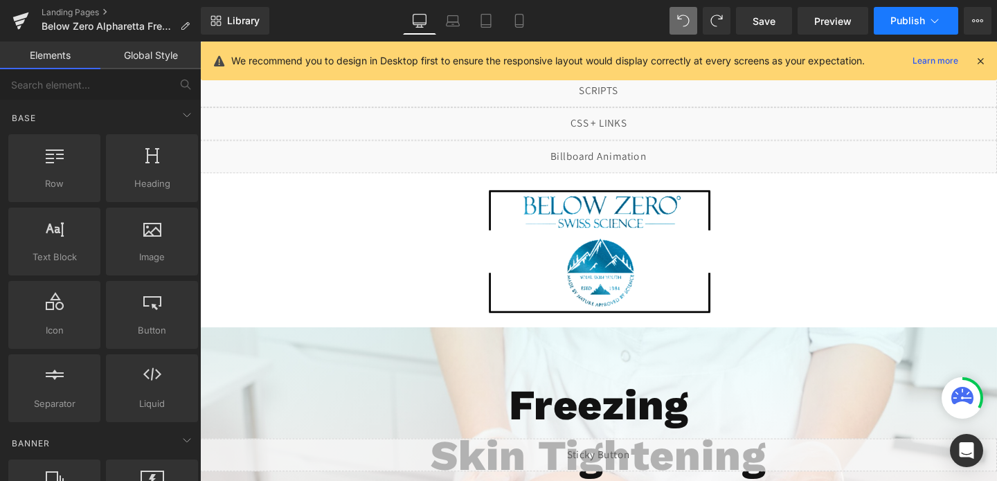
click at [914, 10] on button "Publish" at bounding box center [915, 21] width 84 height 28
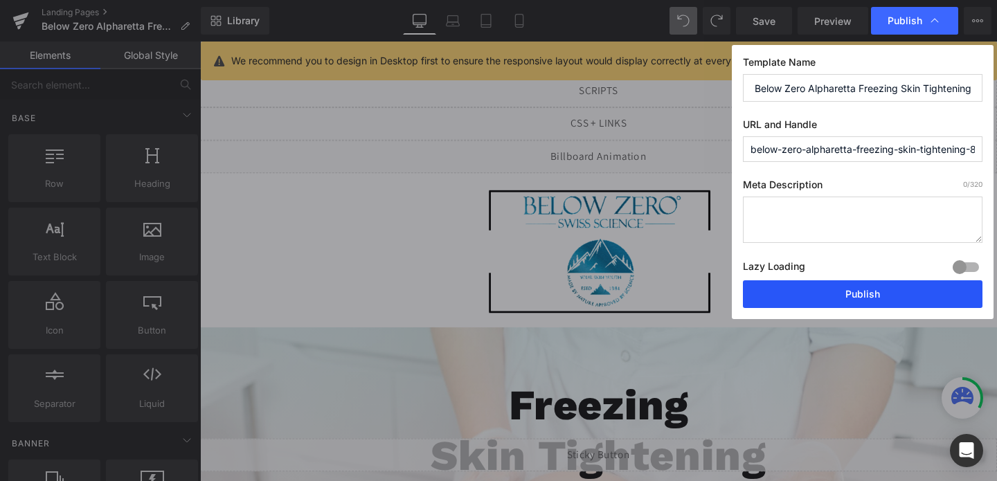
click at [815, 302] on button "Publish" at bounding box center [862, 294] width 239 height 28
